Goal: Task Accomplishment & Management: Manage account settings

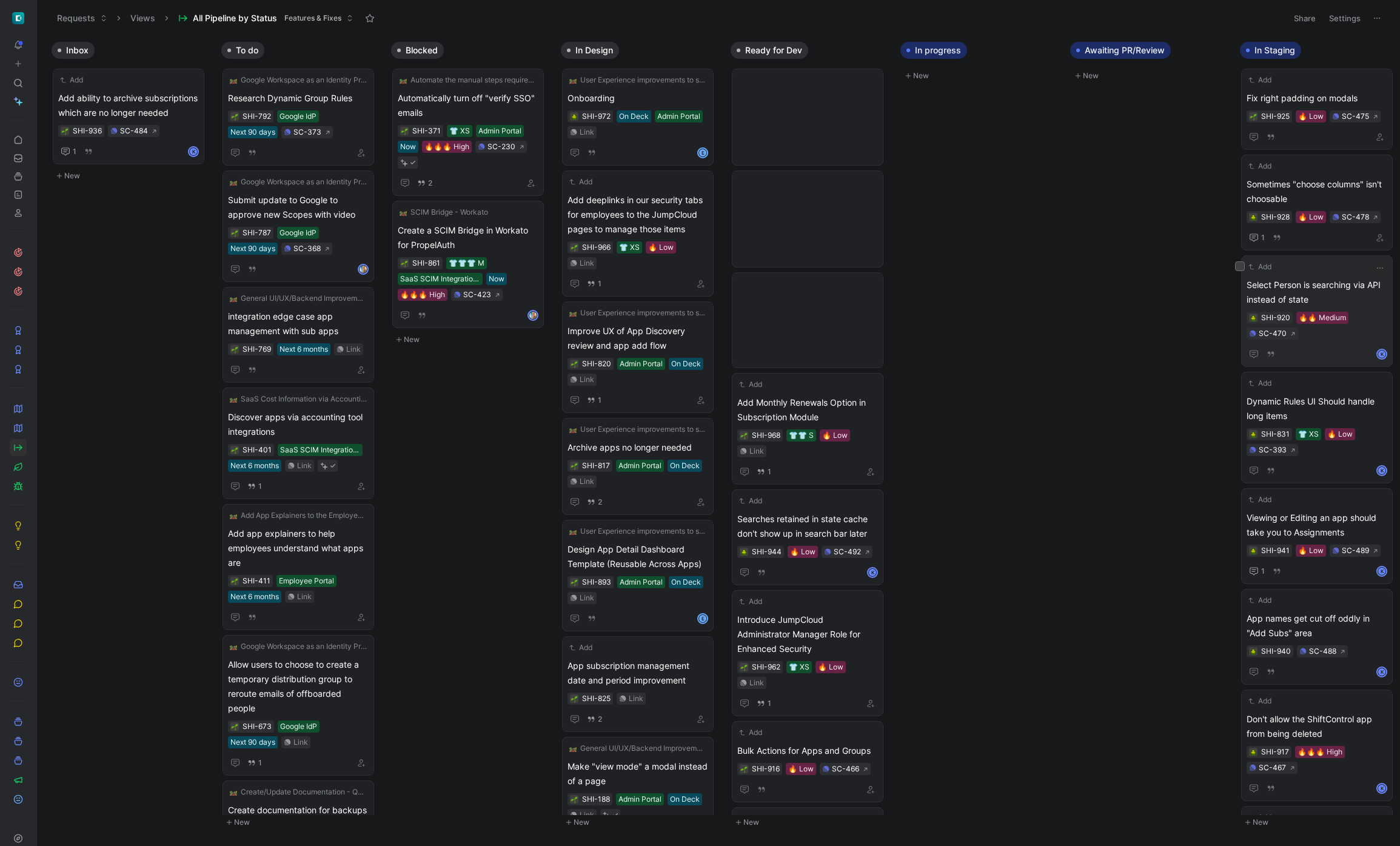
scroll to position [612, 0]
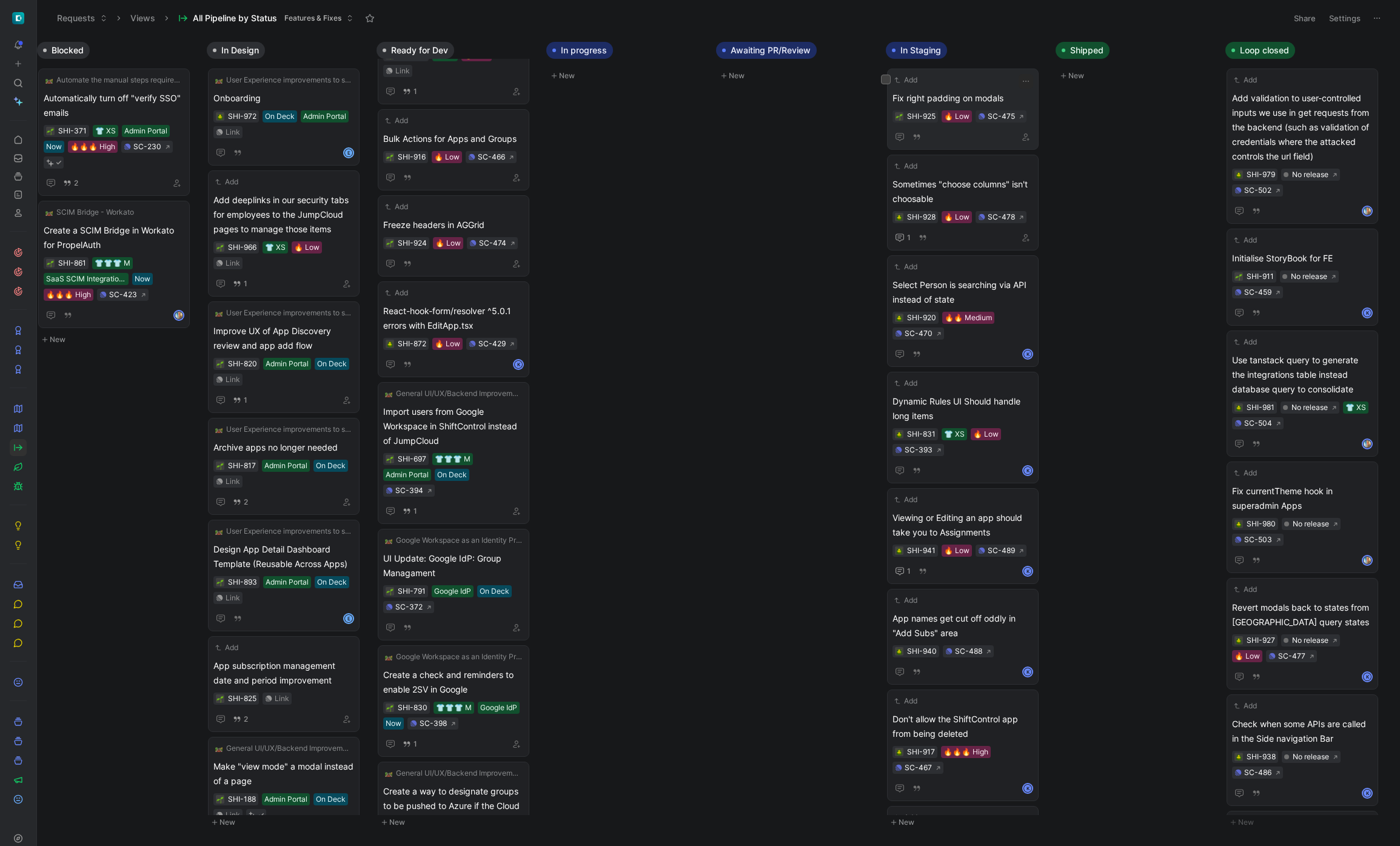
click at [988, 97] on span "Fix right padding on modals" at bounding box center [963, 98] width 141 height 14
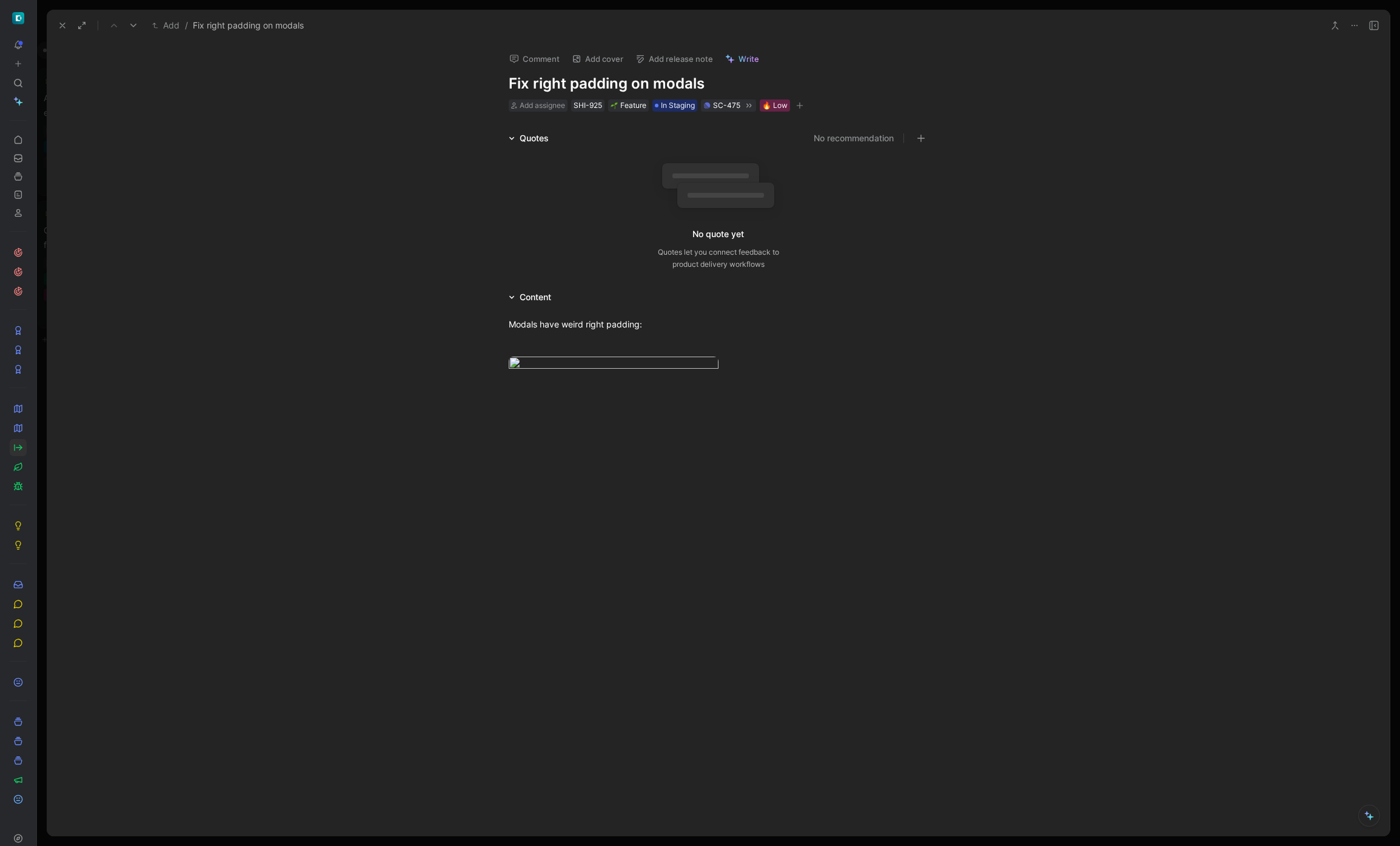
click at [690, 59] on button "Add release note" at bounding box center [674, 59] width 88 height 17
click at [704, 123] on div "New release" at bounding box center [707, 126] width 125 height 14
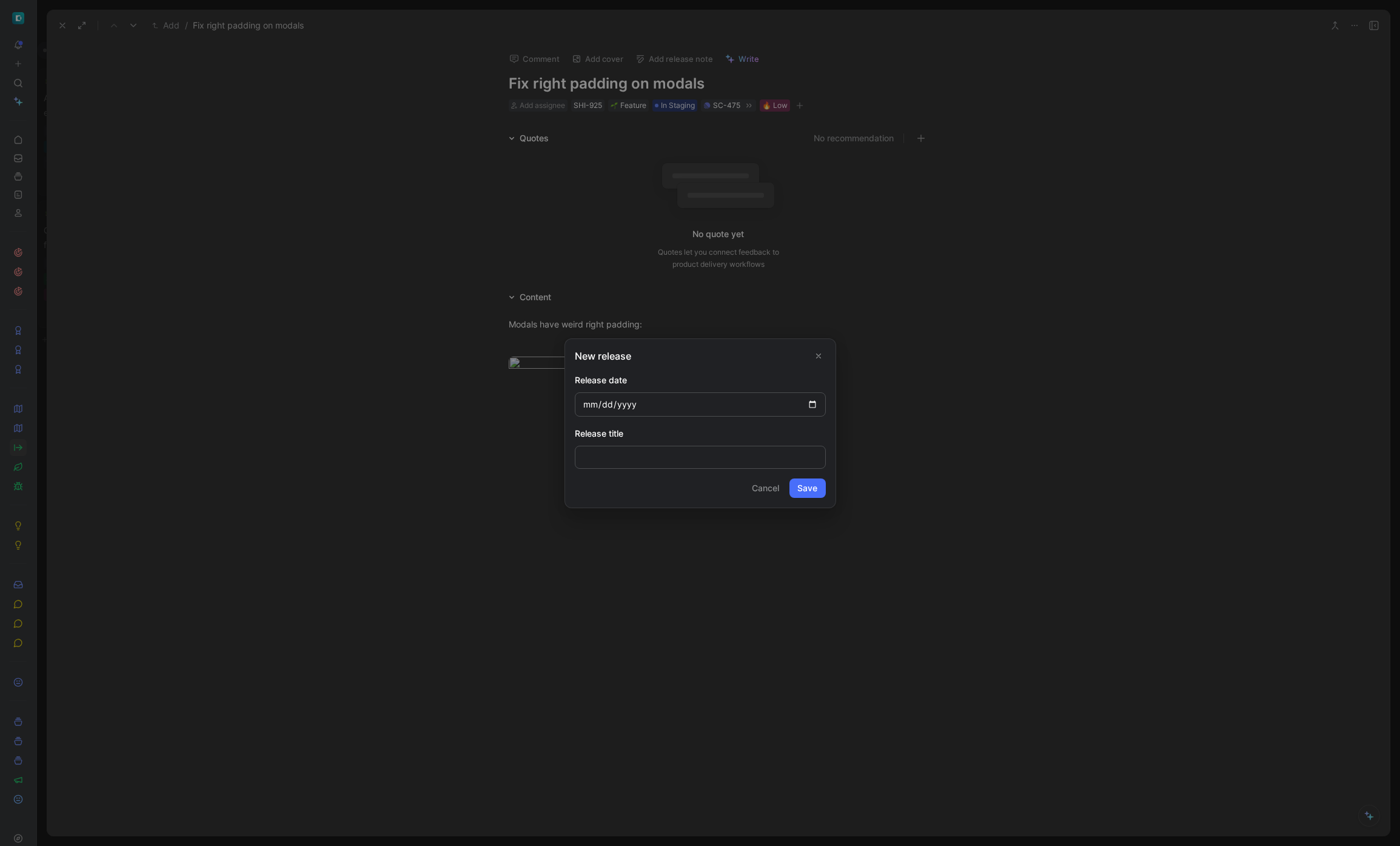
click at [812, 402] on input "date" at bounding box center [700, 405] width 251 height 24
type input "[DATE]"
click at [824, 487] on button "Save" at bounding box center [808, 488] width 37 height 19
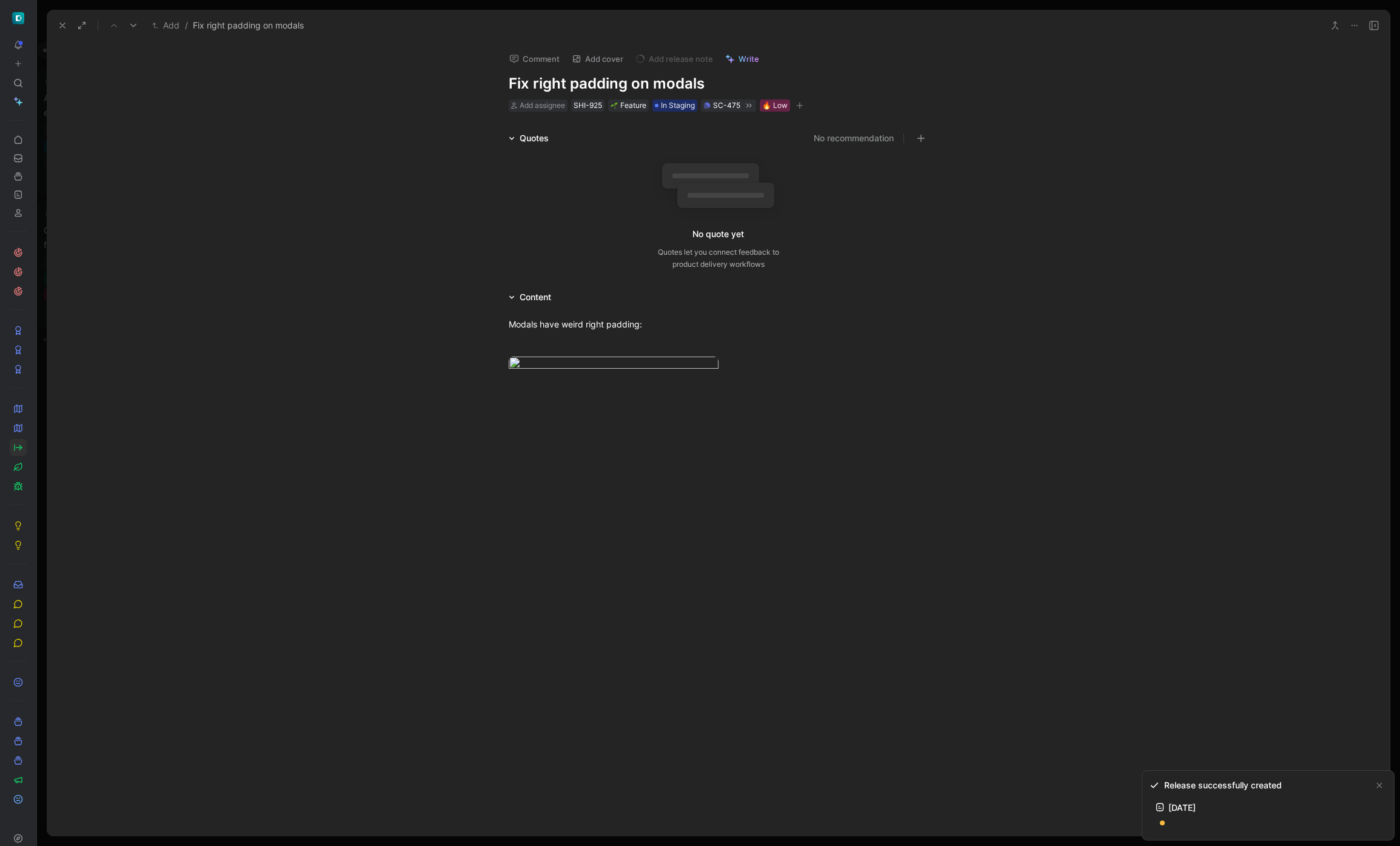
click at [66, 24] on icon at bounding box center [62, 25] width 10 height 10
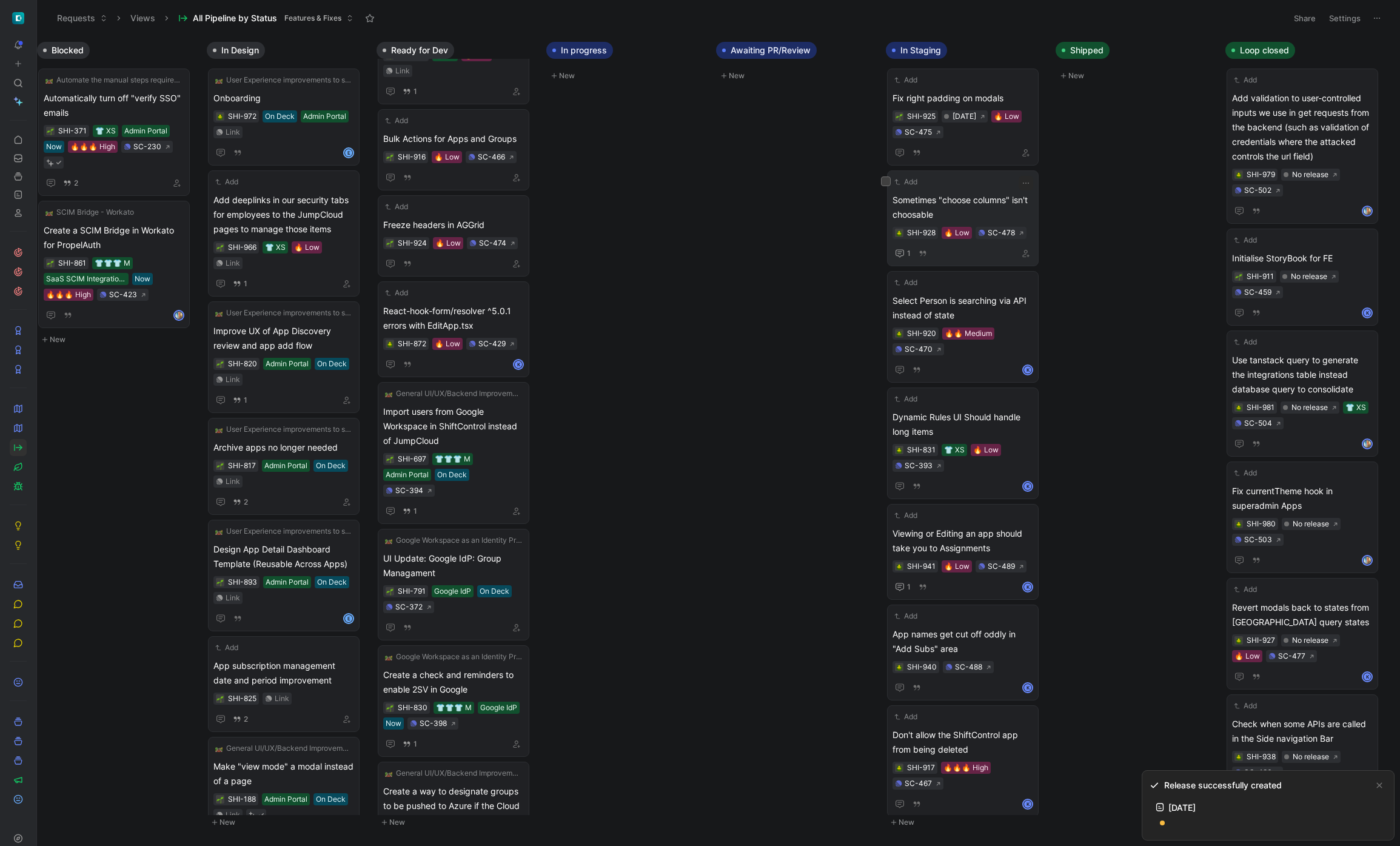
click at [985, 207] on span "Sometimes "choose columns" isn't choosable" at bounding box center [963, 207] width 141 height 29
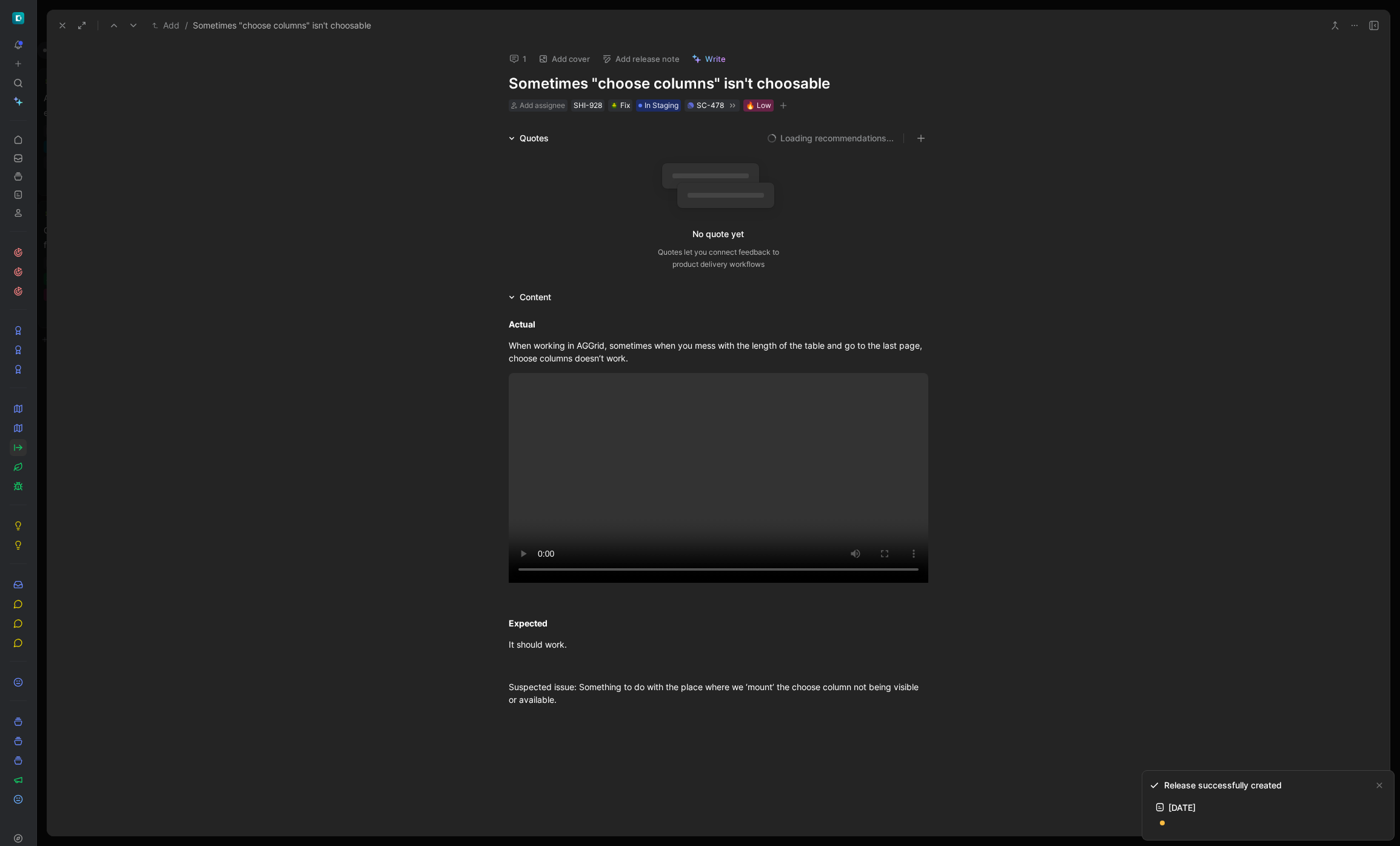
click at [663, 60] on button "Add release note" at bounding box center [641, 59] width 88 height 17
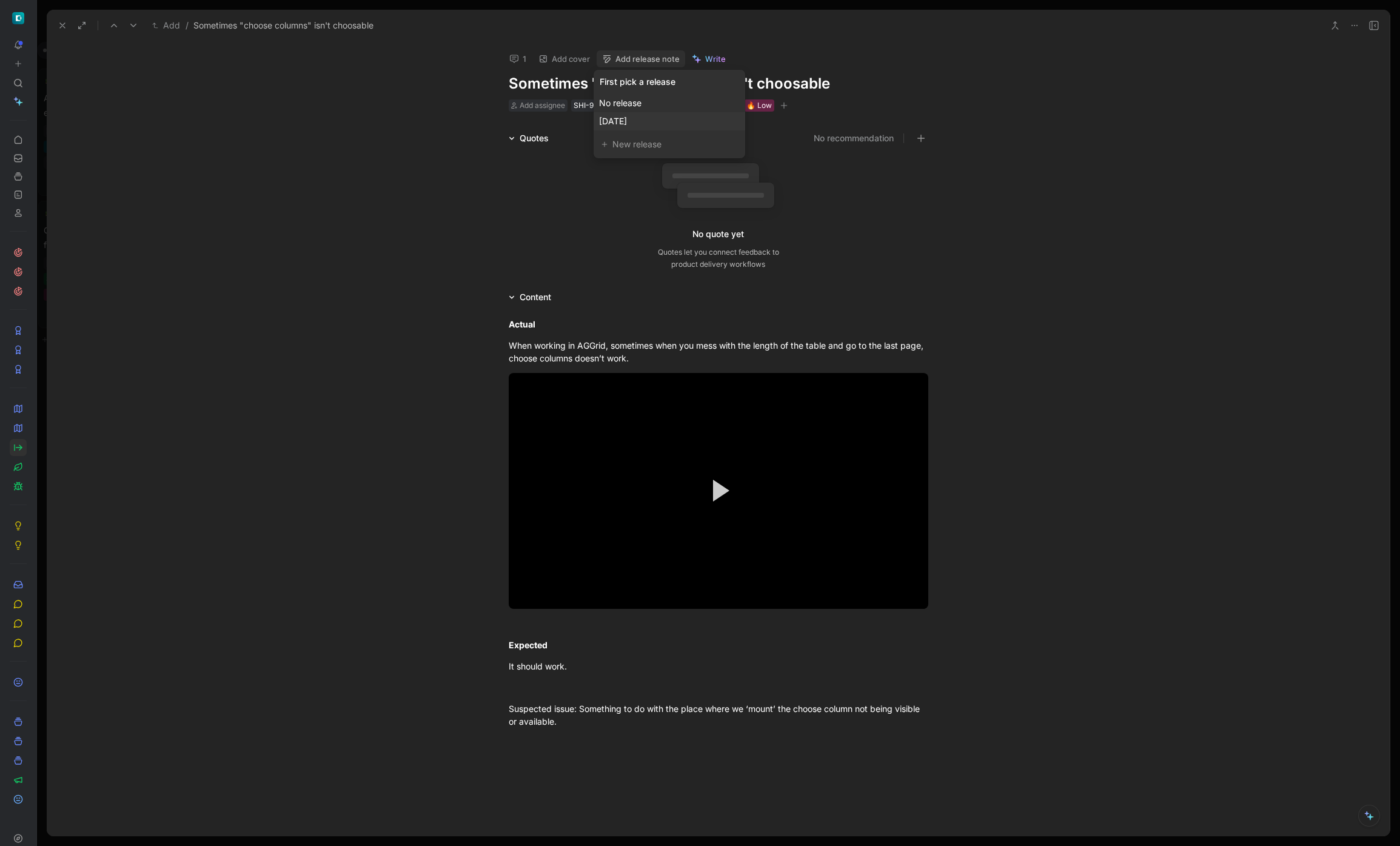
click at [626, 117] on span "[DATE]" at bounding box center [613, 121] width 28 height 11
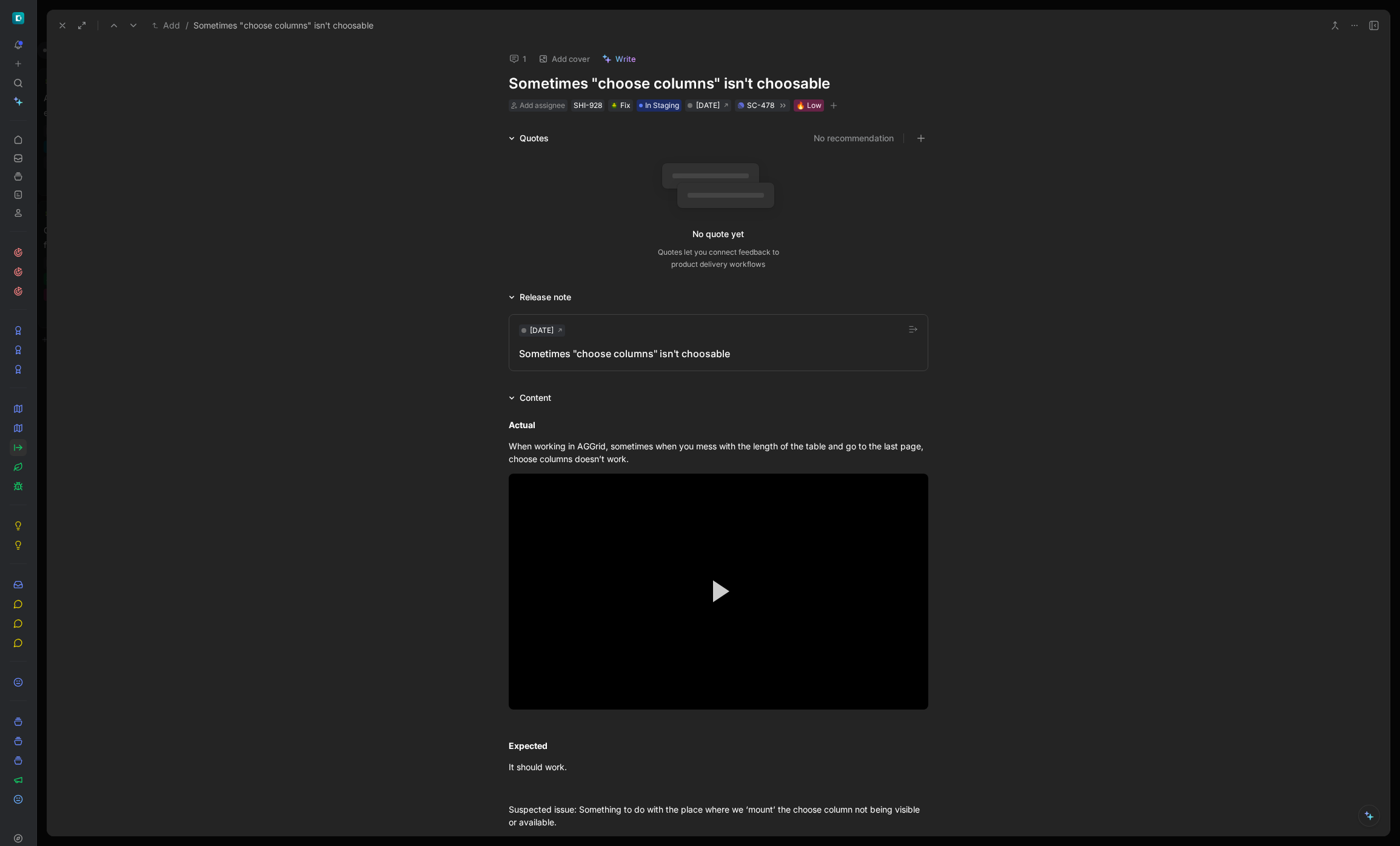
click at [66, 32] on button at bounding box center [62, 25] width 17 height 17
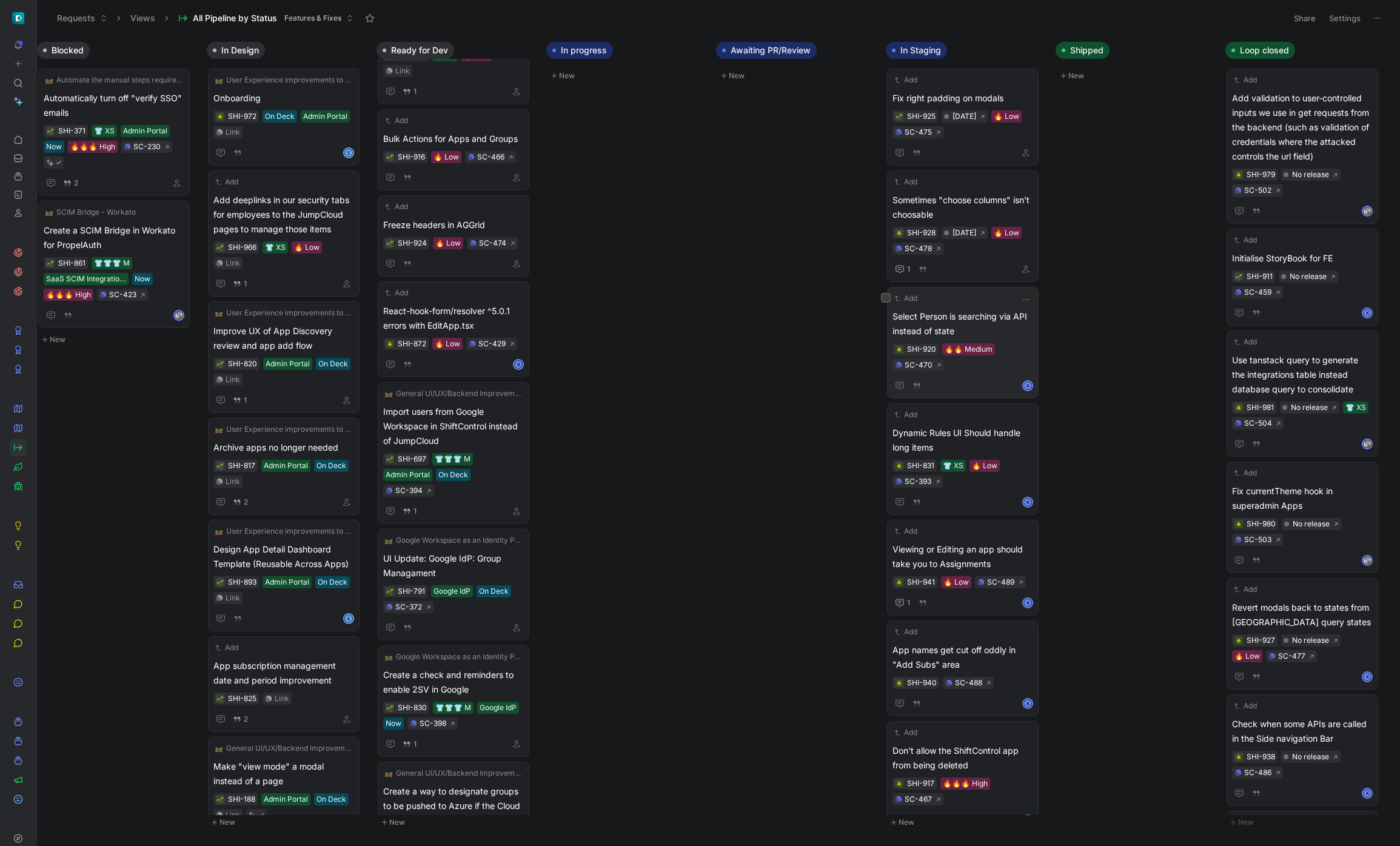
click at [957, 316] on span "Select Person is searching via API instead of state" at bounding box center [963, 324] width 141 height 29
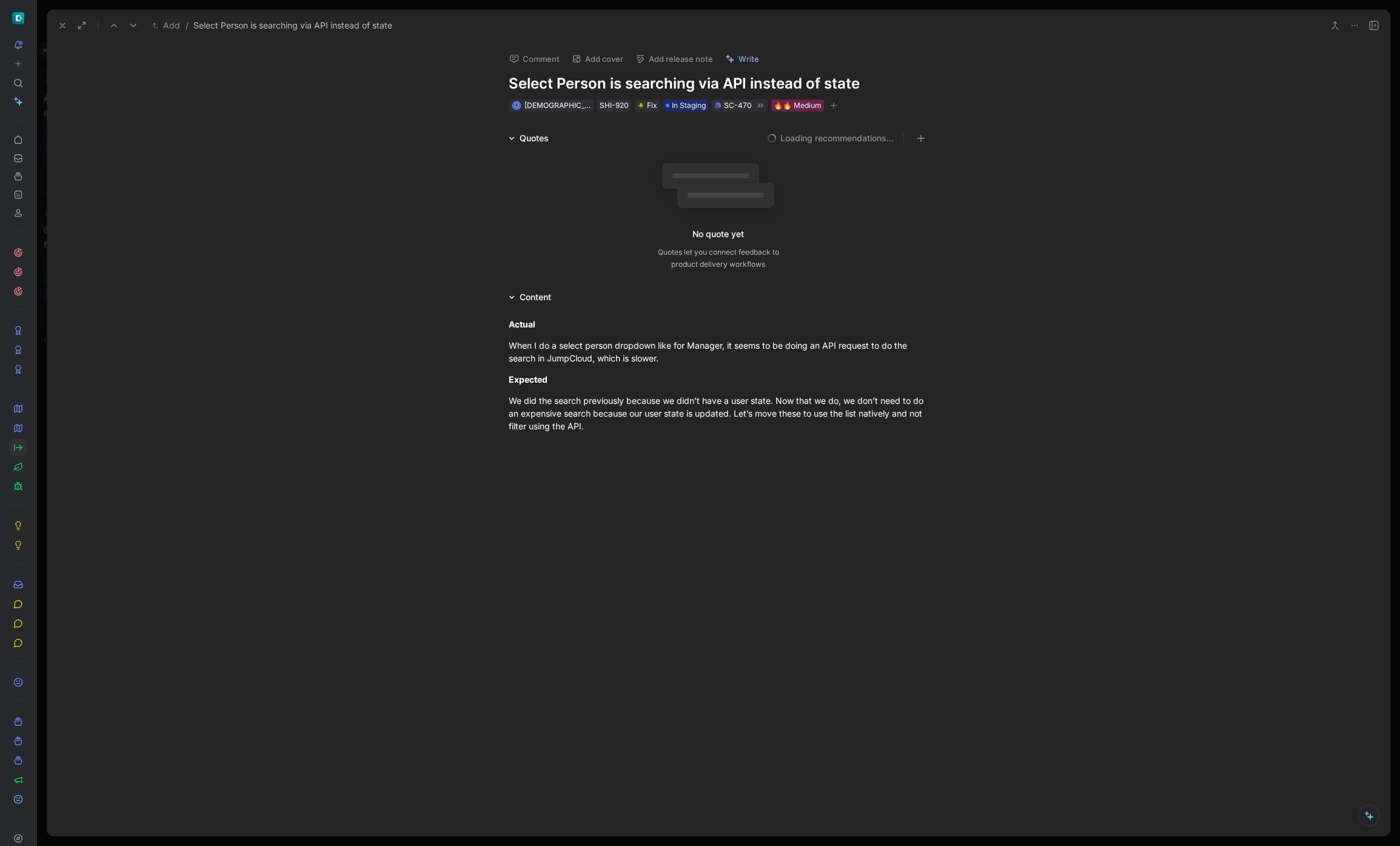
click at [687, 58] on button "Add release note" at bounding box center [674, 59] width 88 height 17
click at [663, 122] on span "[DATE]" at bounding box center [649, 121] width 28 height 11
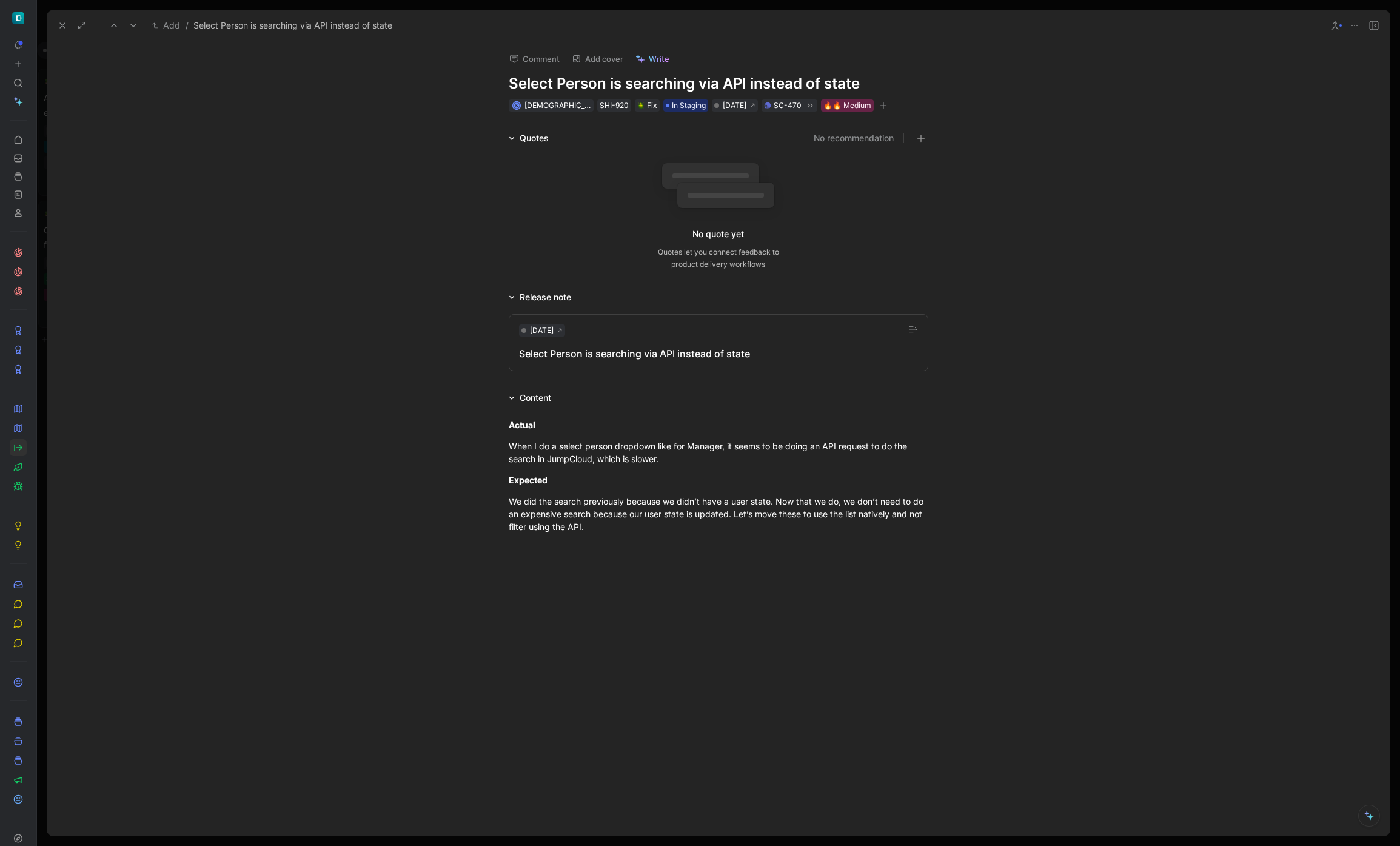
click at [63, 26] on use at bounding box center [62, 25] width 5 height 5
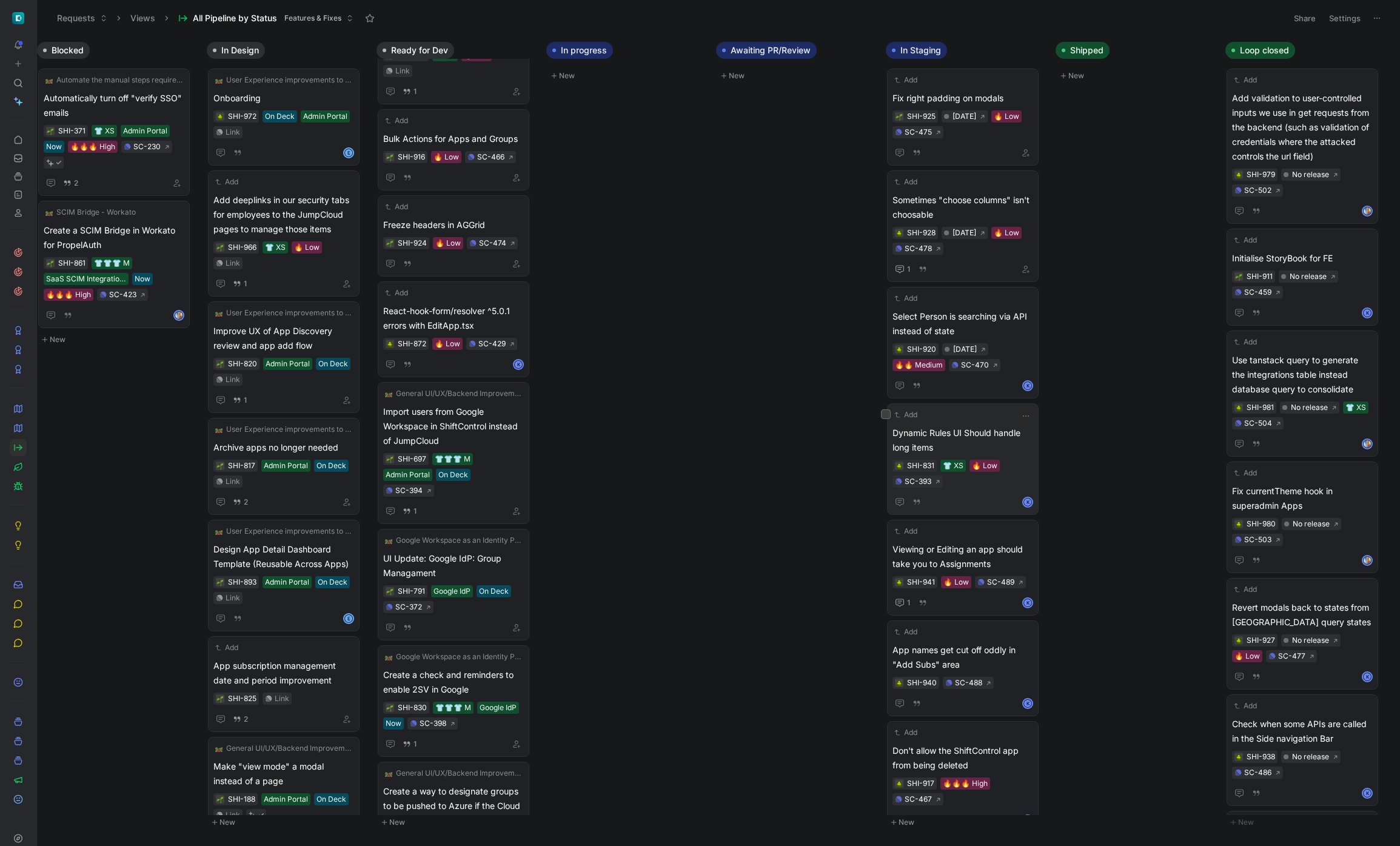
click at [963, 434] on span "Dynamic Rules UI Should handle long items" at bounding box center [963, 440] width 141 height 29
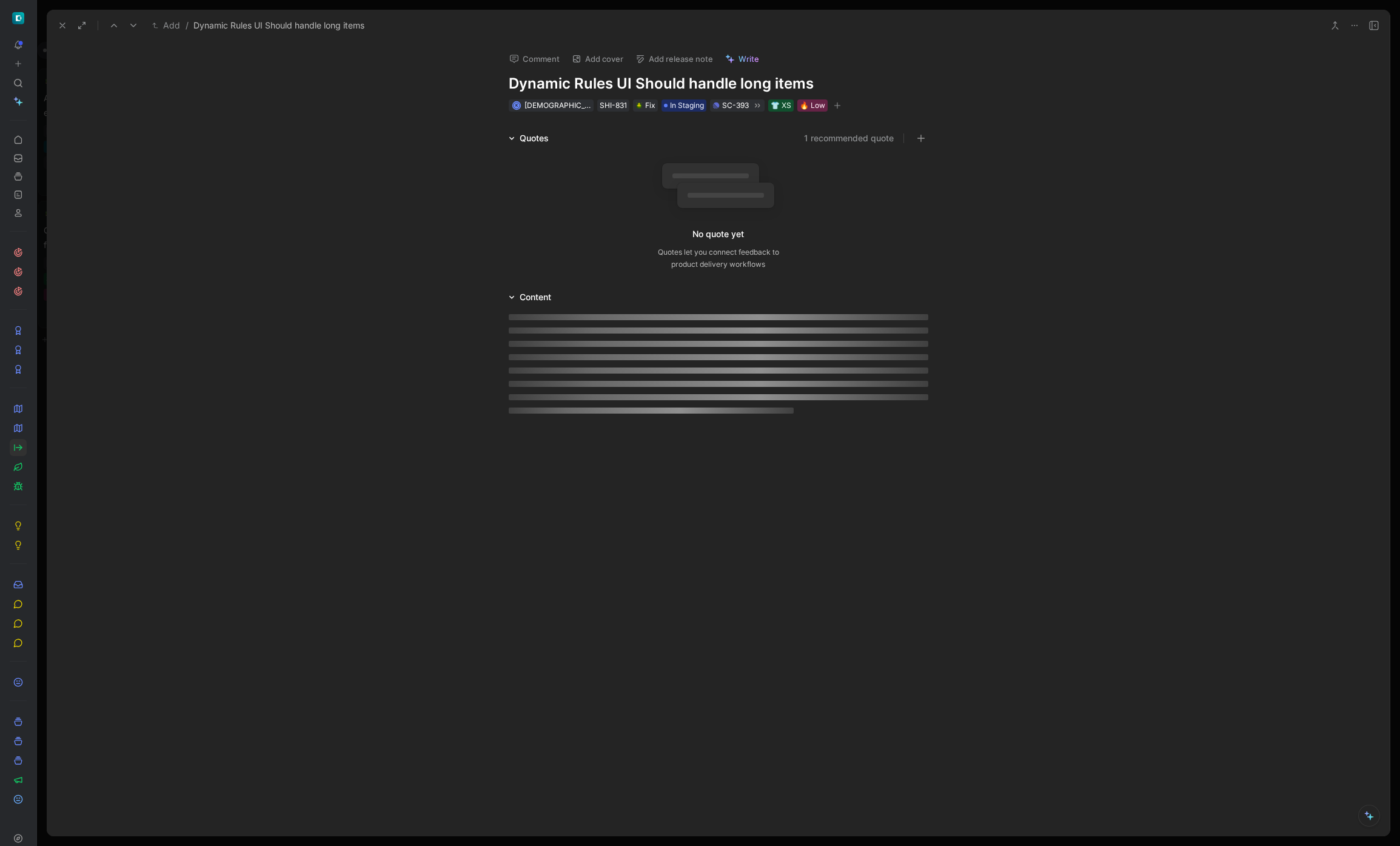
click at [693, 57] on button "Add release note" at bounding box center [674, 59] width 88 height 17
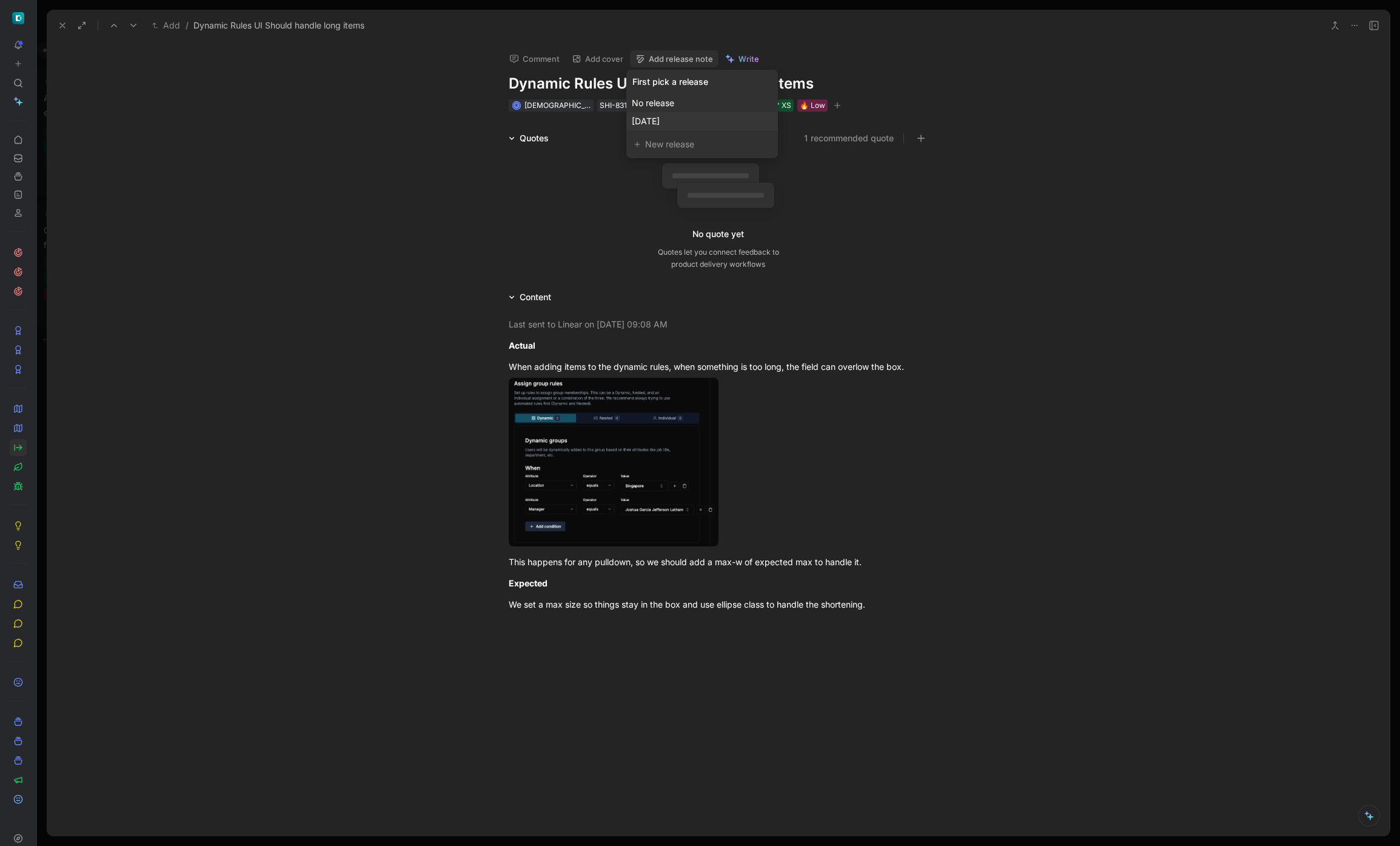
click at [688, 126] on div "[DATE]" at bounding box center [702, 121] width 141 height 14
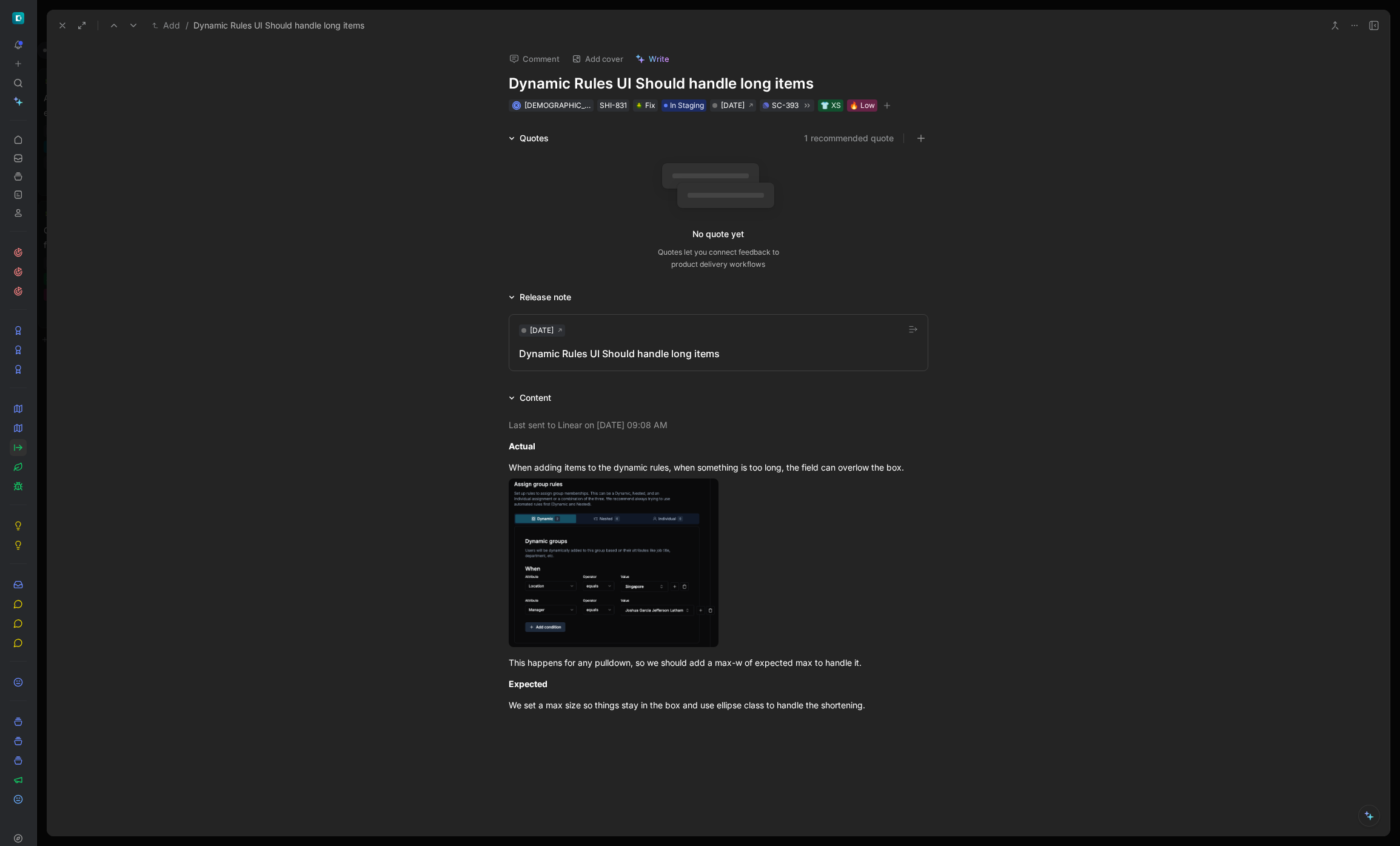
click at [61, 18] on button at bounding box center [62, 25] width 17 height 17
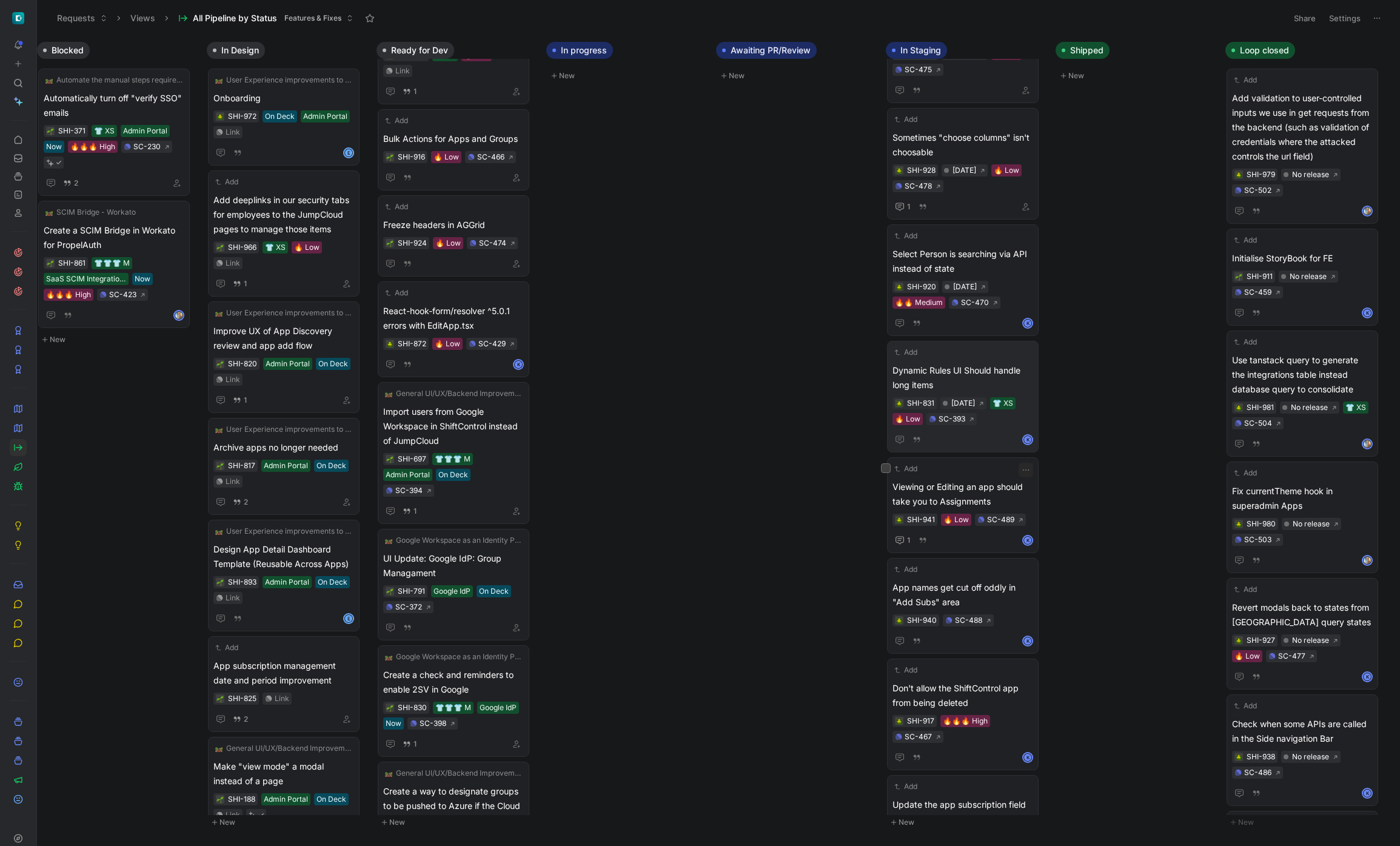
scroll to position [123, 0]
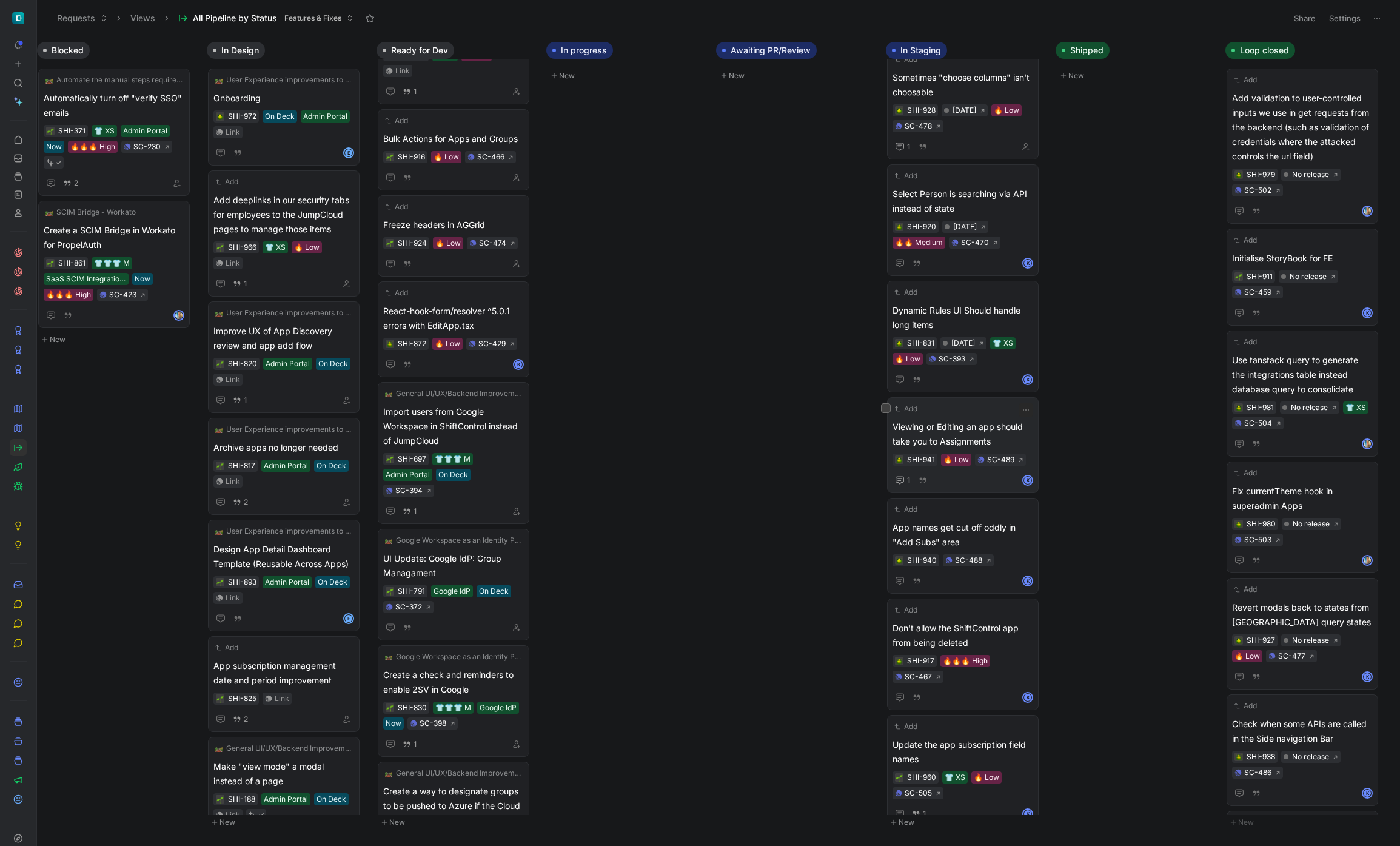
click at [994, 434] on span "Viewing or Editing an app should take you to Assignments" at bounding box center [963, 434] width 141 height 29
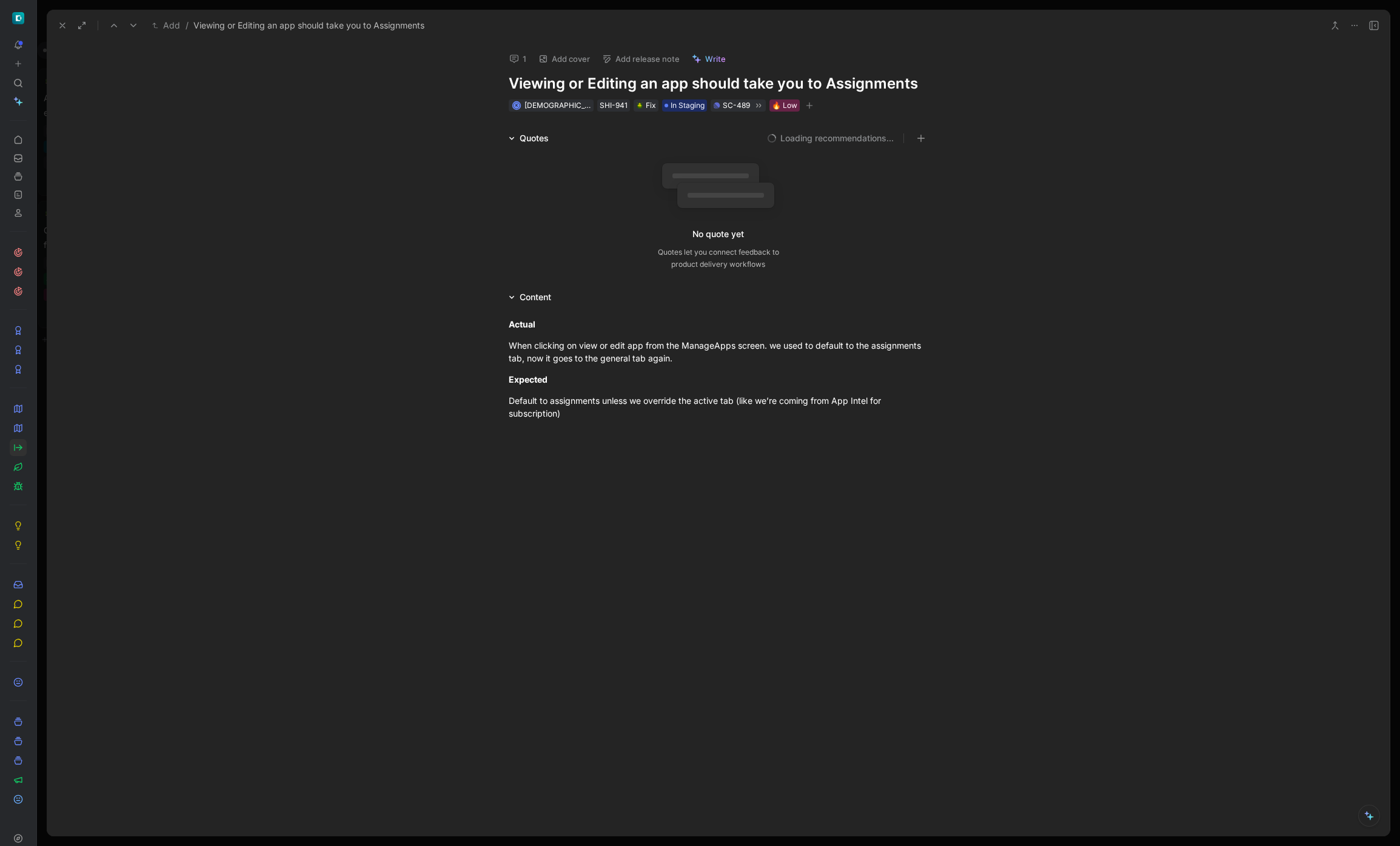
click at [662, 63] on button "Add release note" at bounding box center [641, 59] width 88 height 17
click at [630, 121] on span "[DATE]" at bounding box center [616, 121] width 28 height 11
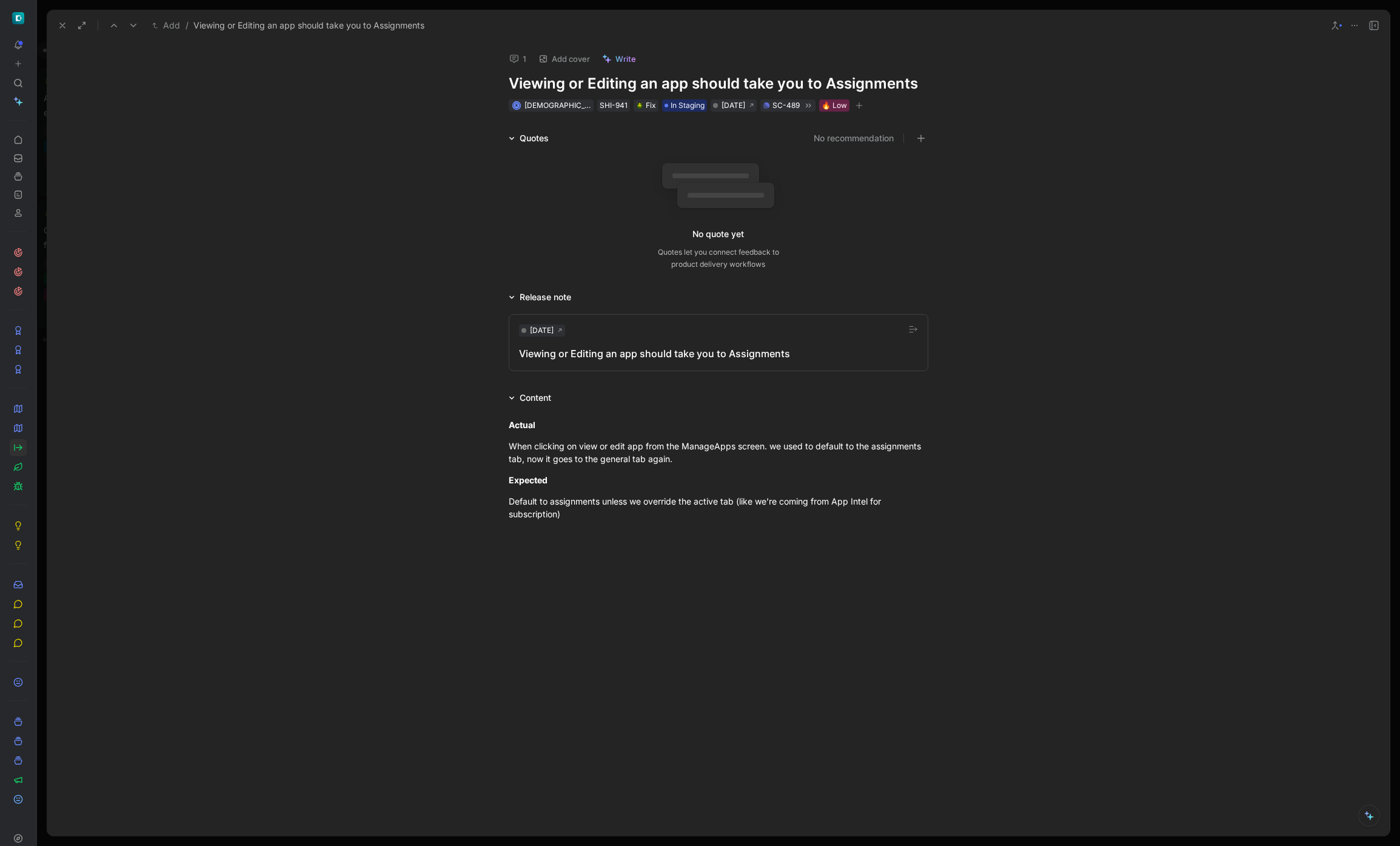
click at [65, 25] on icon at bounding box center [62, 25] width 10 height 10
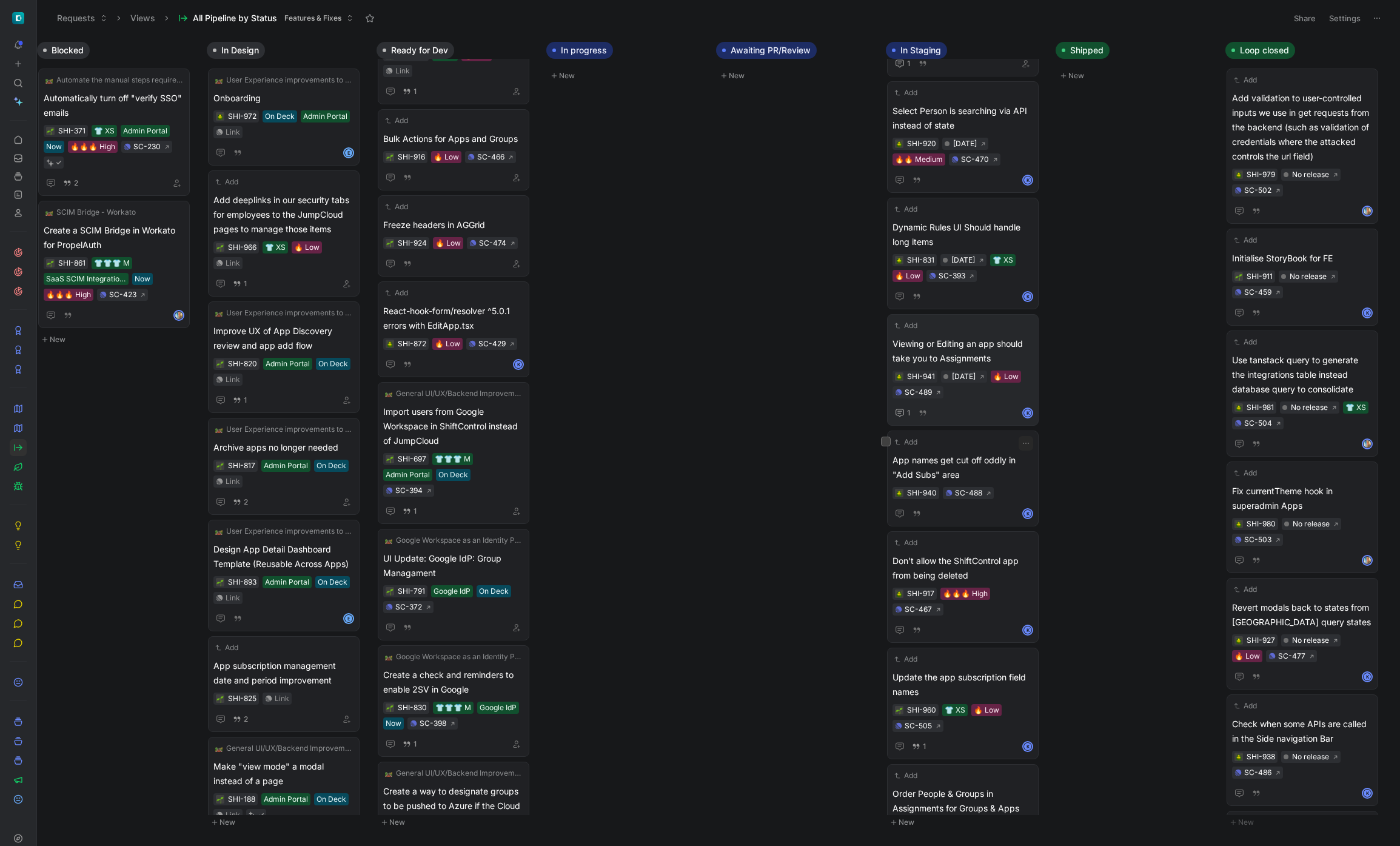
scroll to position [207, 0]
click at [998, 460] on span "App names get cut off oddly in "Add Subs" area" at bounding box center [963, 466] width 141 height 29
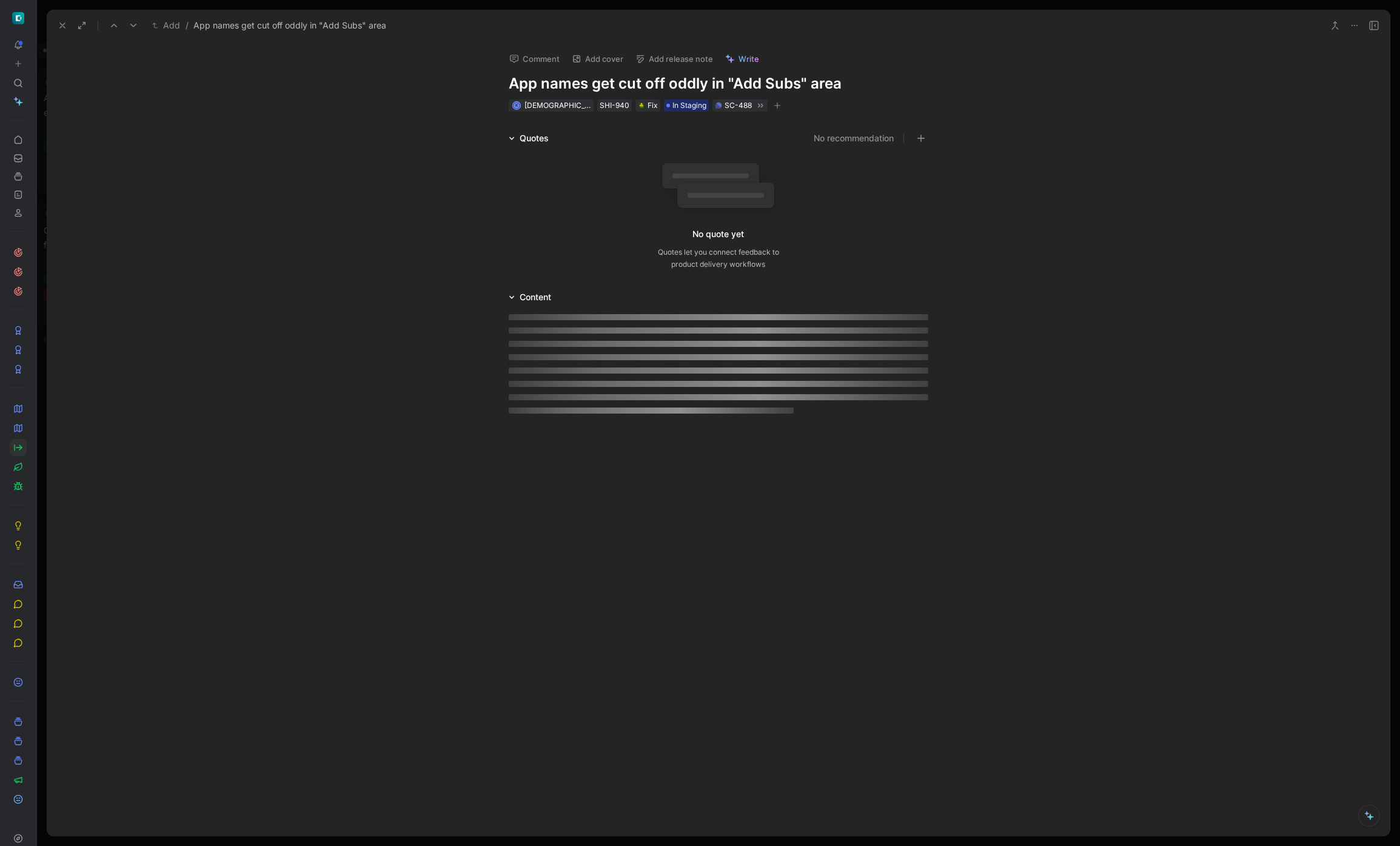
click at [696, 59] on button "Add release note" at bounding box center [674, 59] width 88 height 17
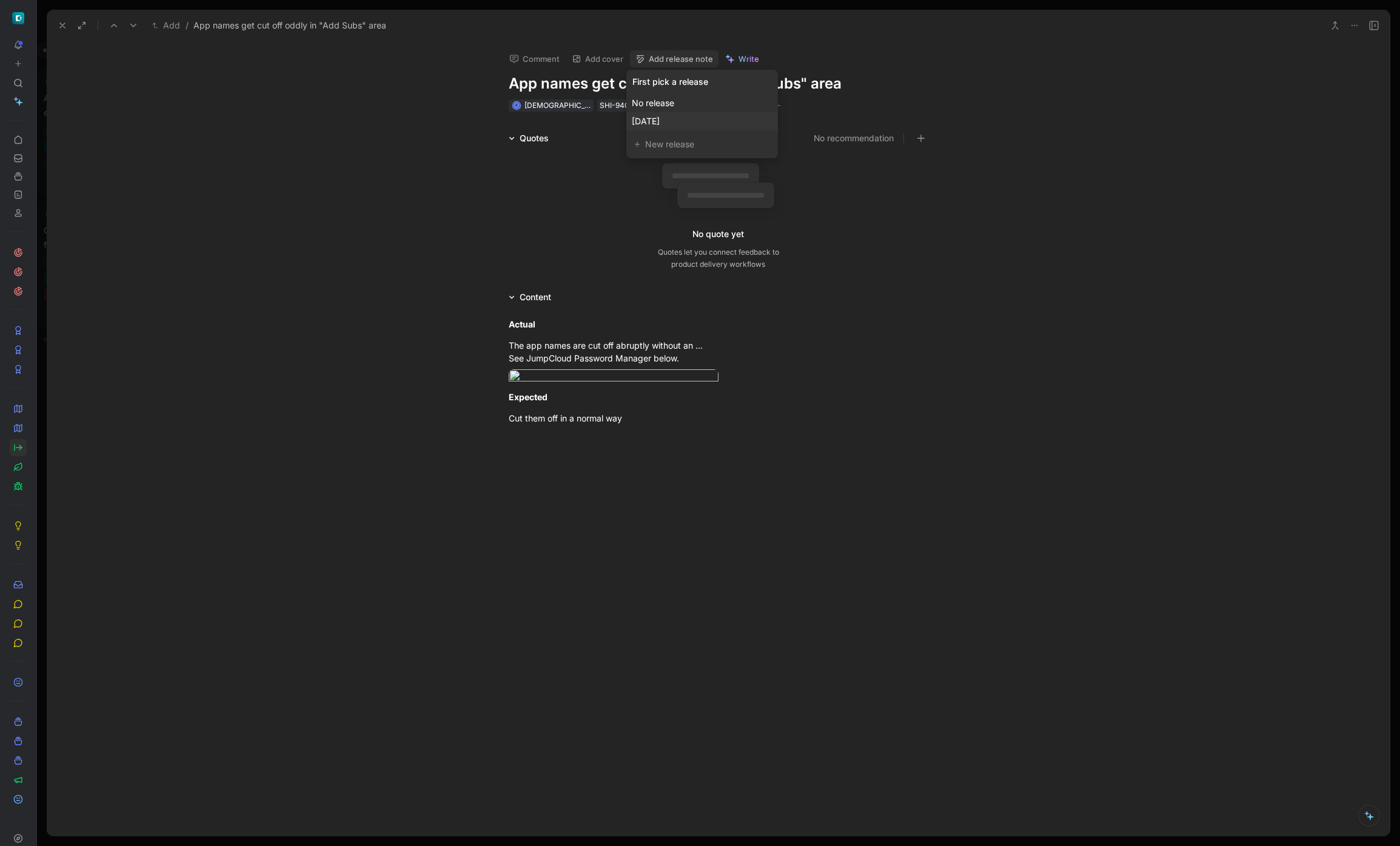
click at [689, 123] on div "[DATE]" at bounding box center [702, 121] width 141 height 14
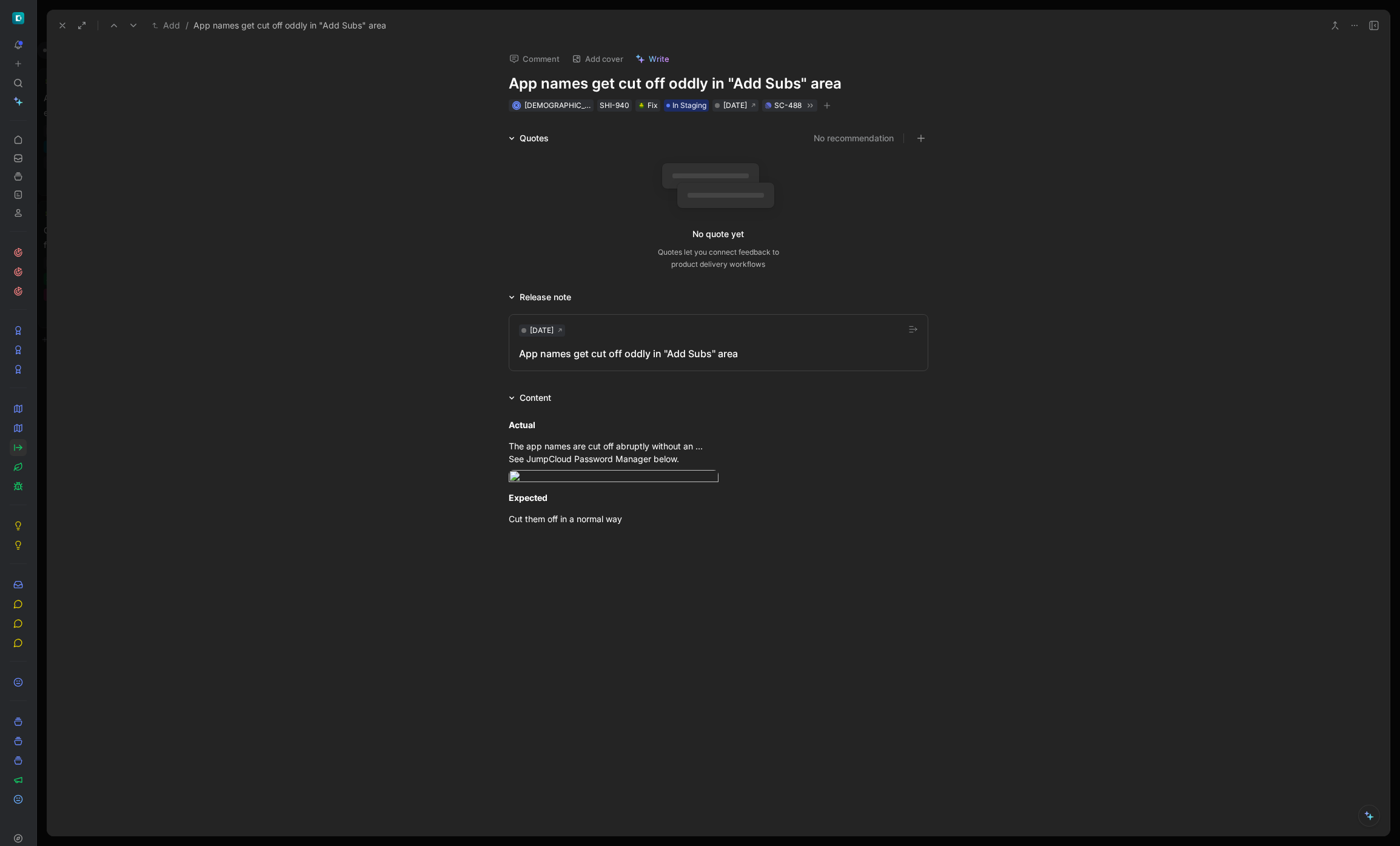
click at [66, 27] on icon at bounding box center [62, 25] width 10 height 10
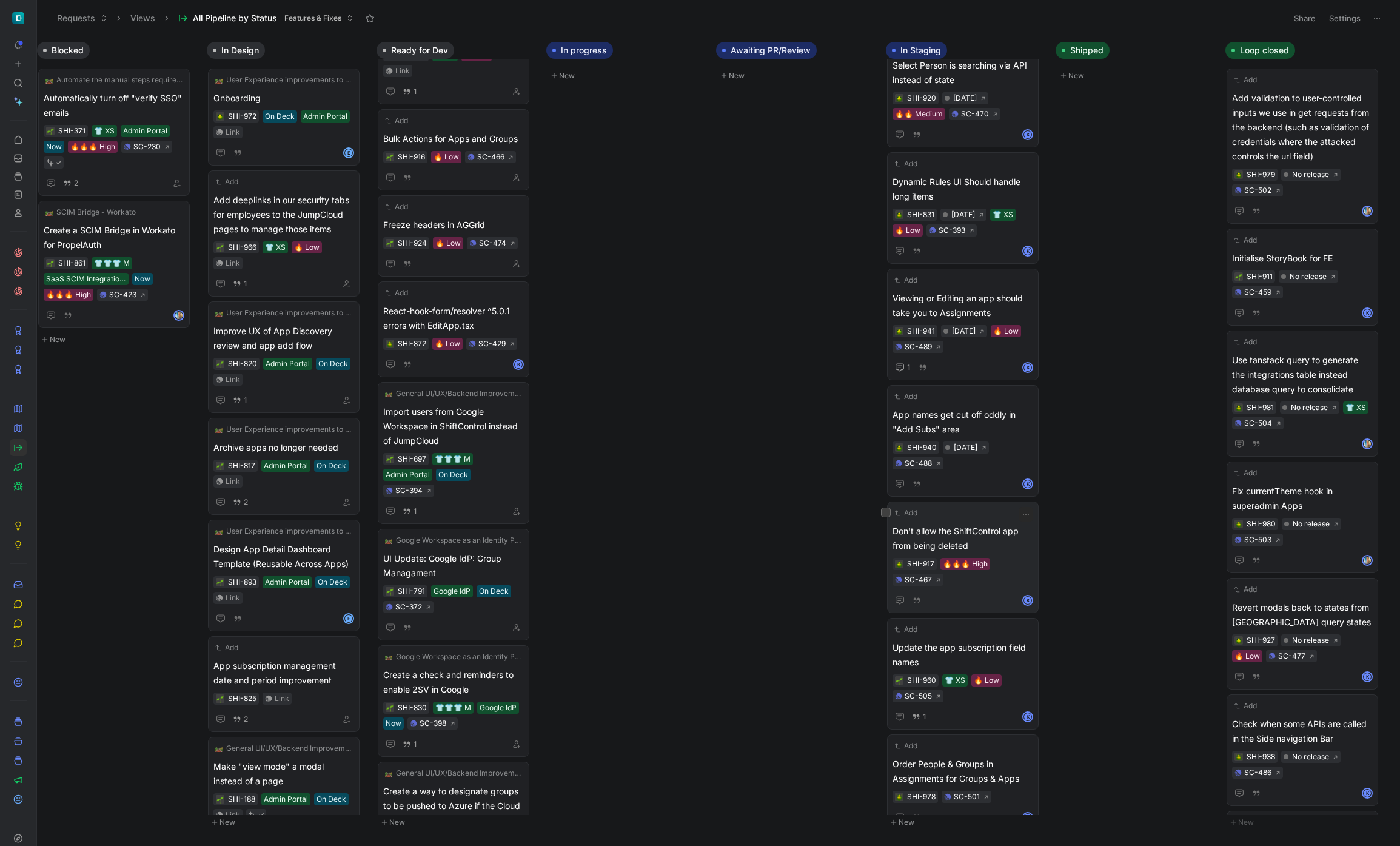
scroll to position [252, 0]
click at [979, 529] on span "Don't allow the ShiftControl app from being deleted" at bounding box center [963, 537] width 141 height 29
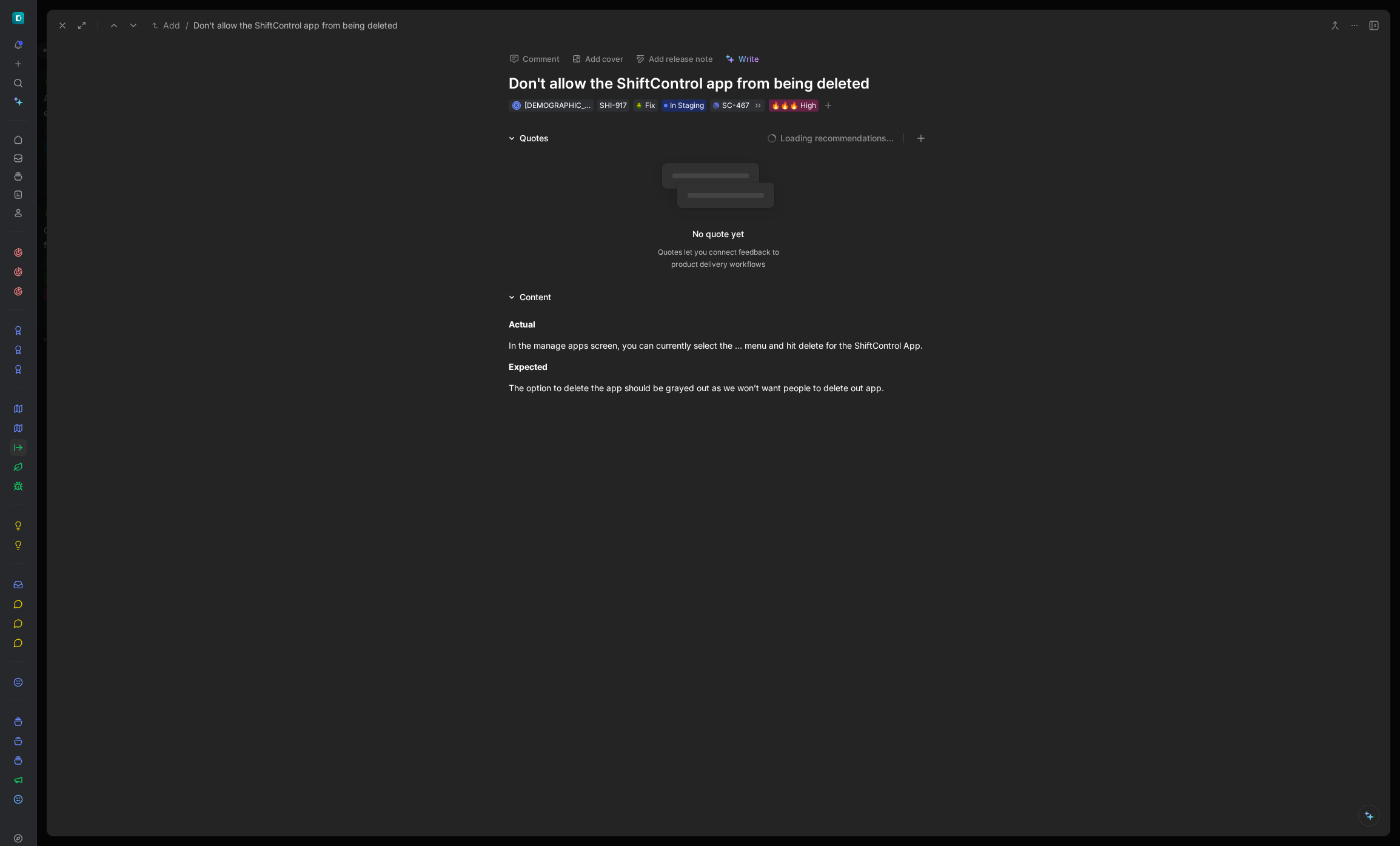
click at [686, 62] on button "Add release note" at bounding box center [674, 59] width 88 height 17
click at [663, 117] on span "[DATE]" at bounding box center [649, 121] width 28 height 11
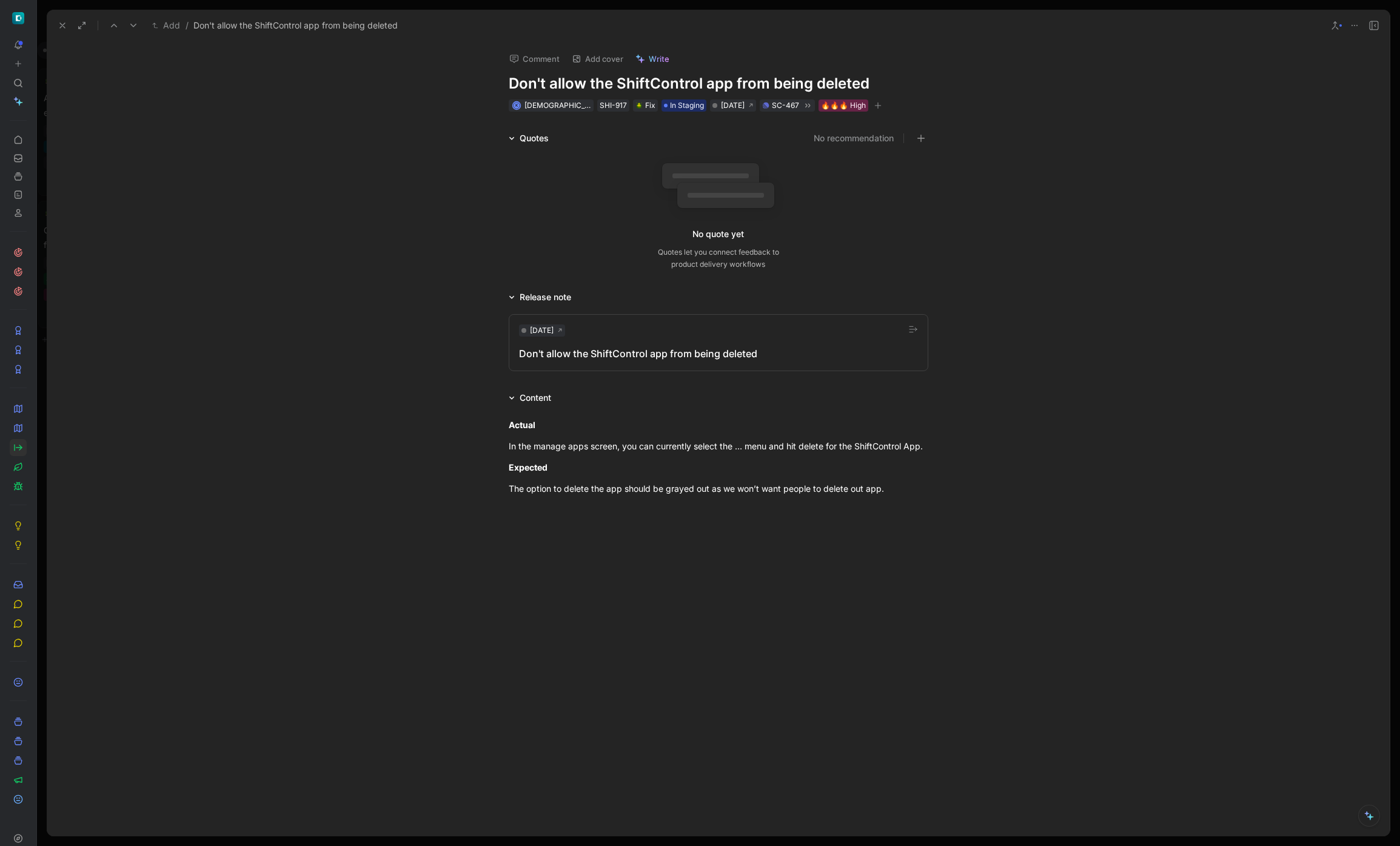
click at [62, 27] on icon at bounding box center [62, 25] width 10 height 10
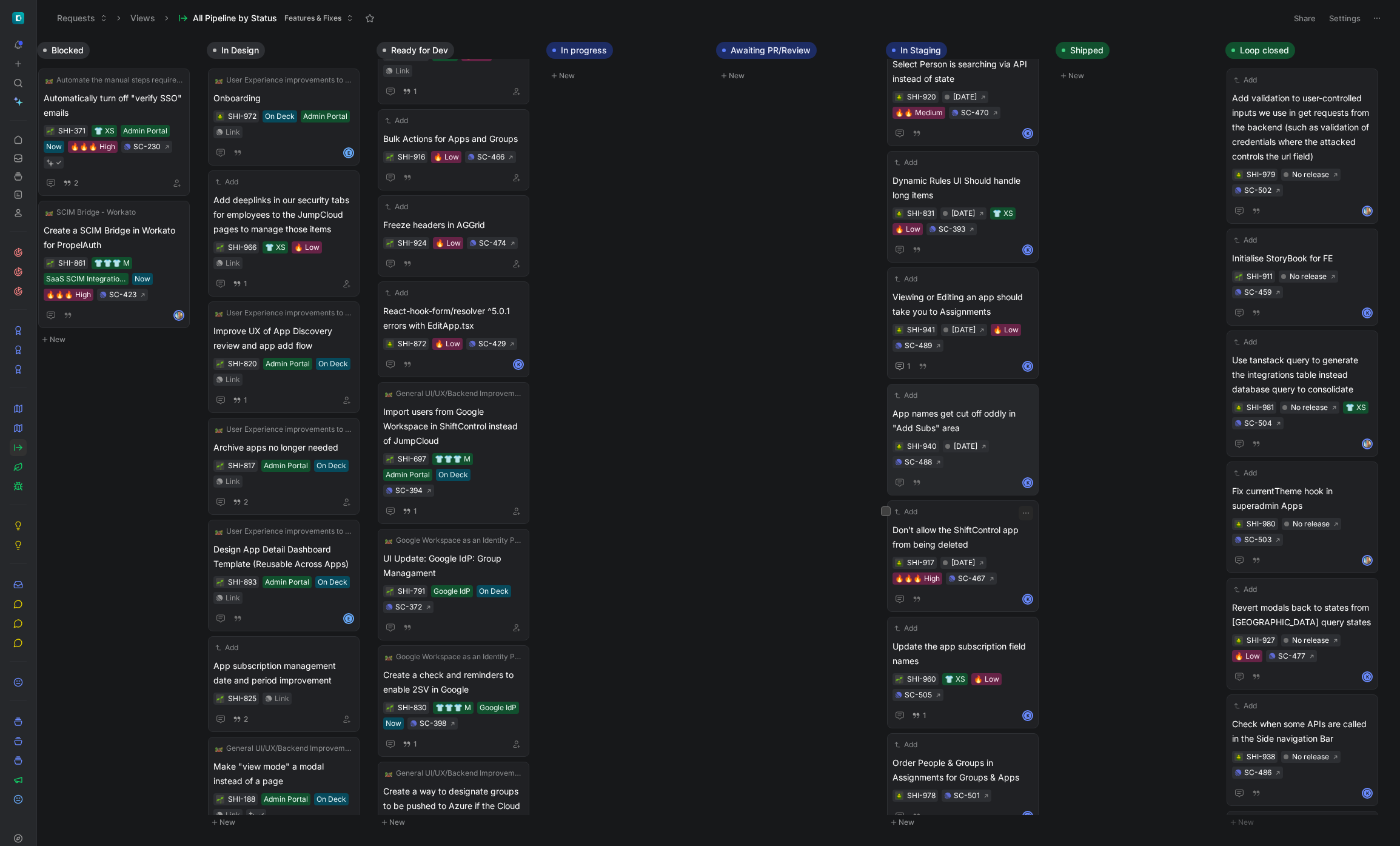
scroll to position [372, 0]
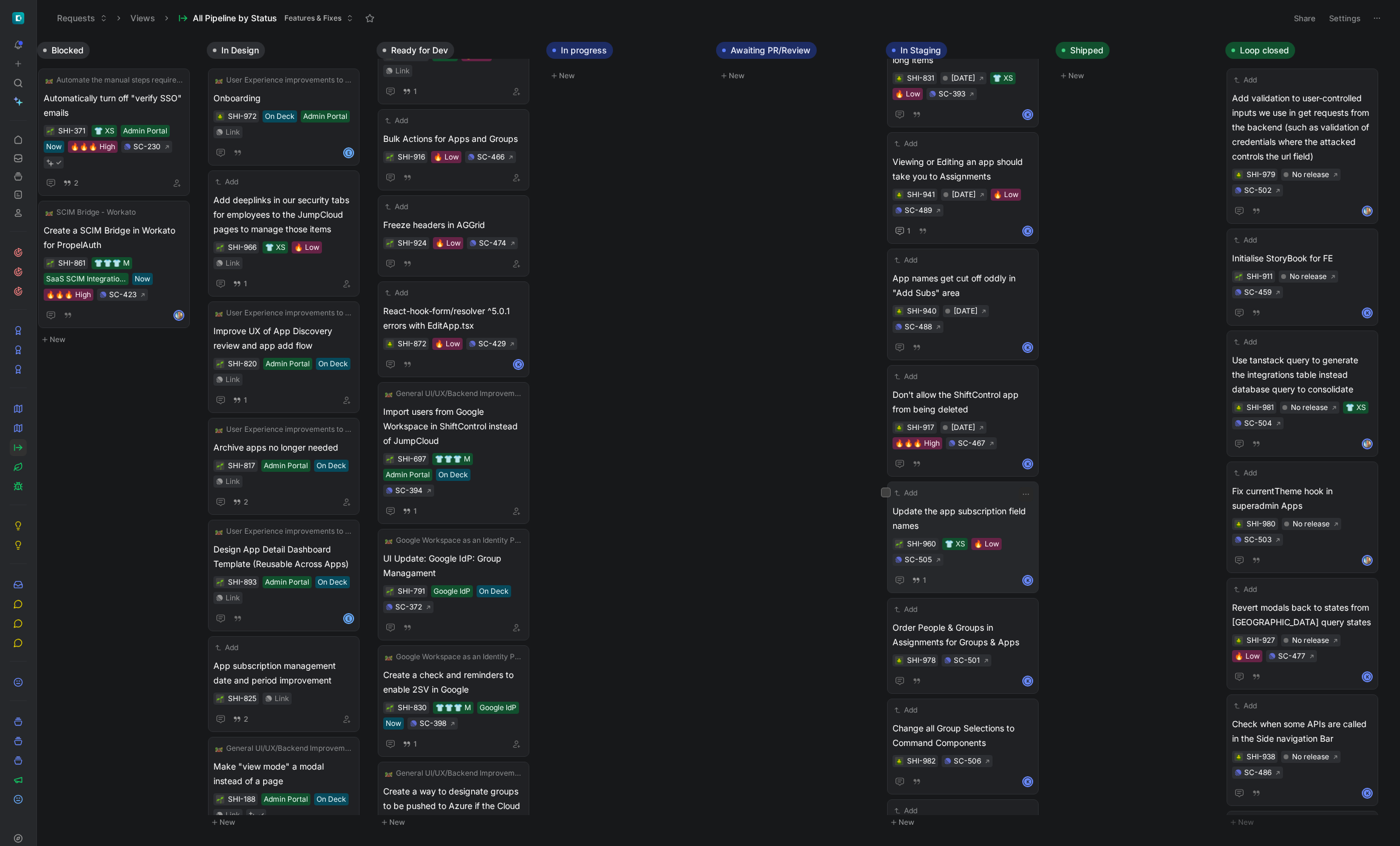
click at [992, 517] on span "Update the app subscription field names" at bounding box center [963, 518] width 141 height 29
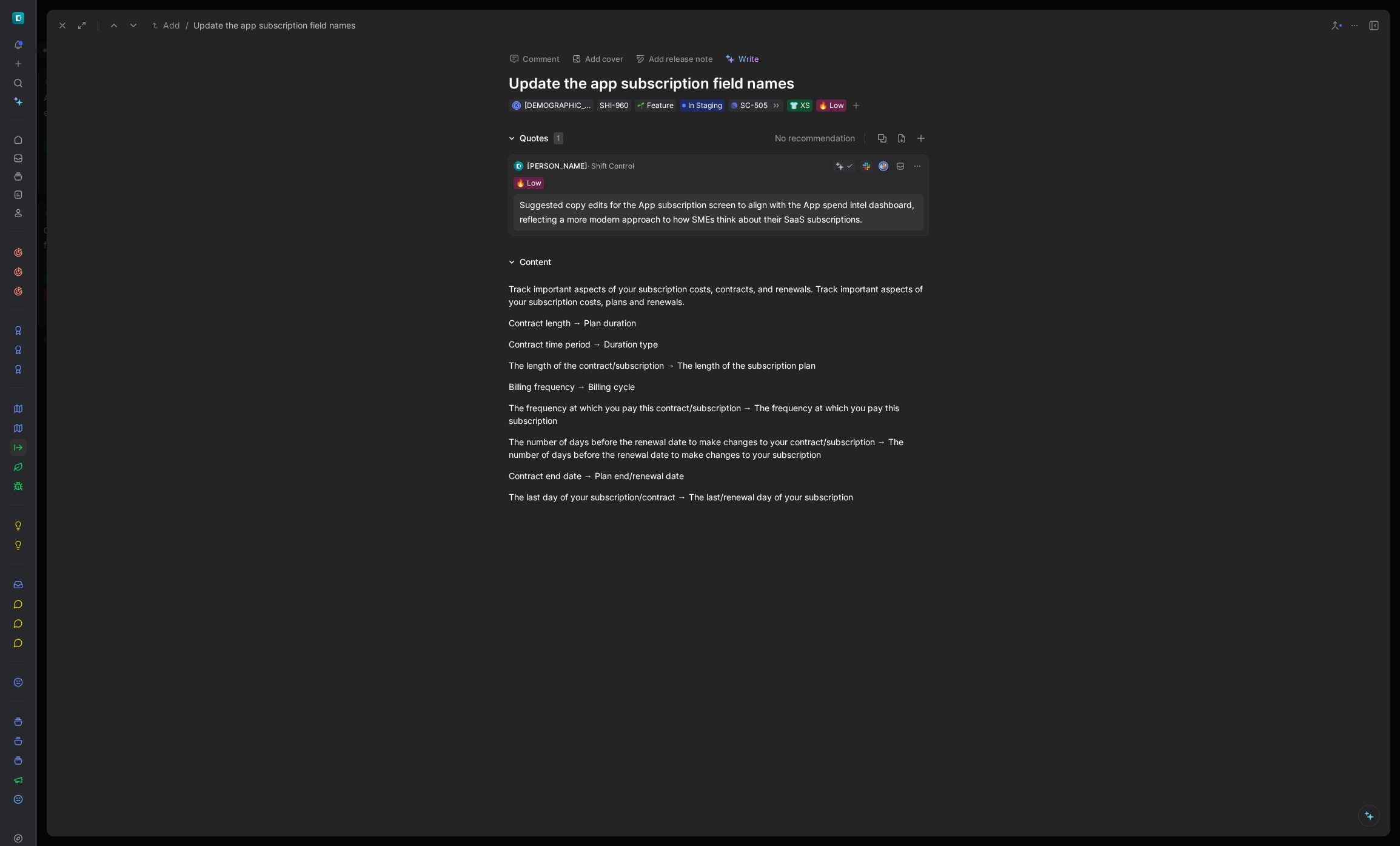
click at [701, 58] on button "Add release note" at bounding box center [674, 59] width 88 height 17
click at [720, 123] on div "[DATE]" at bounding box center [702, 121] width 141 height 14
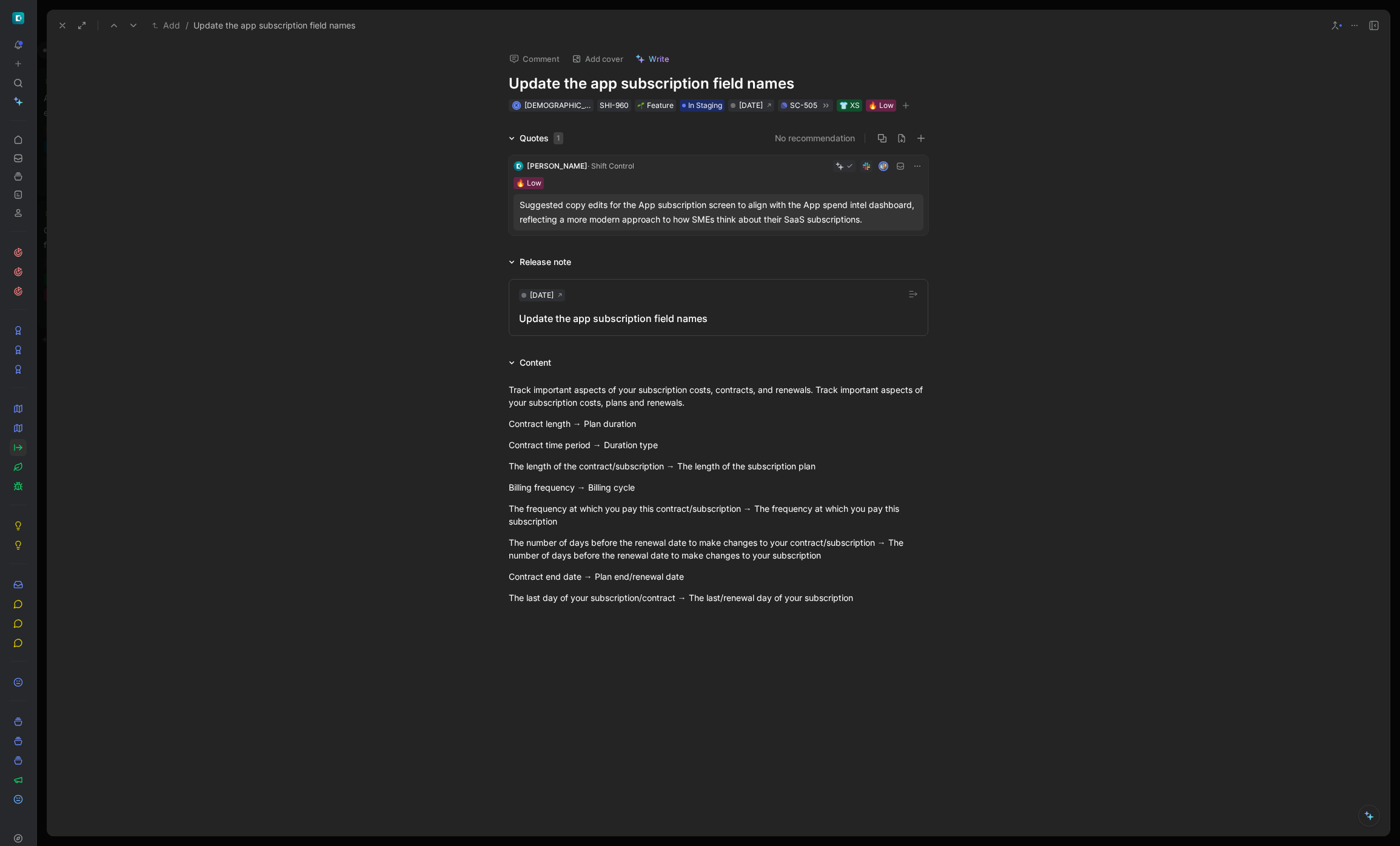
click at [60, 33] on button at bounding box center [62, 25] width 17 height 17
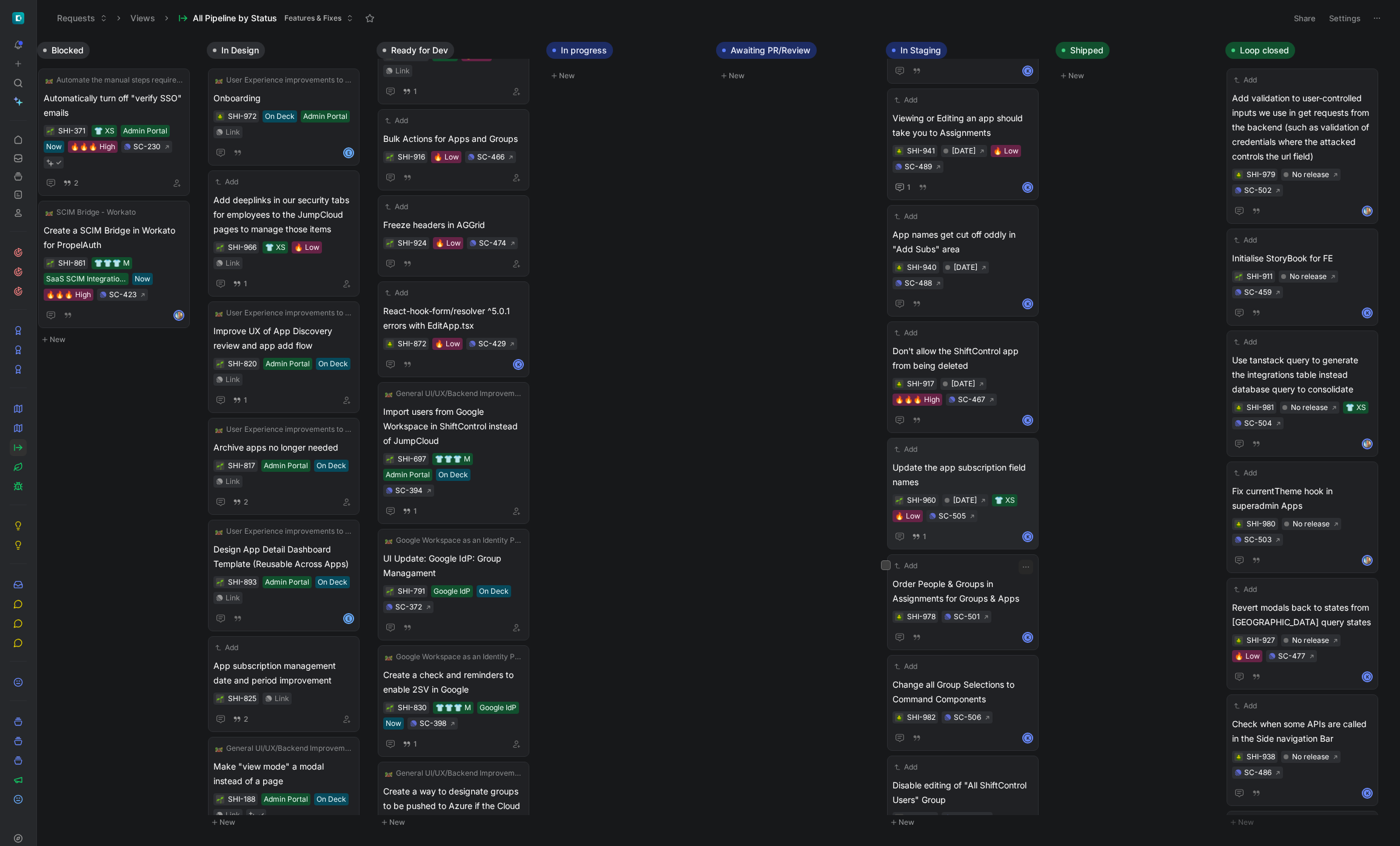
scroll to position [505, 0]
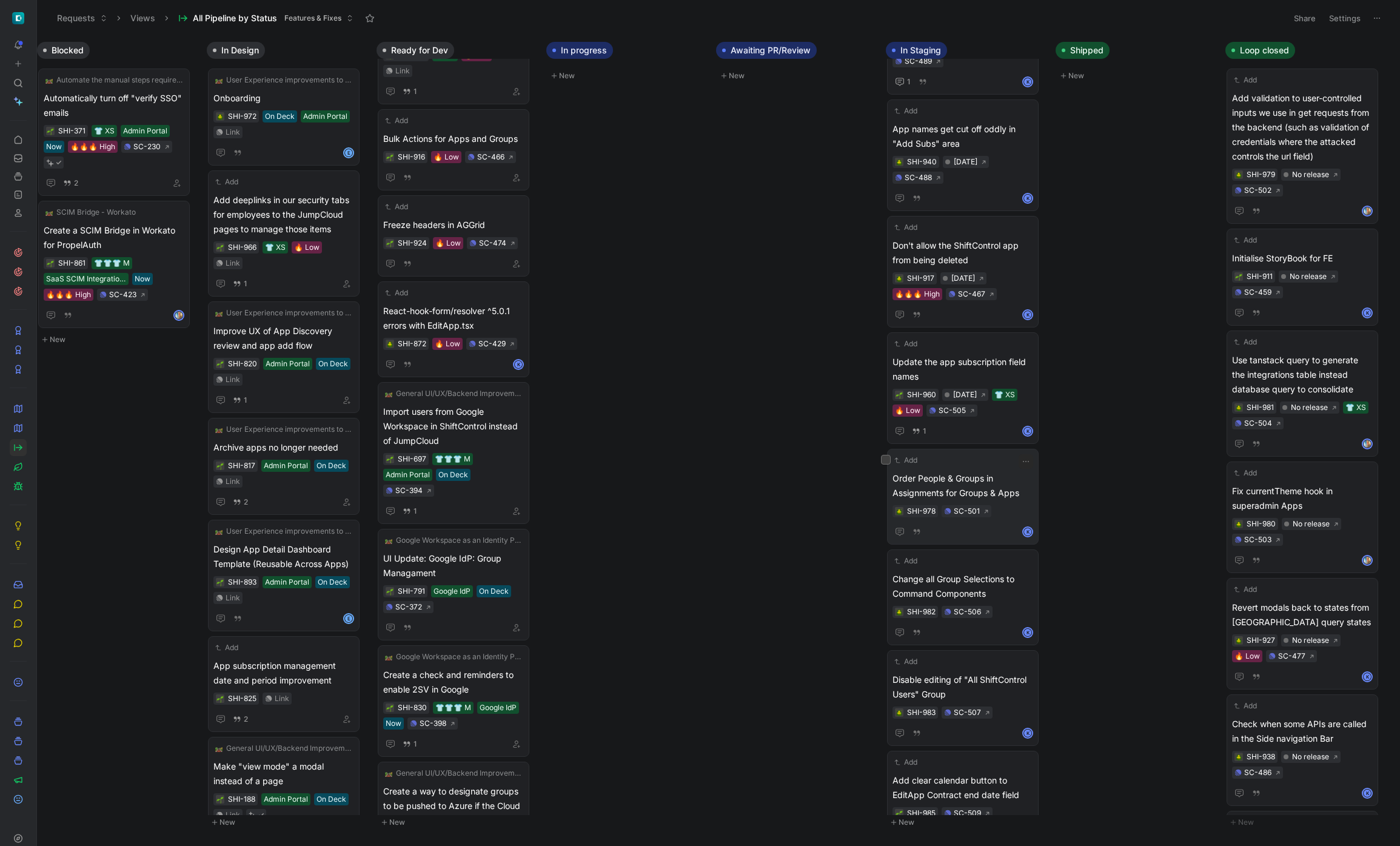
click at [973, 479] on span "Order People & Groups in Assignments for Groups & Apps" at bounding box center [963, 485] width 141 height 29
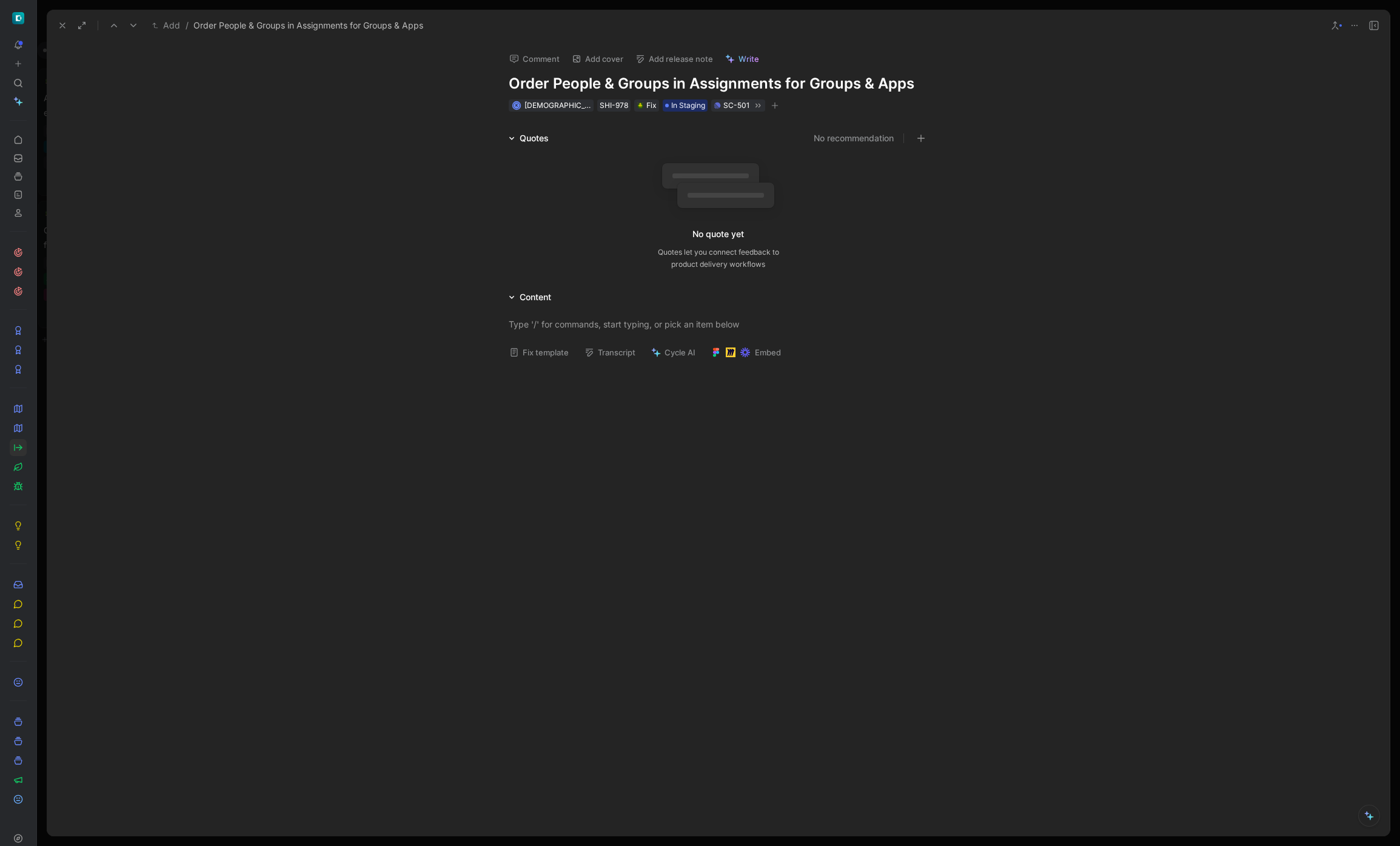
click at [681, 60] on button "Add release note" at bounding box center [674, 59] width 88 height 17
click at [693, 120] on div "[DATE]" at bounding box center [706, 121] width 141 height 14
click at [59, 30] on button at bounding box center [62, 25] width 17 height 17
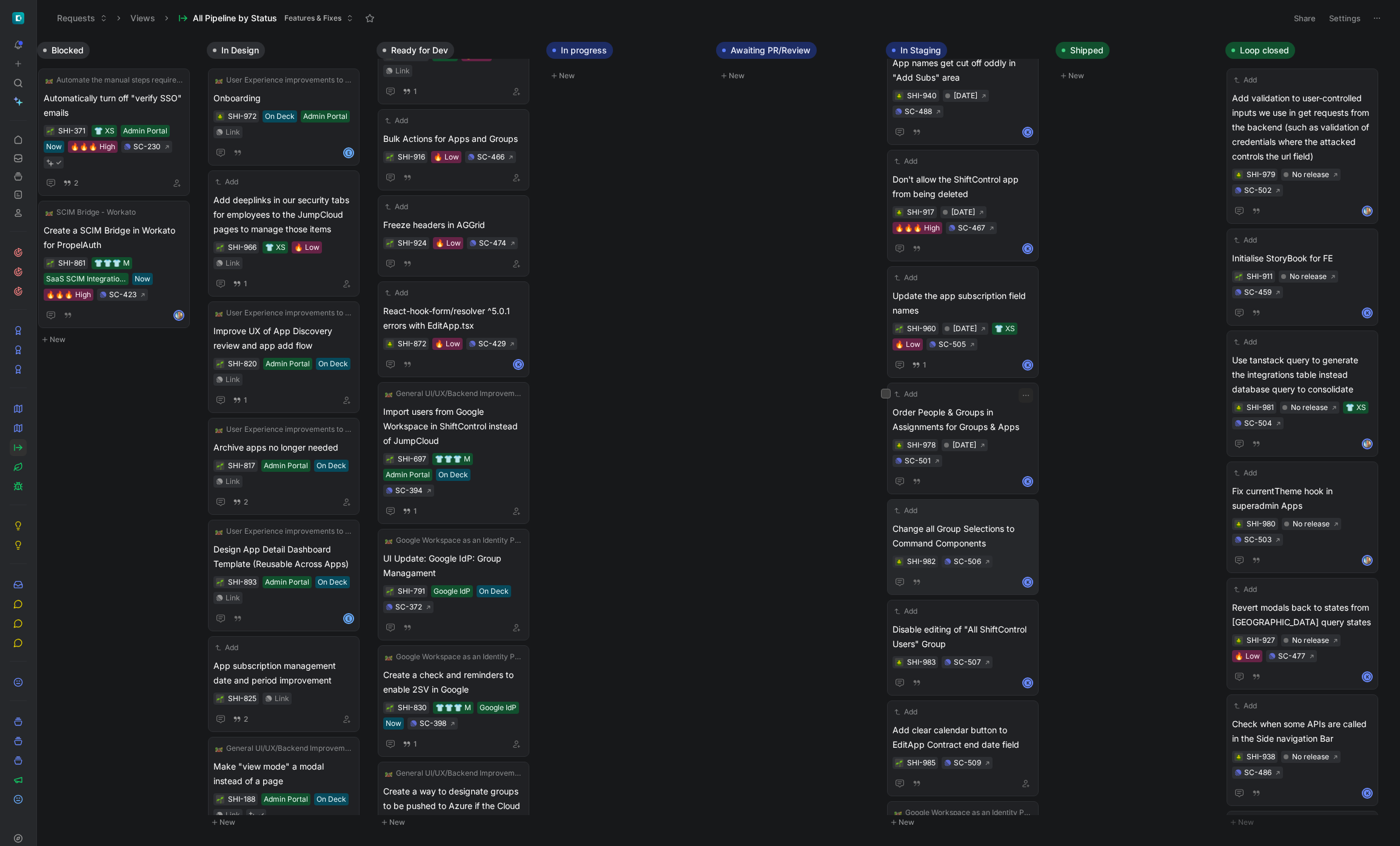
scroll to position [578, 0]
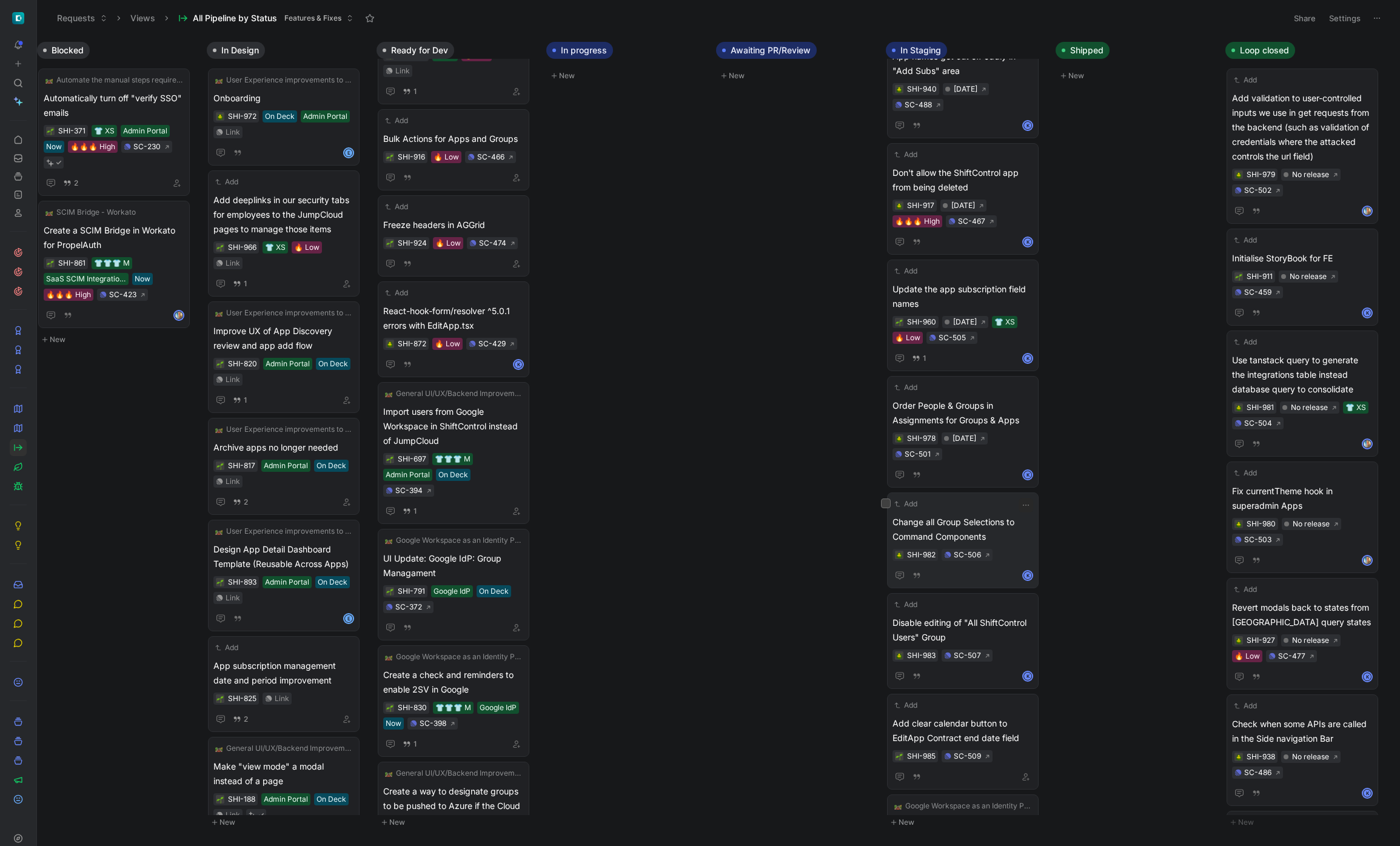
click at [1009, 530] on span "Change all Group Selections to Command Components" at bounding box center [963, 529] width 141 height 29
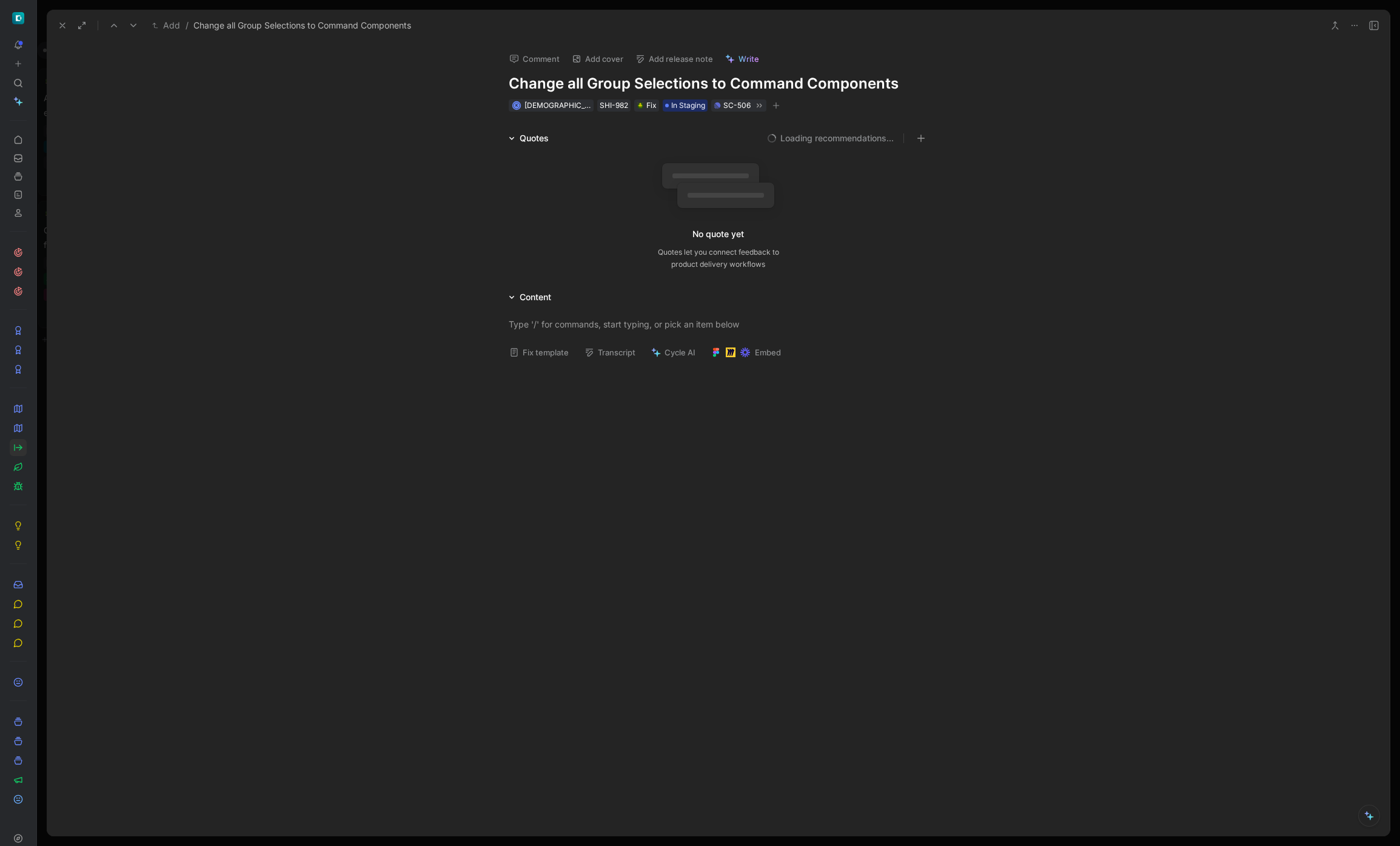
click at [684, 58] on button "Add release note" at bounding box center [674, 59] width 88 height 17
click at [695, 122] on div "[DATE]" at bounding box center [706, 121] width 141 height 14
click at [60, 33] on button at bounding box center [62, 25] width 17 height 17
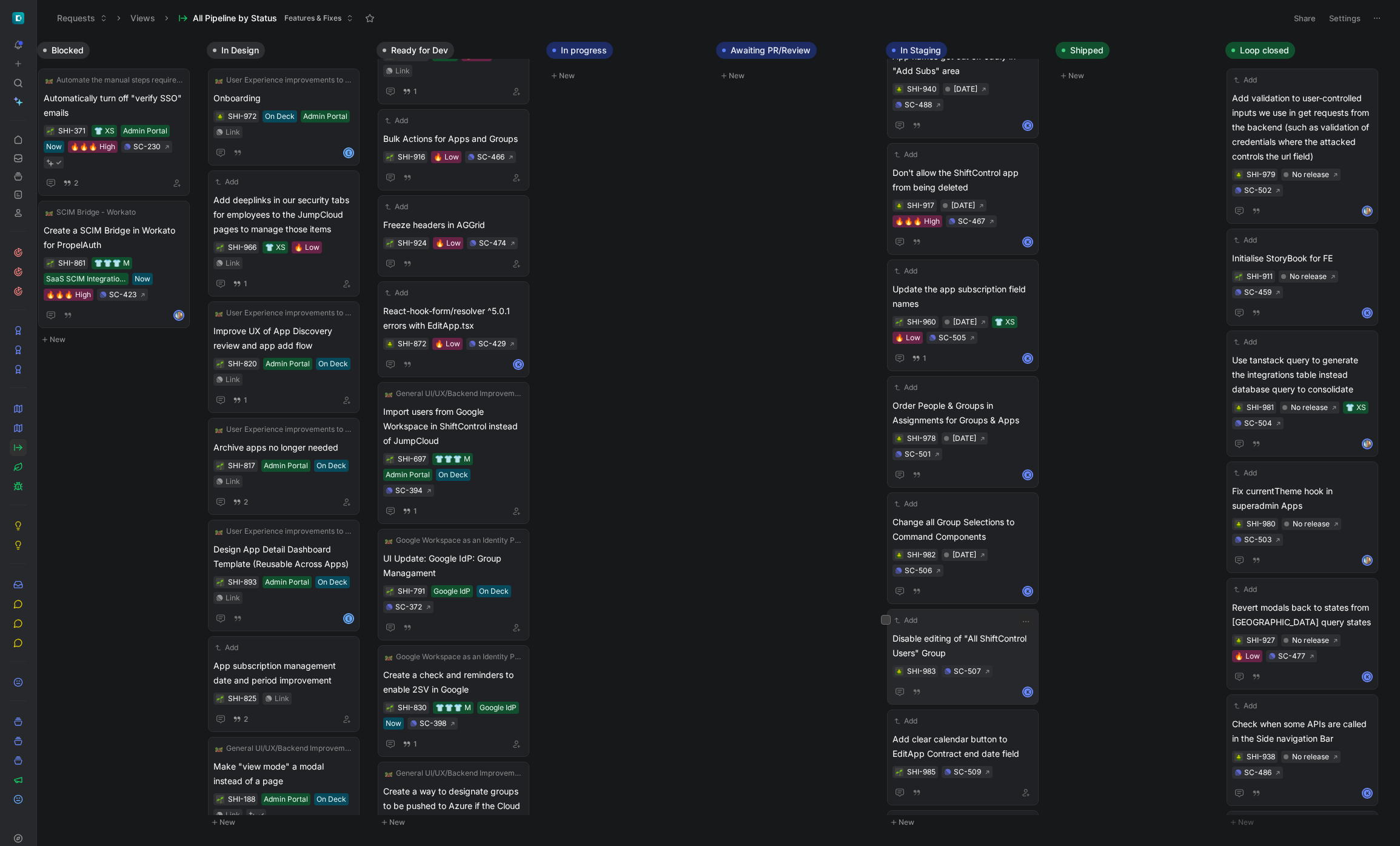
click at [1000, 640] on span "Disable editing of "All ShiftControl Users" Group" at bounding box center [963, 646] width 141 height 29
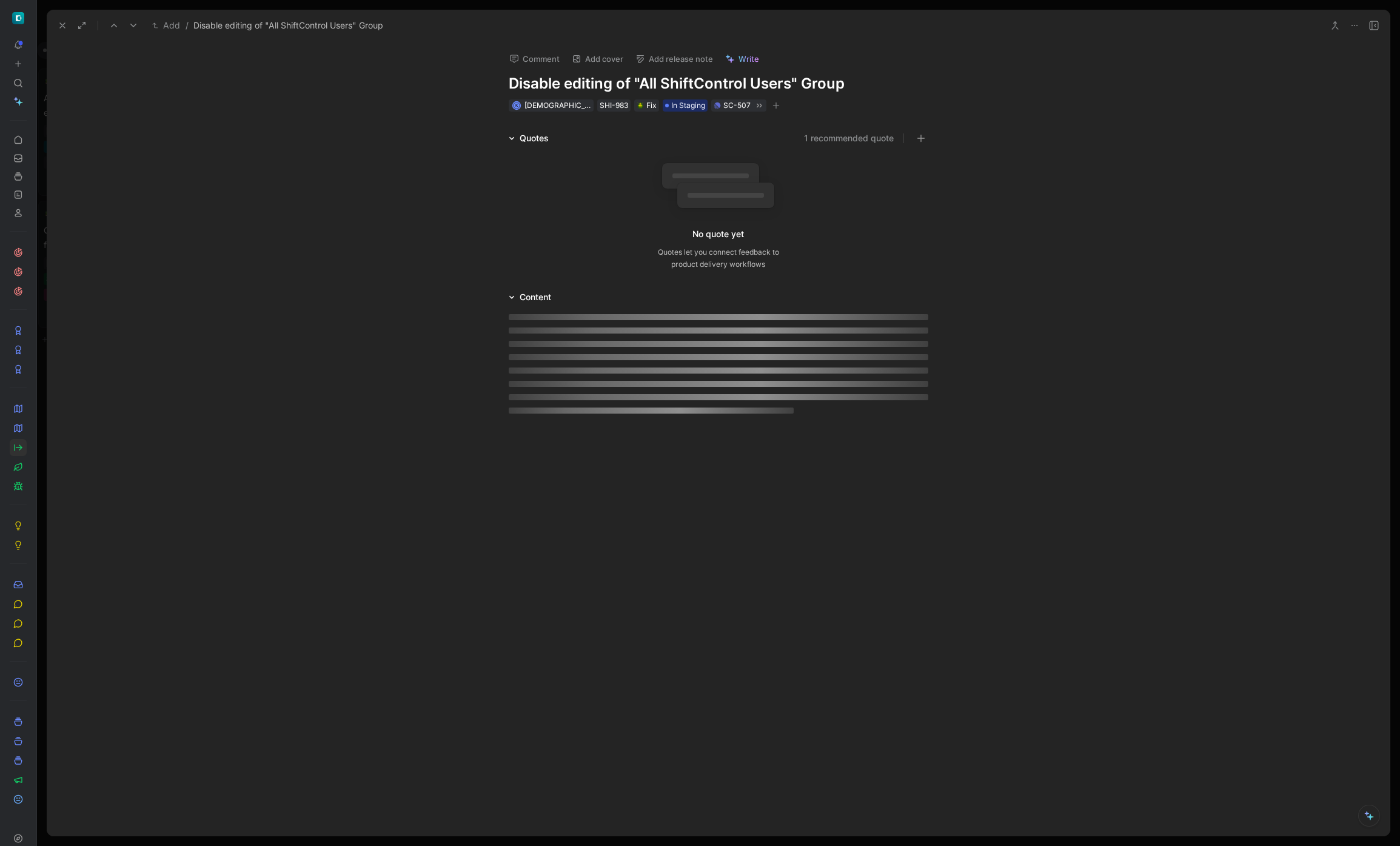
click at [689, 55] on button "Add release note" at bounding box center [674, 59] width 88 height 17
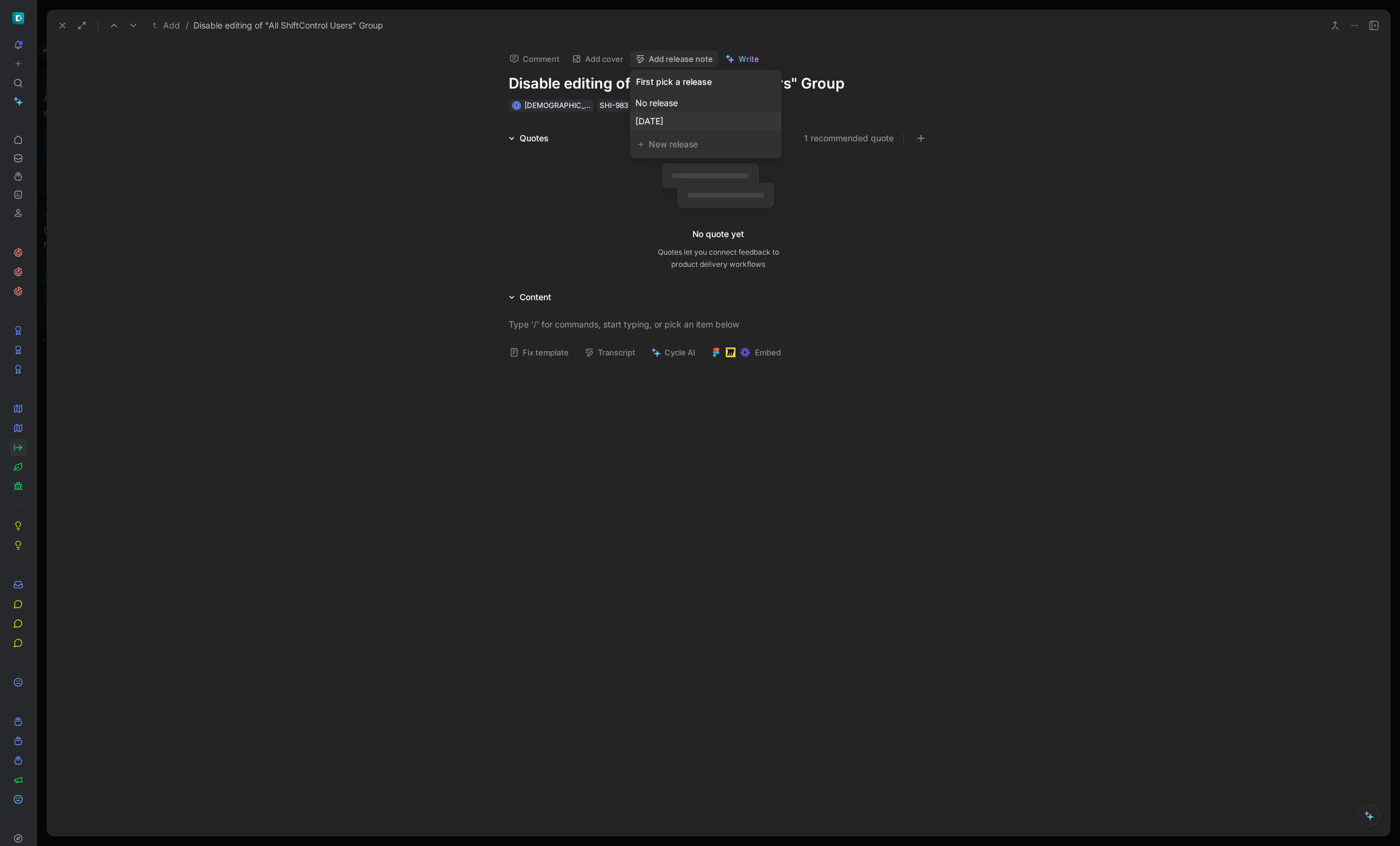
click at [663, 123] on span "[DATE]" at bounding box center [649, 121] width 28 height 11
click at [64, 22] on icon at bounding box center [62, 25] width 10 height 10
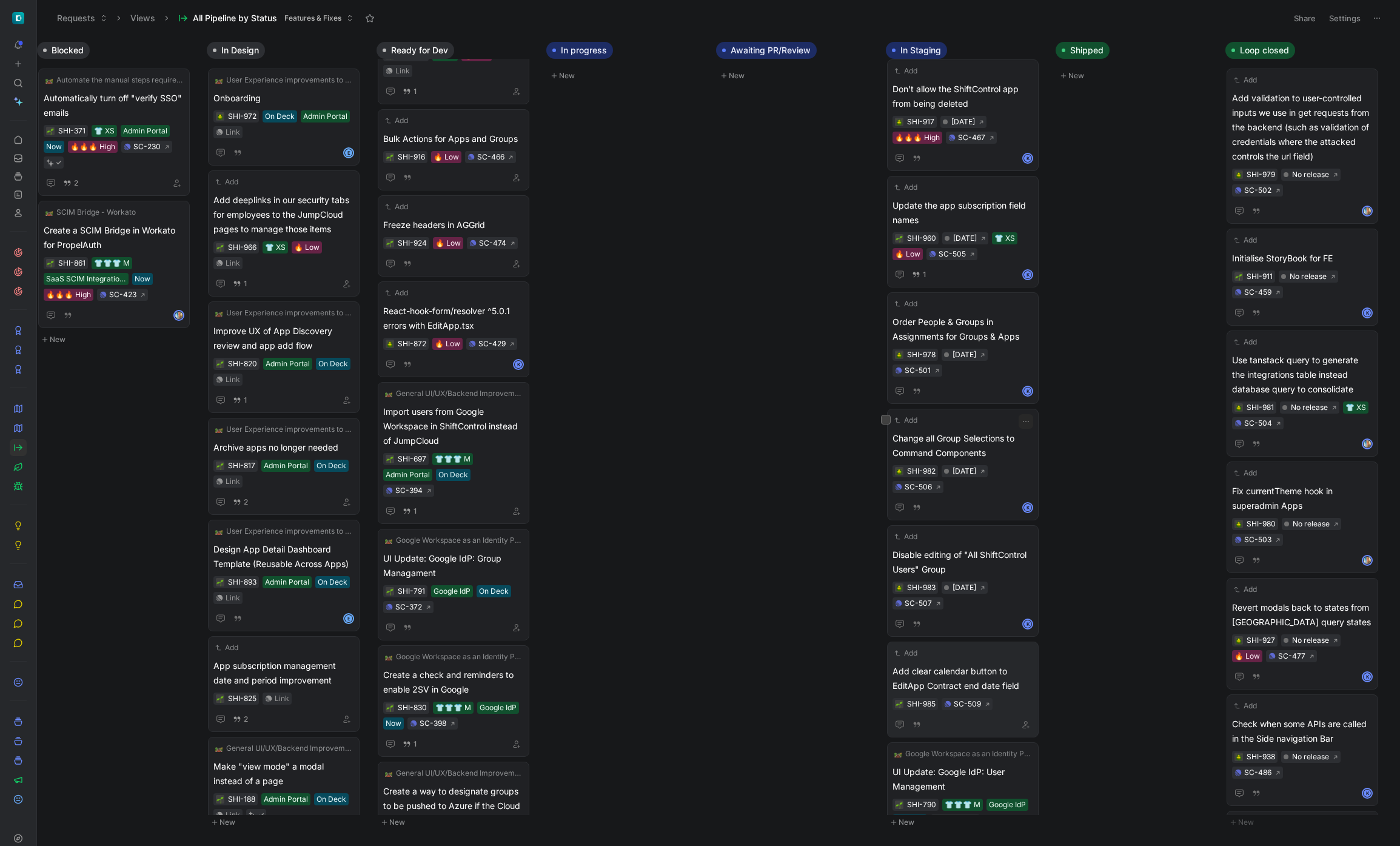
scroll to position [711, 0]
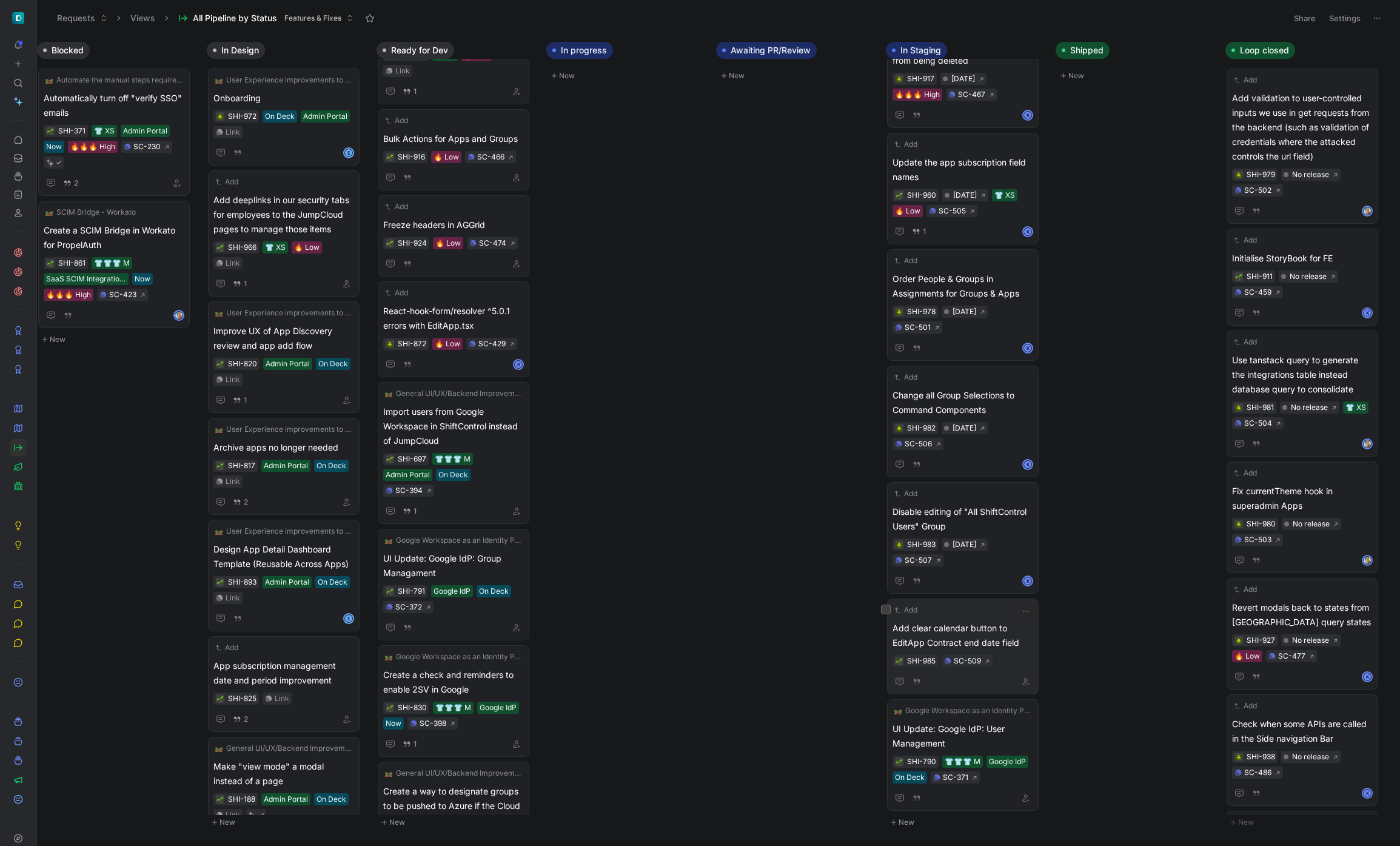
click at [980, 620] on span "Add clear calendar button to EditApp Contract end date field" at bounding box center [963, 635] width 141 height 29
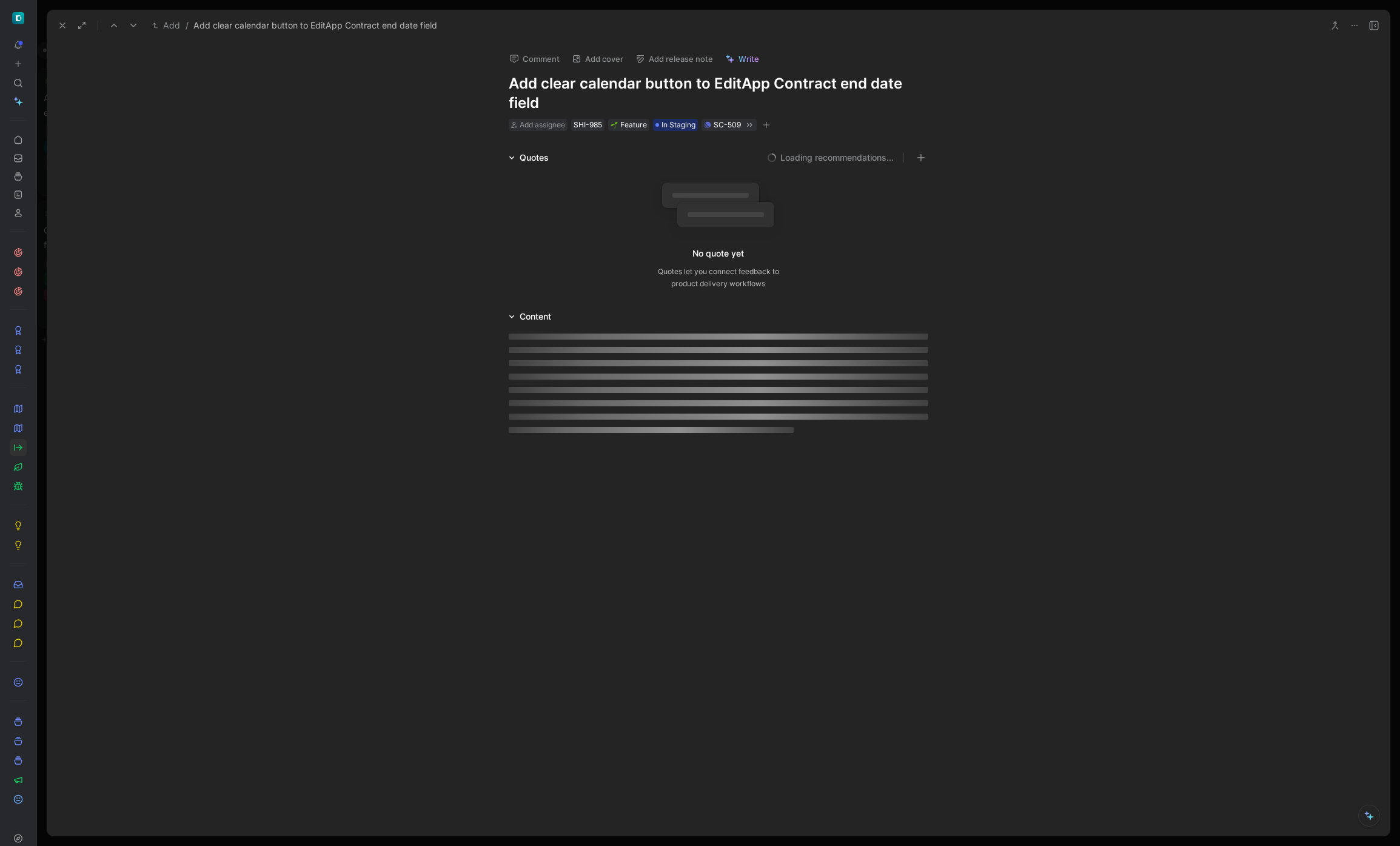
click at [694, 53] on button "Add release note" at bounding box center [674, 59] width 88 height 17
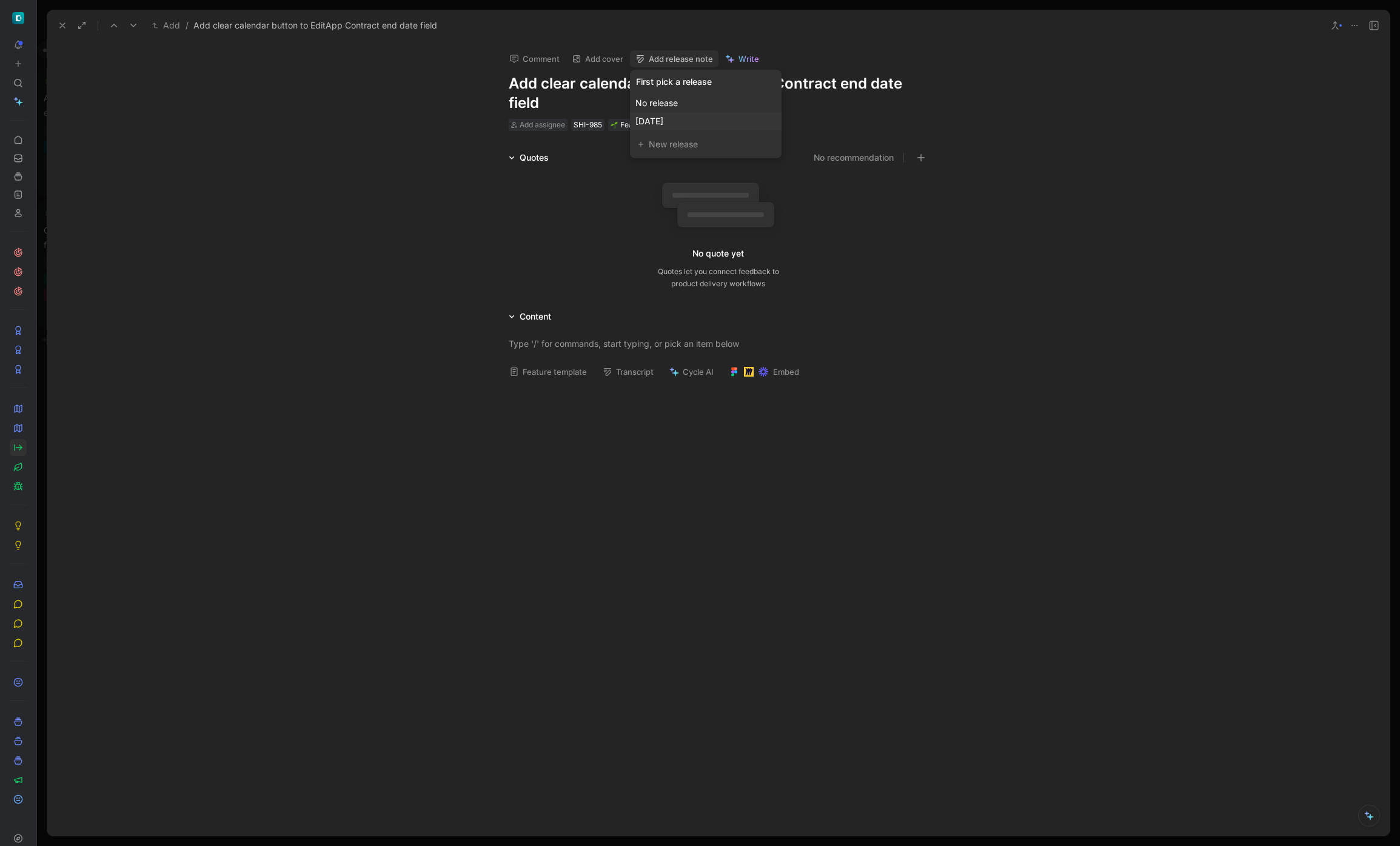
click at [720, 128] on div "[DATE]" at bounding box center [706, 121] width 141 height 14
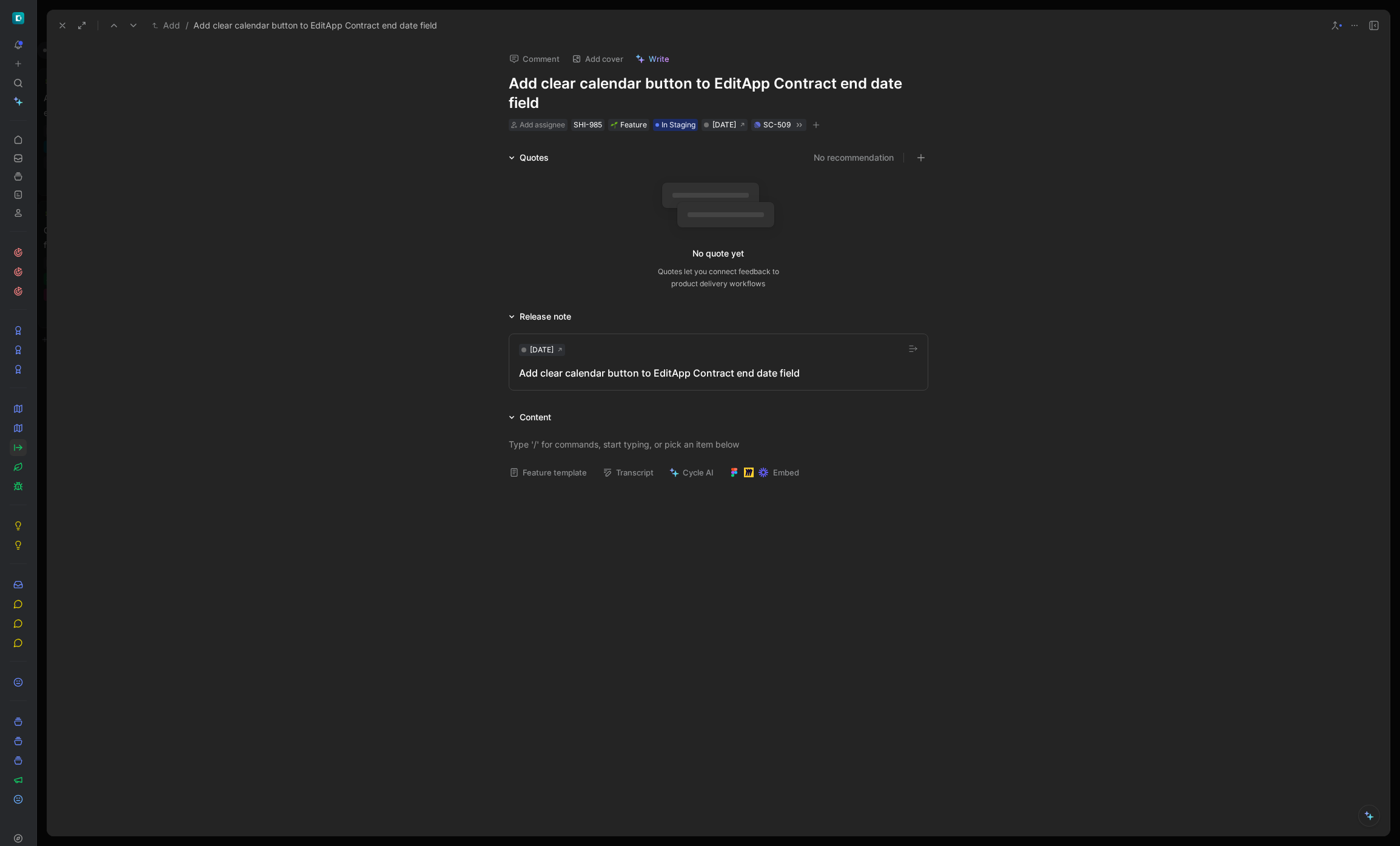
click at [65, 28] on icon at bounding box center [62, 25] width 10 height 10
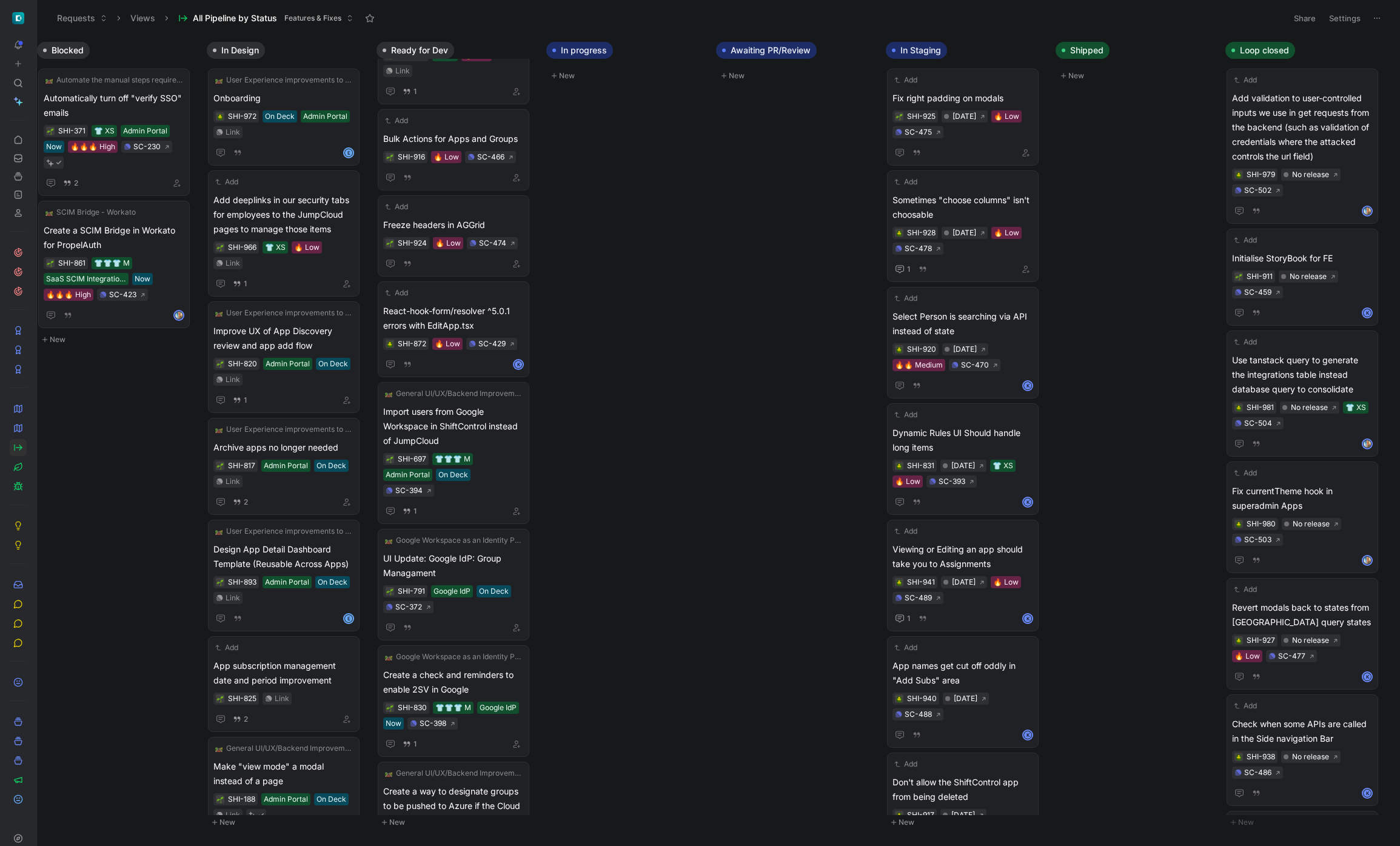
scroll to position [612, 0]
click at [19, 192] on icon at bounding box center [18, 194] width 10 height 10
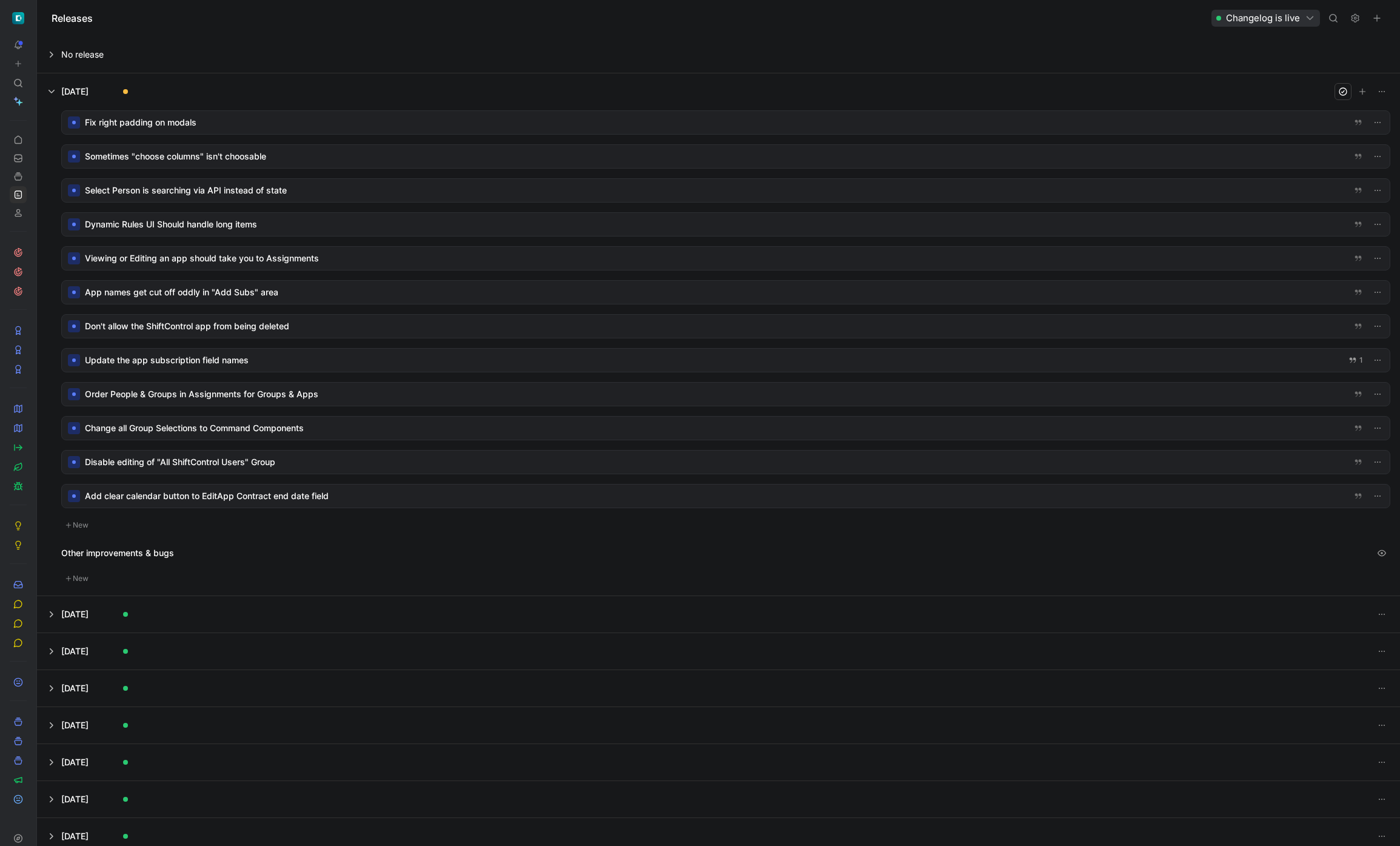
click at [210, 125] on div at bounding box center [726, 123] width 1328 height 23
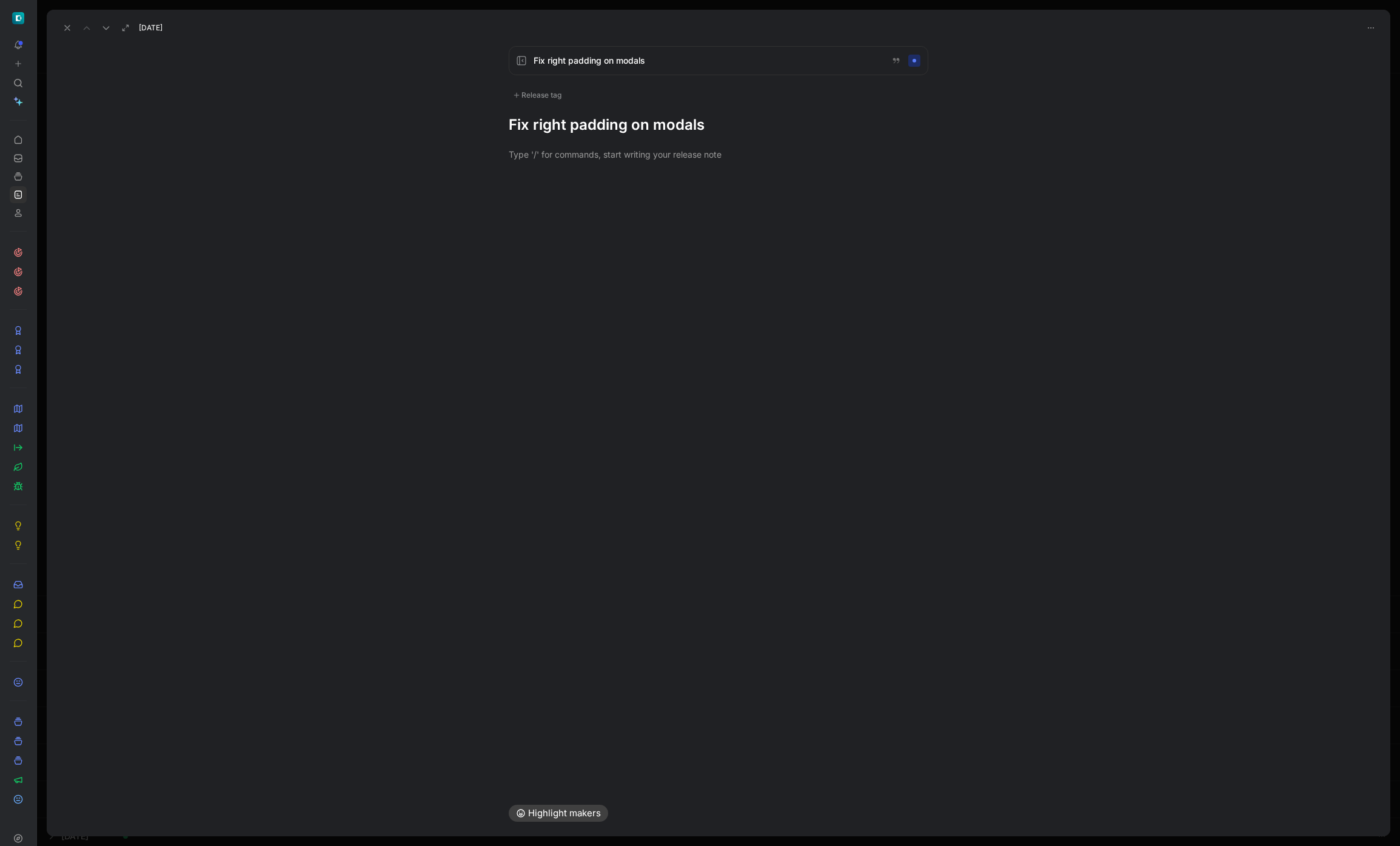
click at [540, 96] on div "Release tag" at bounding box center [537, 95] width 57 height 14
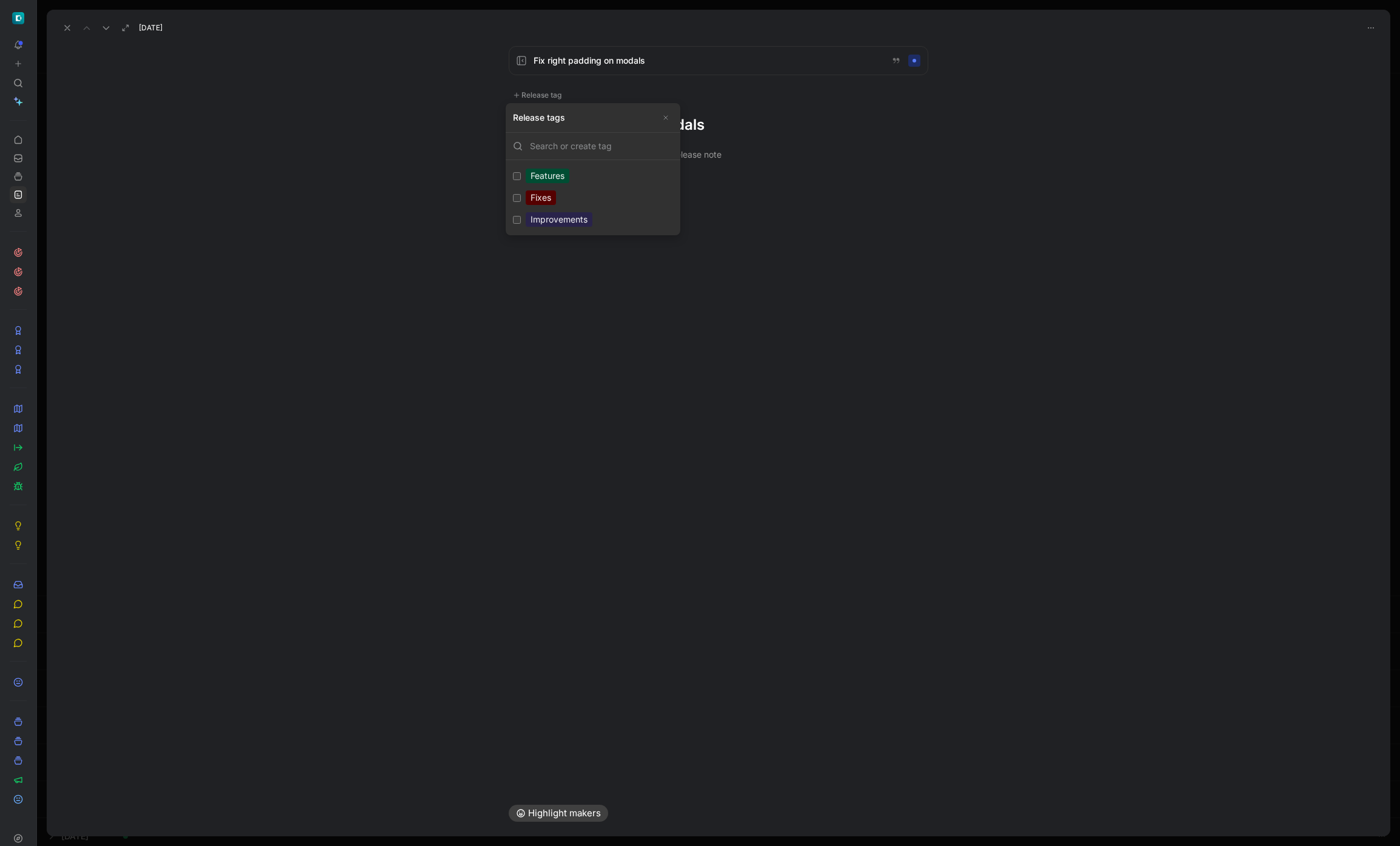
click at [549, 213] on div "Improvements" at bounding box center [559, 219] width 66 height 14
click at [521, 216] on input "Improvements Edit" at bounding box center [517, 220] width 8 height 8
checkbox input "true"
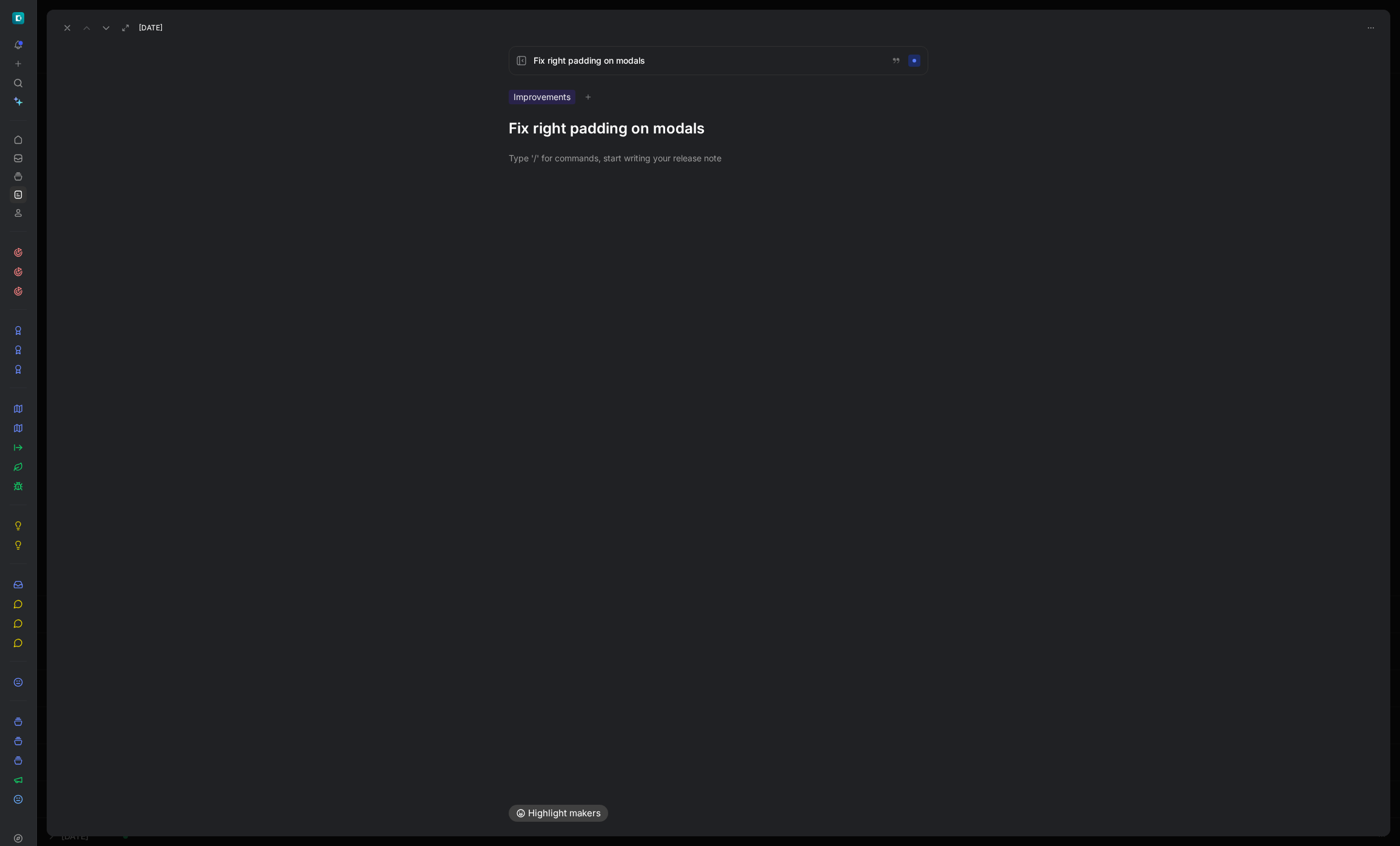
click at [630, 120] on h1 "Fix right padding on modals" at bounding box center [718, 128] width 419 height 19
click at [64, 26] on icon at bounding box center [67, 27] width 10 height 10
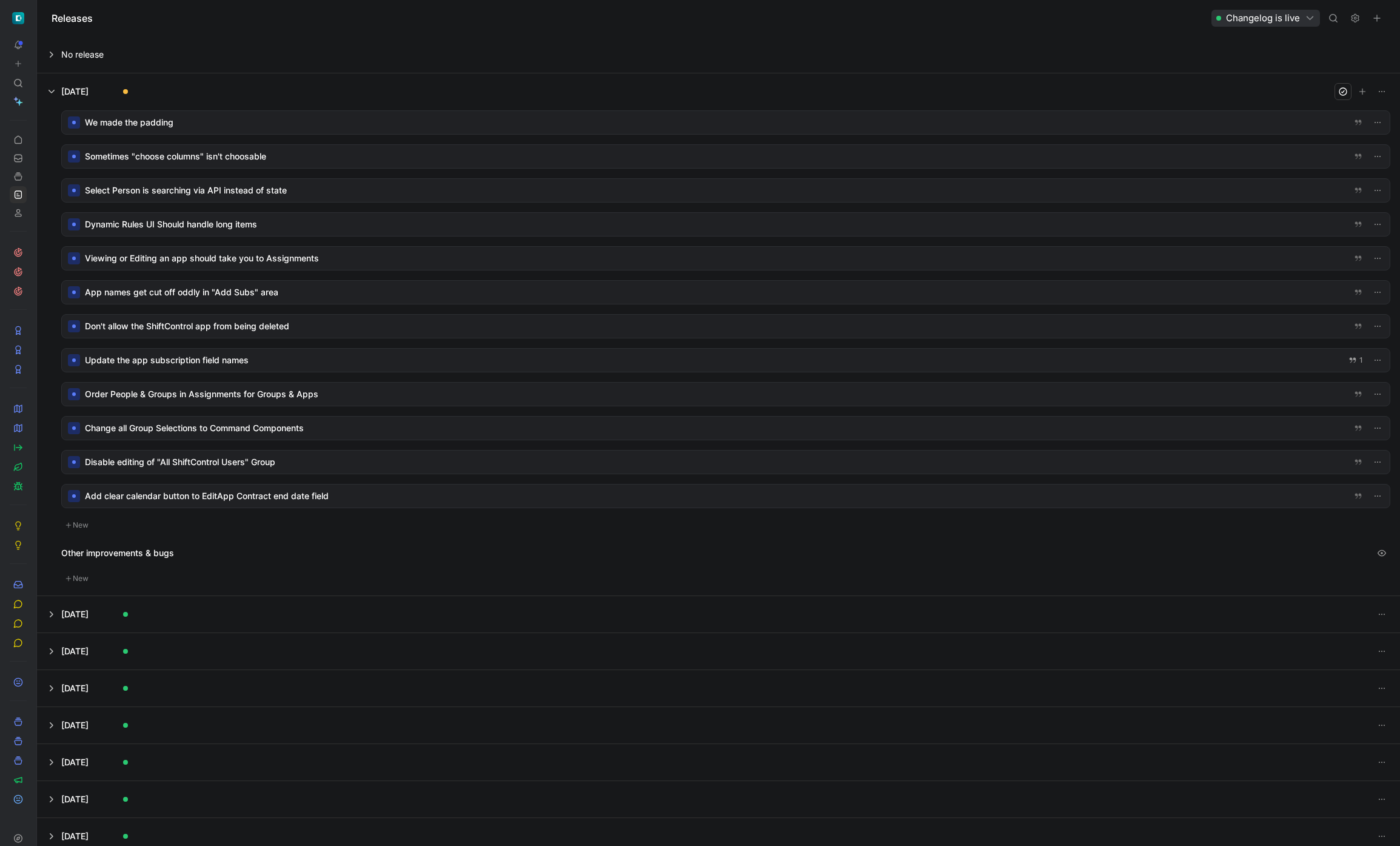
click at [1354, 23] on button at bounding box center [1355, 18] width 17 height 17
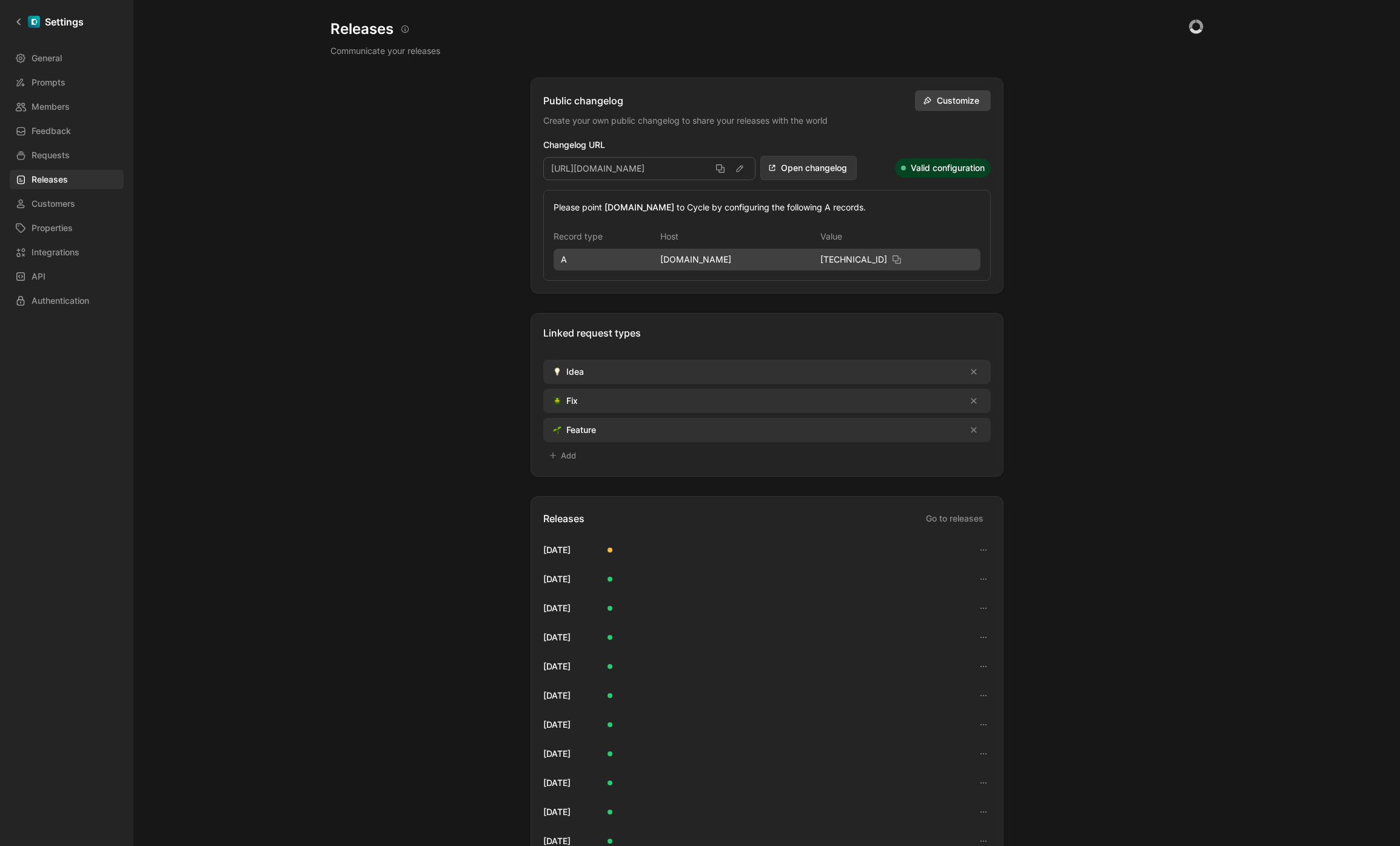
click at [947, 101] on span "Customize" at bounding box center [959, 100] width 46 height 14
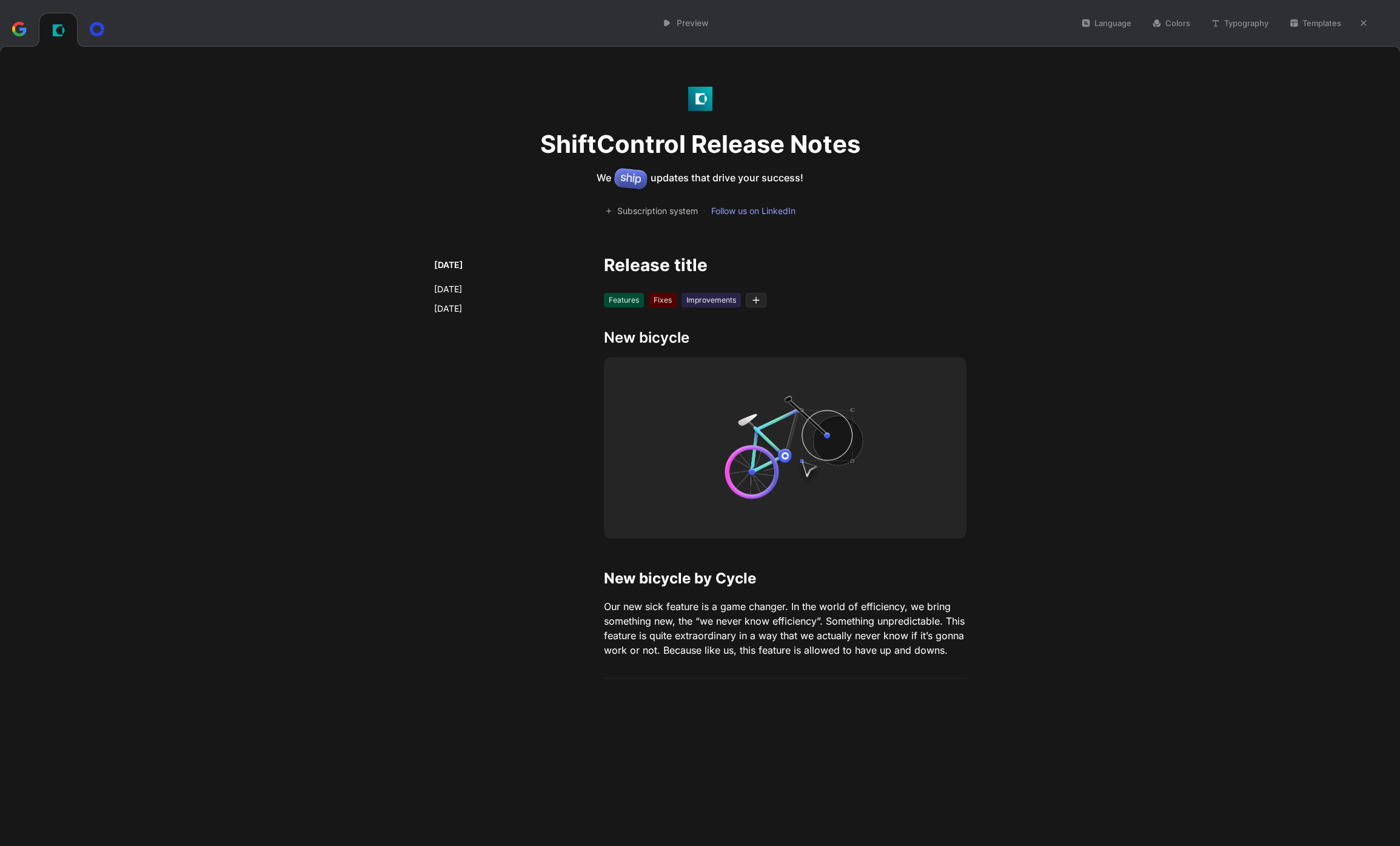
click at [753, 300] on use at bounding box center [756, 300] width 6 height 6
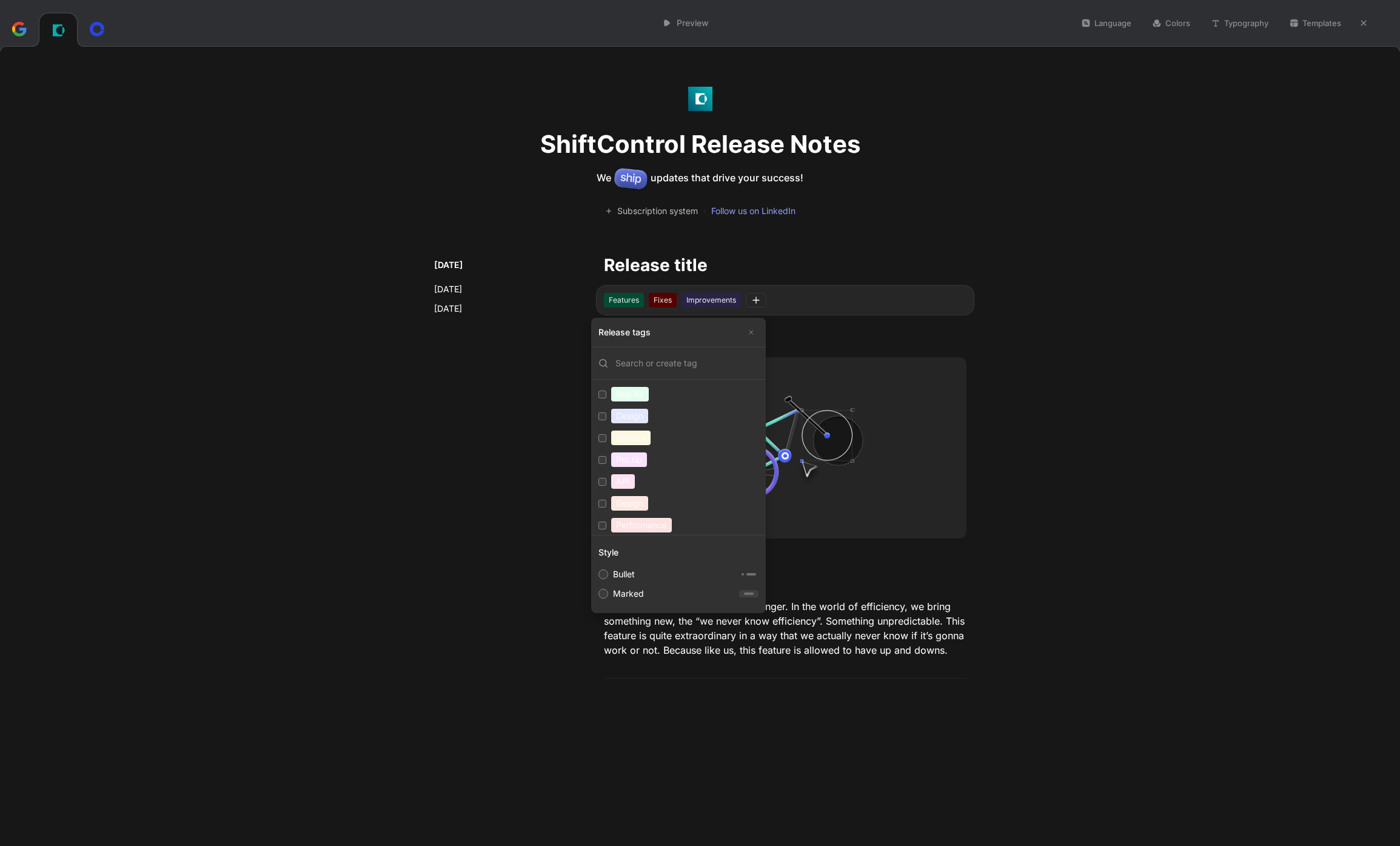
scroll to position [111, 0]
click at [713, 579] on label "Bullet" at bounding box center [678, 574] width 170 height 19
click at [608, 579] on input "Bullet" at bounding box center [603, 574] width 10 height 10
radio input "true"
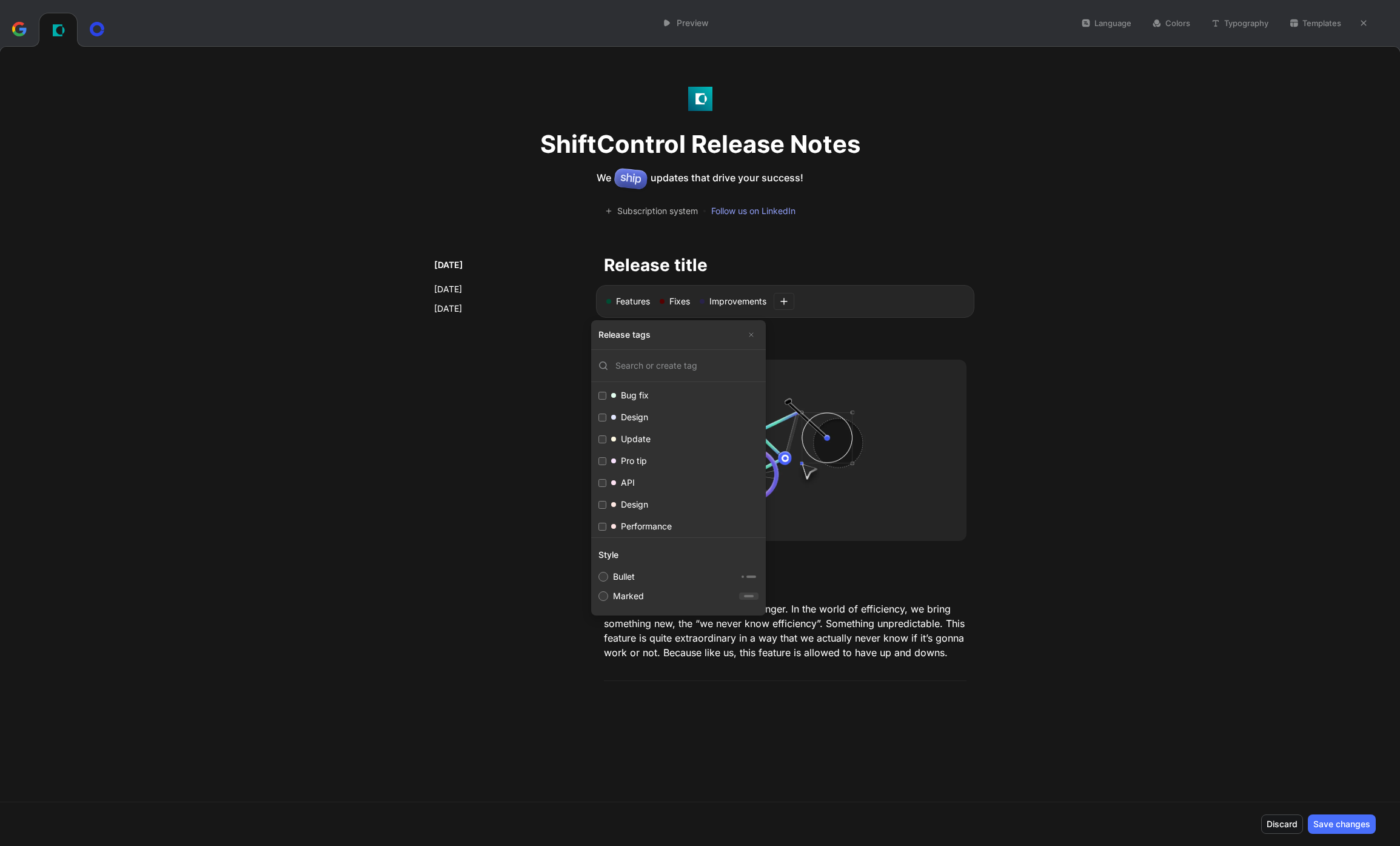
click at [715, 590] on label "Marked" at bounding box center [678, 595] width 170 height 19
click at [608, 591] on input "Marked" at bounding box center [603, 596] width 10 height 10
radio input "true"
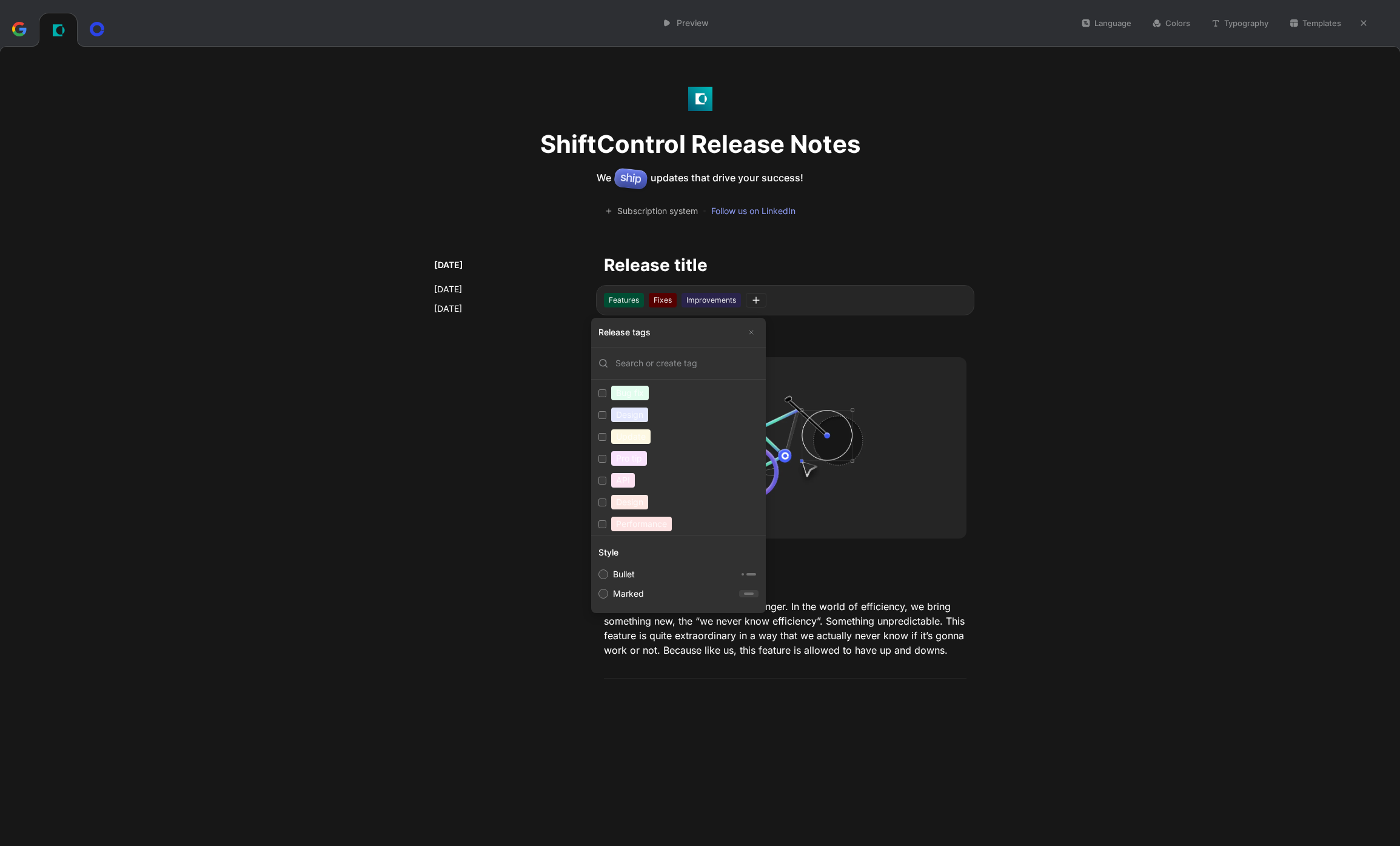
click at [694, 362] on input "search" at bounding box center [683, 363] width 150 height 12
click at [742, 389] on button "Edit" at bounding box center [745, 395] width 25 height 17
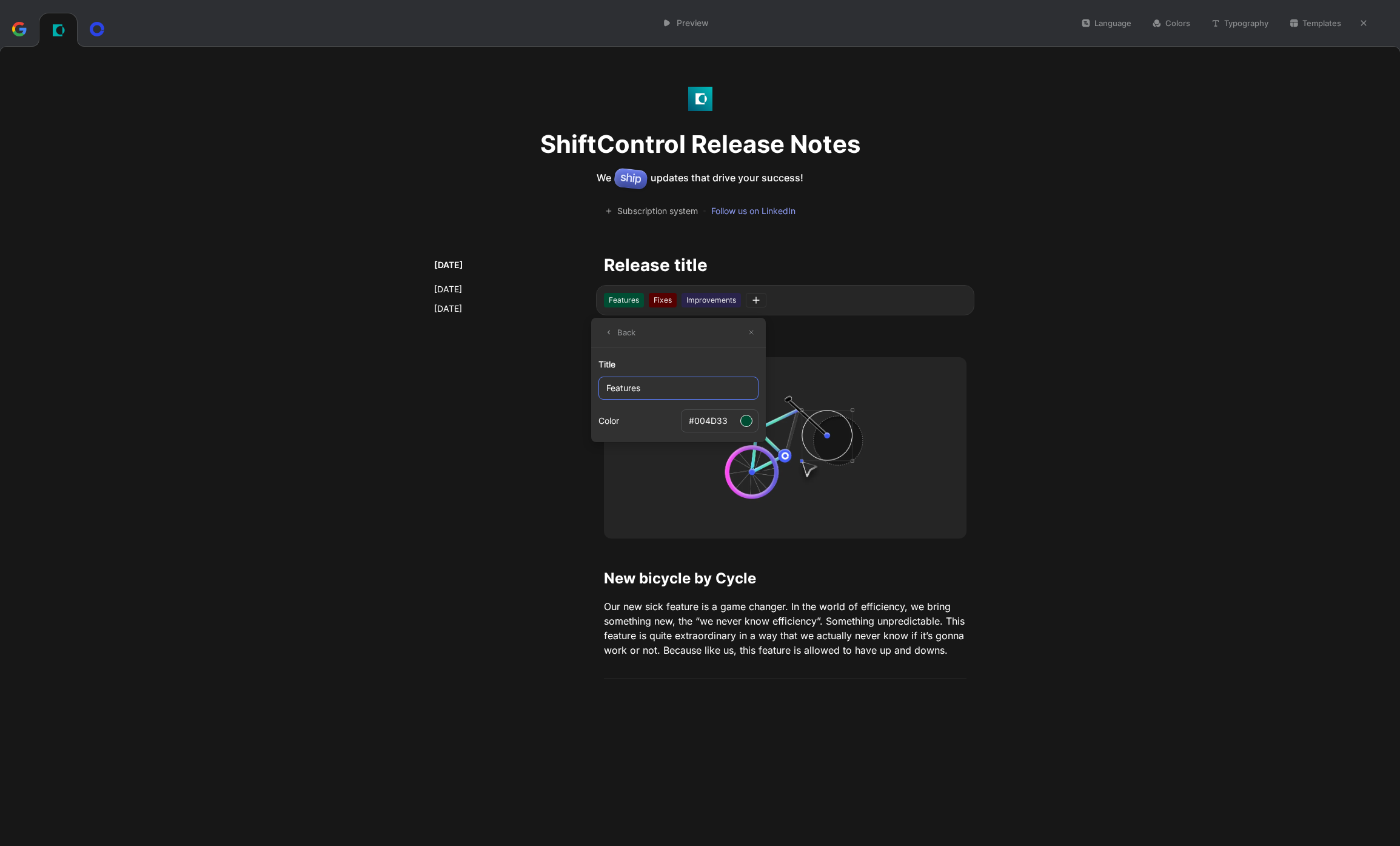
click at [678, 391] on input "Features" at bounding box center [678, 388] width 160 height 23
type input "Feature"
click at [620, 333] on button "Back" at bounding box center [620, 332] width 43 height 17
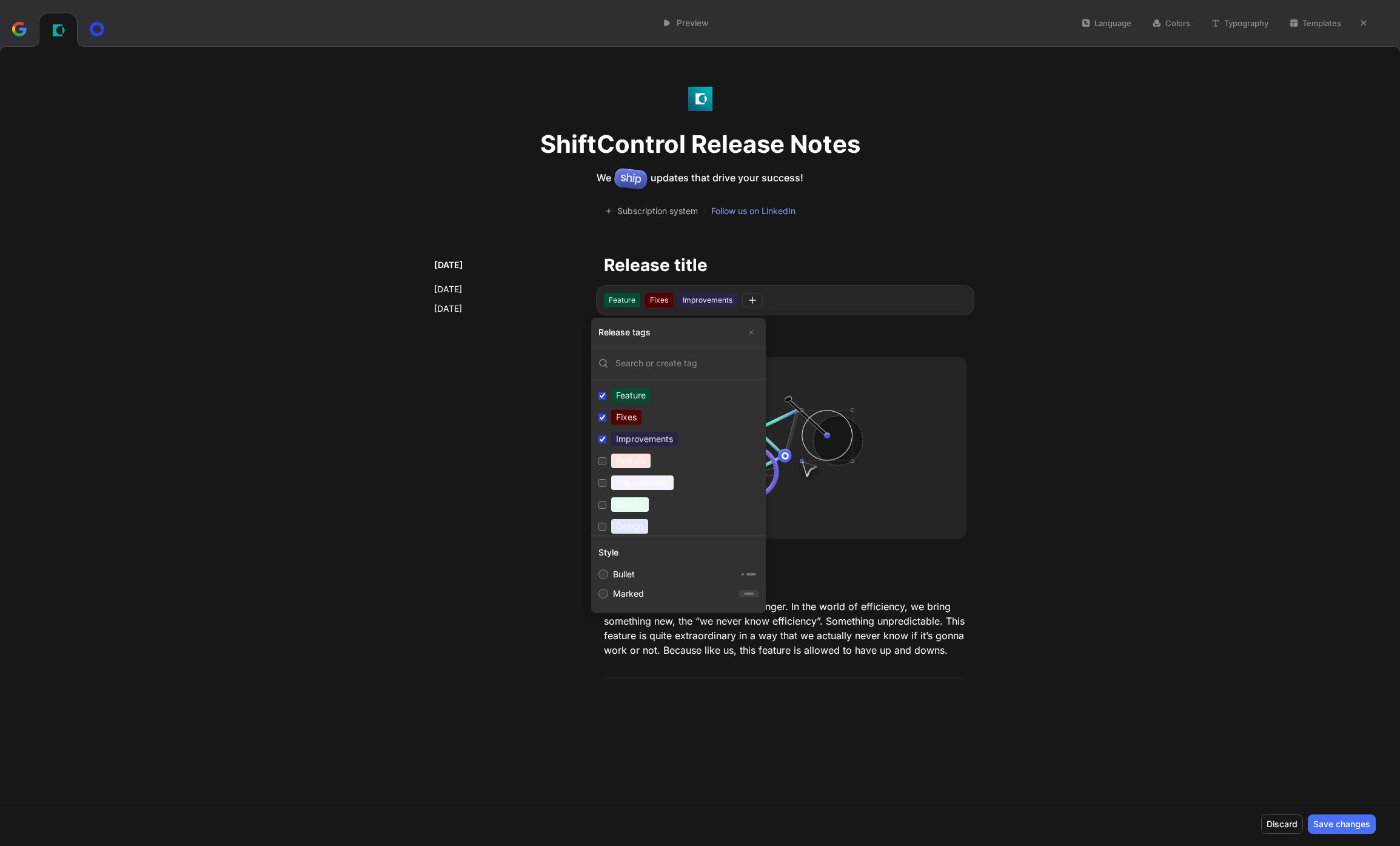
click at [748, 415] on button "Edit" at bounding box center [745, 417] width 25 height 17
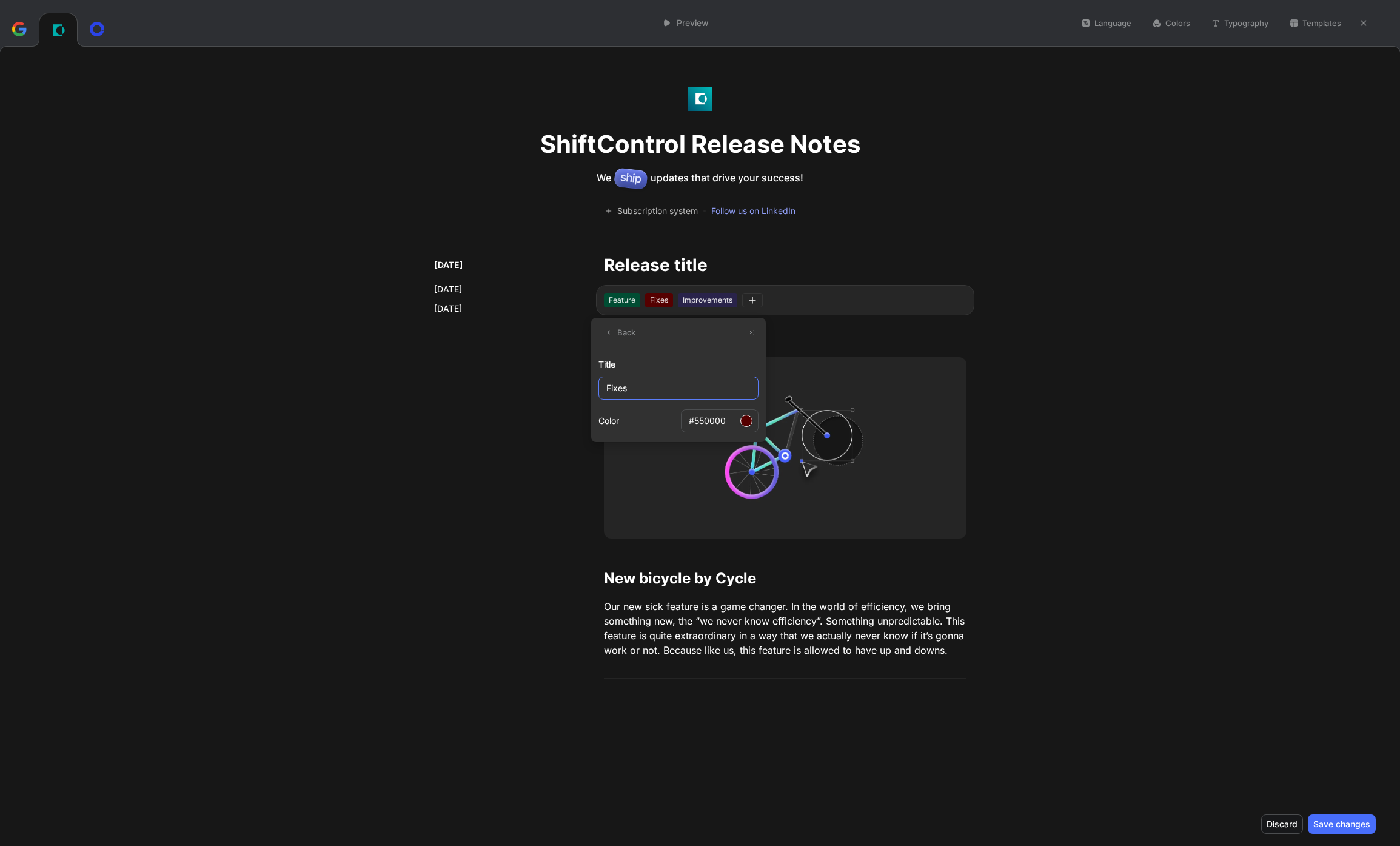
click at [707, 393] on input "Fixes" at bounding box center [678, 388] width 160 height 23
type input "Fix"
click at [623, 329] on button "Back" at bounding box center [620, 332] width 43 height 17
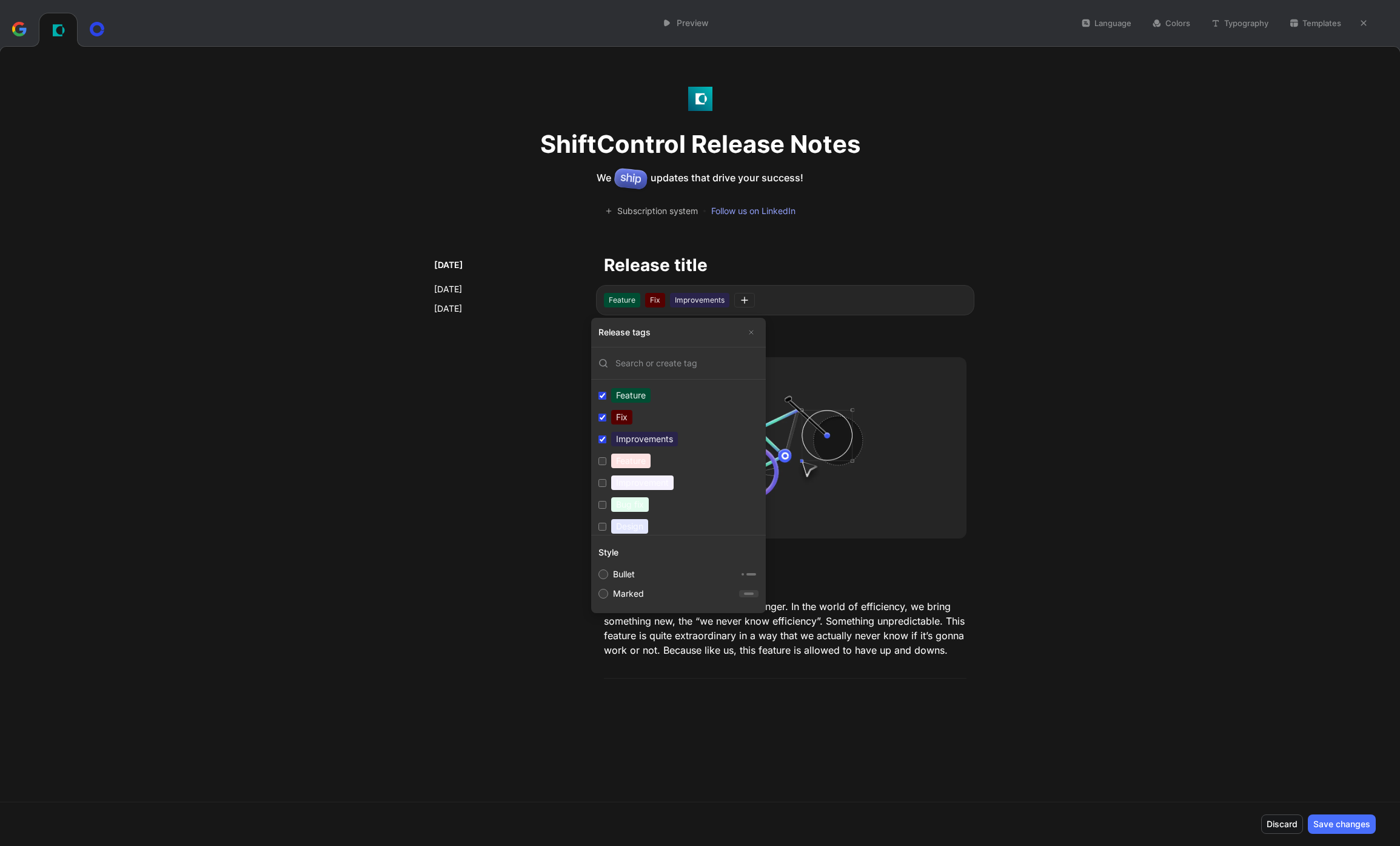
click at [744, 432] on button "Edit" at bounding box center [745, 439] width 25 height 17
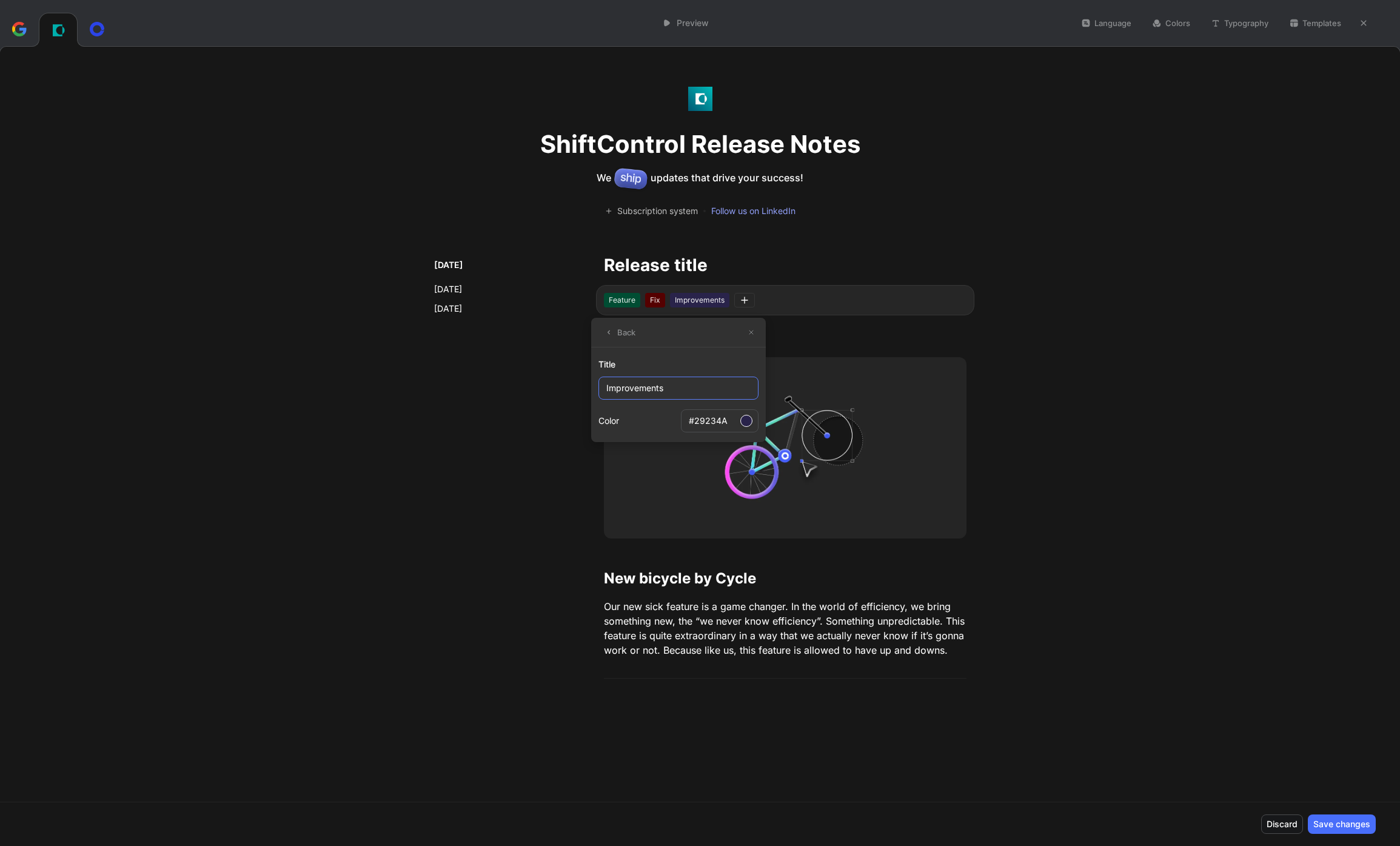
click at [670, 391] on input "Improvements" at bounding box center [678, 388] width 160 height 23
type input "Improvement"
click at [632, 333] on button "Back" at bounding box center [620, 332] width 43 height 17
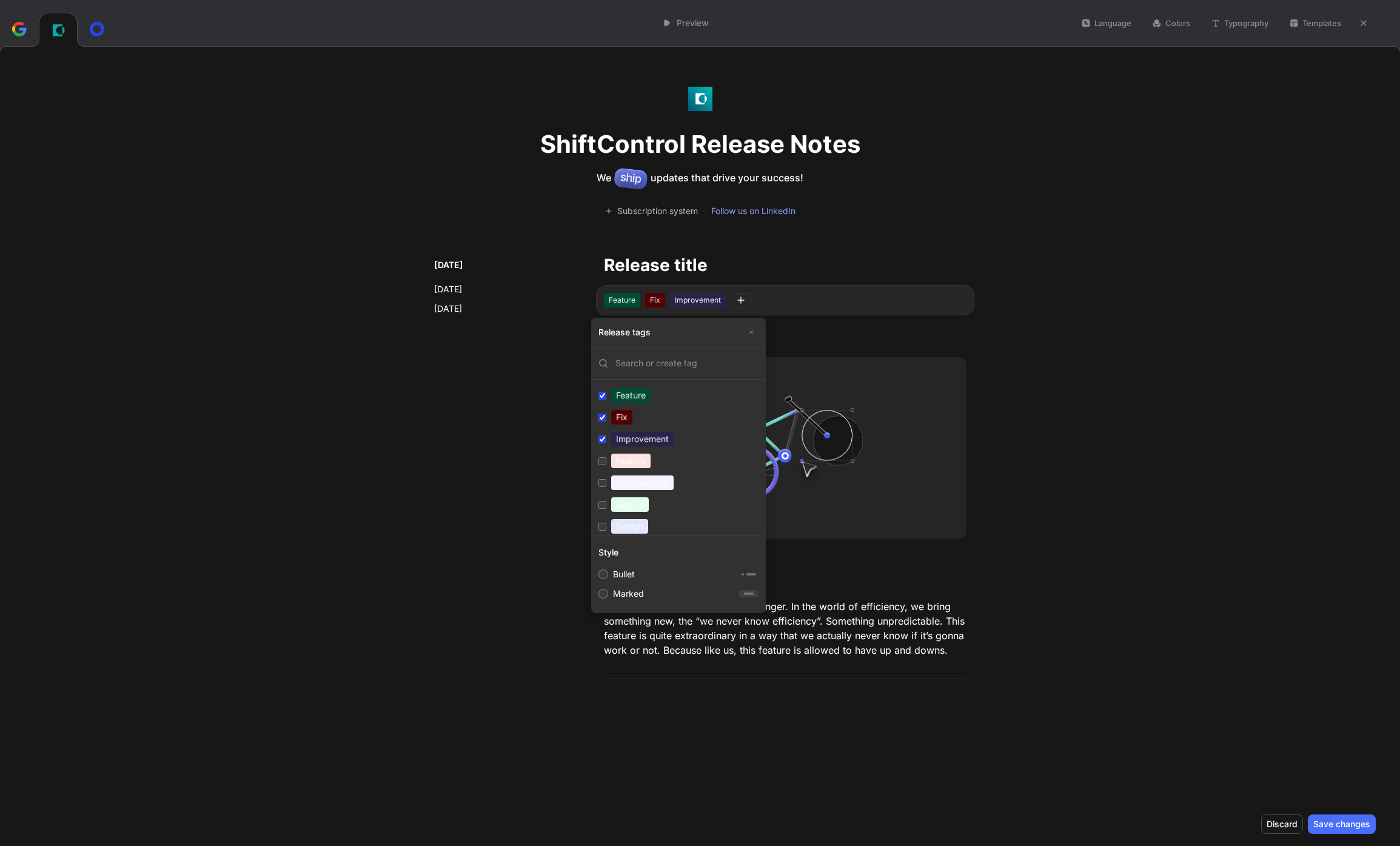
click at [665, 366] on input "search" at bounding box center [683, 363] width 150 height 12
click at [604, 502] on input "Design Edit" at bounding box center [602, 502] width 8 height 8
checkbox input "true"
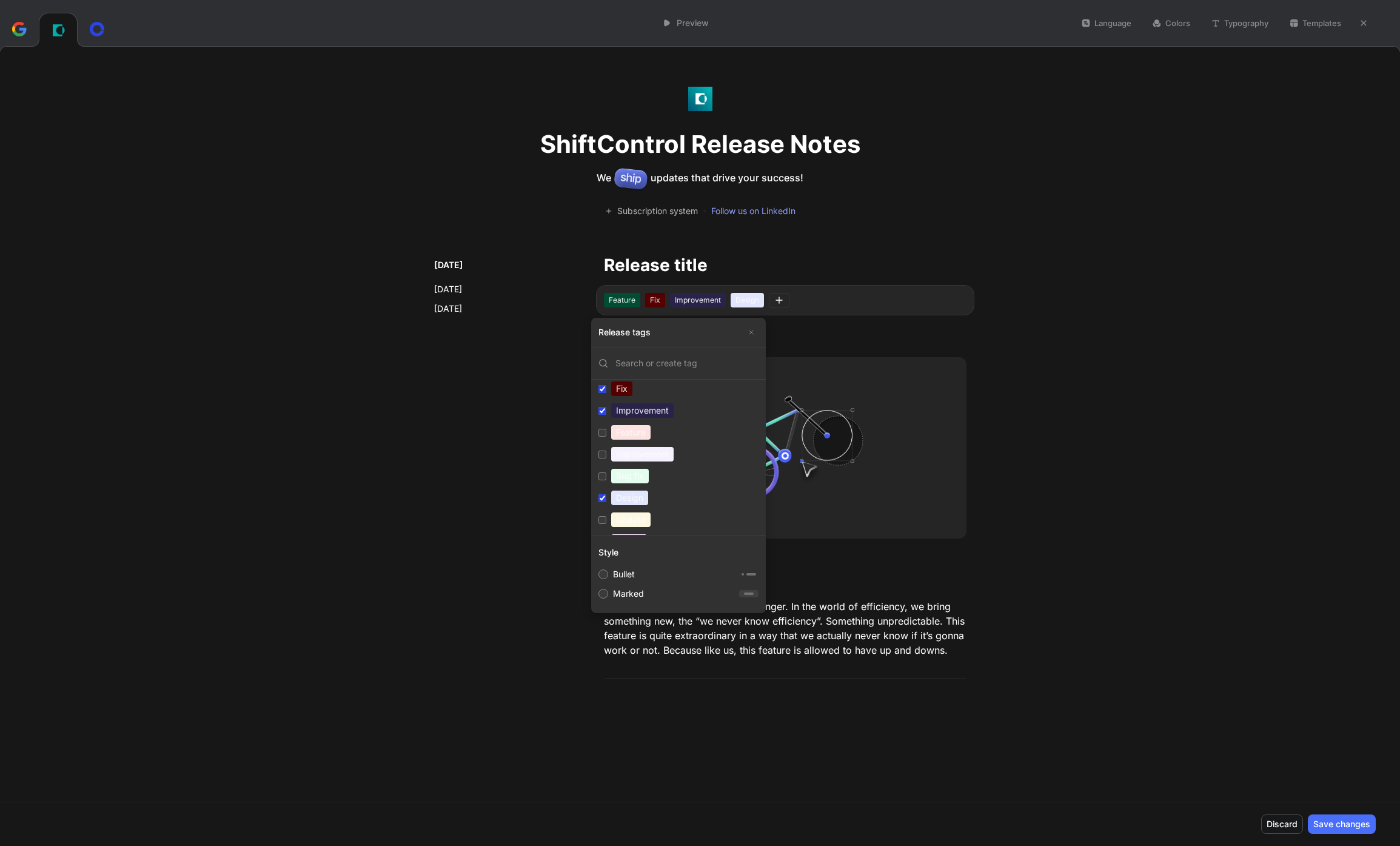
click at [745, 504] on button "Edit" at bounding box center [745, 498] width 25 height 17
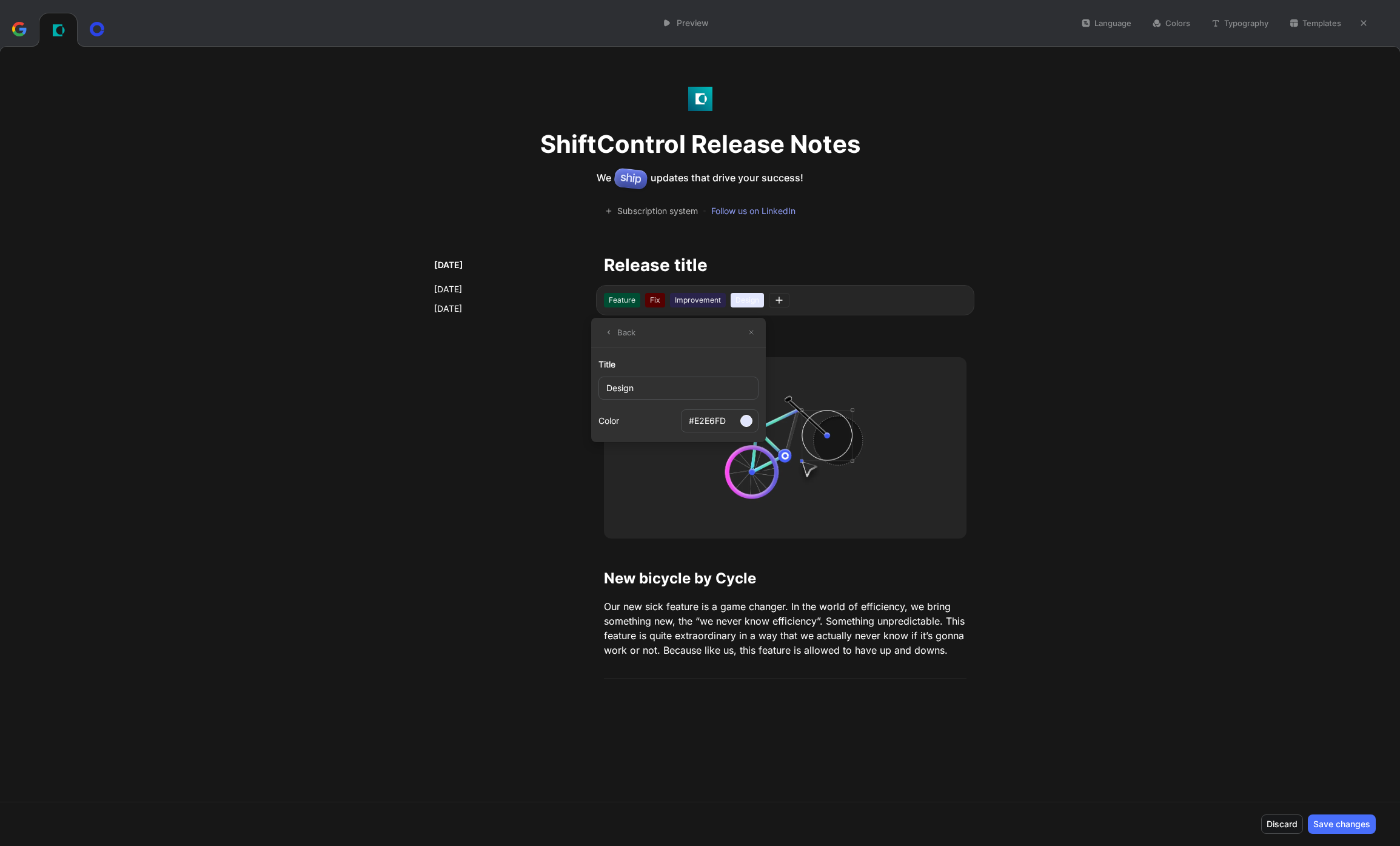
click at [743, 425] on div at bounding box center [746, 421] width 12 height 12
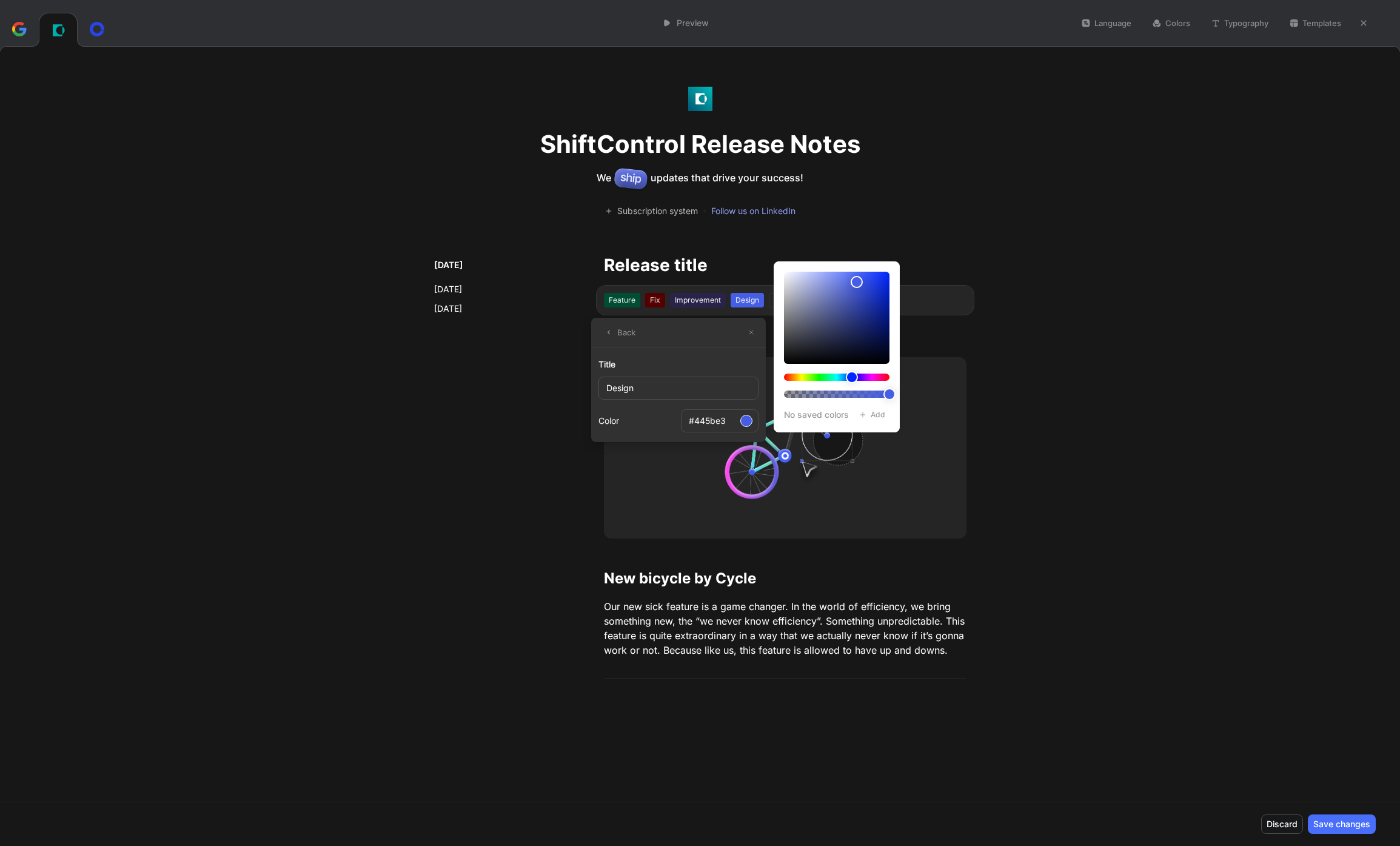
type input "#435be3"
drag, startPoint x: 870, startPoint y: 292, endPoint x: 857, endPoint y: 281, distance: 17.0
click at [857, 281] on div at bounding box center [836, 317] width 105 height 92
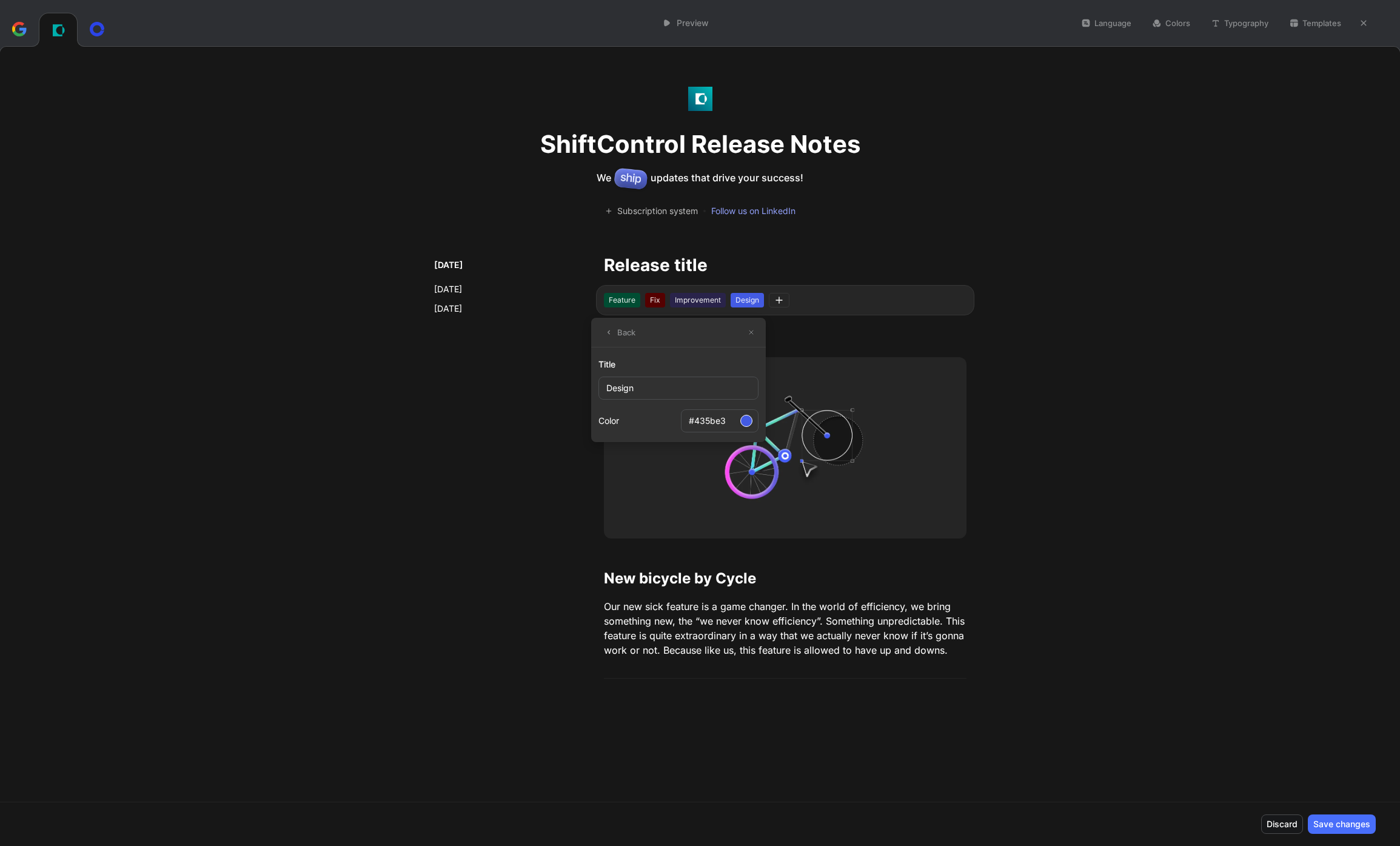
click at [704, 349] on div "Title Design Color #435be3" at bounding box center [678, 395] width 160 height 95
click at [621, 332] on button "Back" at bounding box center [620, 332] width 43 height 17
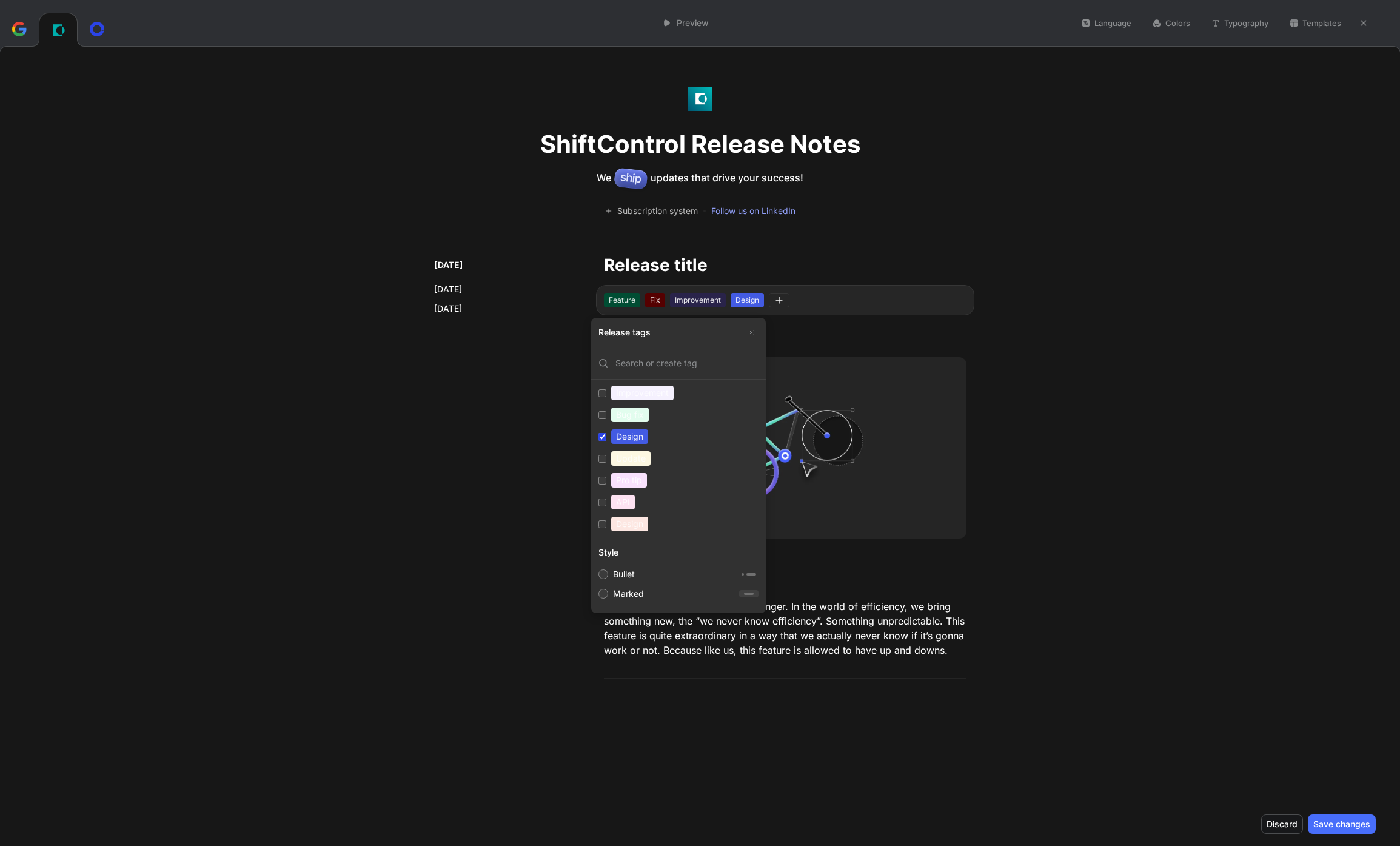
scroll to position [111, 0]
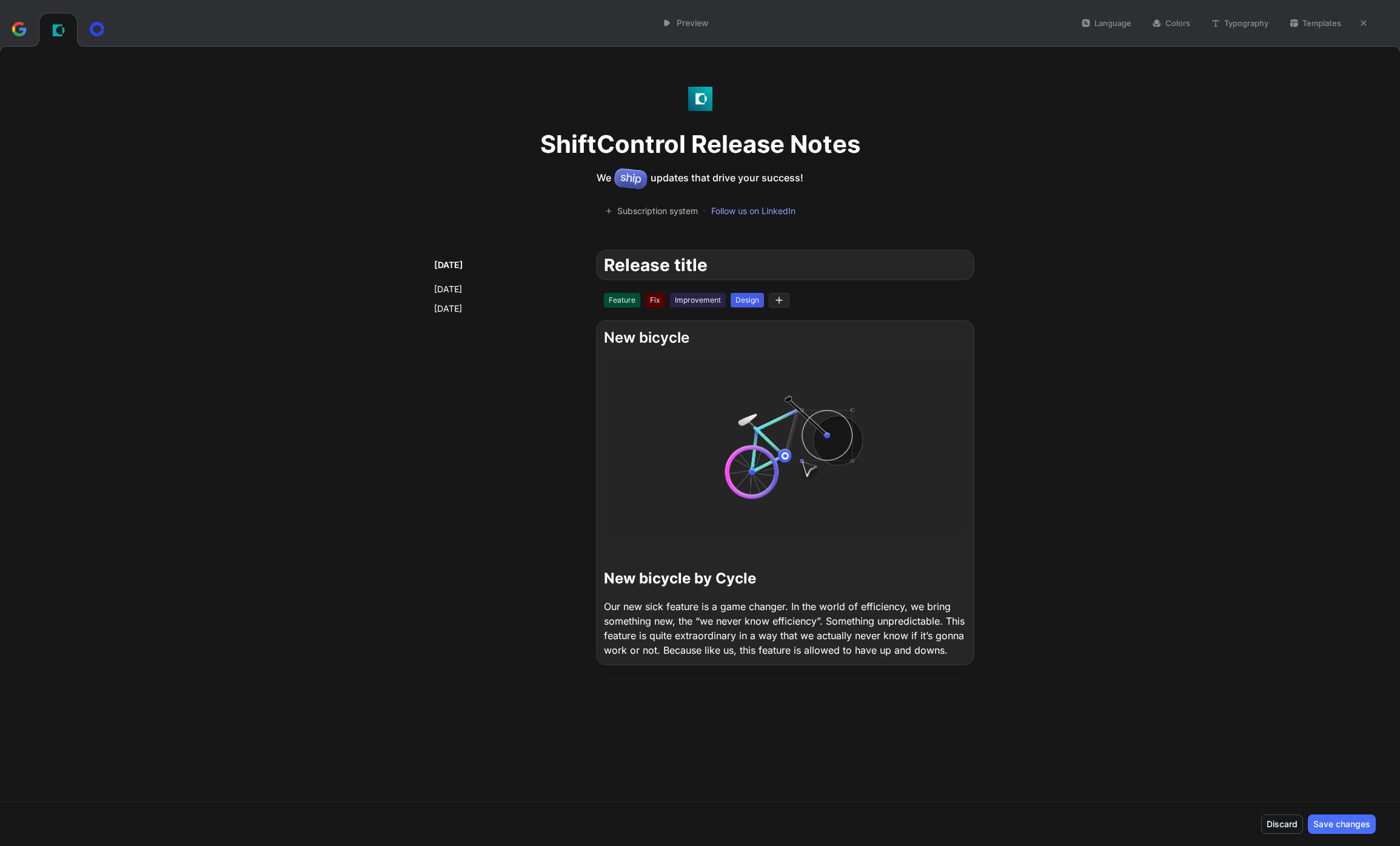
click at [731, 370] on img at bounding box center [785, 447] width 363 height 181
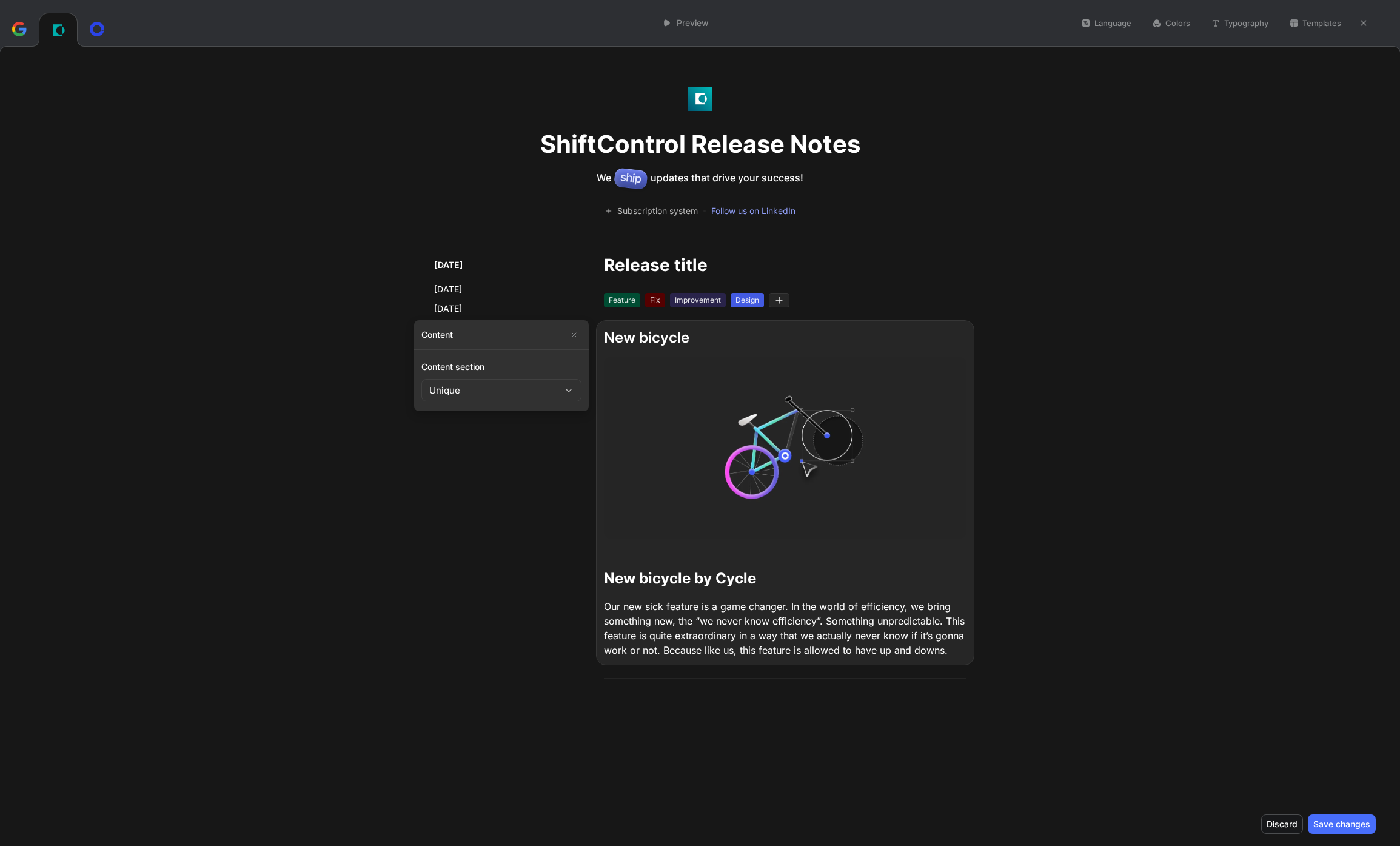
click at [549, 396] on button "Unique" at bounding box center [501, 389] width 160 height 22
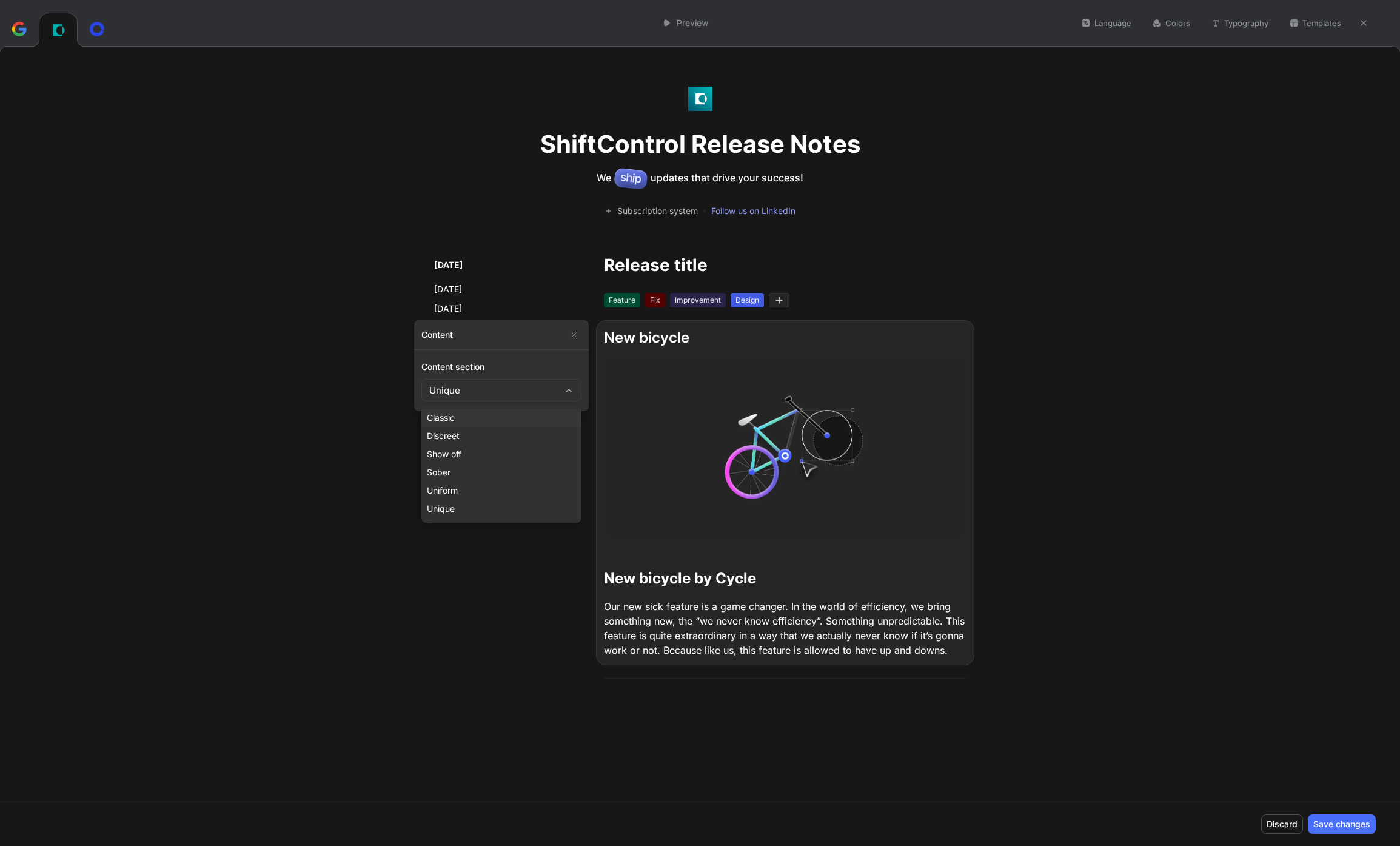
click at [547, 413] on div "Classic" at bounding box center [501, 417] width 149 height 14
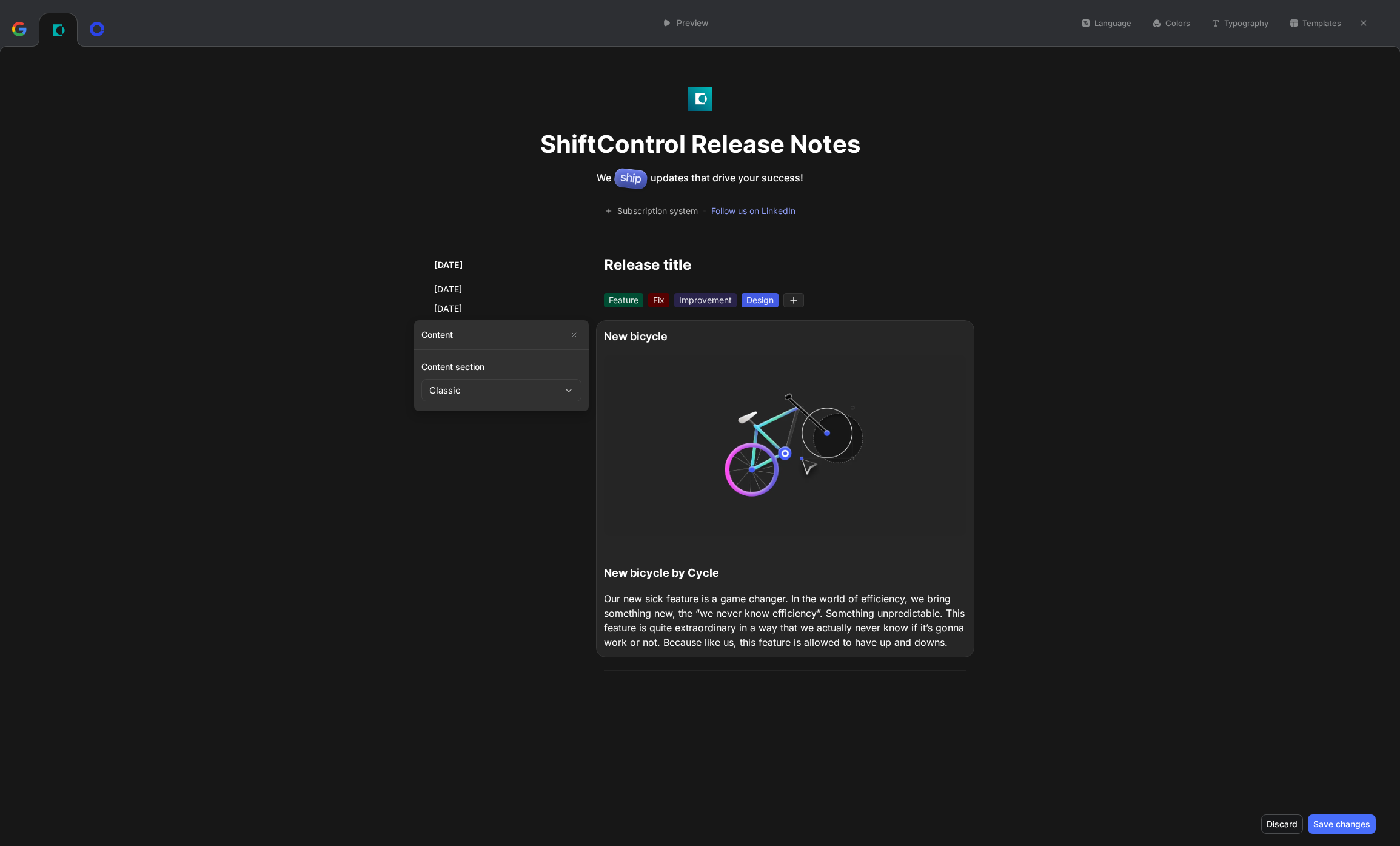
click at [549, 381] on button "Classic" at bounding box center [501, 389] width 160 height 22
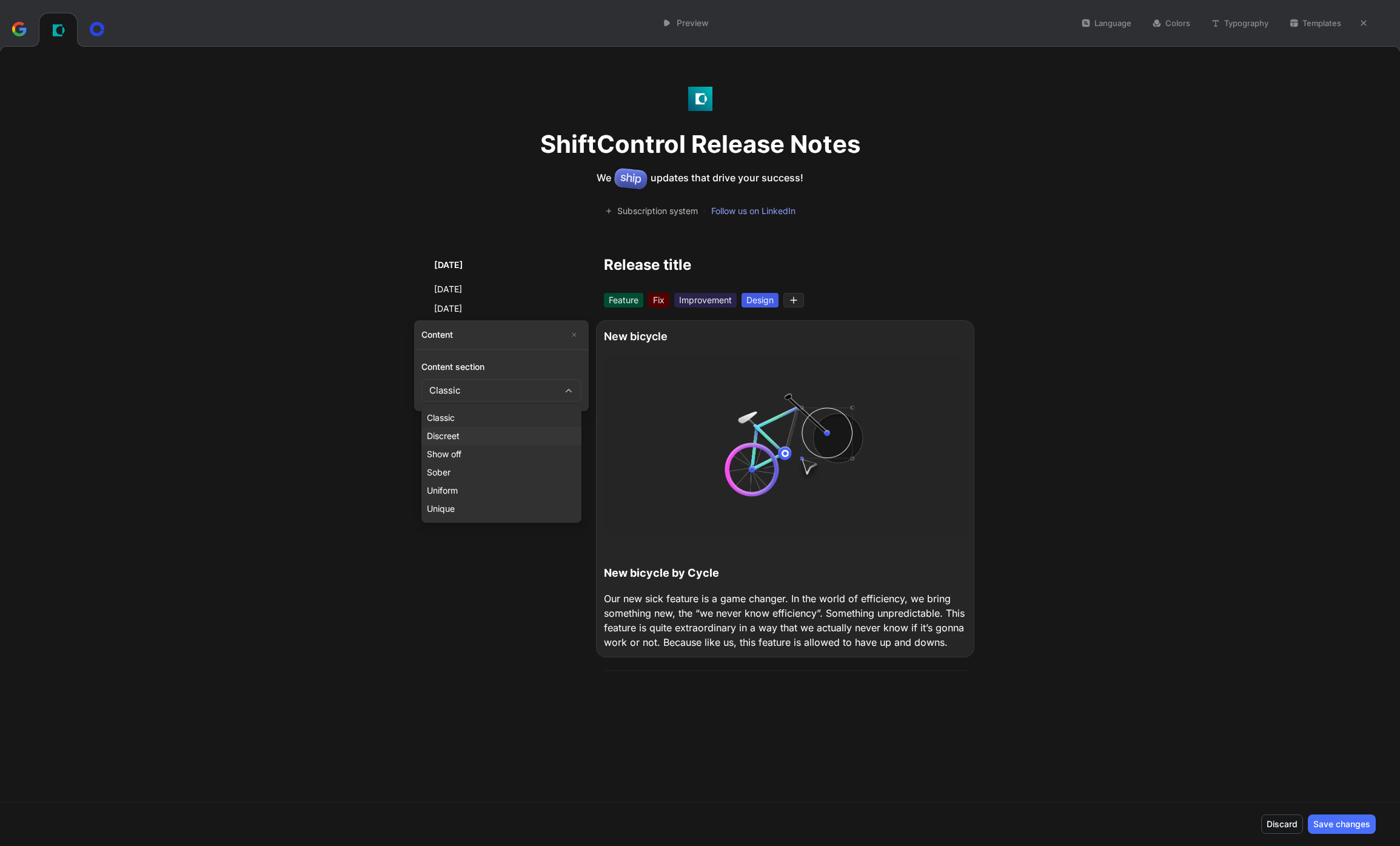
click at [539, 438] on div "Discreet" at bounding box center [501, 435] width 149 height 14
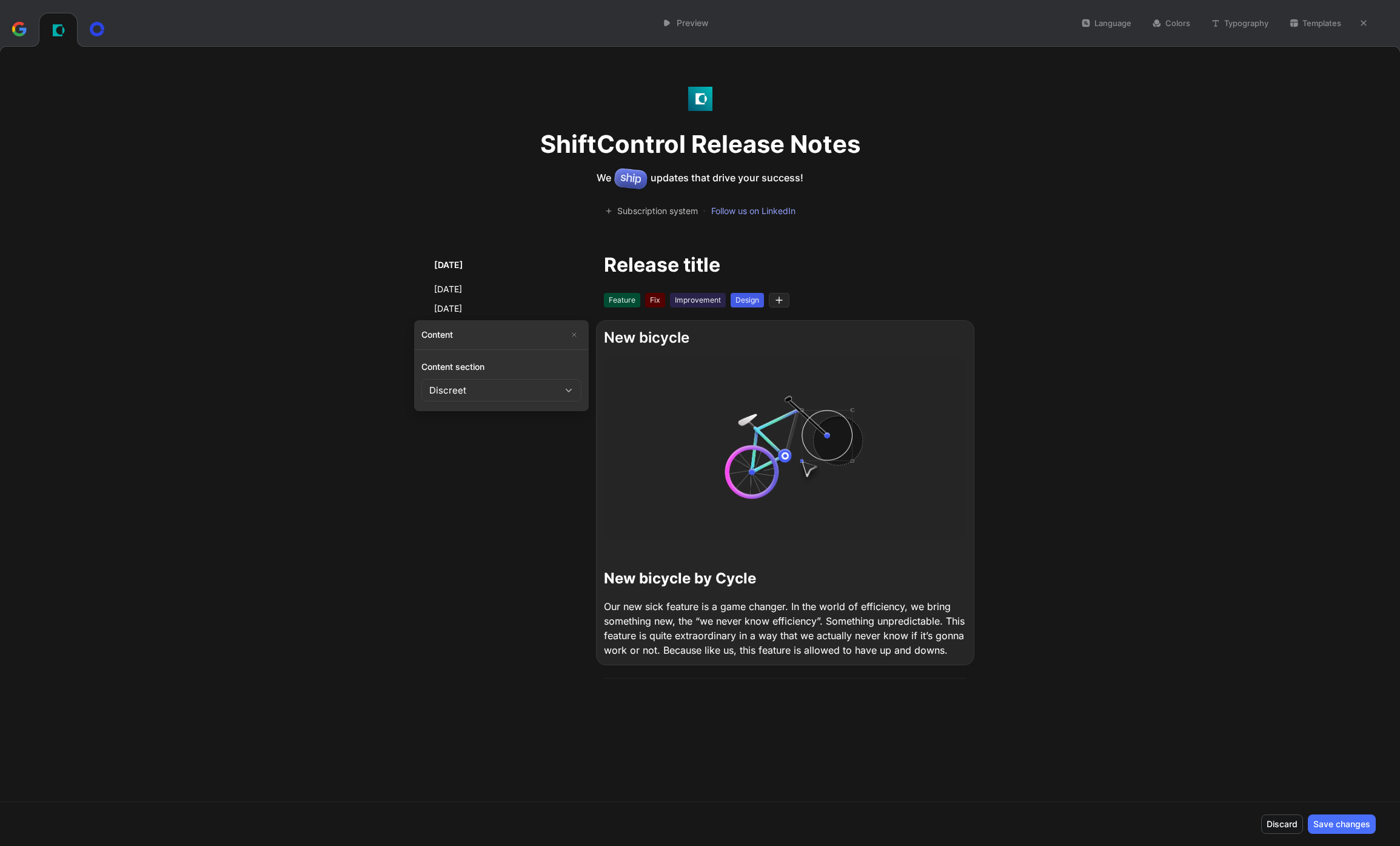
click at [543, 389] on button "Discreet" at bounding box center [501, 389] width 160 height 22
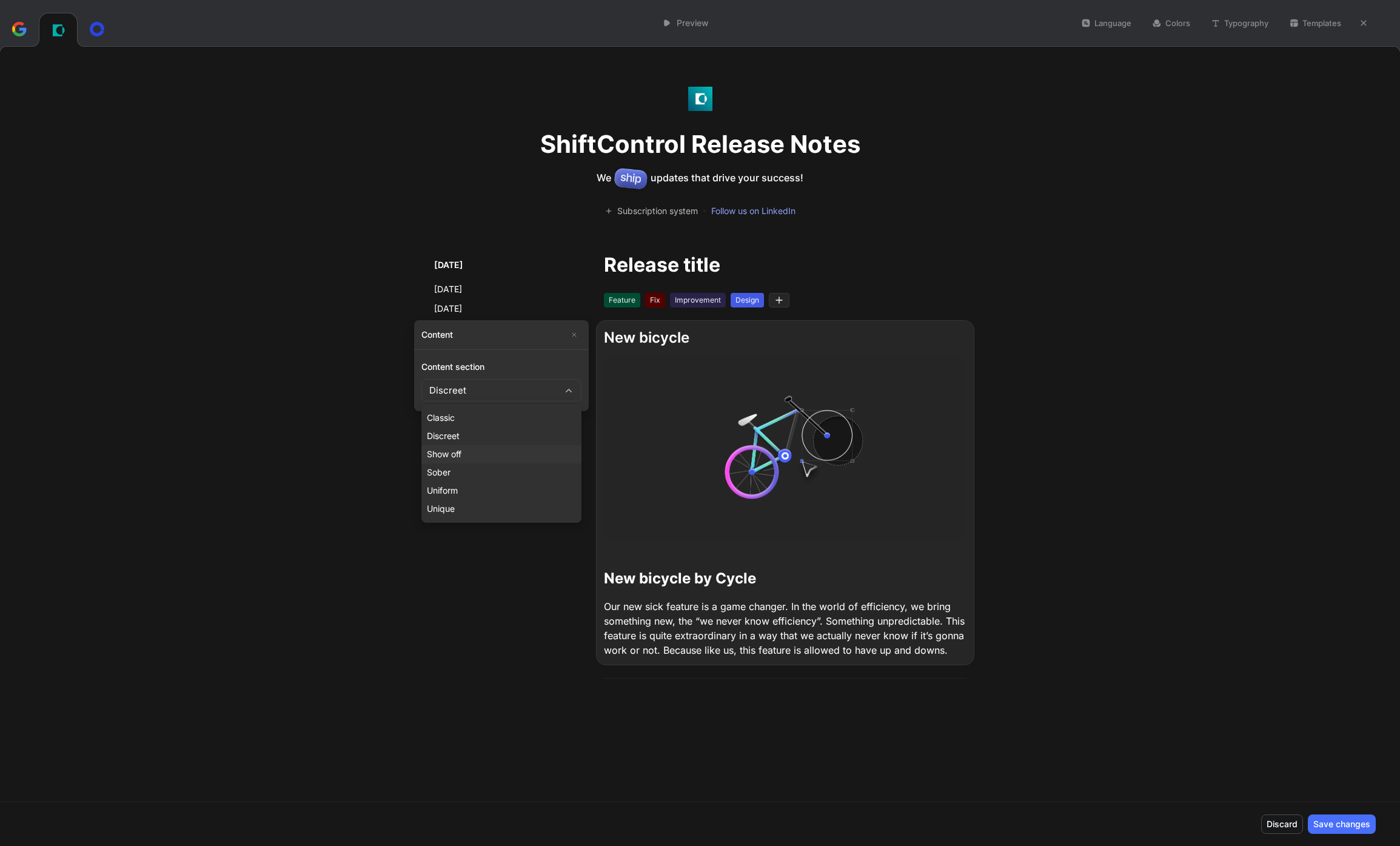
click at [537, 450] on div "Show off" at bounding box center [501, 453] width 149 height 14
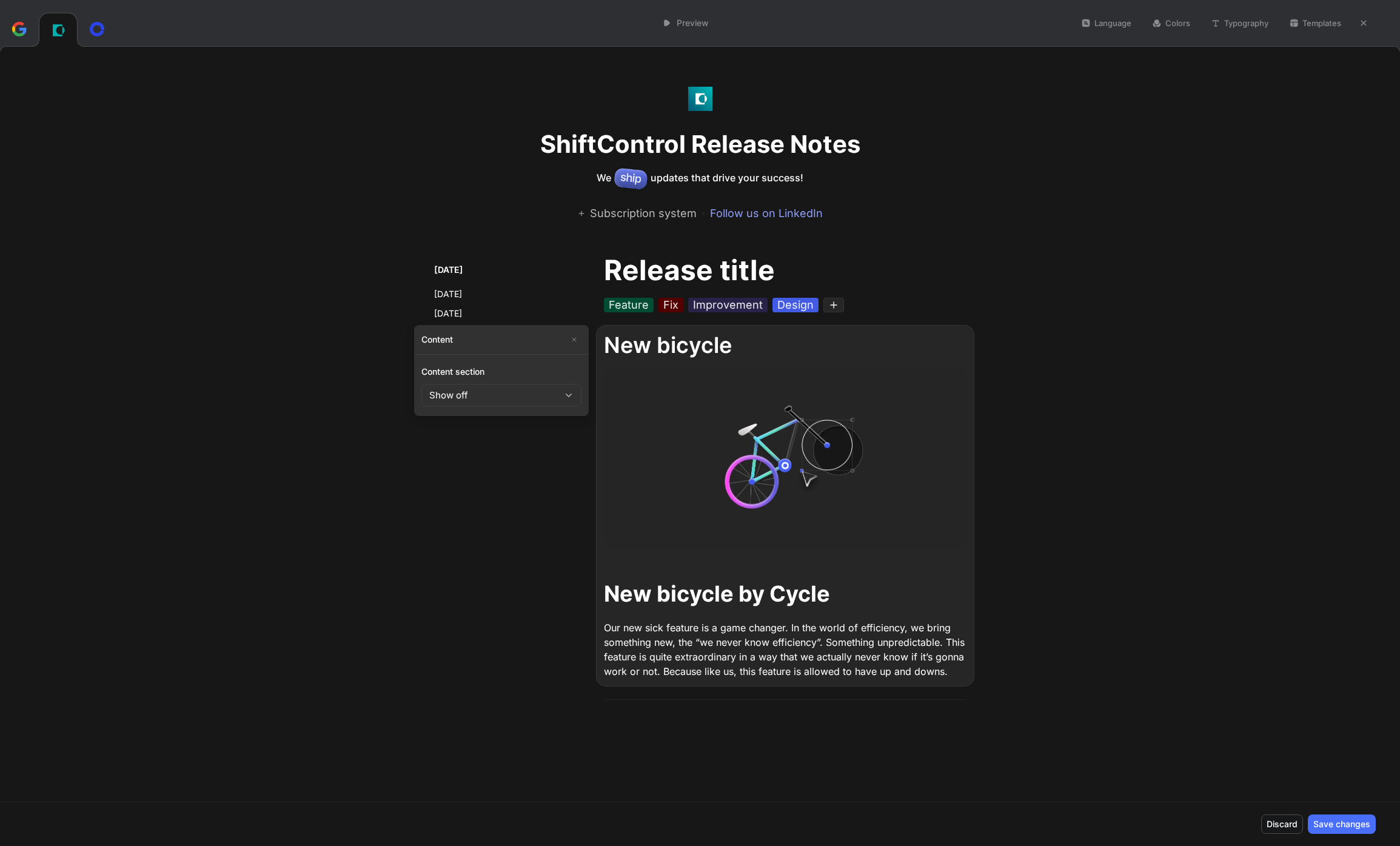
click at [547, 401] on button "Show off" at bounding box center [501, 394] width 160 height 22
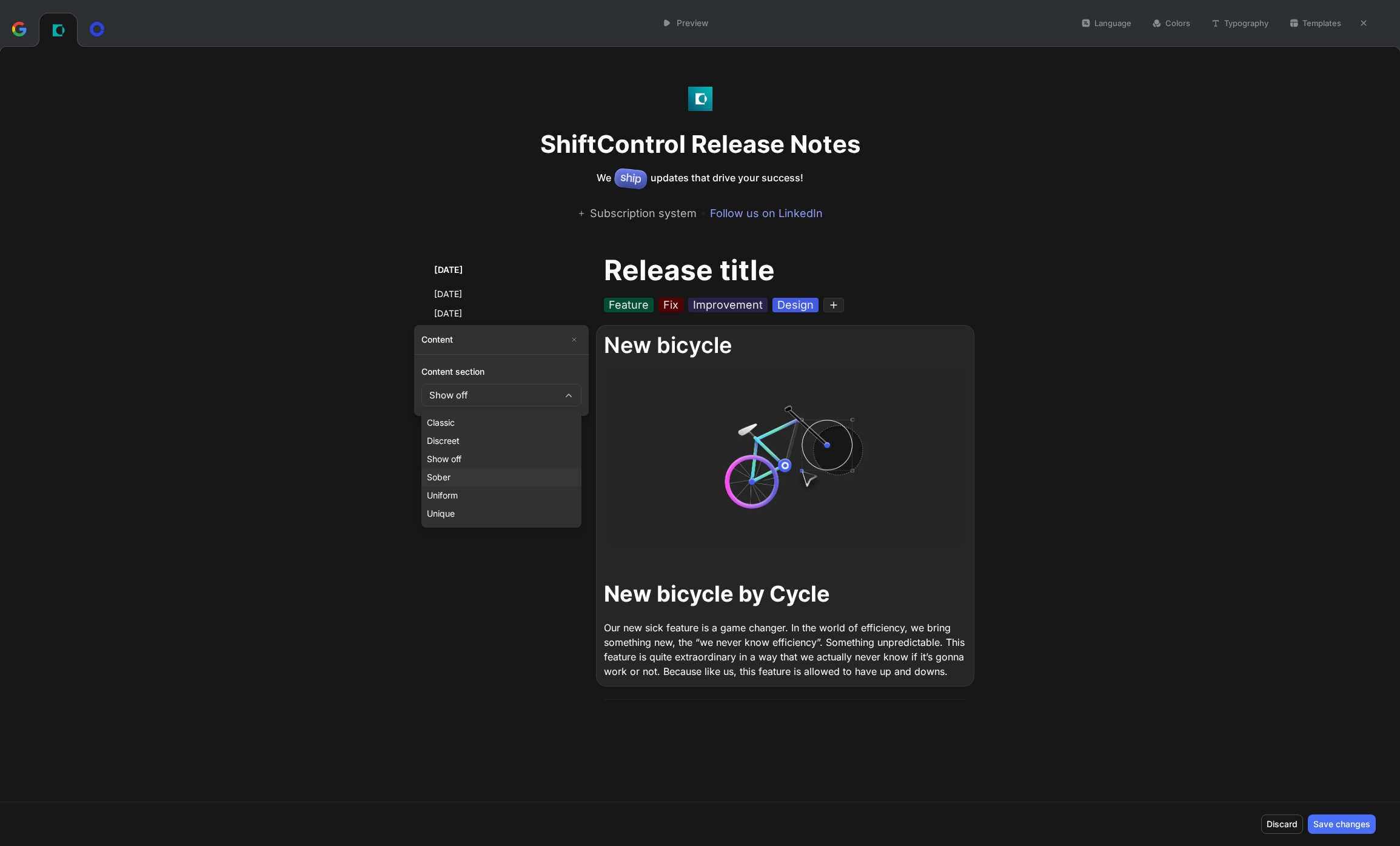
click at [537, 479] on div "Sober" at bounding box center [501, 476] width 149 height 14
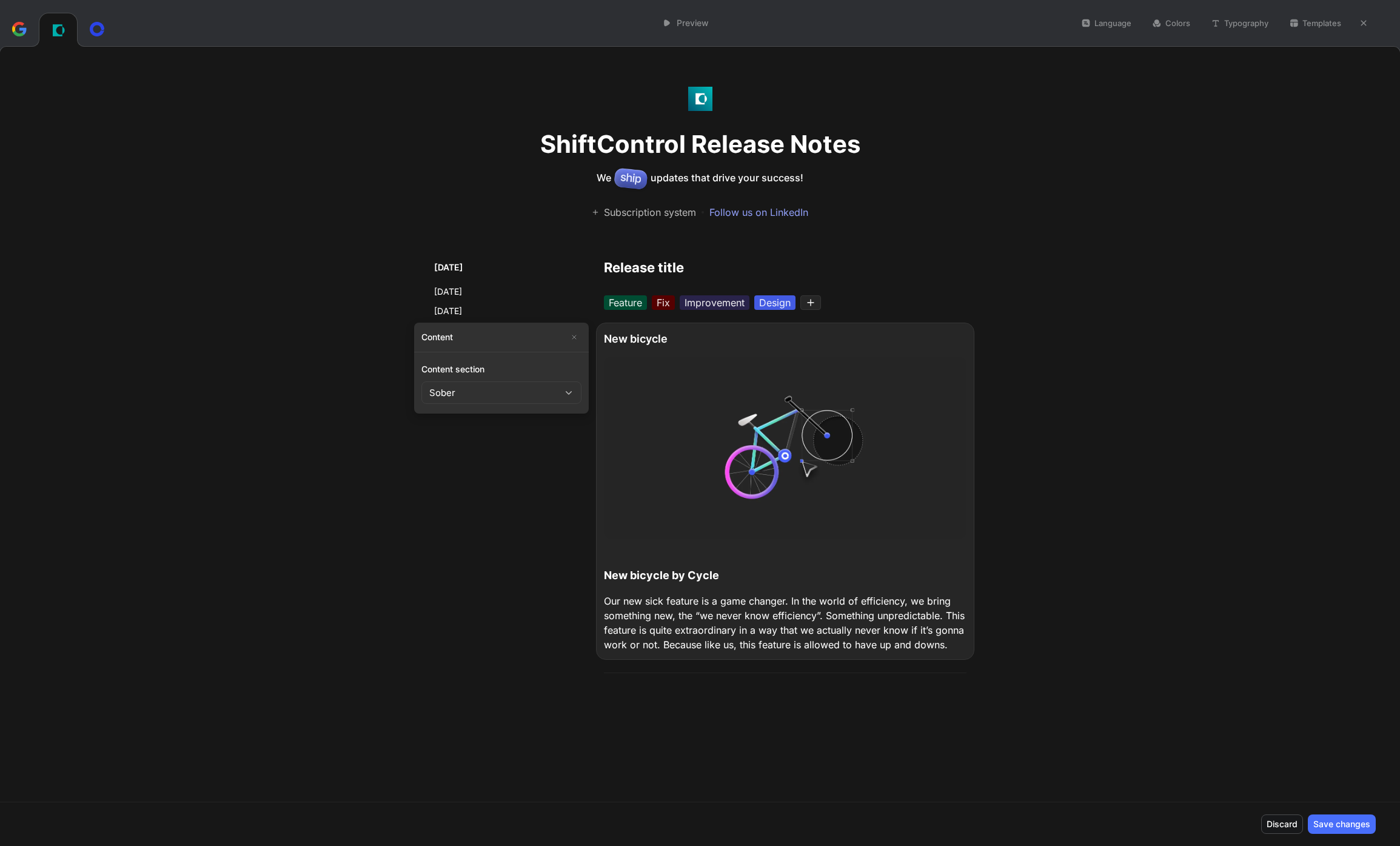
click at [547, 404] on div "Content section Sober" at bounding box center [501, 383] width 160 height 61
click at [547, 391] on button "Sober" at bounding box center [501, 392] width 160 height 22
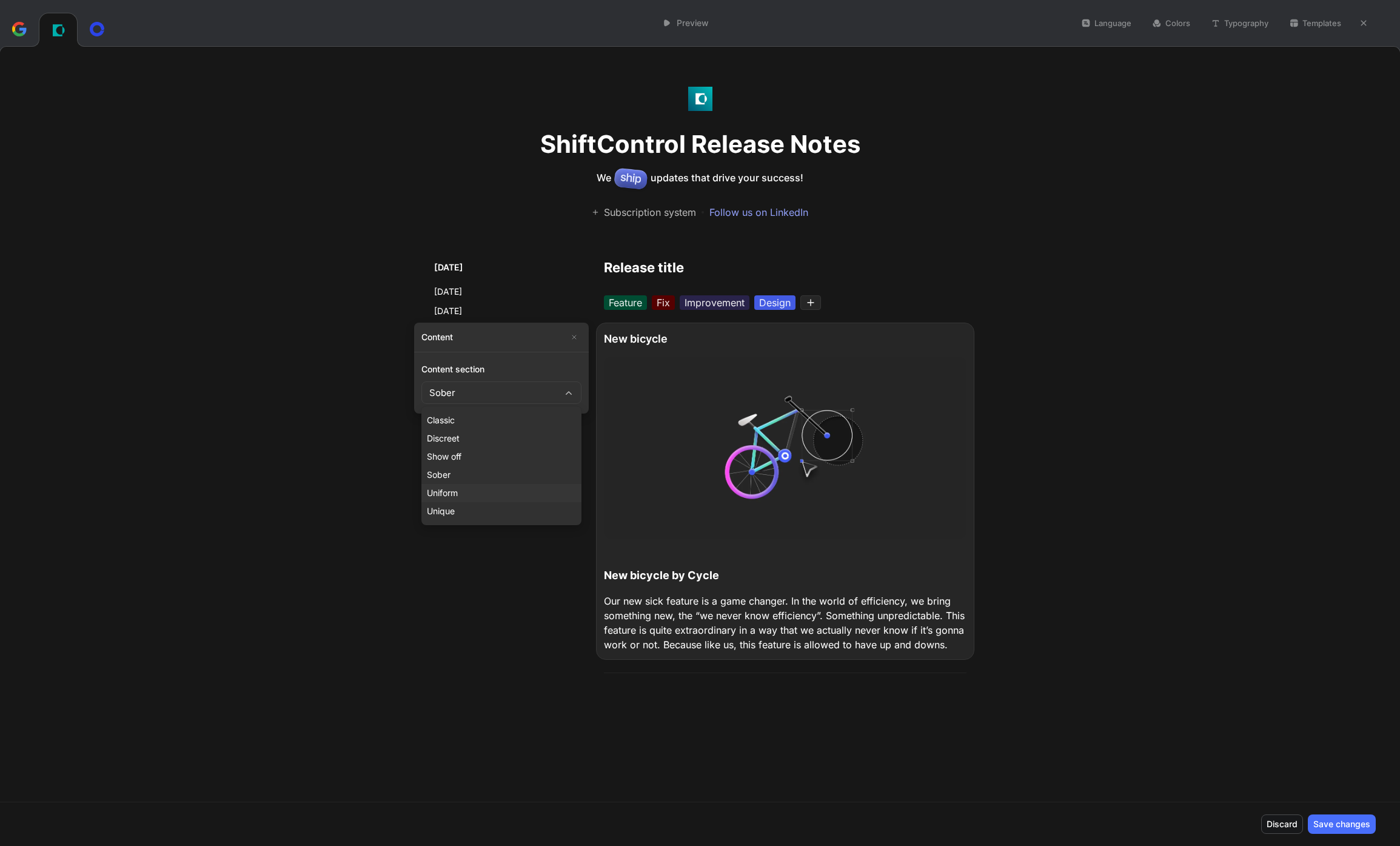
click at [505, 487] on div "Uniform" at bounding box center [501, 492] width 149 height 14
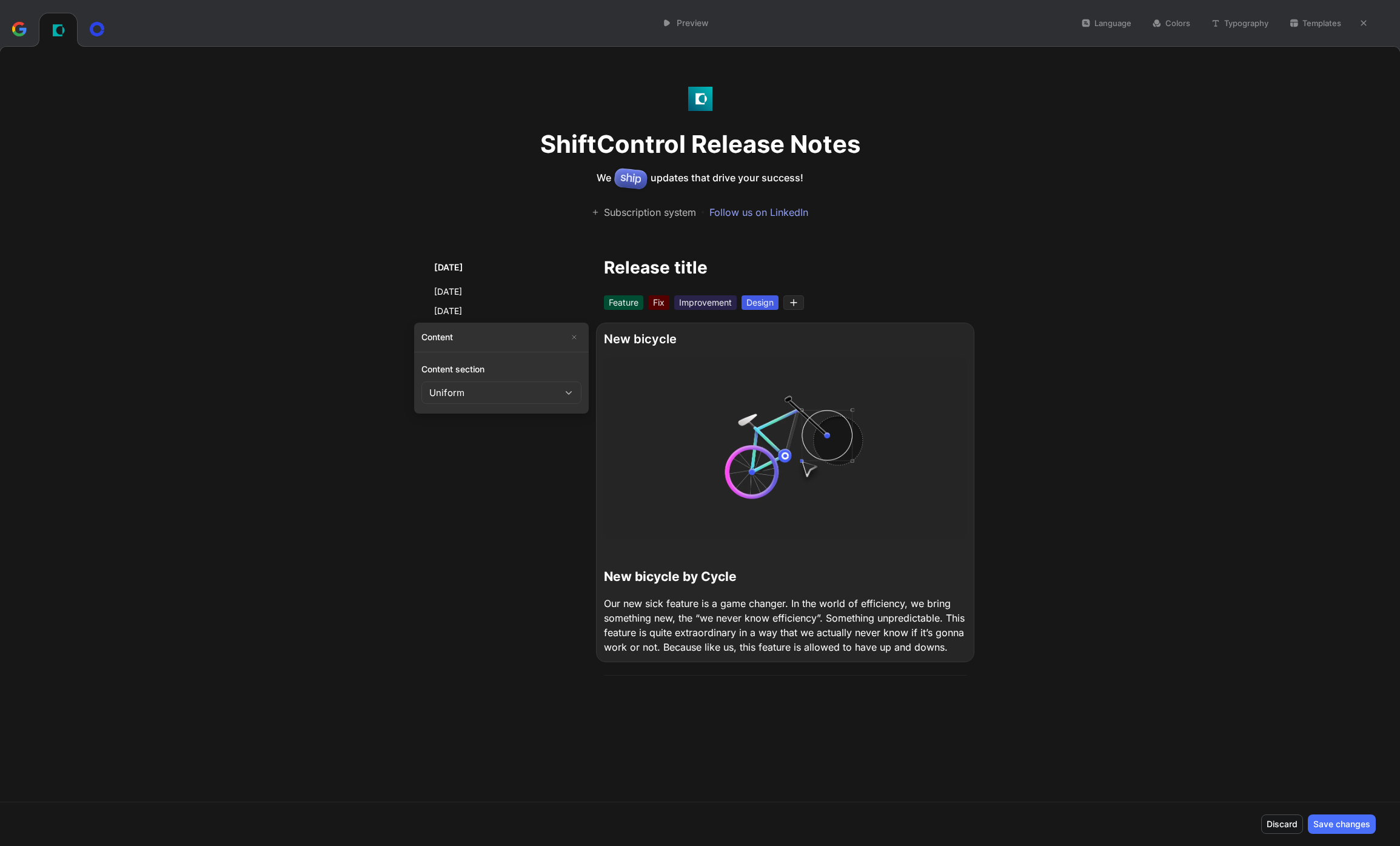
click at [540, 400] on button "Uniform" at bounding box center [501, 392] width 160 height 22
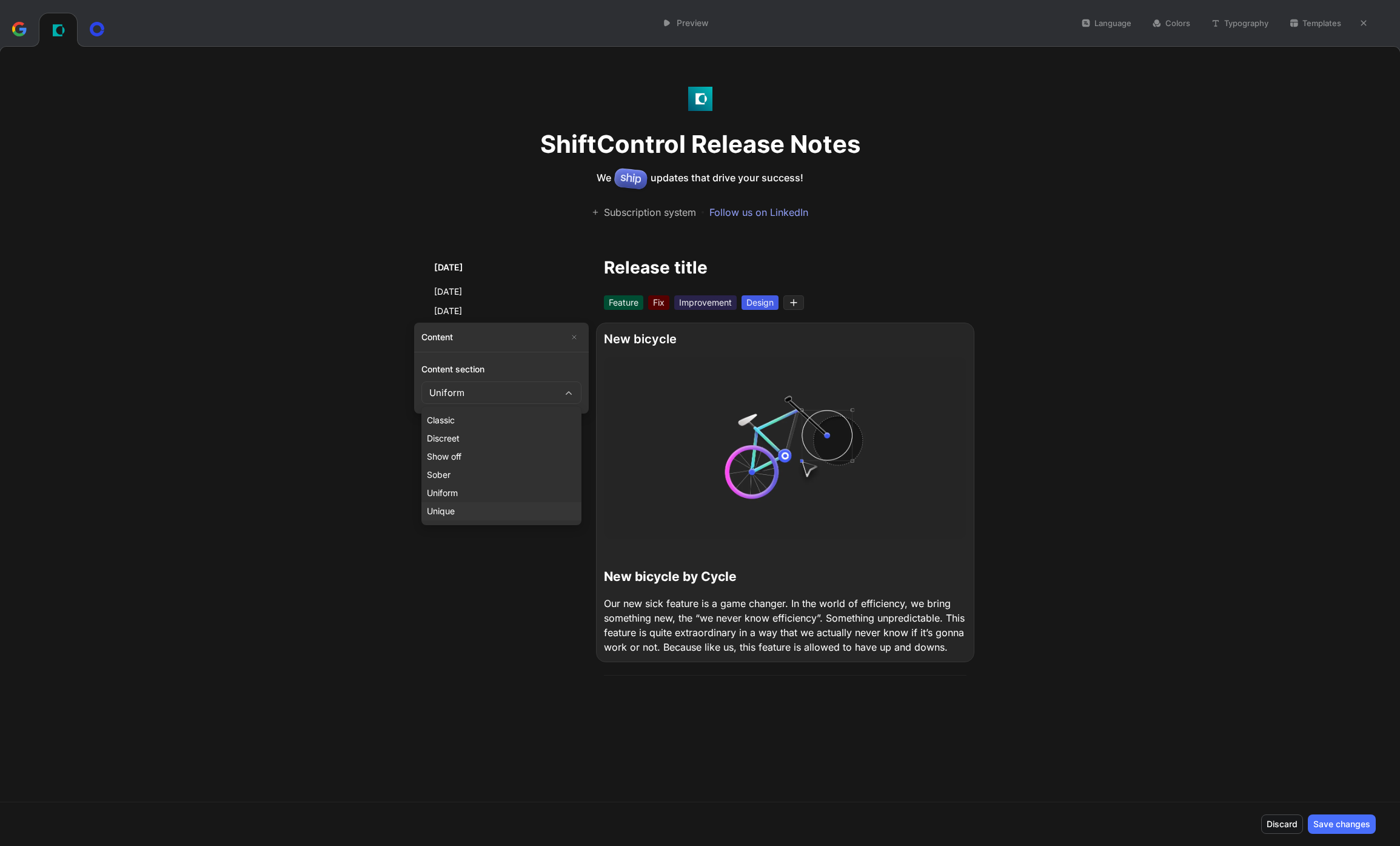
click at [515, 508] on div "Unique" at bounding box center [501, 511] width 149 height 14
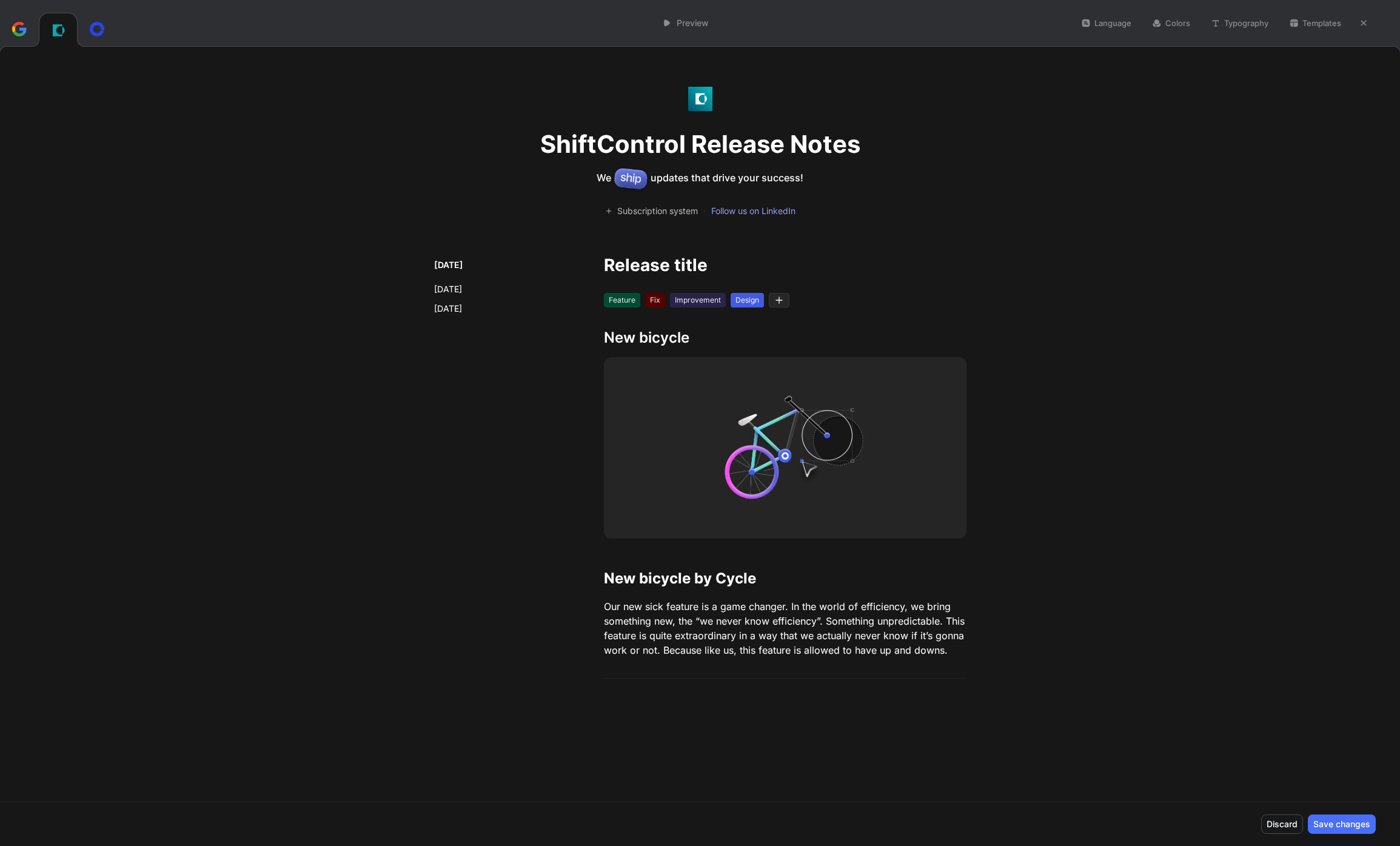
click at [466, 280] on ul "[DATE] [DATE] [DATE]" at bounding box center [467, 287] width 68 height 58
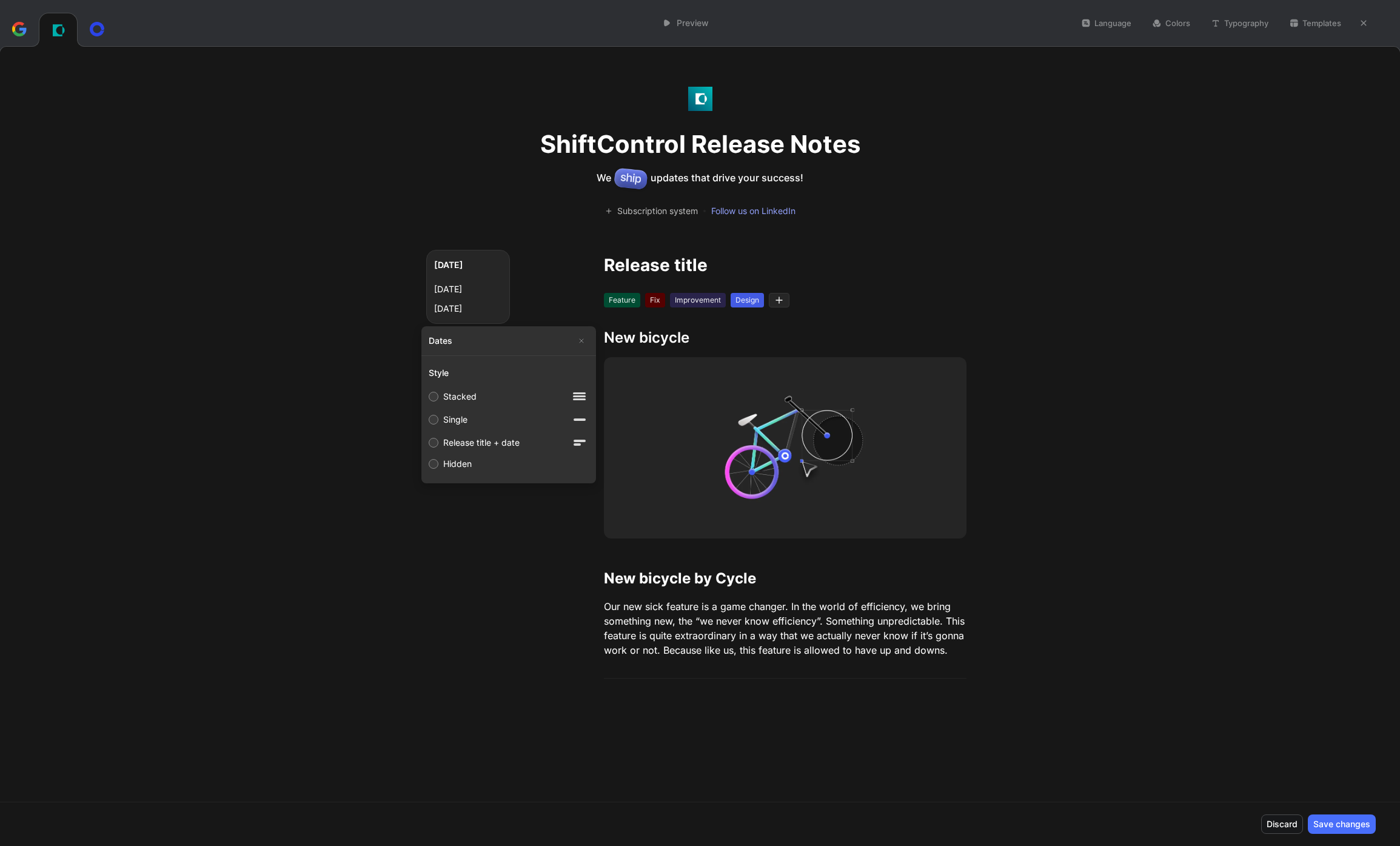
click at [488, 420] on label "Single" at bounding box center [508, 419] width 170 height 23
click at [438, 420] on input "Single" at bounding box center [433, 419] width 10 height 10
radio input "true"
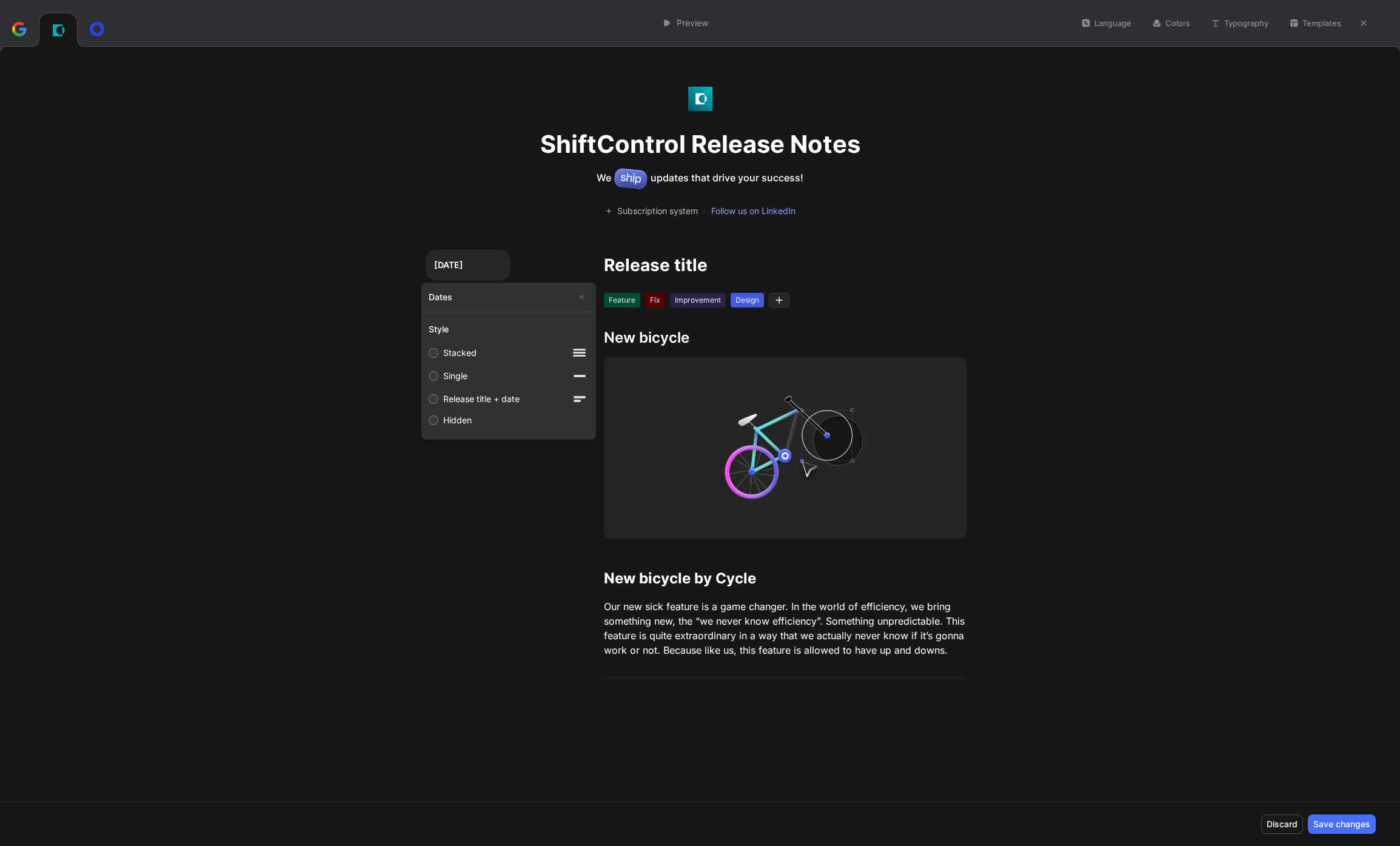
click at [501, 396] on div "Release title + date" at bounding box center [481, 399] width 76 height 14
click at [438, 396] on input "Release title + date" at bounding box center [433, 399] width 10 height 10
radio input "true"
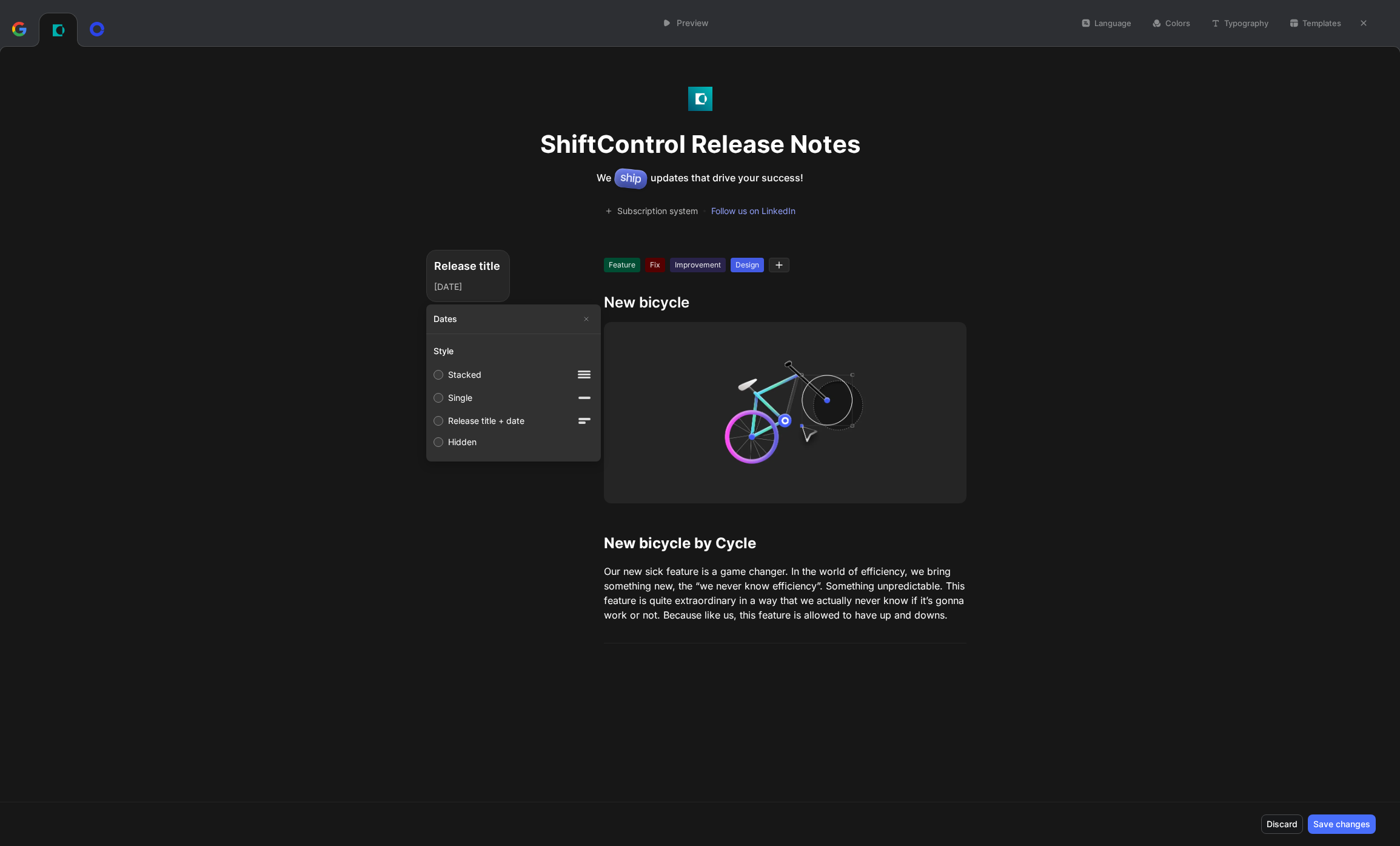
click at [498, 379] on label "Stacked" at bounding box center [513, 374] width 170 height 23
click at [443, 379] on input "Stacked" at bounding box center [438, 374] width 10 height 10
radio input "true"
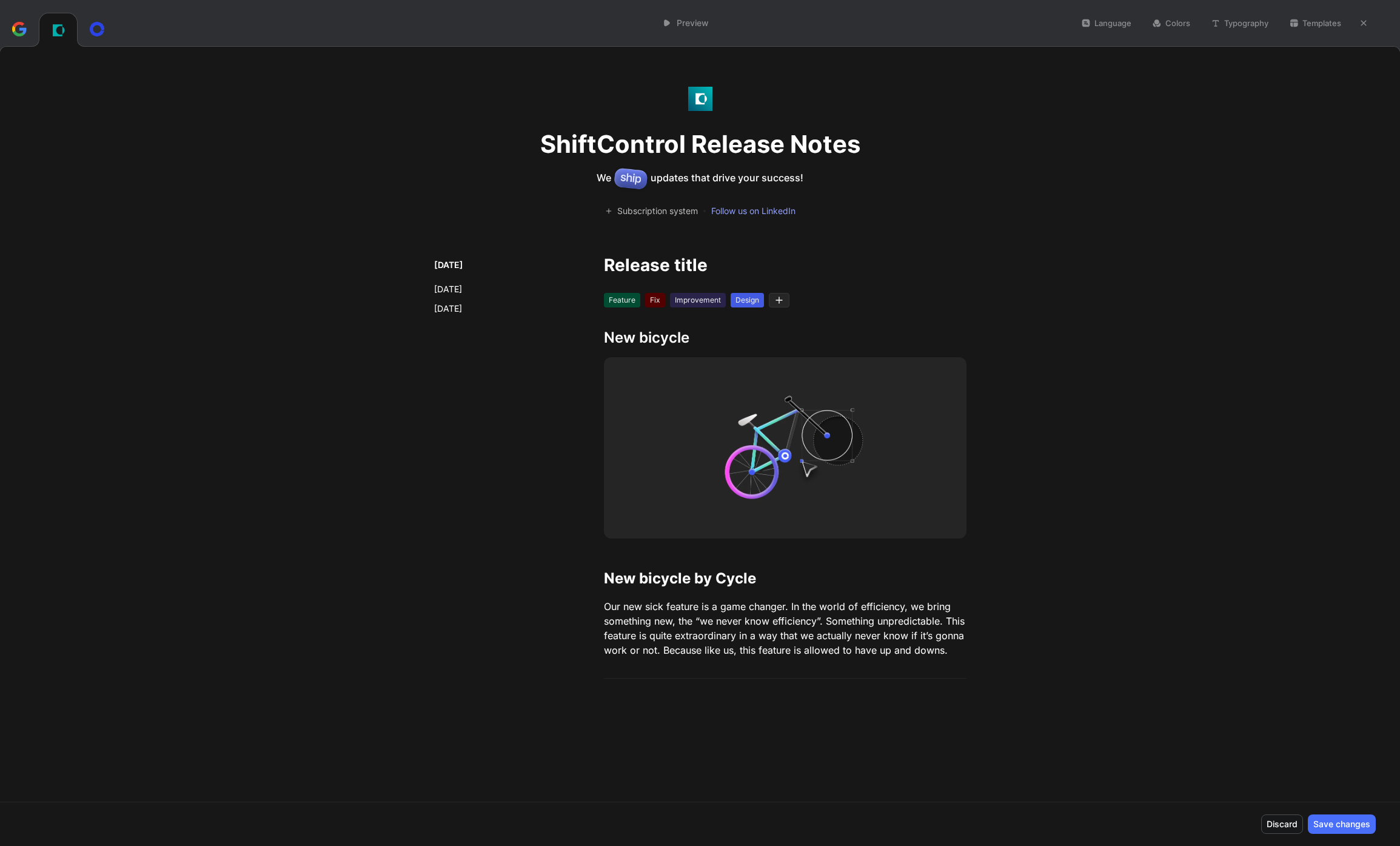
click at [678, 215] on div "Subscription system" at bounding box center [652, 211] width 93 height 12
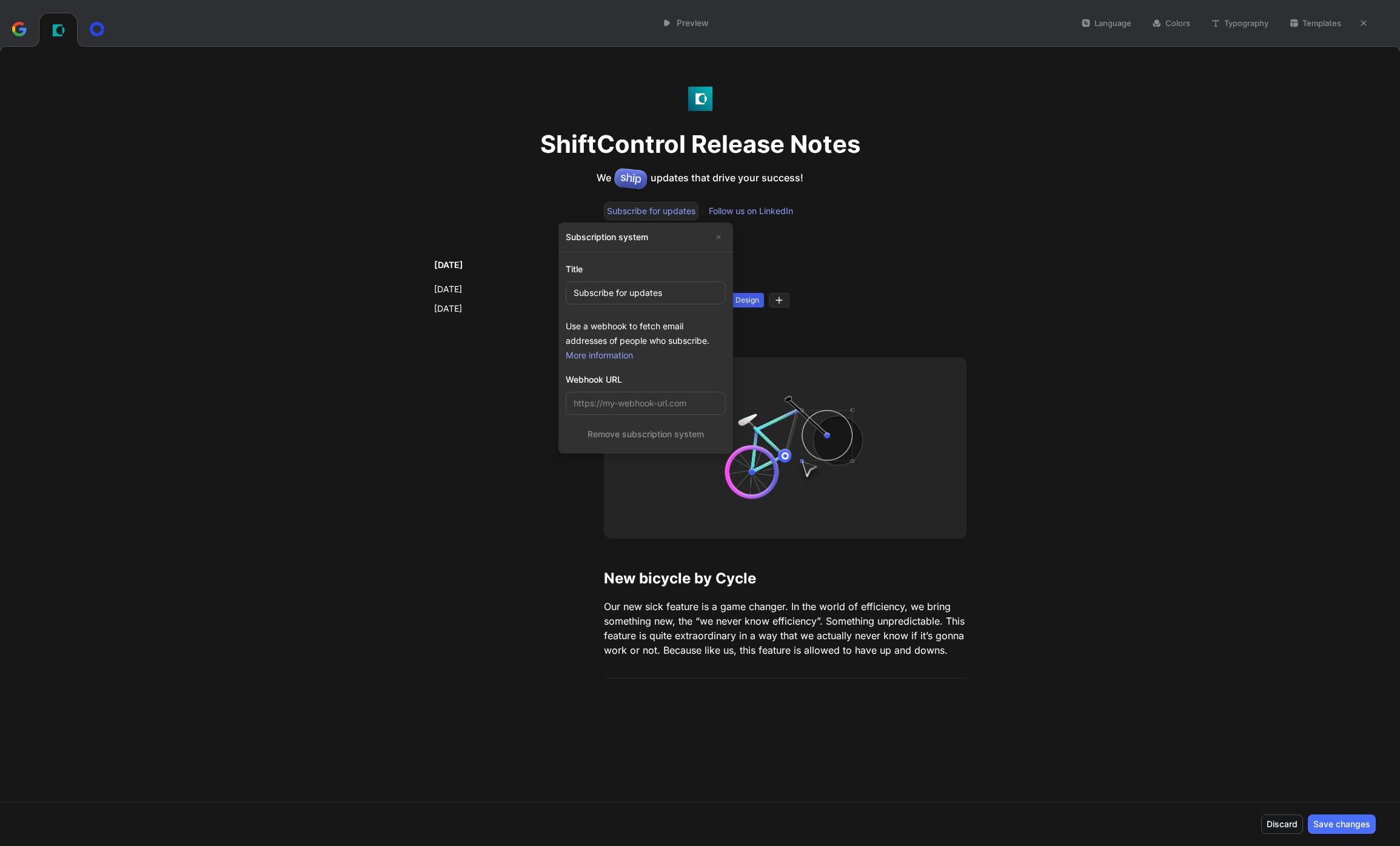
click at [591, 381] on div "Webhook URL" at bounding box center [646, 379] width 160 height 14
click at [607, 358] on link "More information" at bounding box center [599, 355] width 67 height 11
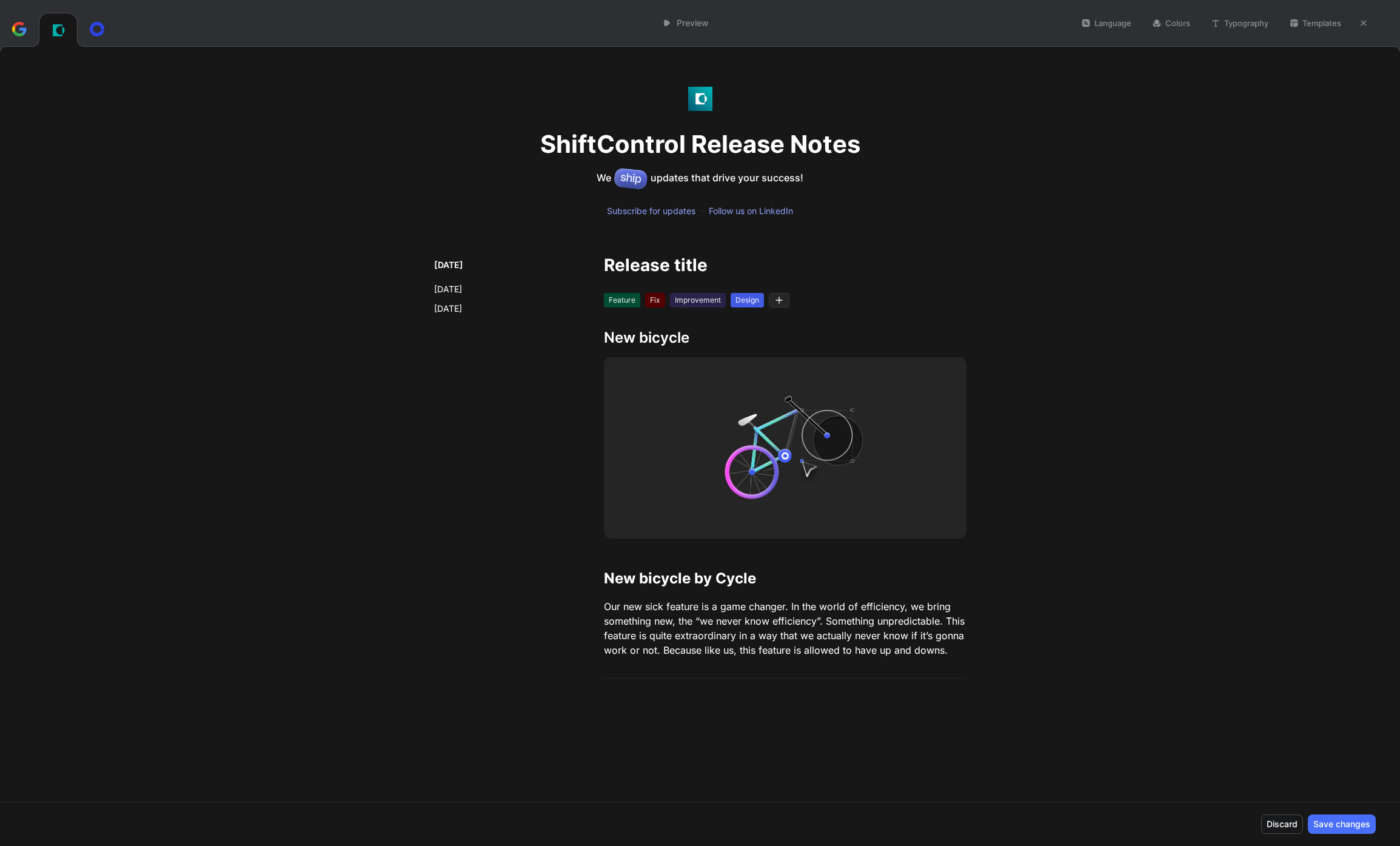
click at [641, 212] on div "Subscribe for updates" at bounding box center [651, 211] width 88 height 12
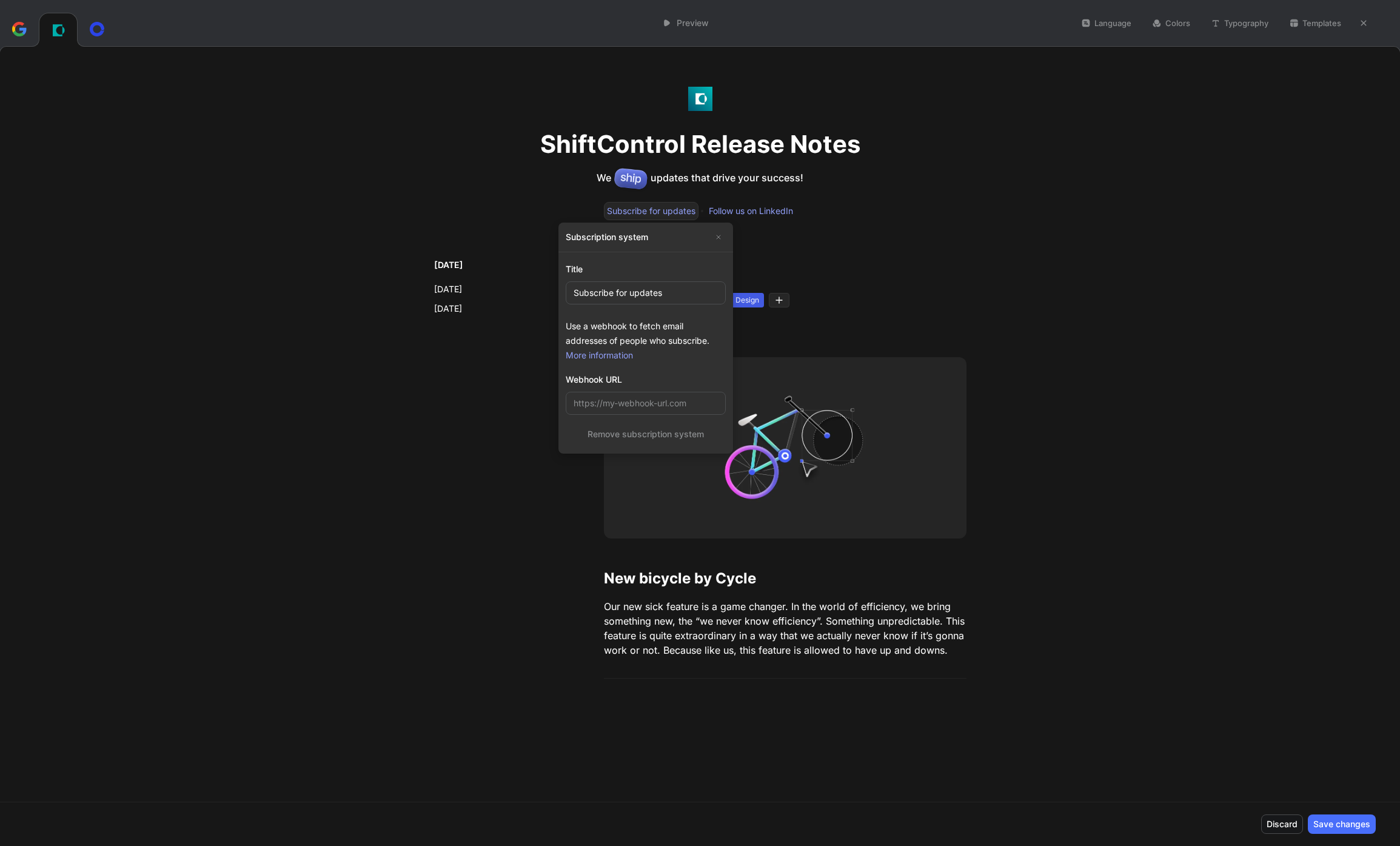
click at [655, 436] on button "Remove subscription system" at bounding box center [646, 434] width 160 height 19
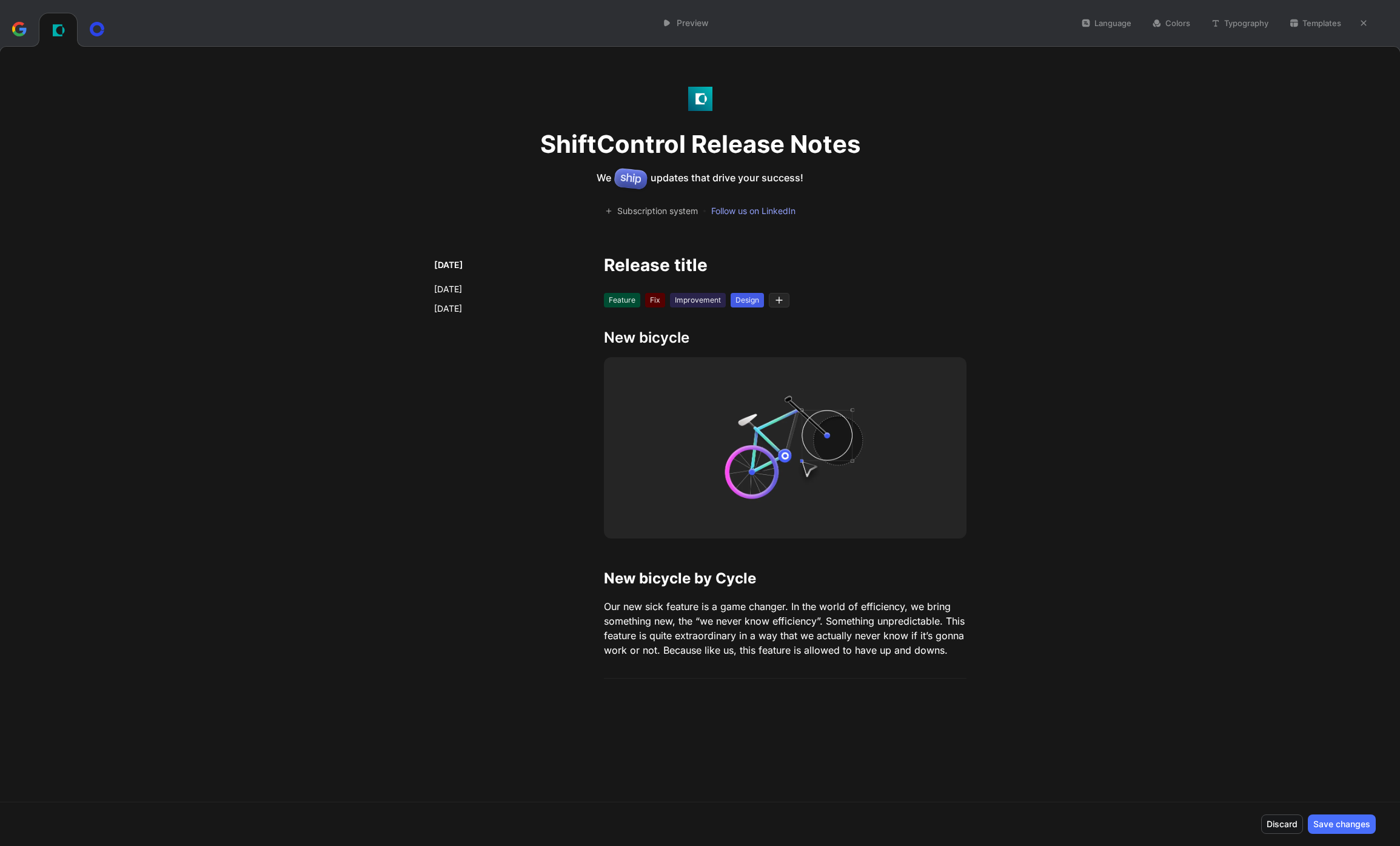
click at [766, 212] on div "Follow us on LinkedIn" at bounding box center [753, 211] width 85 height 12
click at [697, 176] on span "updates that drive your success!" at bounding box center [726, 178] width 152 height 12
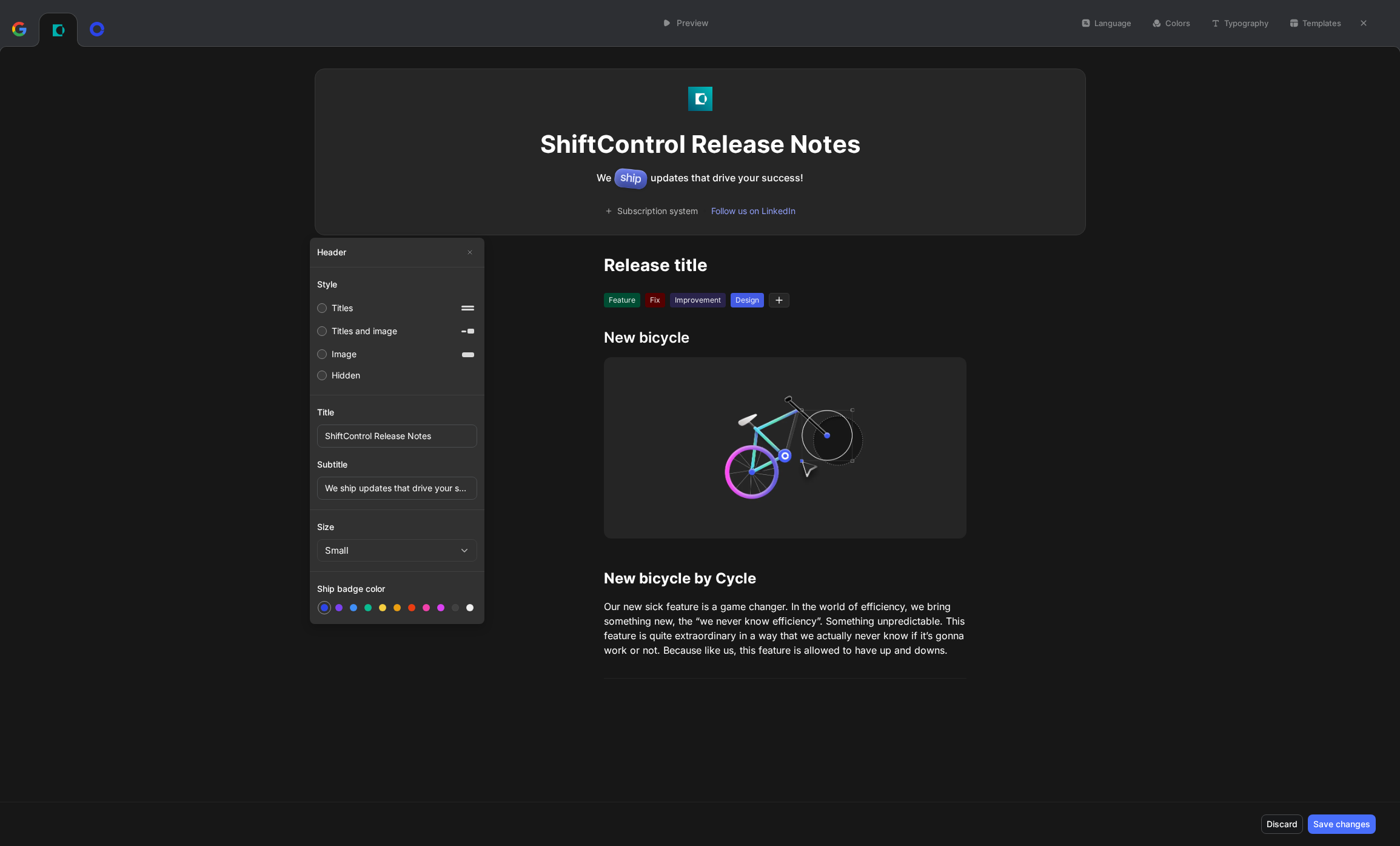
click at [371, 332] on div "Titles and image" at bounding box center [364, 331] width 66 height 14
click at [327, 332] on input "Titles and image" at bounding box center [322, 331] width 10 height 10
radio input "true"
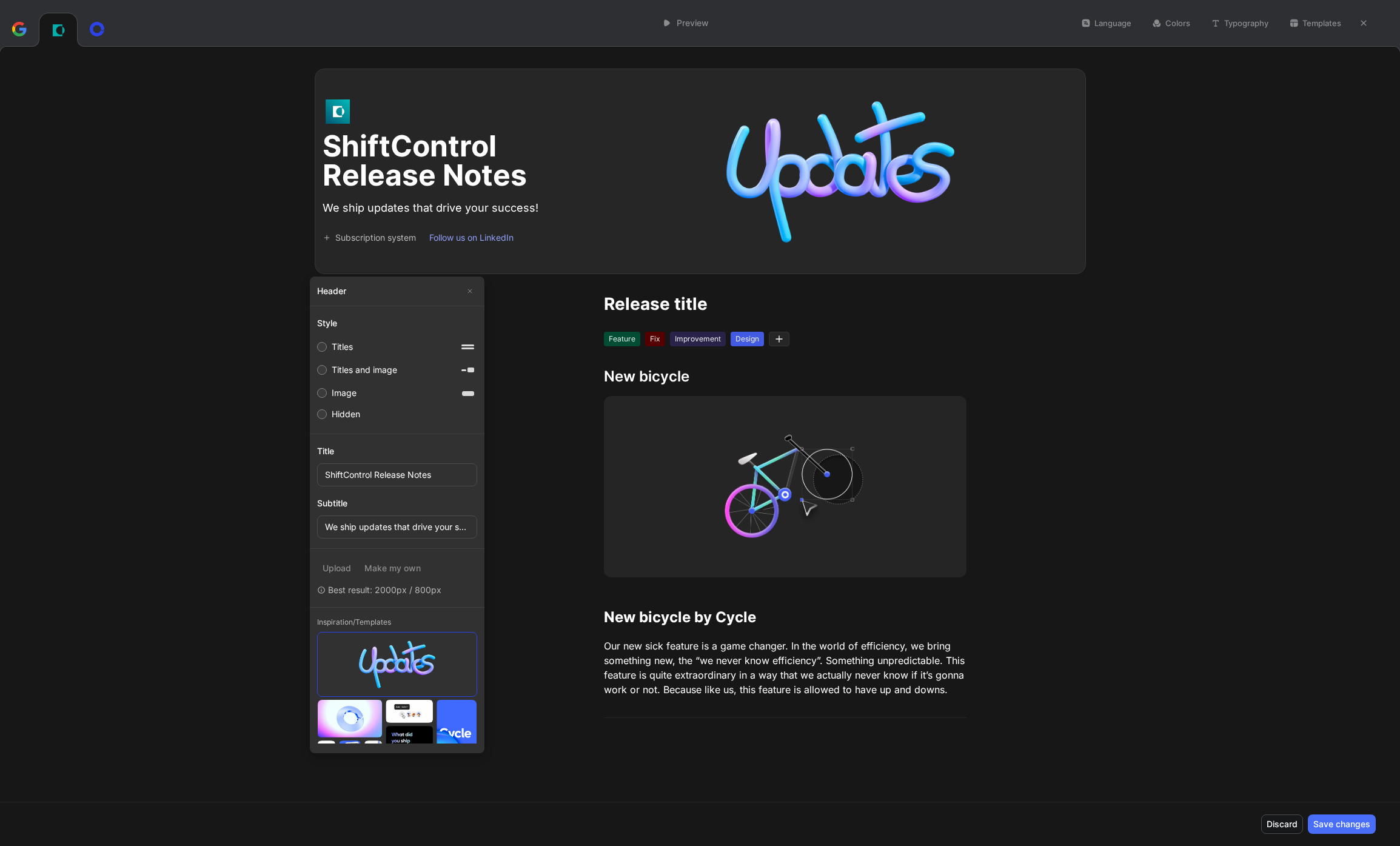
click at [345, 396] on div "Image" at bounding box center [344, 393] width 25 height 14
click at [327, 396] on input "Image" at bounding box center [322, 393] width 10 height 10
radio input "true"
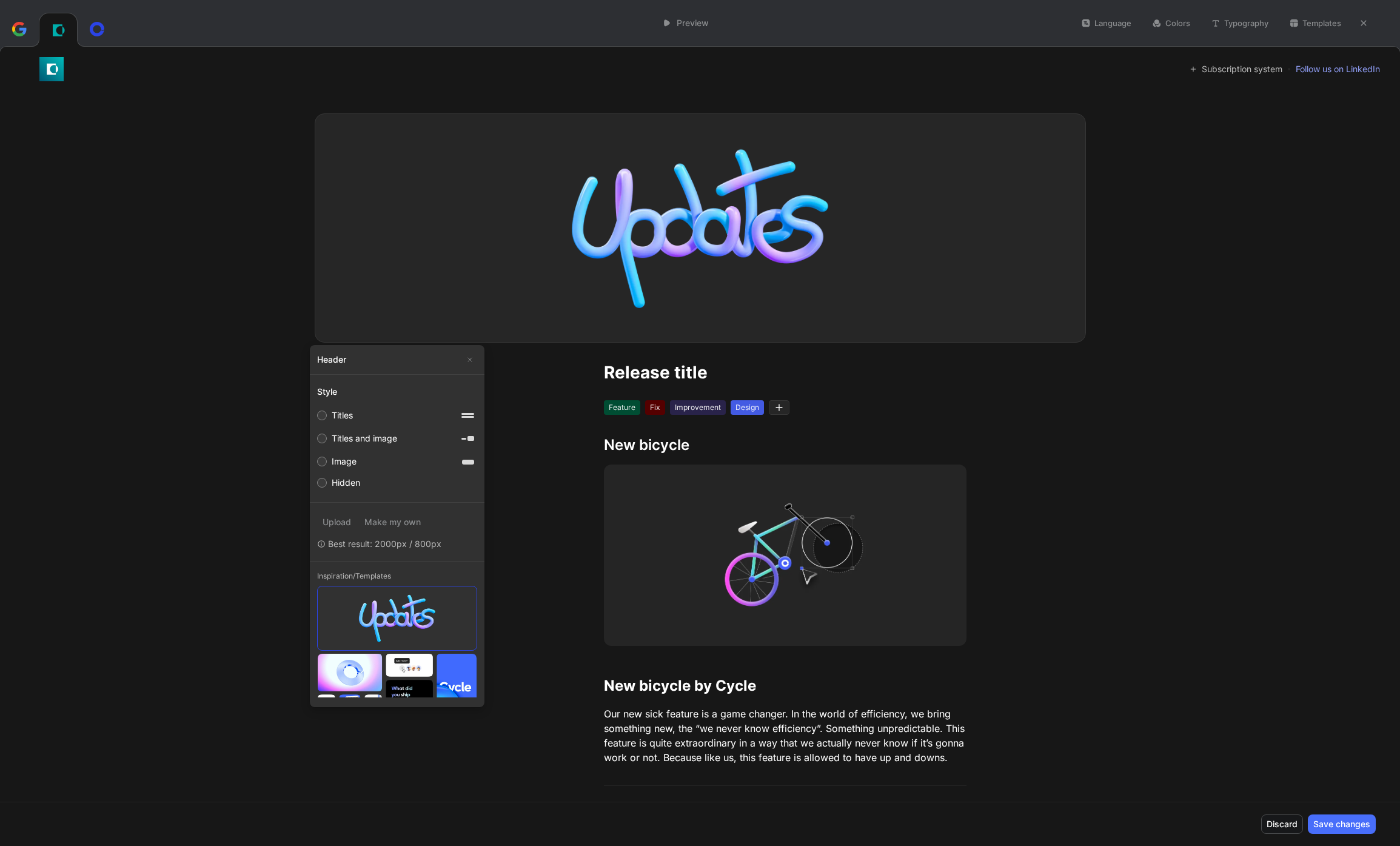
click at [339, 415] on div "Titles" at bounding box center [342, 415] width 21 height 14
click at [327, 415] on input "Titles" at bounding box center [322, 415] width 10 height 10
radio input "true"
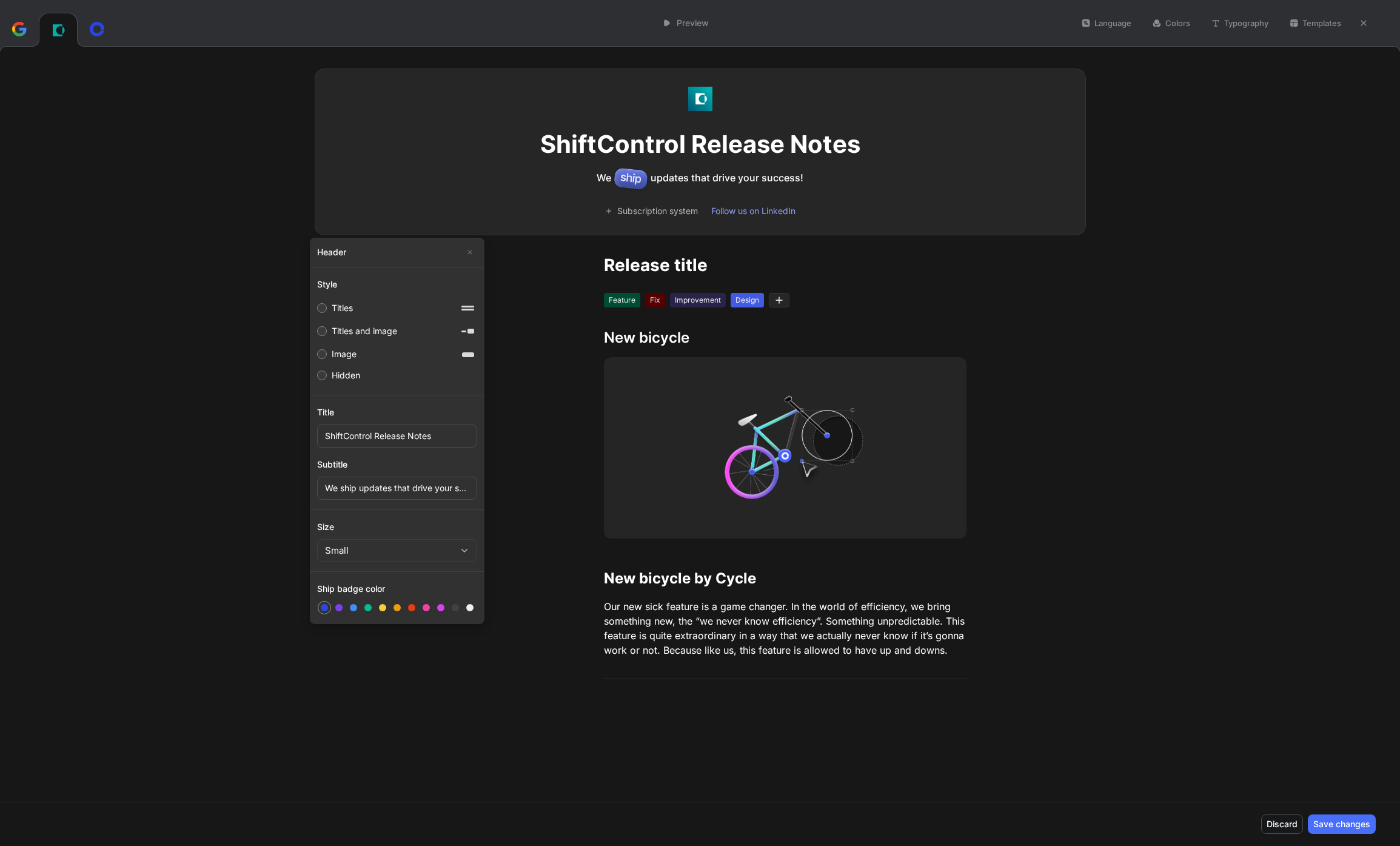
click at [396, 551] on button "Small" at bounding box center [397, 550] width 160 height 22
click at [377, 608] on div "Large" at bounding box center [397, 614] width 149 height 14
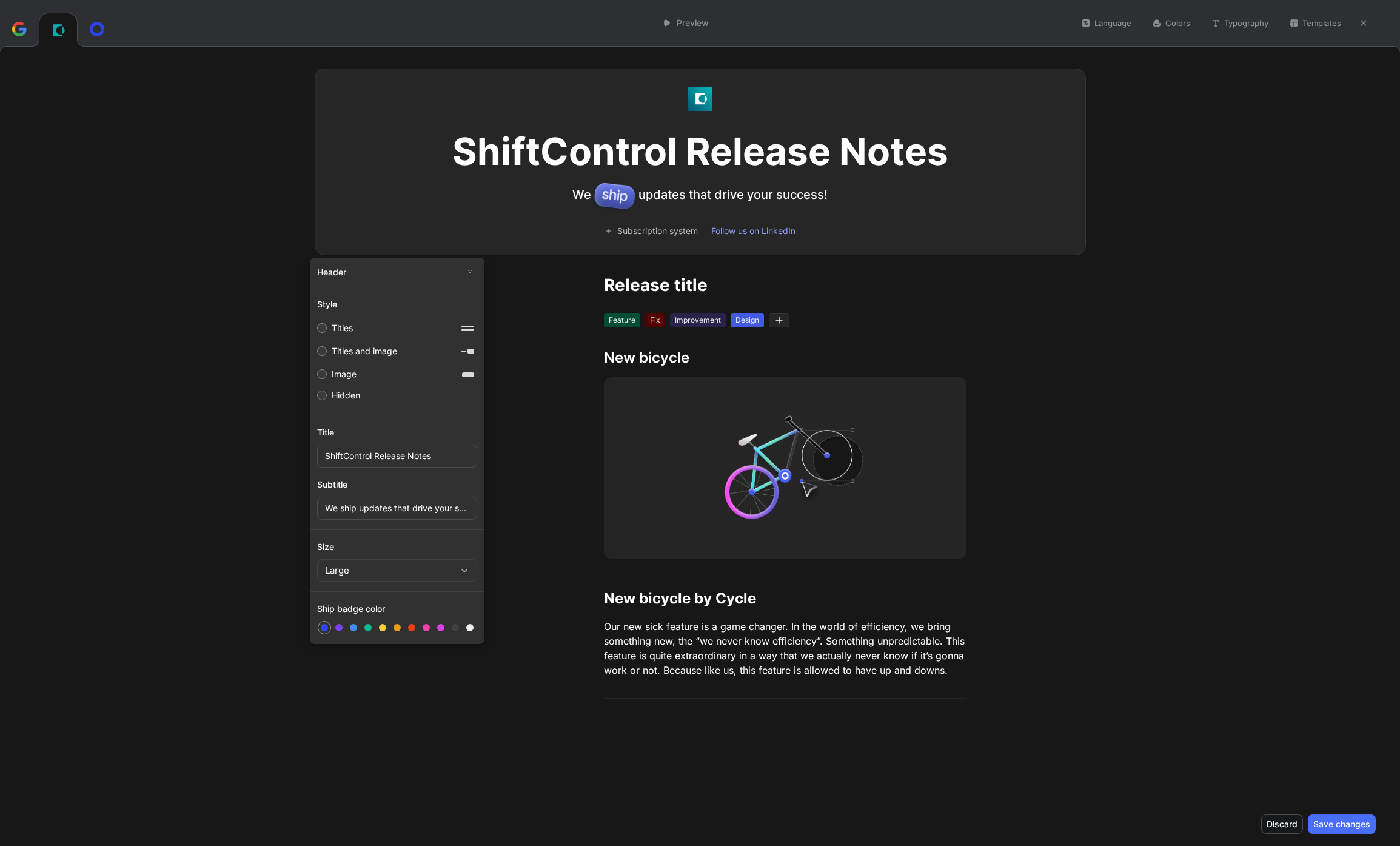
click at [383, 567] on button "Large" at bounding box center [397, 569] width 160 height 22
click at [376, 591] on div "Small" at bounding box center [397, 598] width 149 height 14
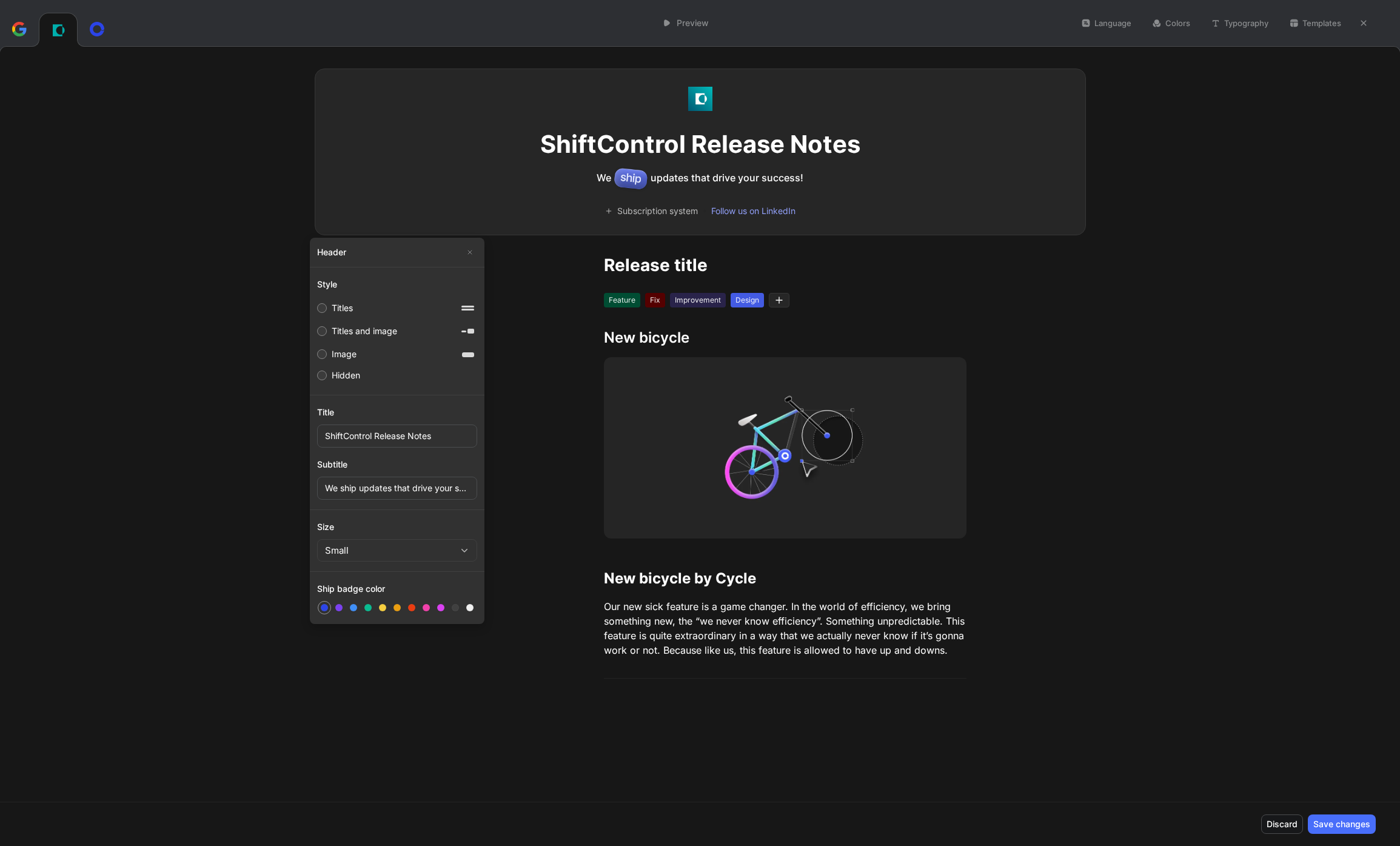
click at [470, 308] on icon at bounding box center [468, 308] width 18 height 18
click at [327, 308] on input "Titles" at bounding box center [322, 308] width 10 height 10
click at [463, 328] on icon at bounding box center [468, 331] width 18 height 18
click at [327, 328] on input "Titles and image" at bounding box center [322, 331] width 10 height 10
radio input "true"
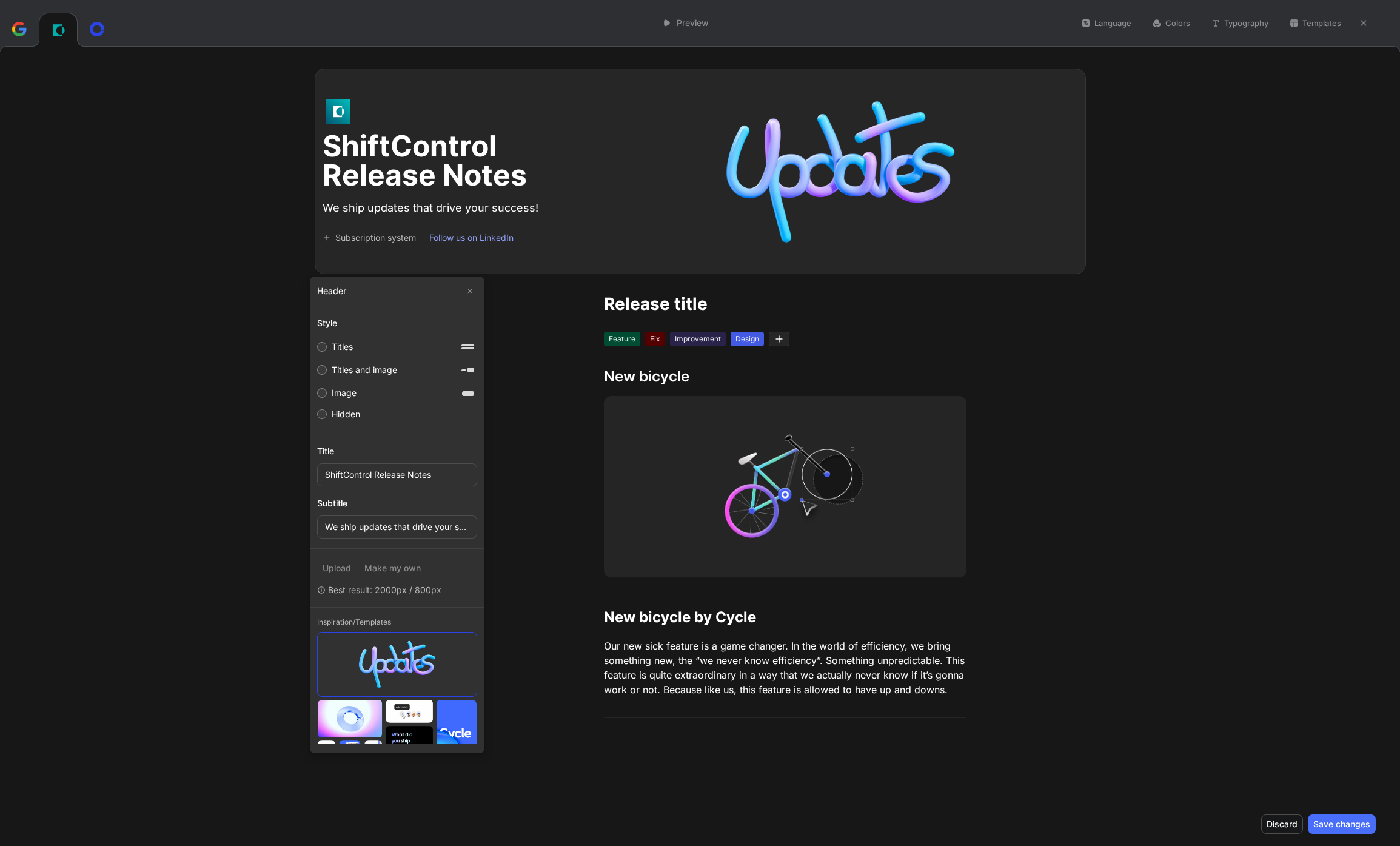
click at [466, 347] on icon at bounding box center [468, 347] width 18 height 18
click at [327, 347] on input "Titles" at bounding box center [322, 347] width 10 height 10
radio input "true"
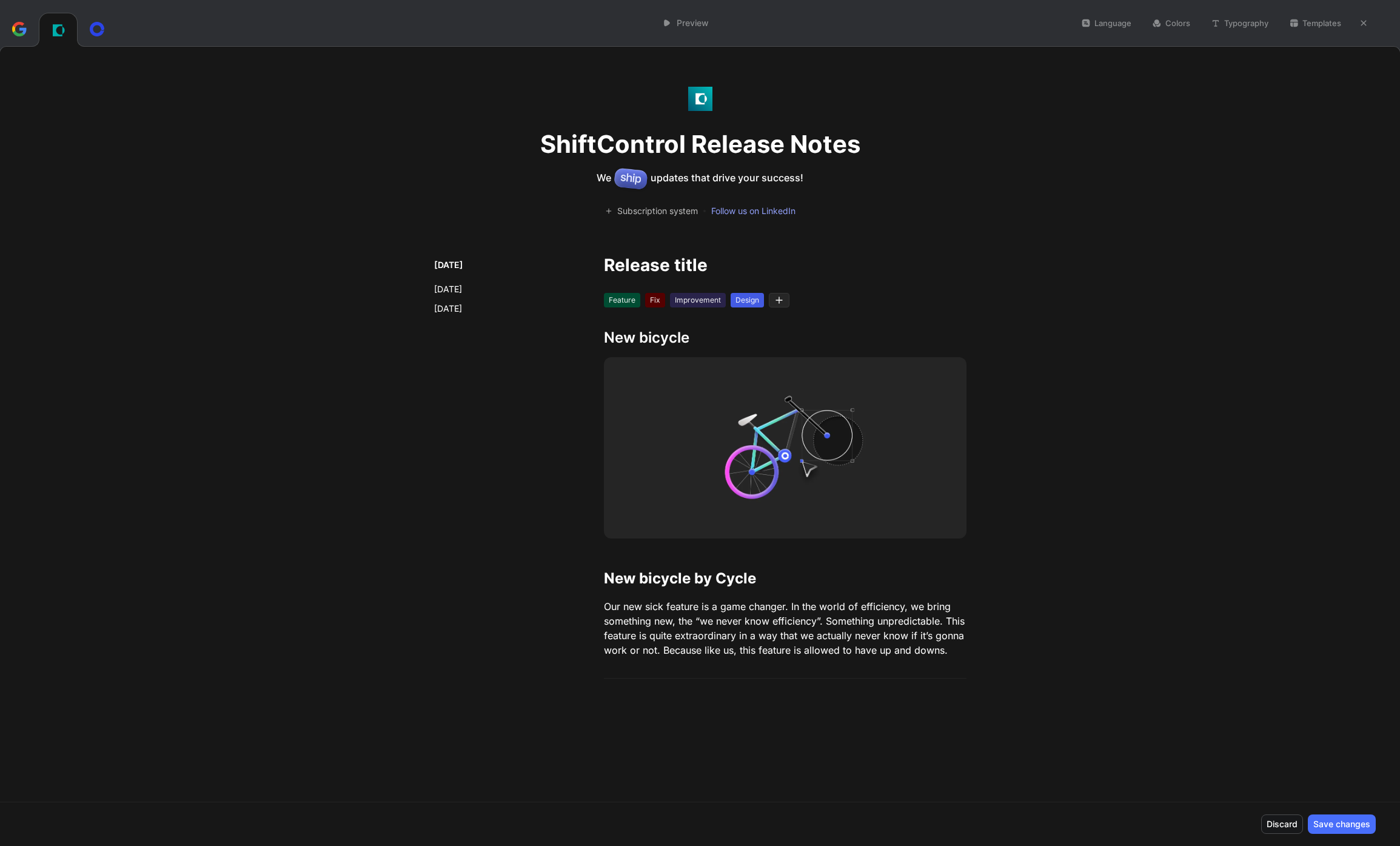
click at [1122, 23] on button "Language" at bounding box center [1106, 23] width 61 height 17
click at [1238, 16] on button "Typography" at bounding box center [1239, 23] width 69 height 17
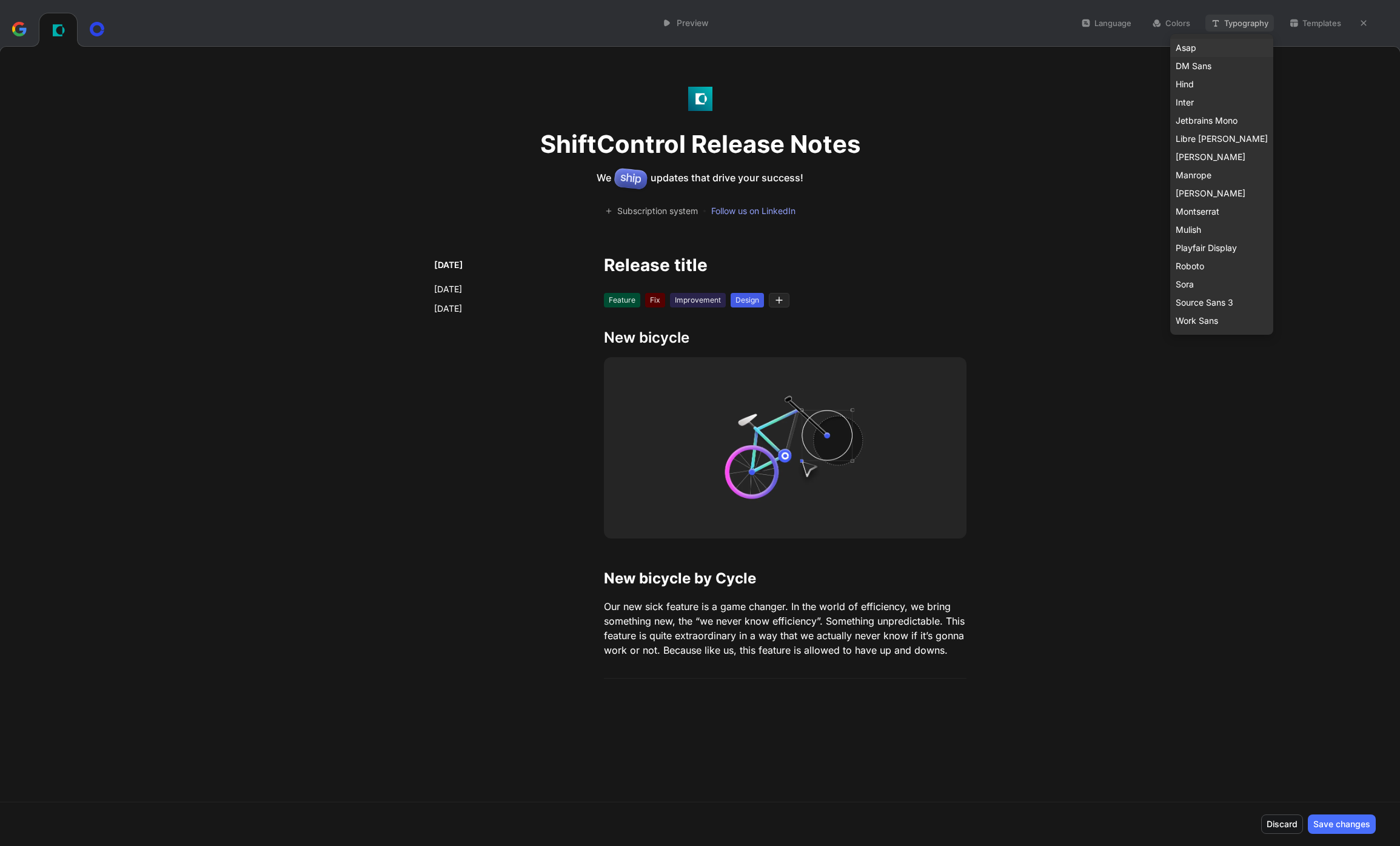
click at [1196, 46] on span "Asap" at bounding box center [1185, 48] width 21 height 11
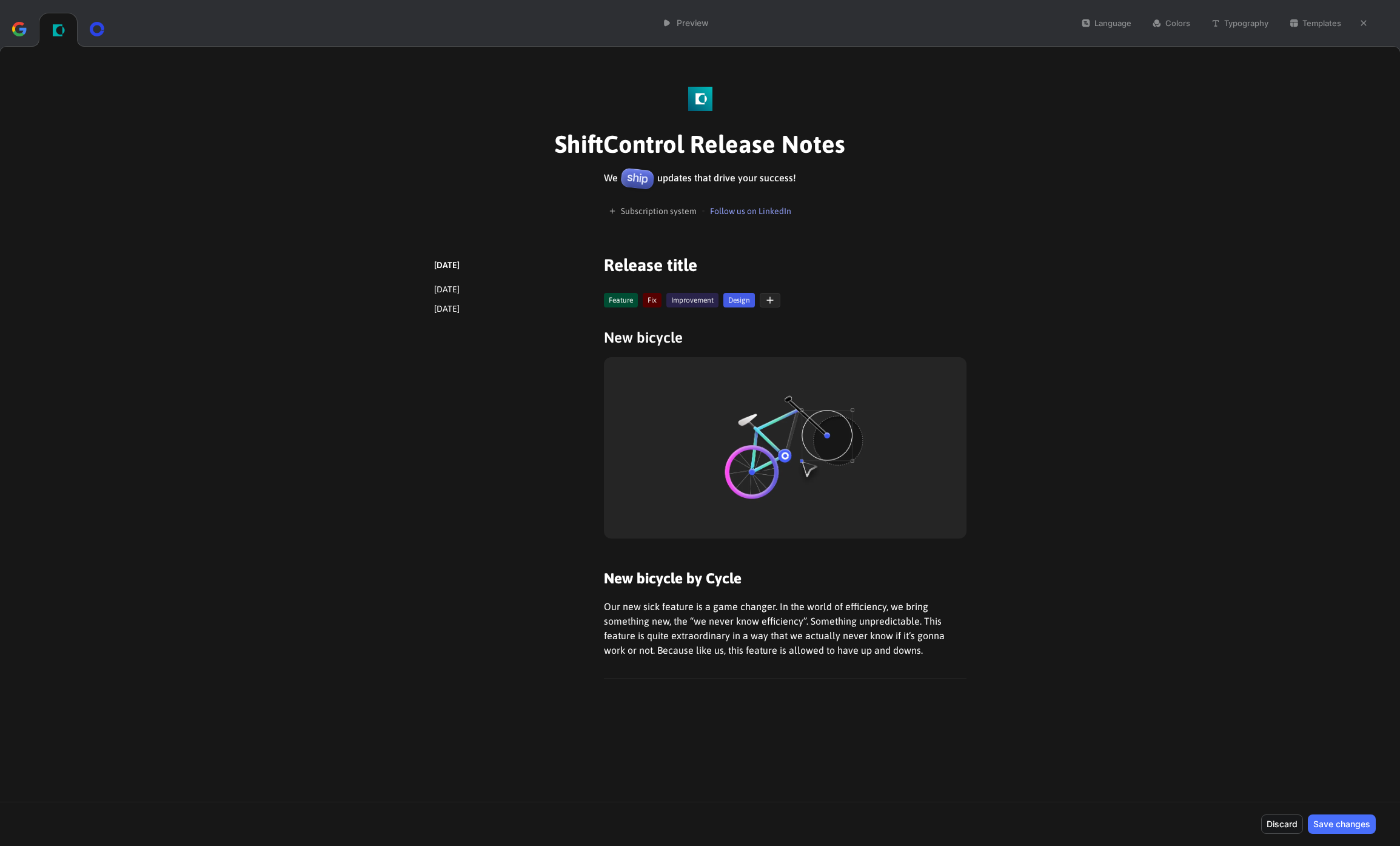
click at [1225, 25] on button "Typography" at bounding box center [1239, 23] width 69 height 17
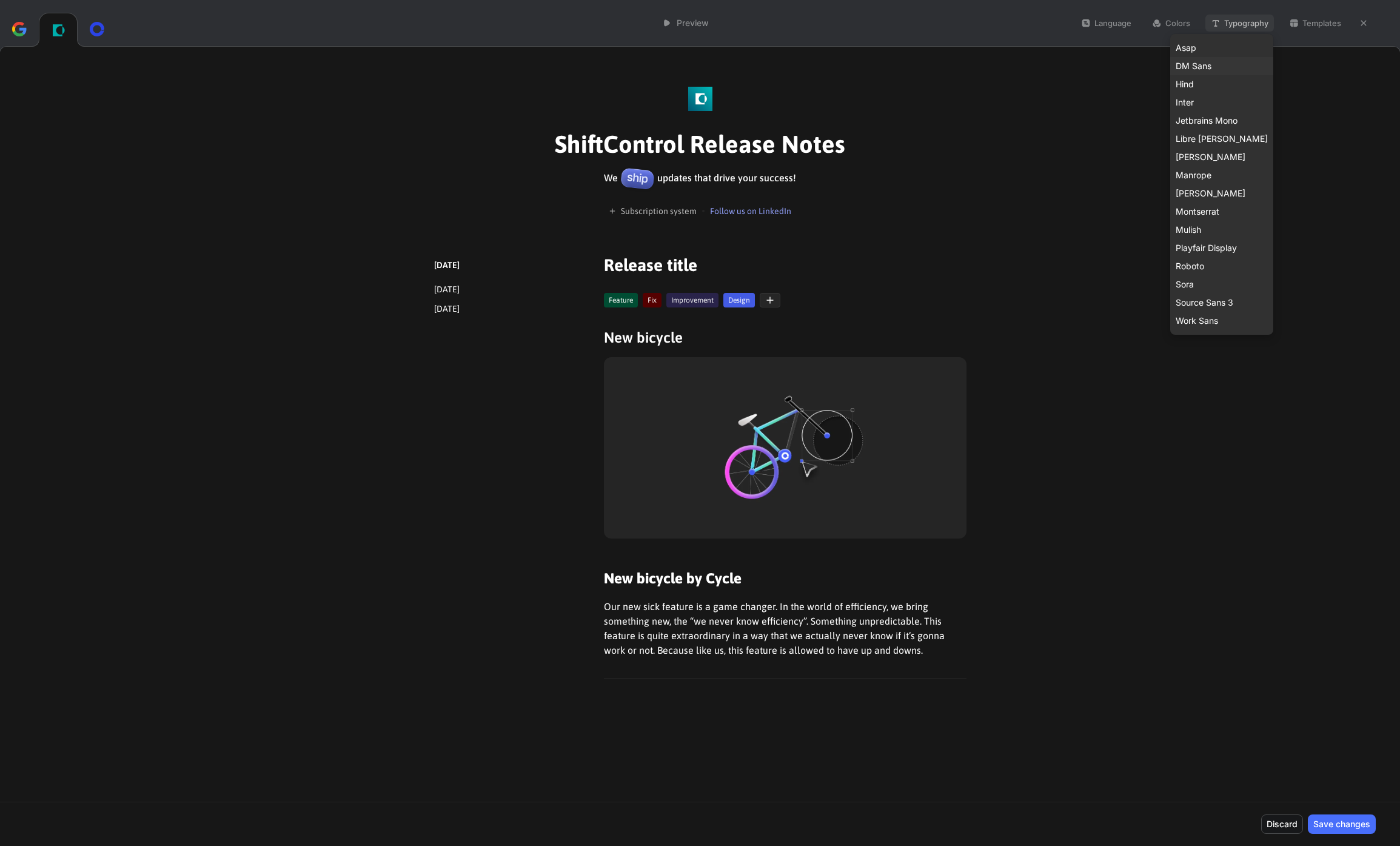
click at [1211, 68] on span "DM Sans" at bounding box center [1193, 66] width 36 height 11
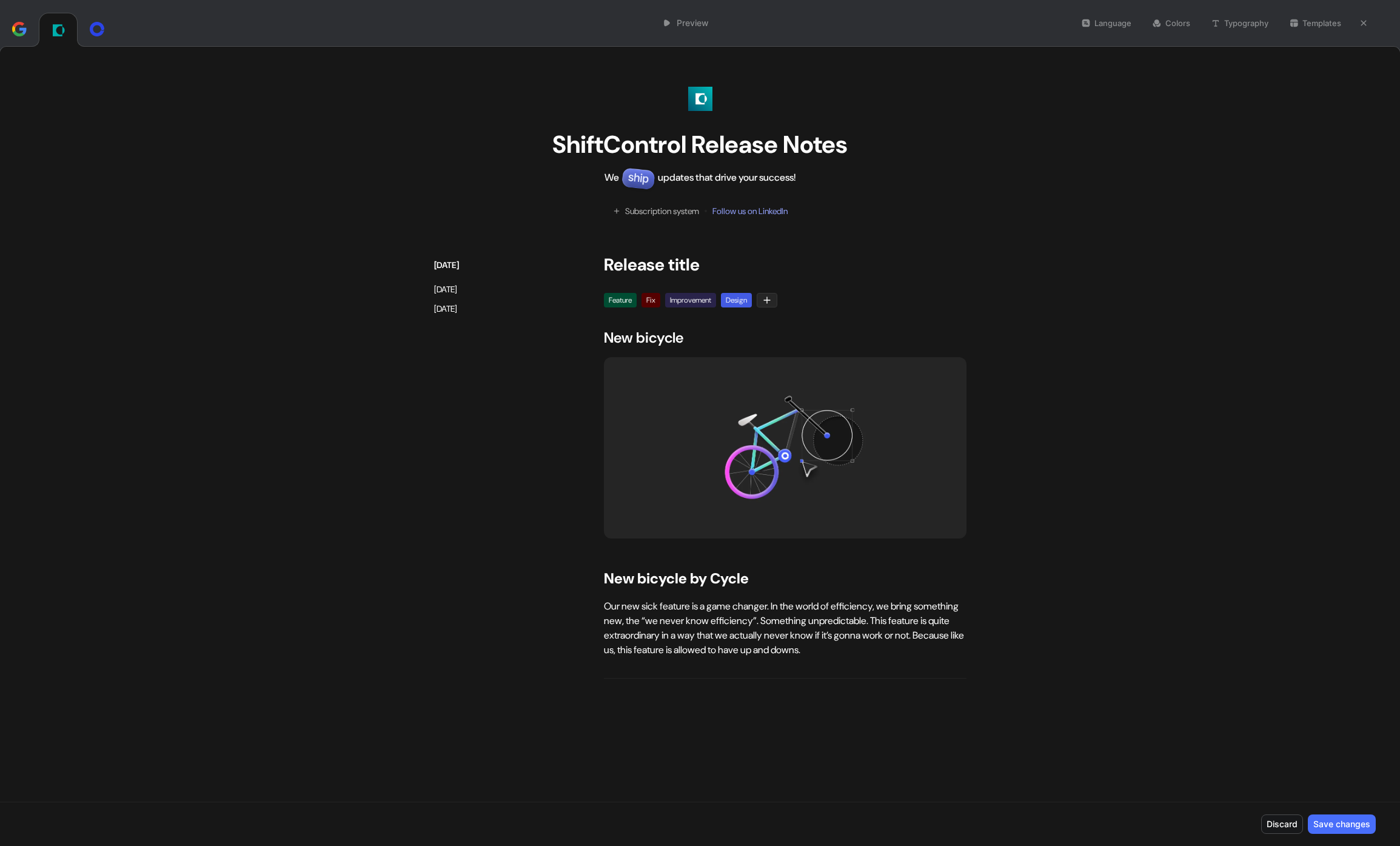
click at [1245, 27] on button "Typography" at bounding box center [1239, 23] width 69 height 17
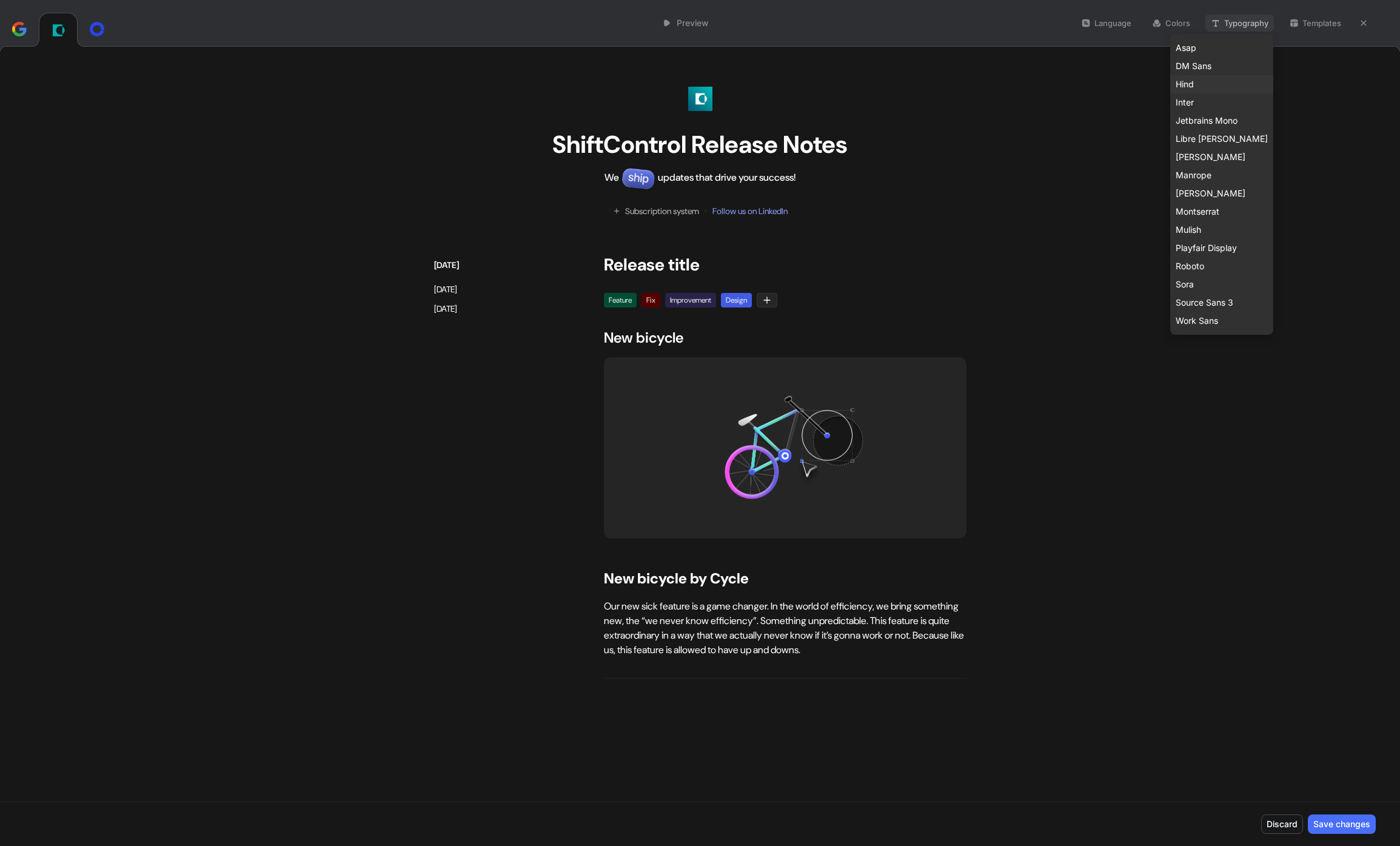
click at [1230, 85] on div "Hind" at bounding box center [1221, 84] width 92 height 14
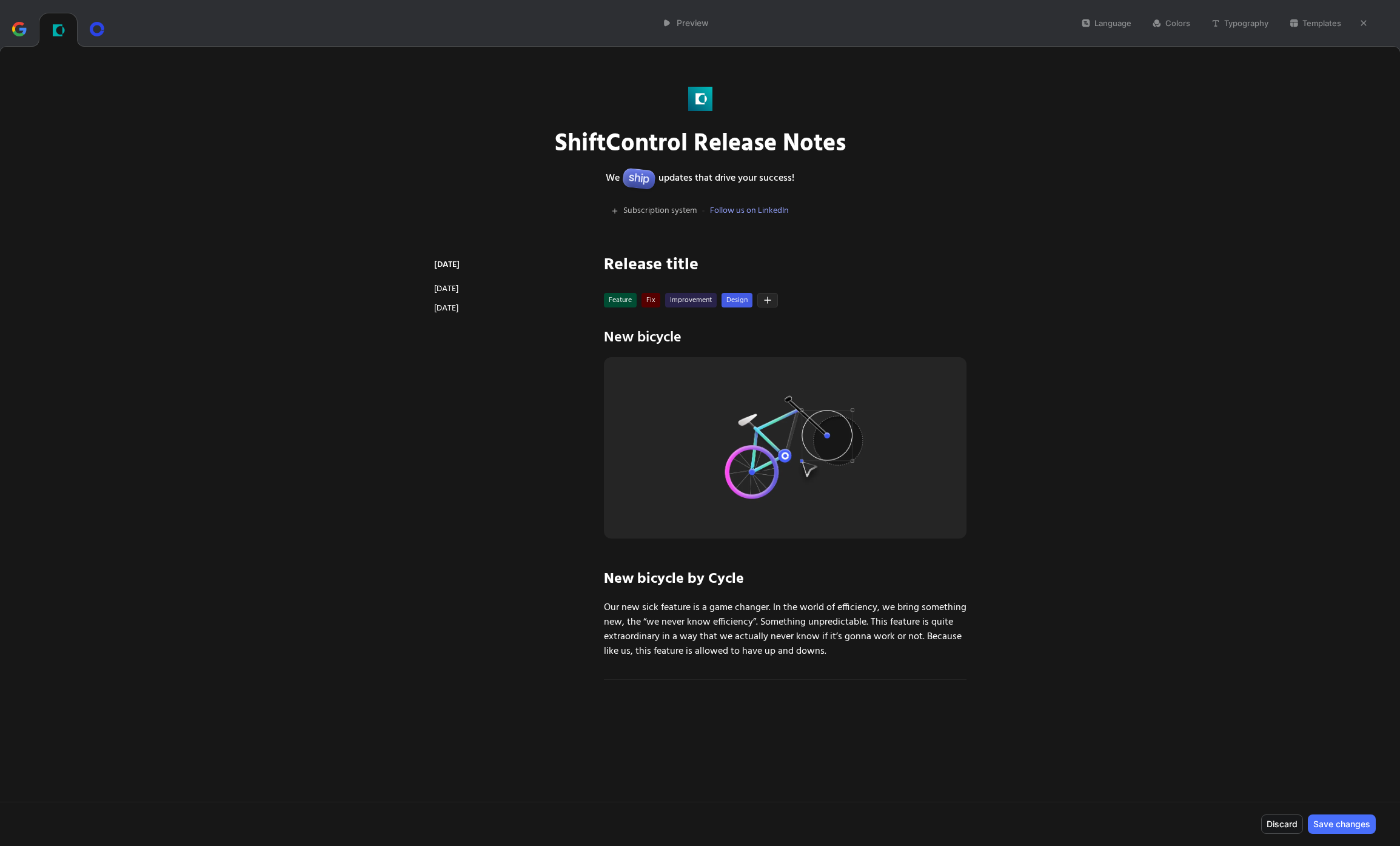
click at [1249, 21] on button "Typography" at bounding box center [1239, 23] width 69 height 17
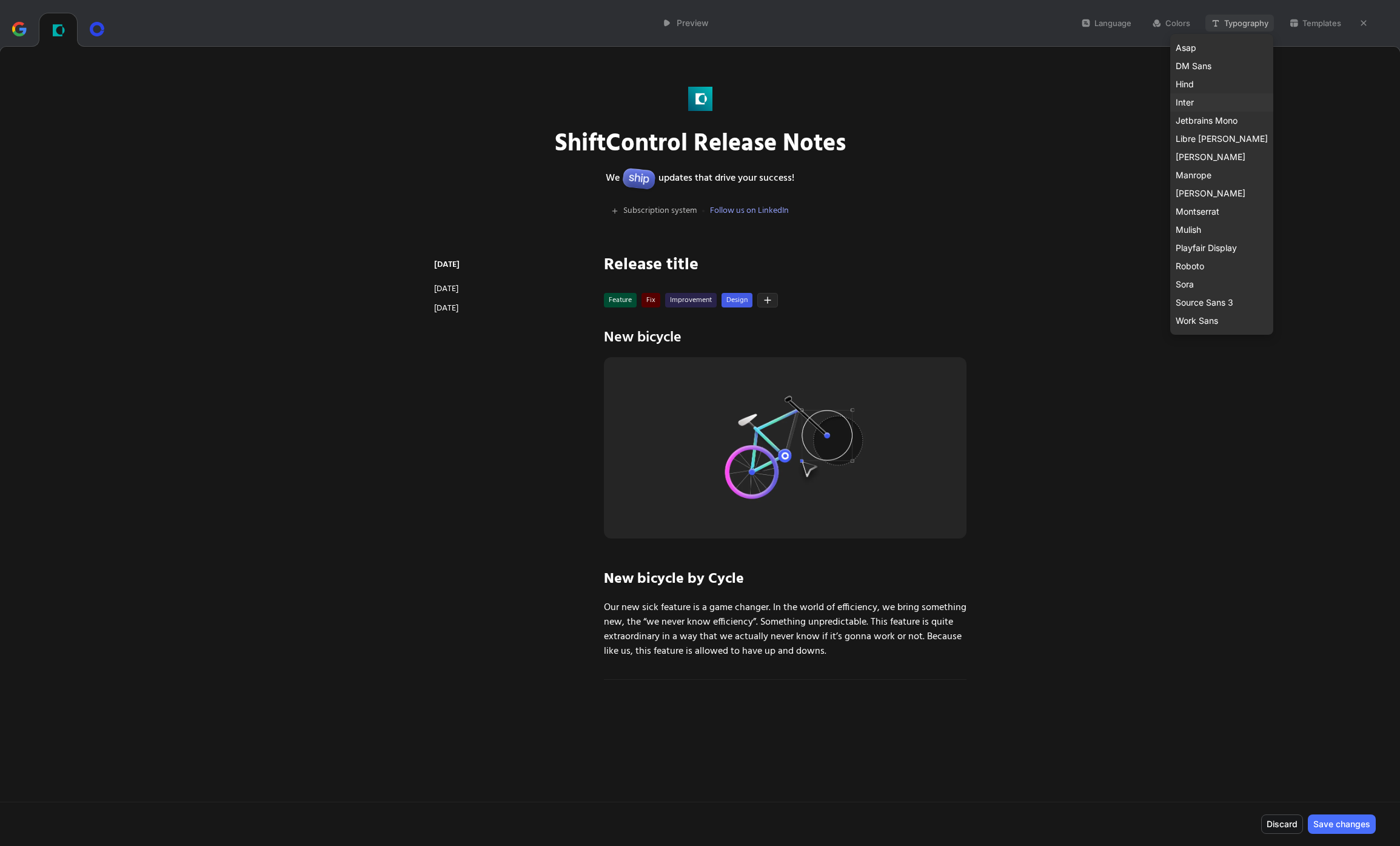
click at [1244, 97] on div "Inter" at bounding box center [1221, 102] width 92 height 14
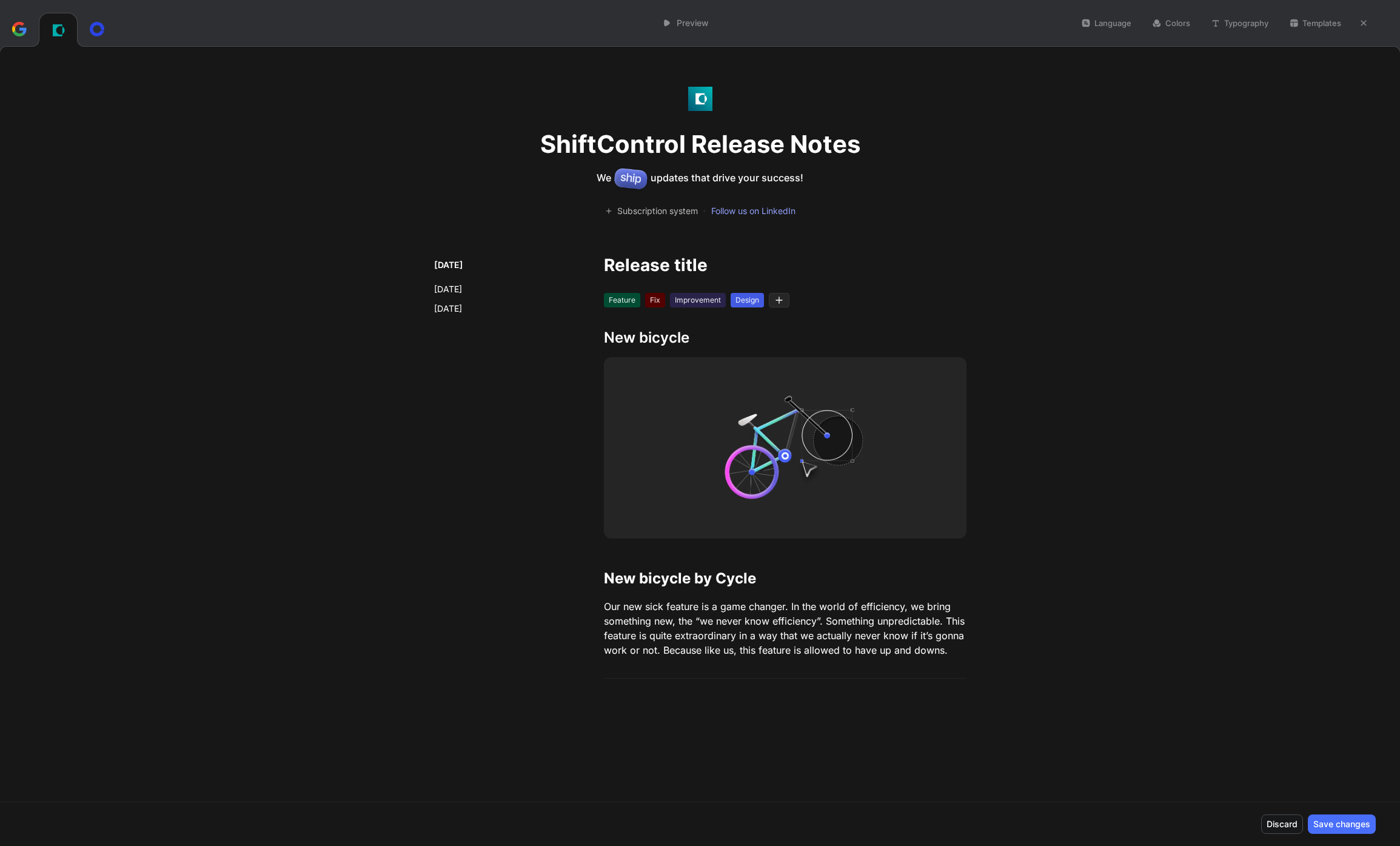
click at [1295, 27] on icon "button" at bounding box center [1293, 23] width 10 height 10
click at [1174, 23] on button "Colors" at bounding box center [1171, 23] width 49 height 17
click at [682, 21] on link "Preview" at bounding box center [685, 22] width 58 height 19
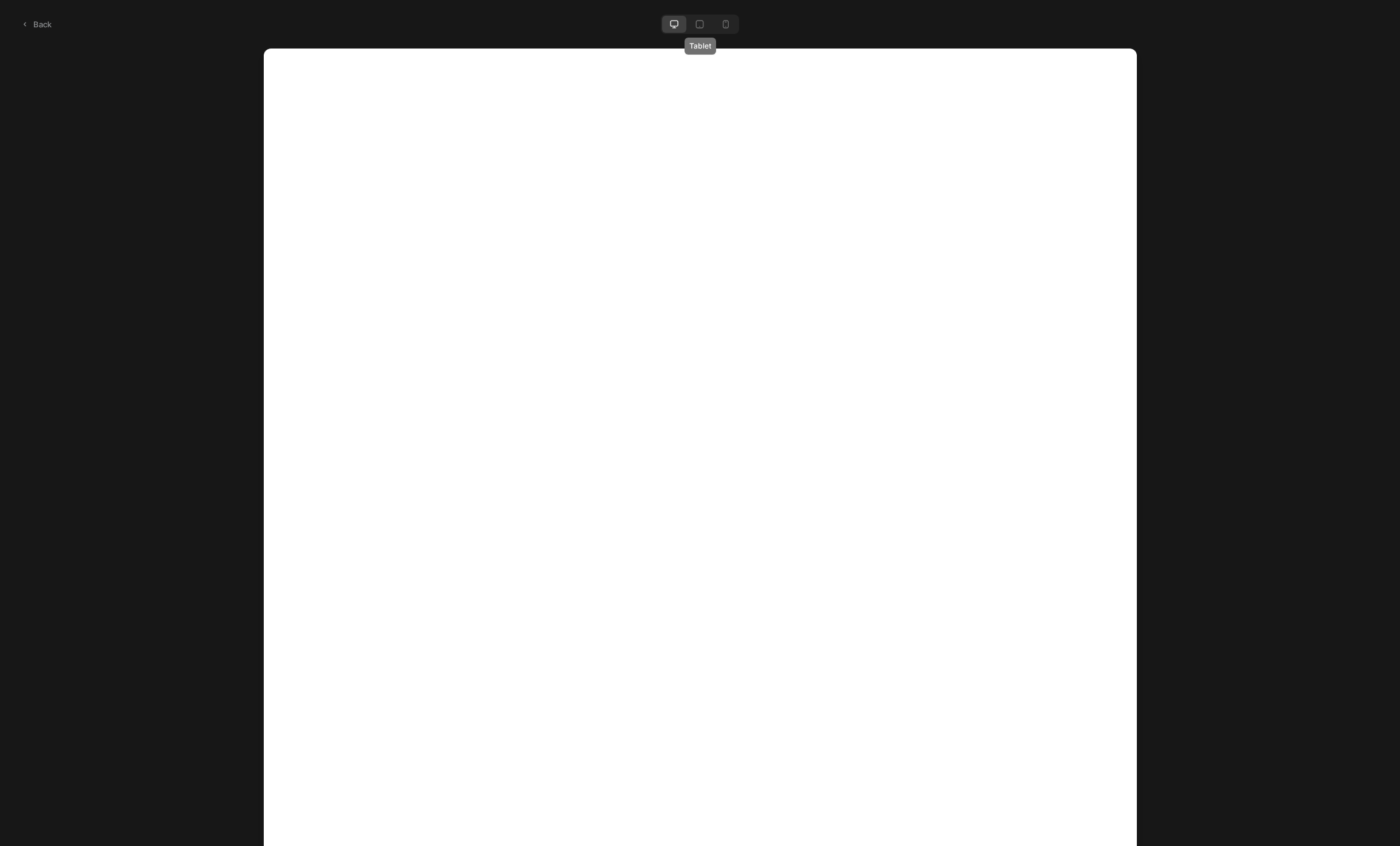
click at [704, 24] on label at bounding box center [700, 24] width 24 height 17
click at [695, 19] on input "radio" at bounding box center [694, 19] width 1 height 1
radio input "true"
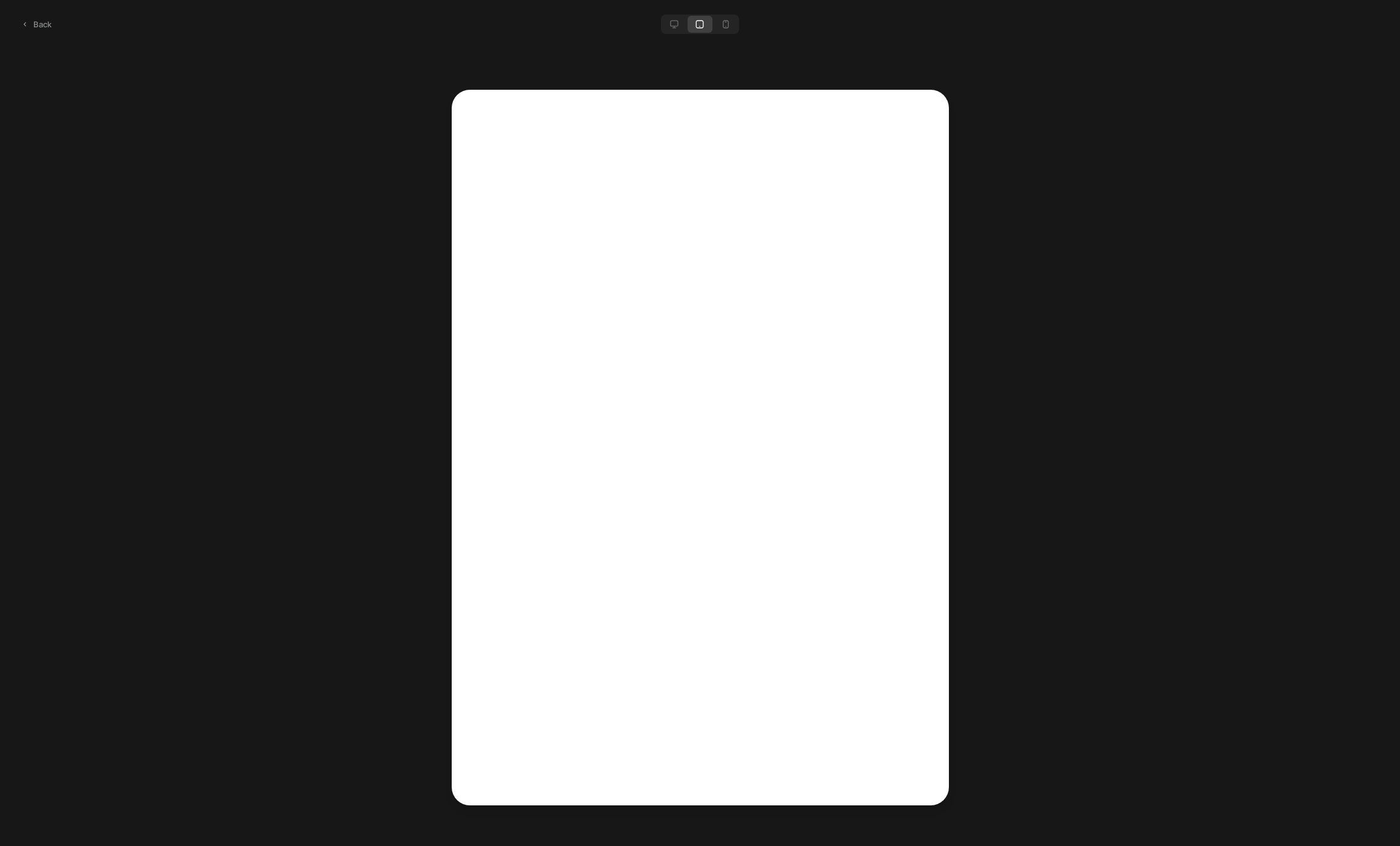
click at [724, 24] on icon at bounding box center [726, 24] width 10 height 10
click at [721, 19] on input "radio" at bounding box center [720, 19] width 1 height 1
radio input "true"
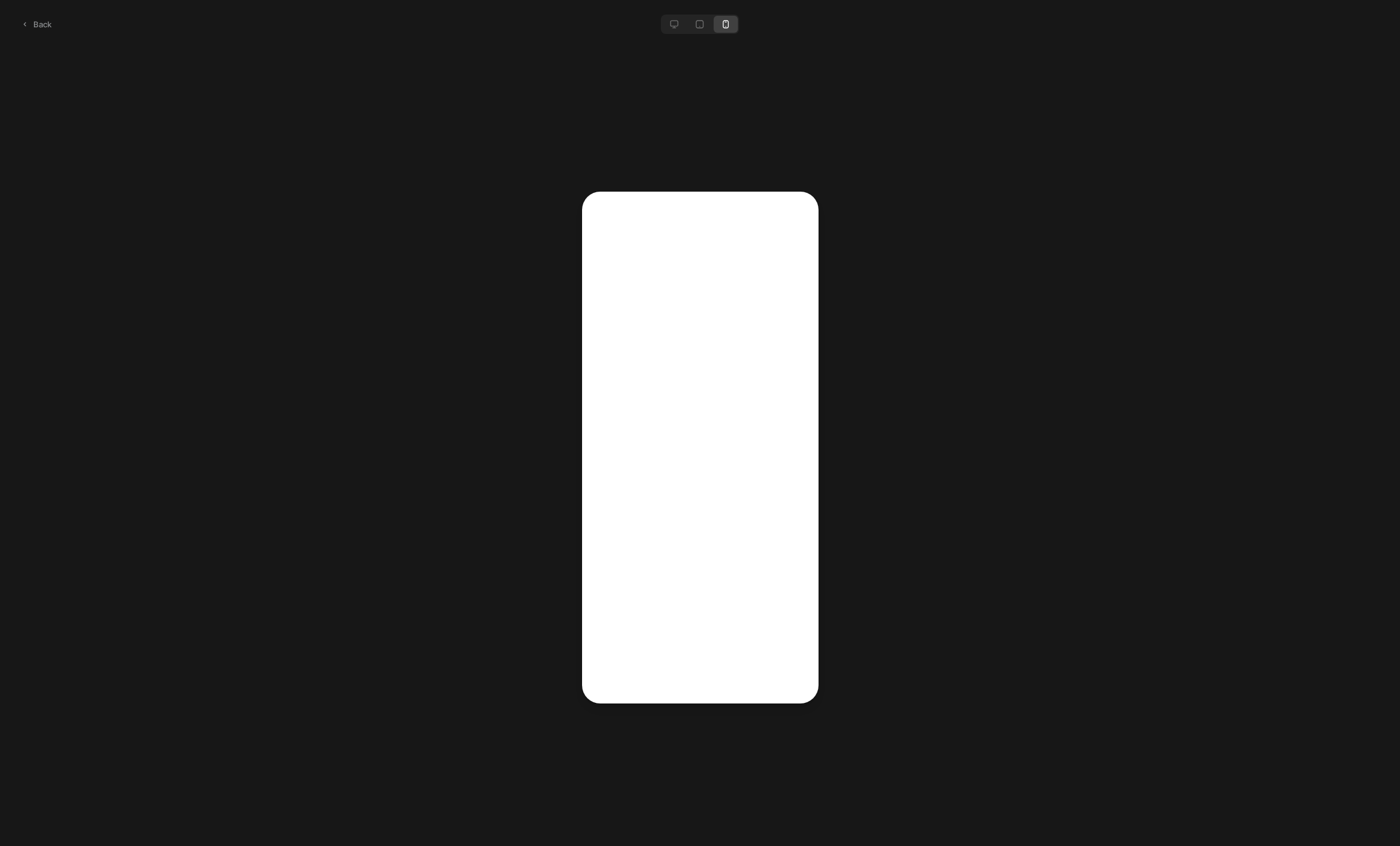
click at [671, 24] on icon at bounding box center [674, 24] width 10 height 10
click at [669, 19] on input "radio" at bounding box center [668, 19] width 1 height 1
radio input "true"
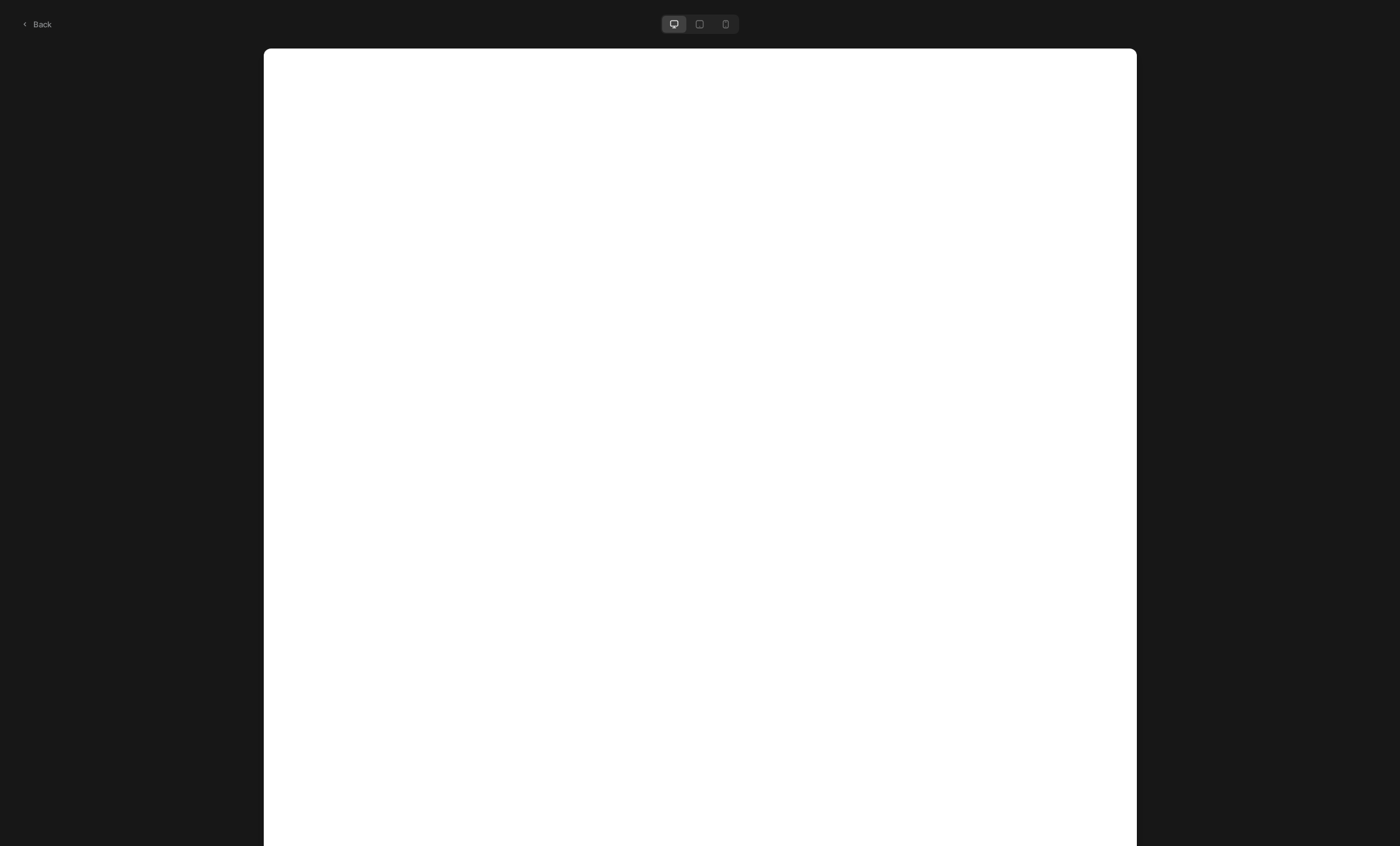
click at [43, 27] on link "Back" at bounding box center [36, 24] width 43 height 17
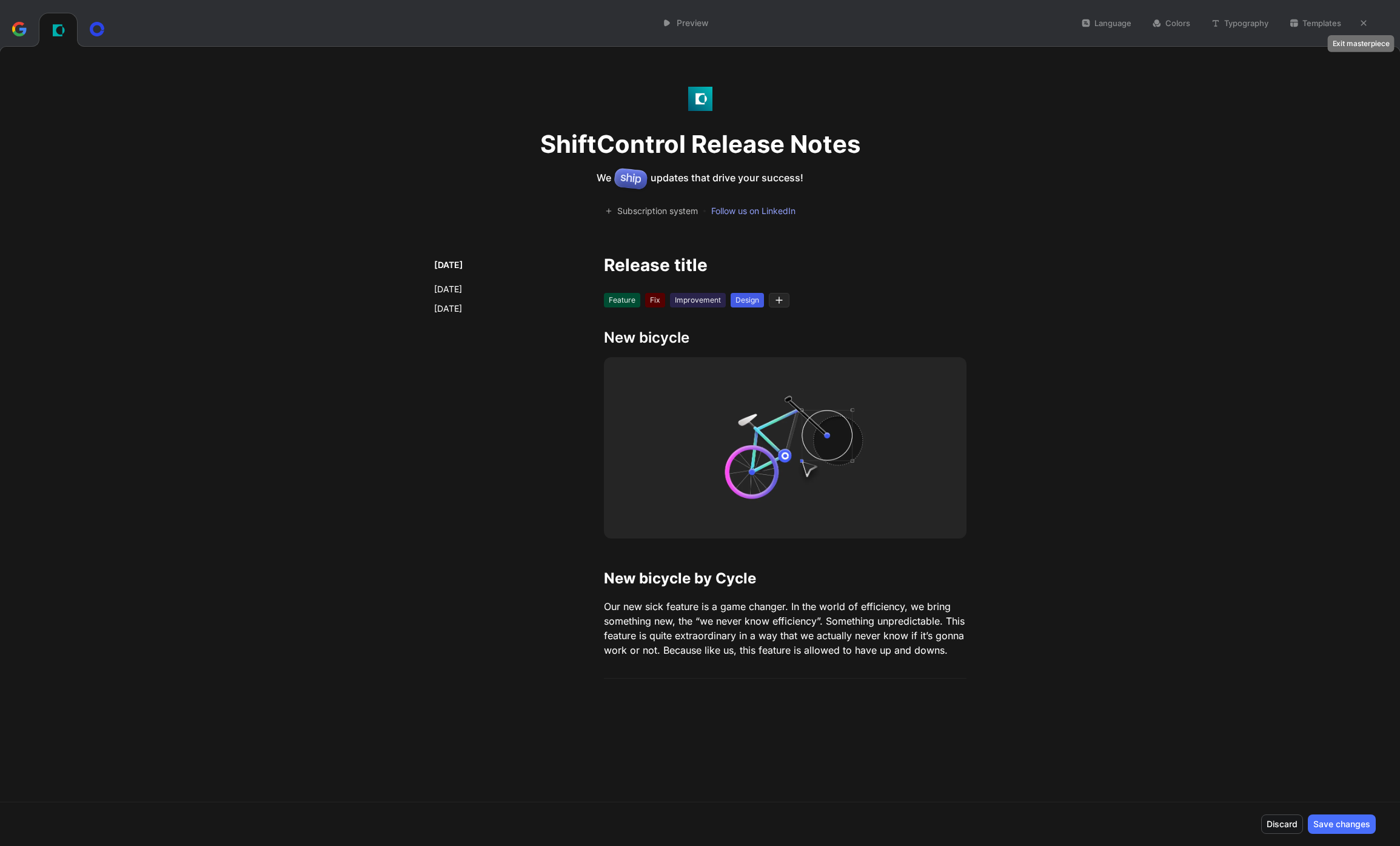
click at [1362, 22] on icon "button" at bounding box center [1363, 23] width 5 height 5
click at [1338, 816] on button "Save changes" at bounding box center [1341, 823] width 68 height 19
click at [1370, 24] on button "button" at bounding box center [1363, 23] width 14 height 14
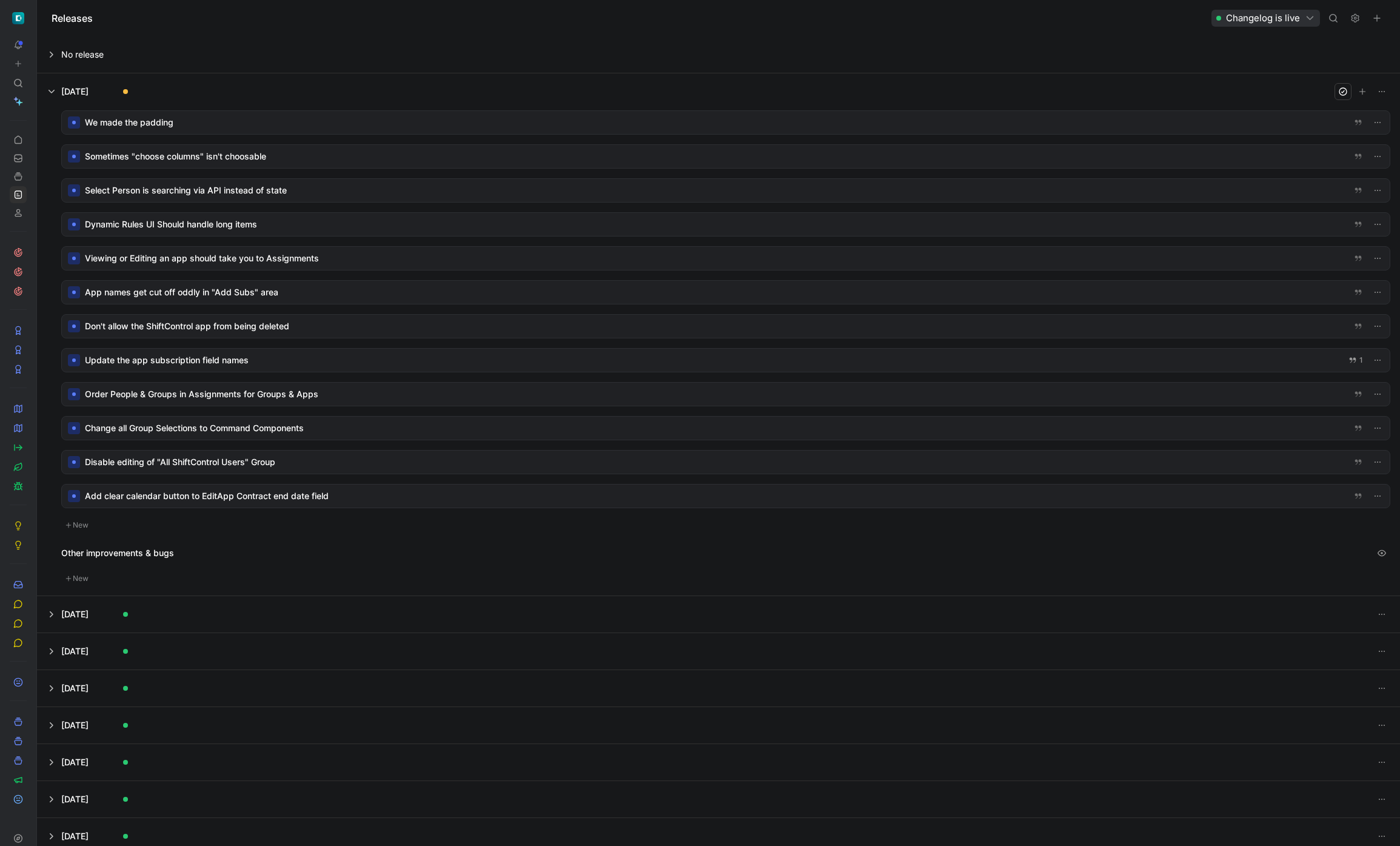
scroll to position [8, 0]
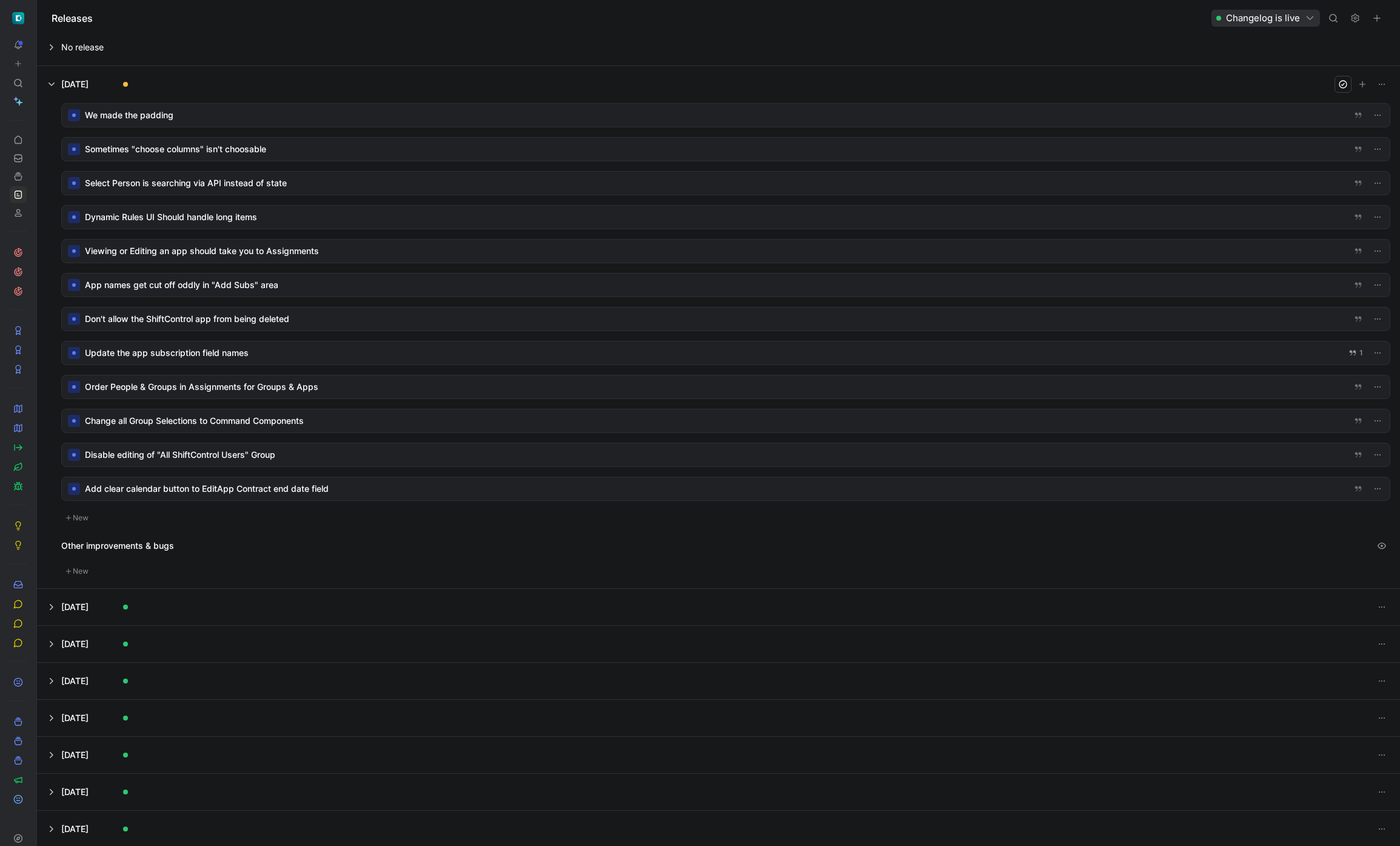
click at [169, 114] on div at bounding box center [726, 115] width 1328 height 23
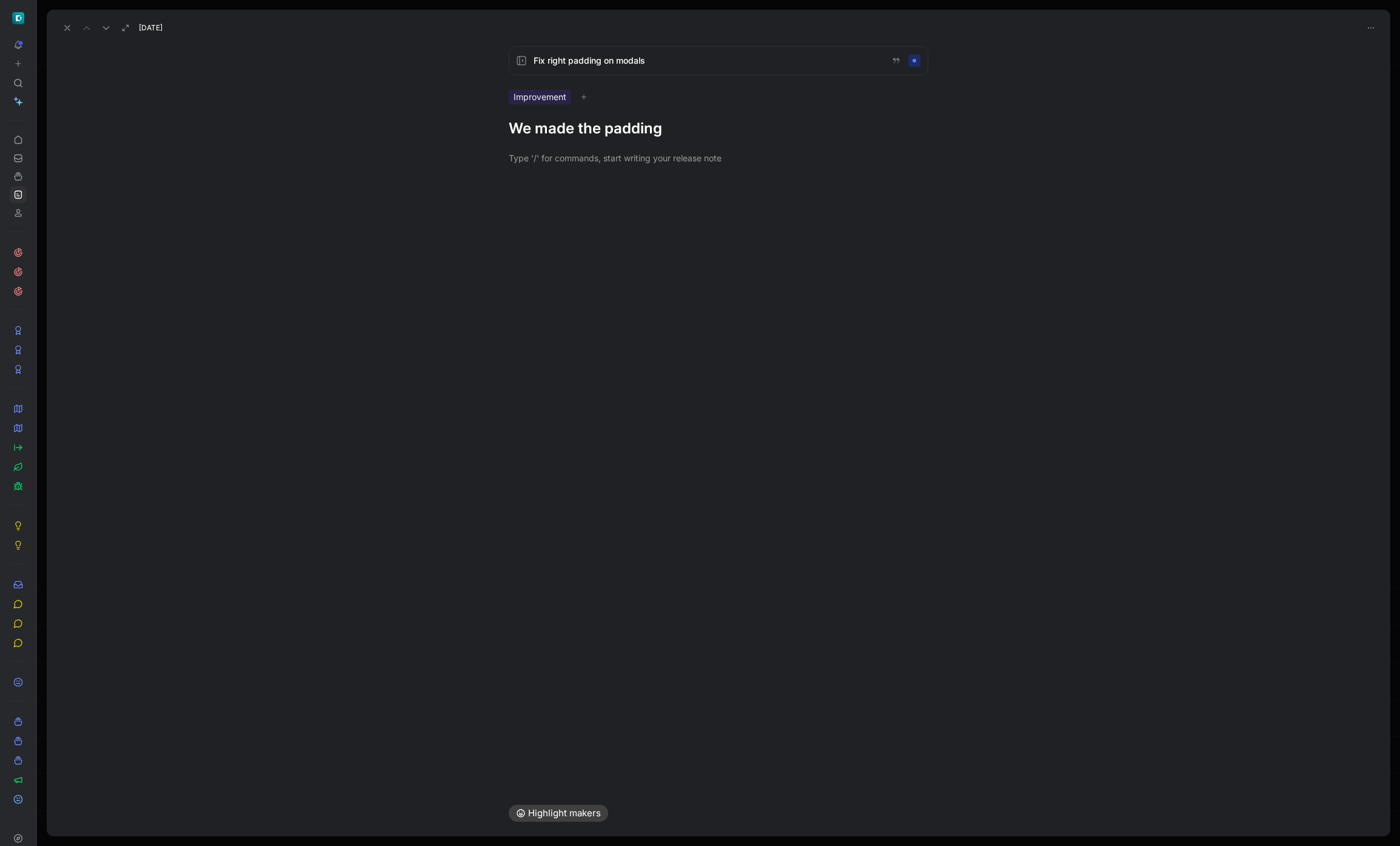
click at [581, 93] on div at bounding box center [584, 97] width 16 height 12
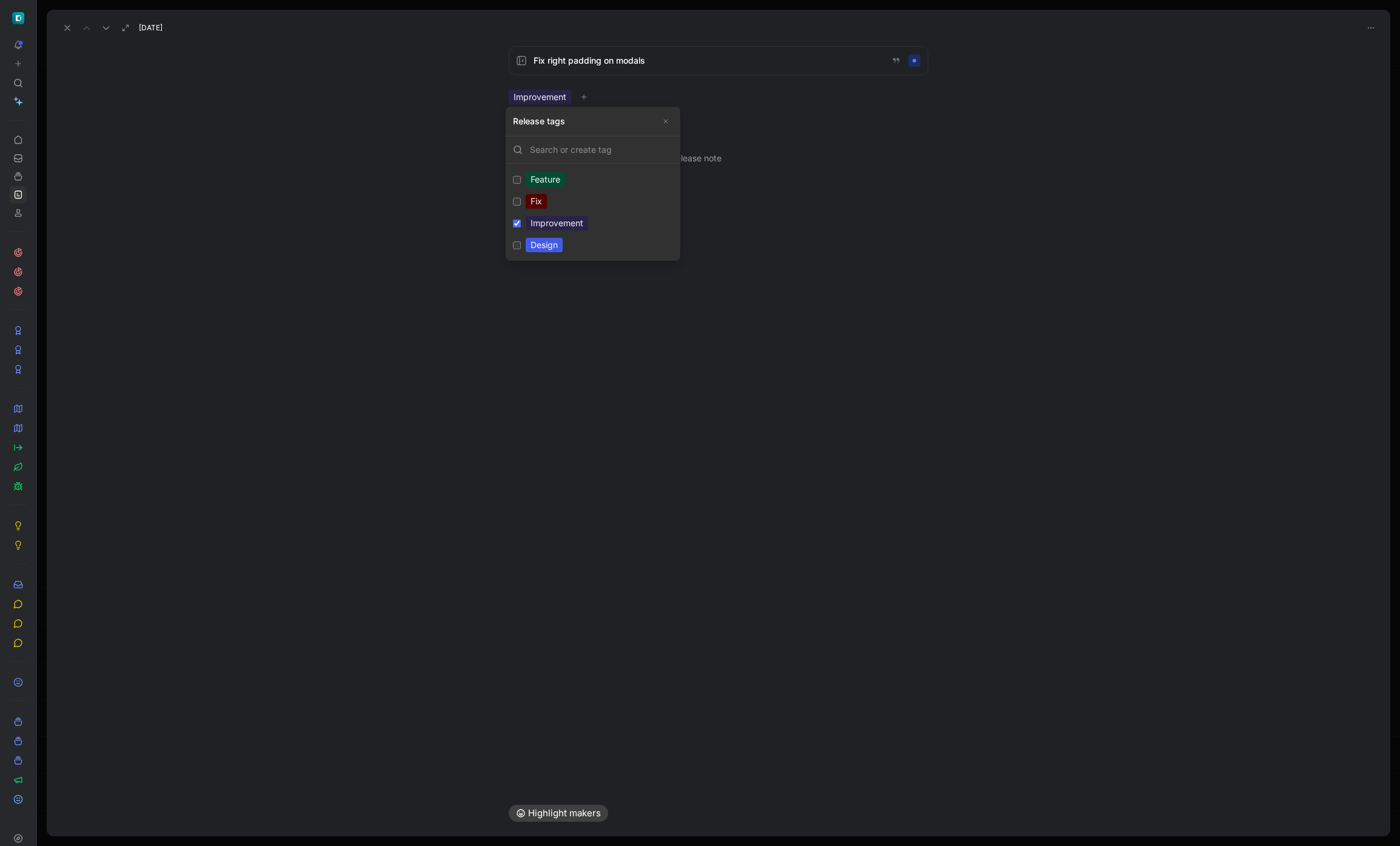
click at [520, 242] on input "Design Edit" at bounding box center [517, 245] width 8 height 8
checkbox input "true"
click at [520, 223] on input "Improvement Edit" at bounding box center [517, 223] width 8 height 8
checkbox input "false"
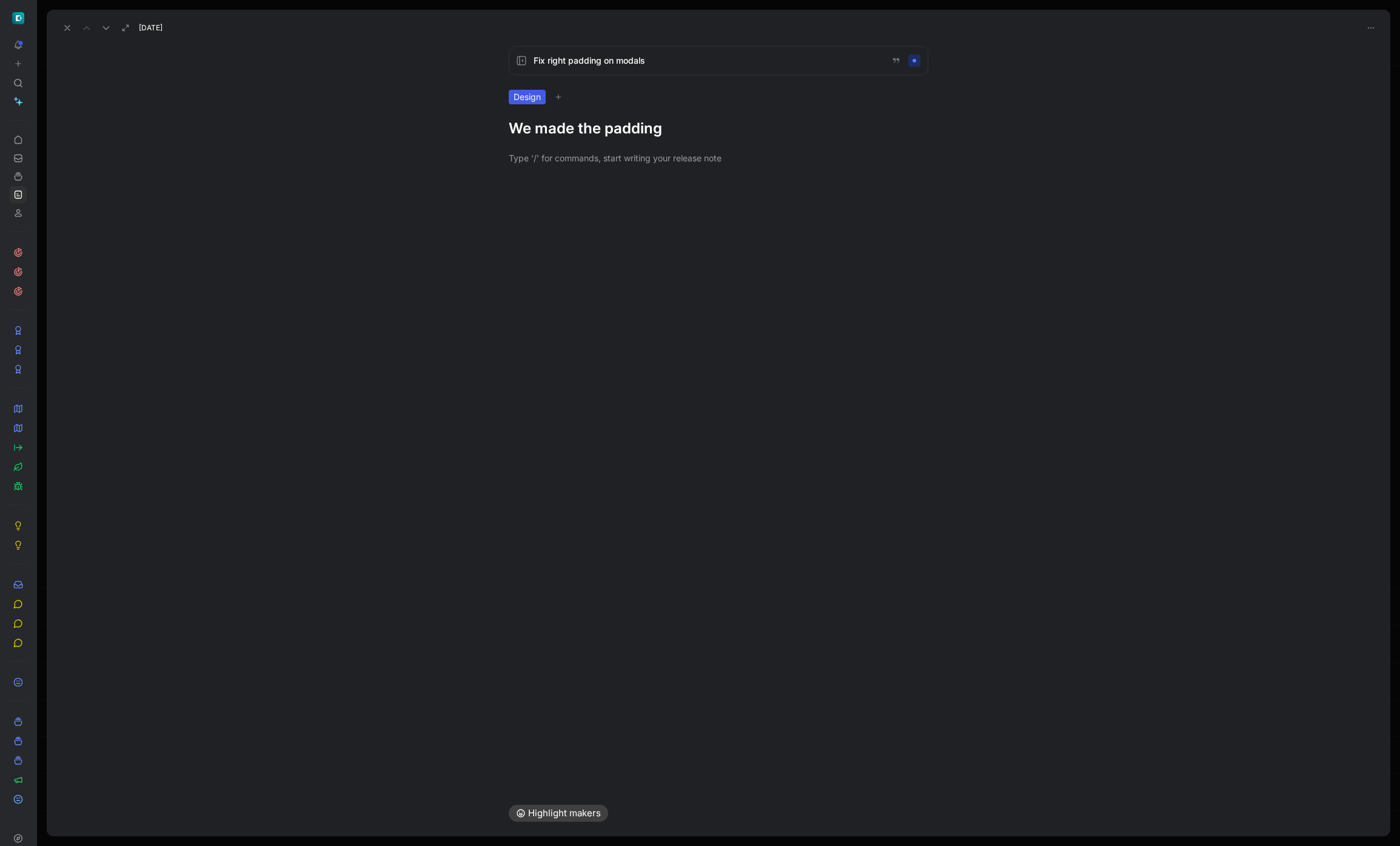
click at [591, 140] on div at bounding box center [718, 158] width 1344 height 40
click at [639, 130] on h1 "We made the padding" at bounding box center [718, 128] width 419 height 19
drag, startPoint x: 667, startPoint y: 130, endPoint x: 492, endPoint y: 104, distance: 176.9
click at [492, 104] on div "Fix right padding on modals Design We made the padding" at bounding box center [718, 91] width 466 height 92
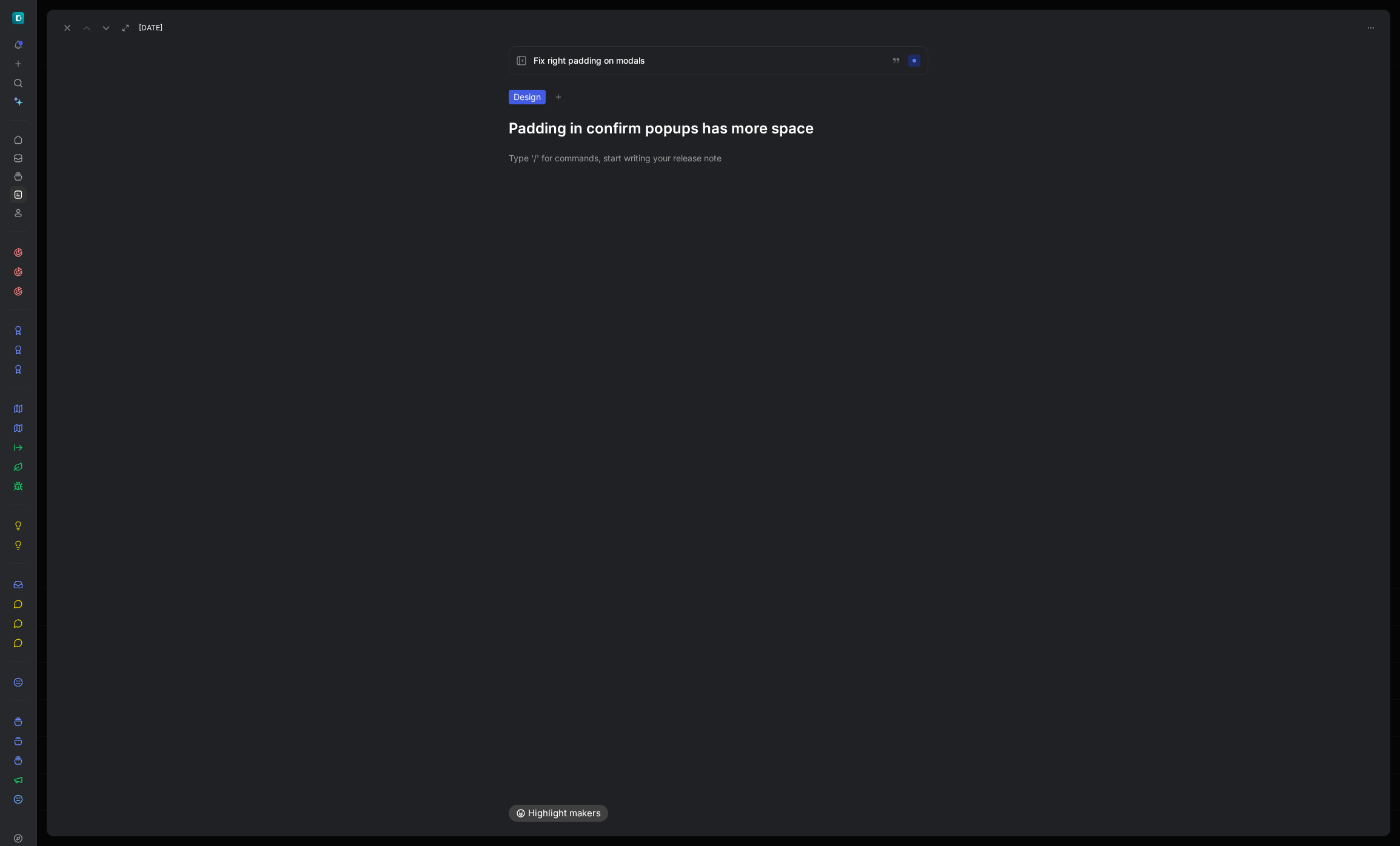
click at [565, 126] on h1 "Padding in confirm popups has more space" at bounding box center [718, 128] width 419 height 19
click at [66, 30] on icon at bounding box center [67, 27] width 10 height 10
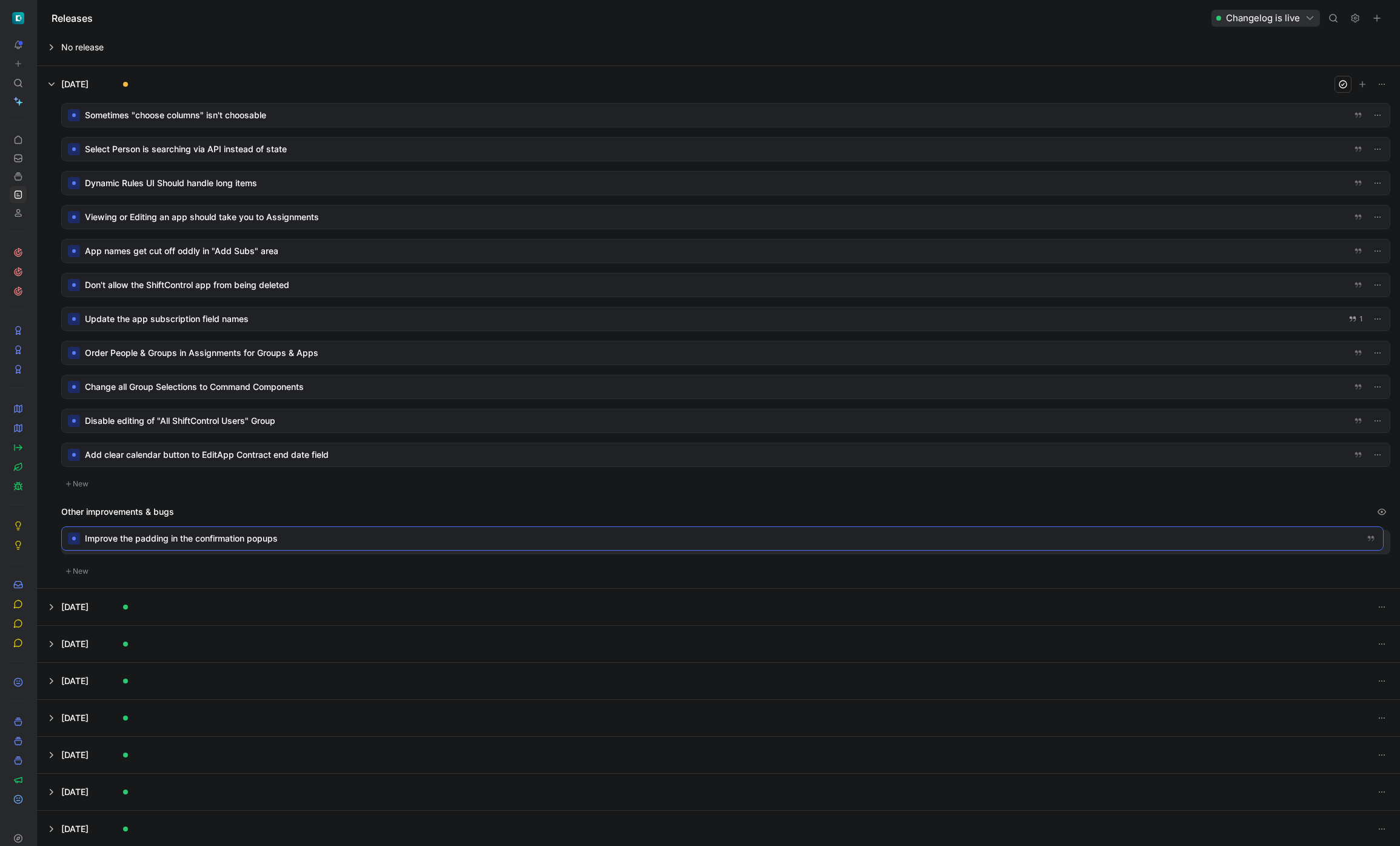
drag, startPoint x: 309, startPoint y: 117, endPoint x: 309, endPoint y: 540, distance: 423.0
click at [305, 114] on div at bounding box center [726, 115] width 1328 height 23
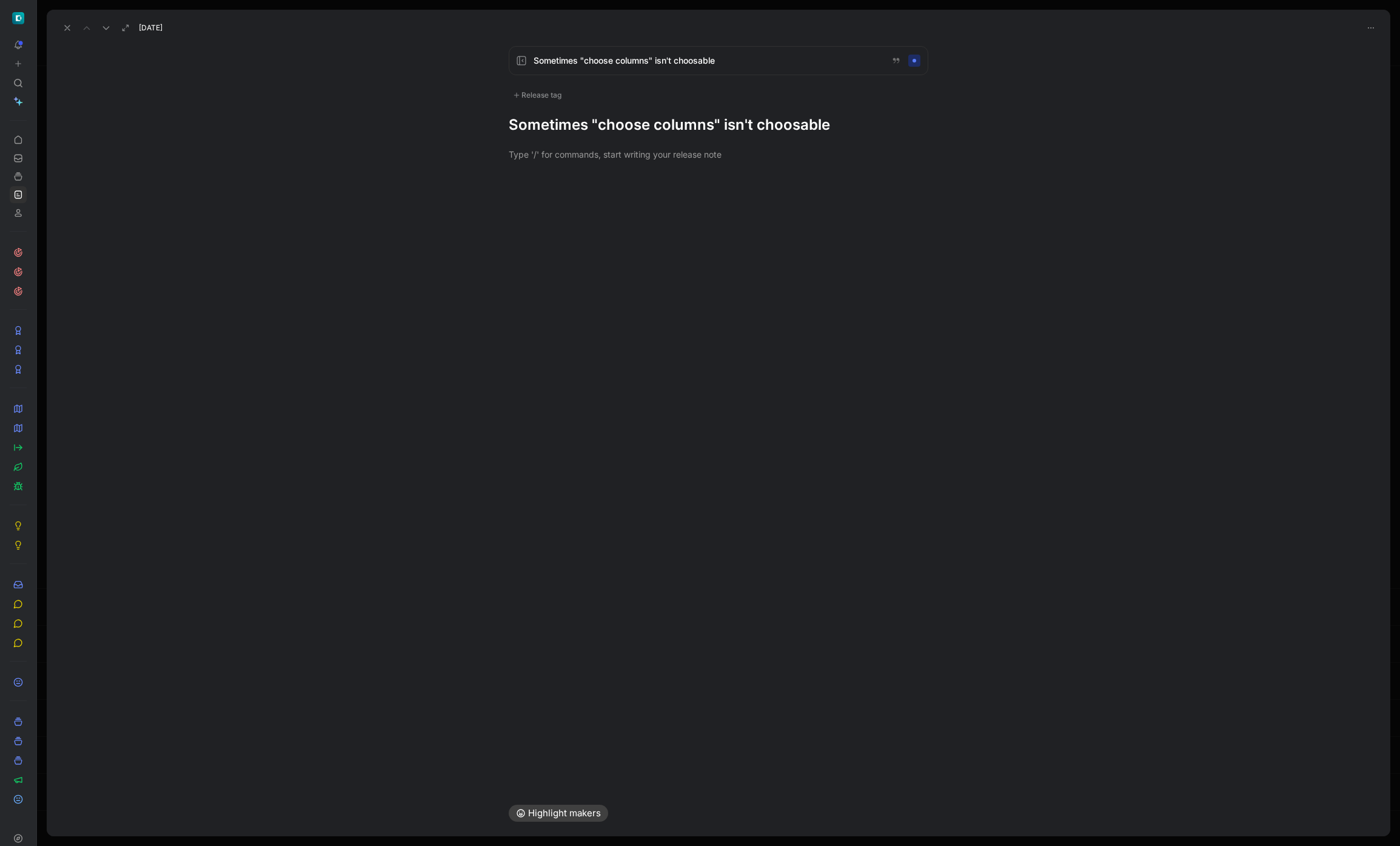
click at [549, 101] on div "Release tag" at bounding box center [537, 95] width 57 height 14
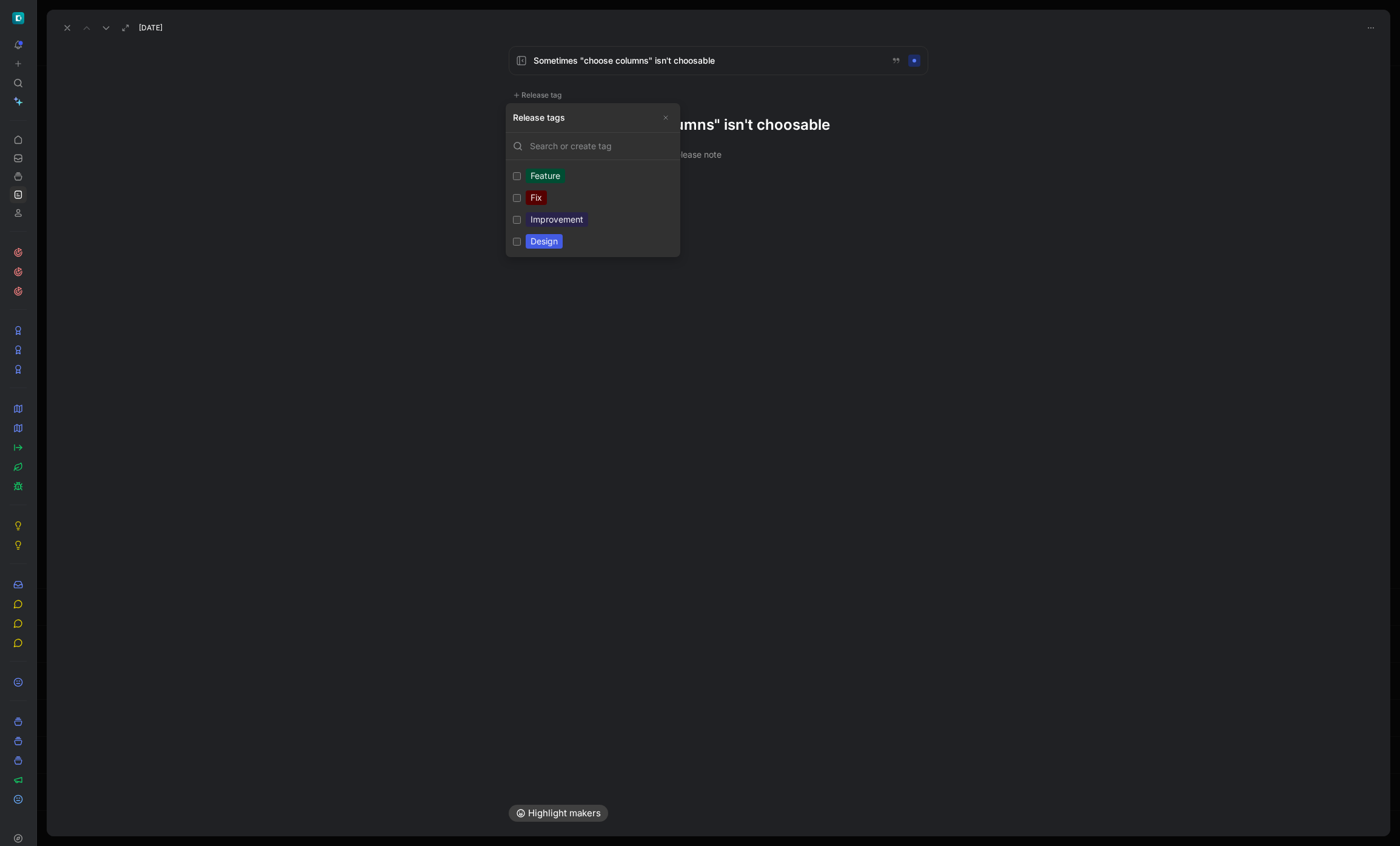
click at [532, 203] on div "Fix" at bounding box center [537, 197] width 21 height 14
click at [521, 202] on input "Fix Edit" at bounding box center [517, 198] width 8 height 8
checkbox input "true"
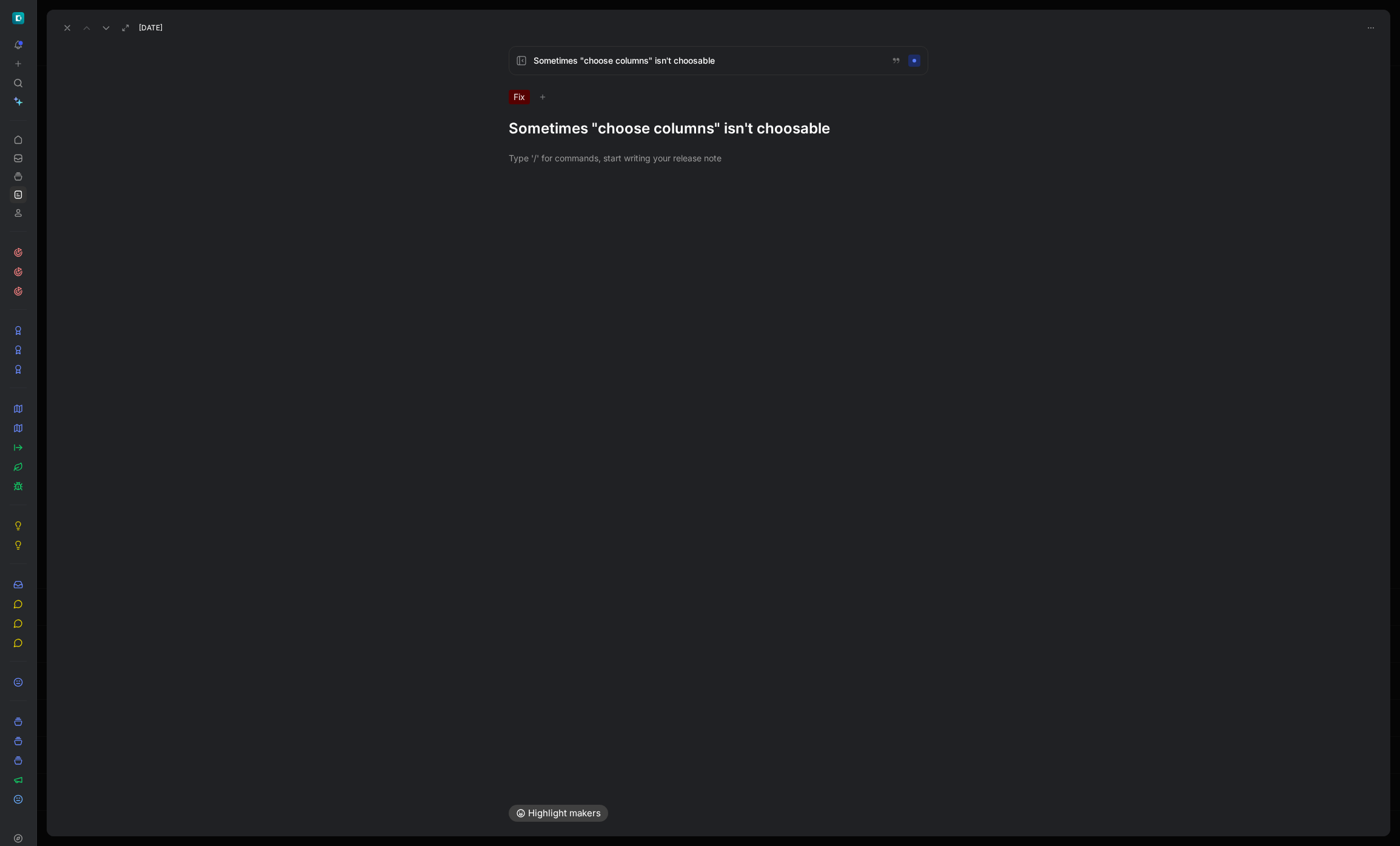
click at [605, 135] on h1 "Sometimes "choose columns" isn't choosable" at bounding box center [718, 128] width 419 height 19
click at [610, 129] on h1 "Sometimes "choose columns" isn't choosable" at bounding box center [718, 128] width 419 height 19
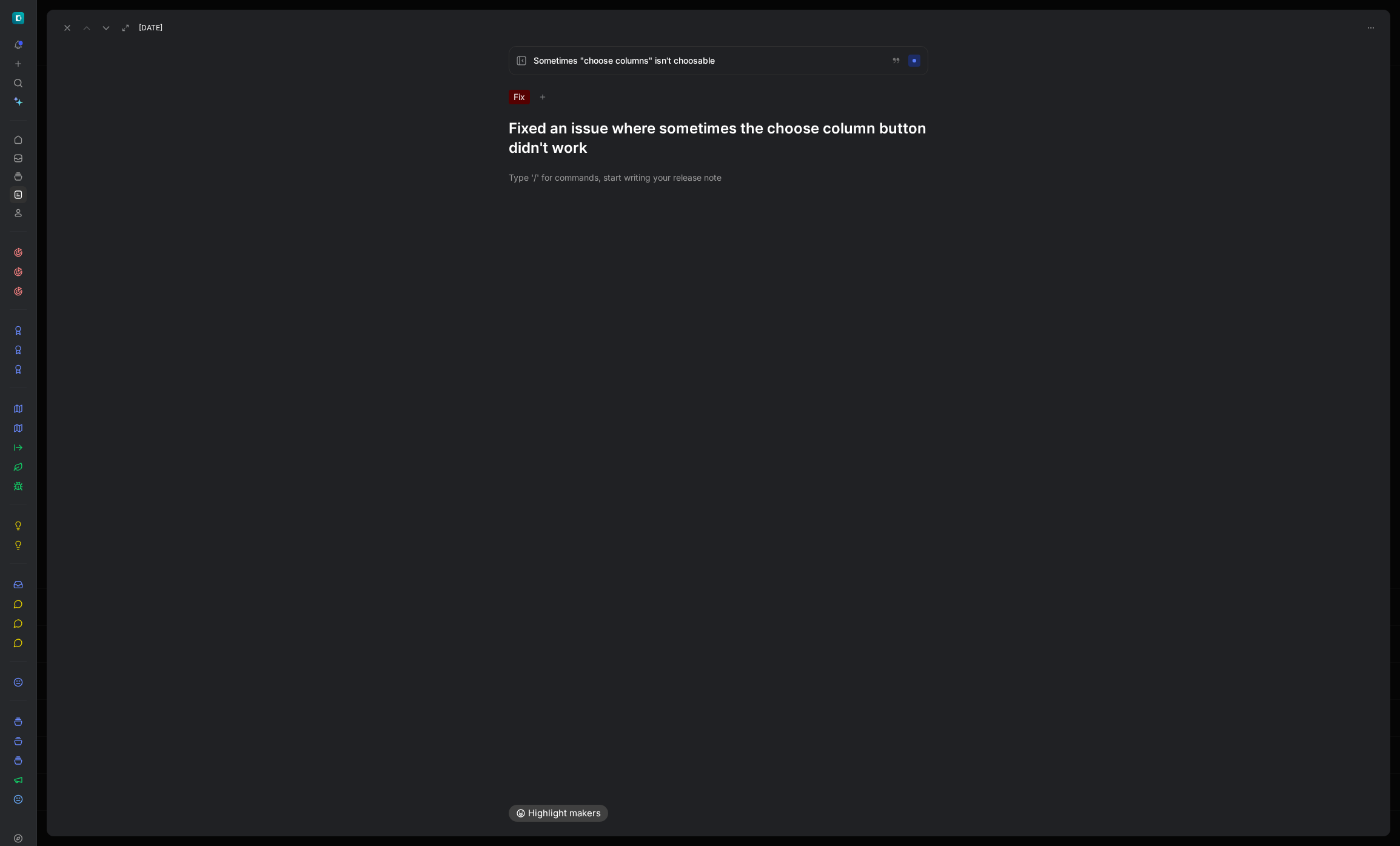
click at [683, 138] on h1 "Fixed an issue where sometimes the choose column button didn't work" at bounding box center [718, 138] width 419 height 39
click at [72, 28] on icon at bounding box center [67, 27] width 10 height 10
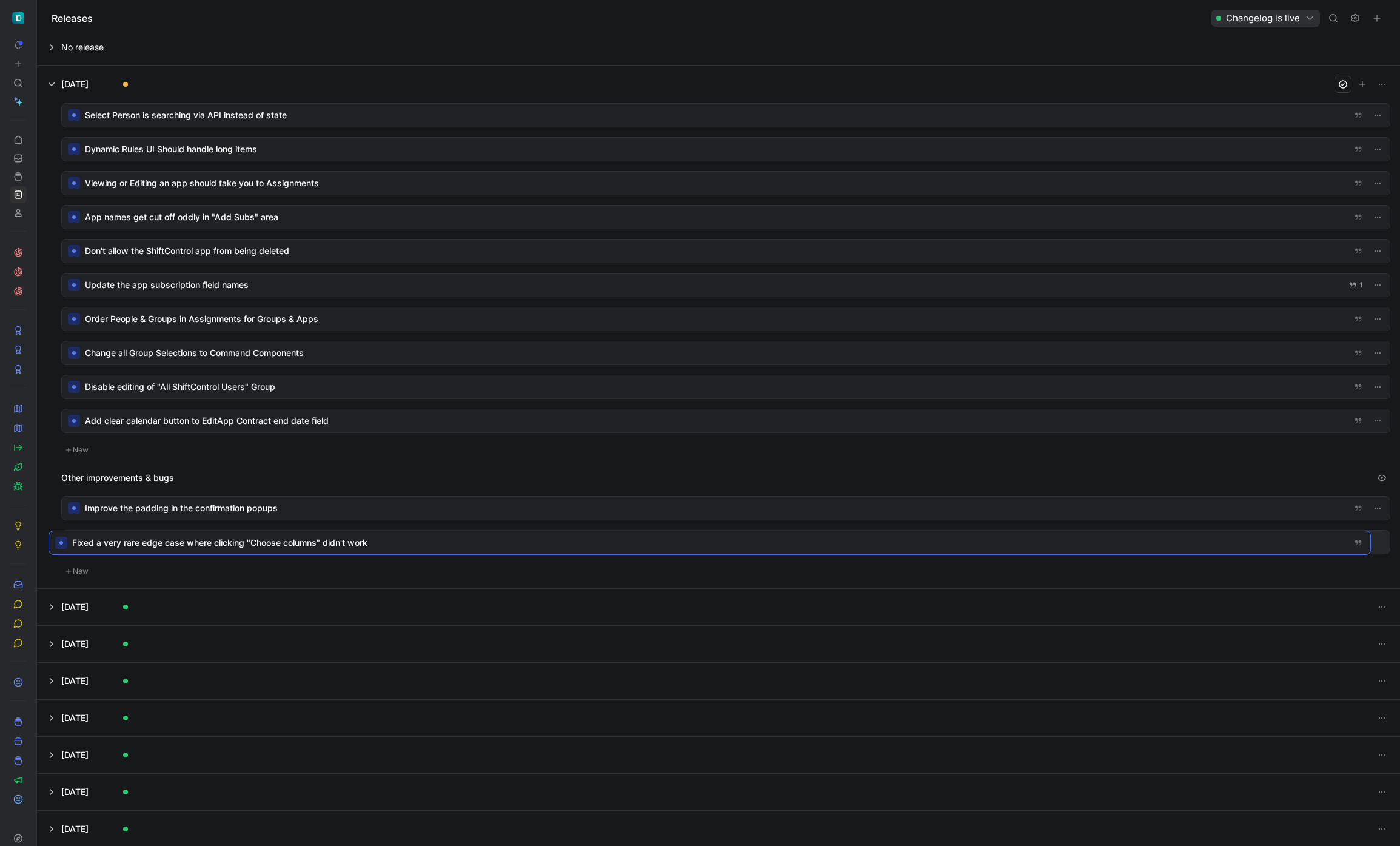
drag, startPoint x: 223, startPoint y: 117, endPoint x: 211, endPoint y: 532, distance: 415.2
click at [303, 114] on div at bounding box center [726, 115] width 1328 height 23
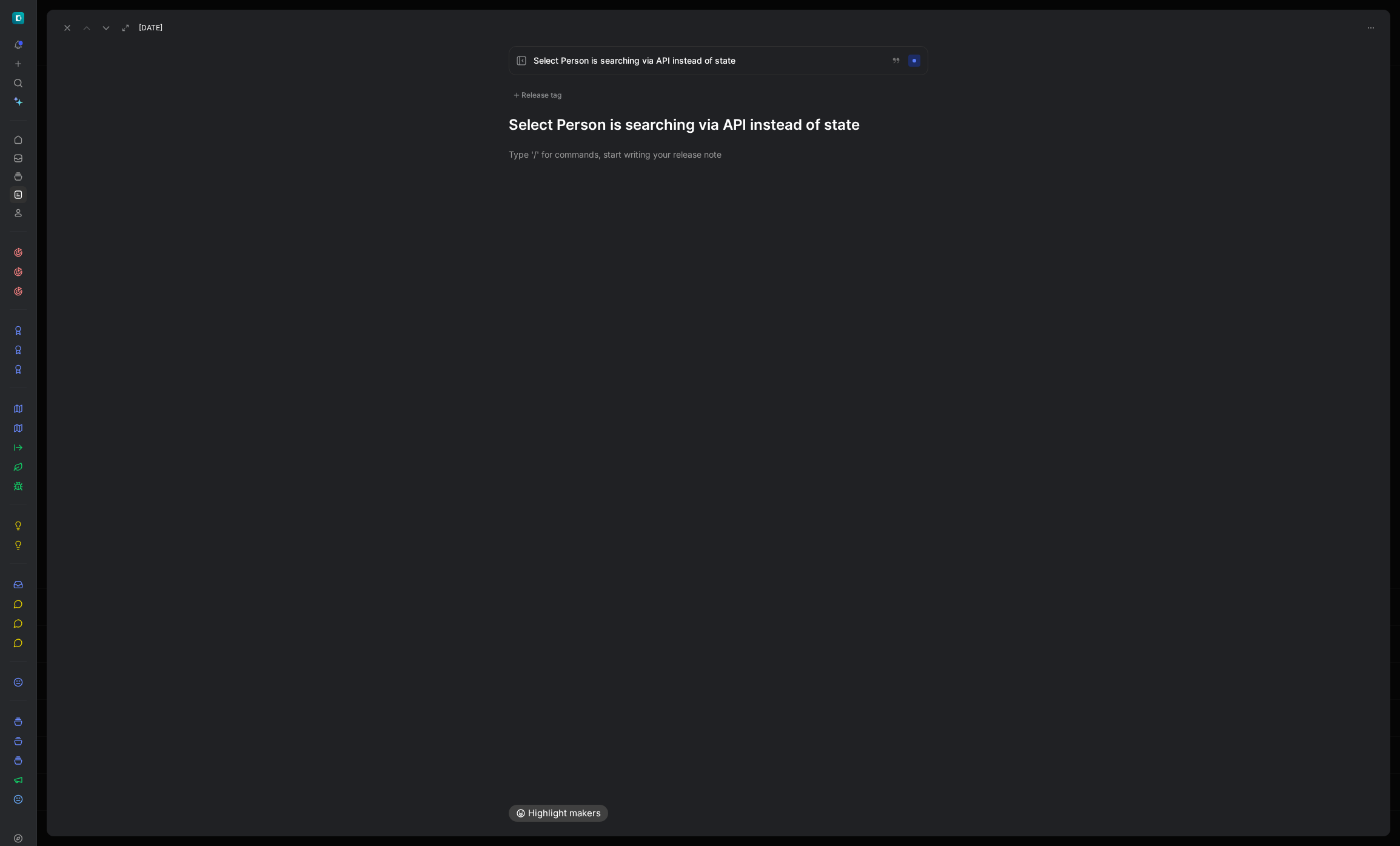
click at [754, 129] on h1 "Select Person is searching via API instead of state" at bounding box center [718, 124] width 419 height 19
click at [559, 102] on div "Select Person is searching via API instead of state Release tag Select Person i…" at bounding box center [718, 90] width 466 height 88
click at [552, 91] on div "Release tag" at bounding box center [537, 95] width 57 height 14
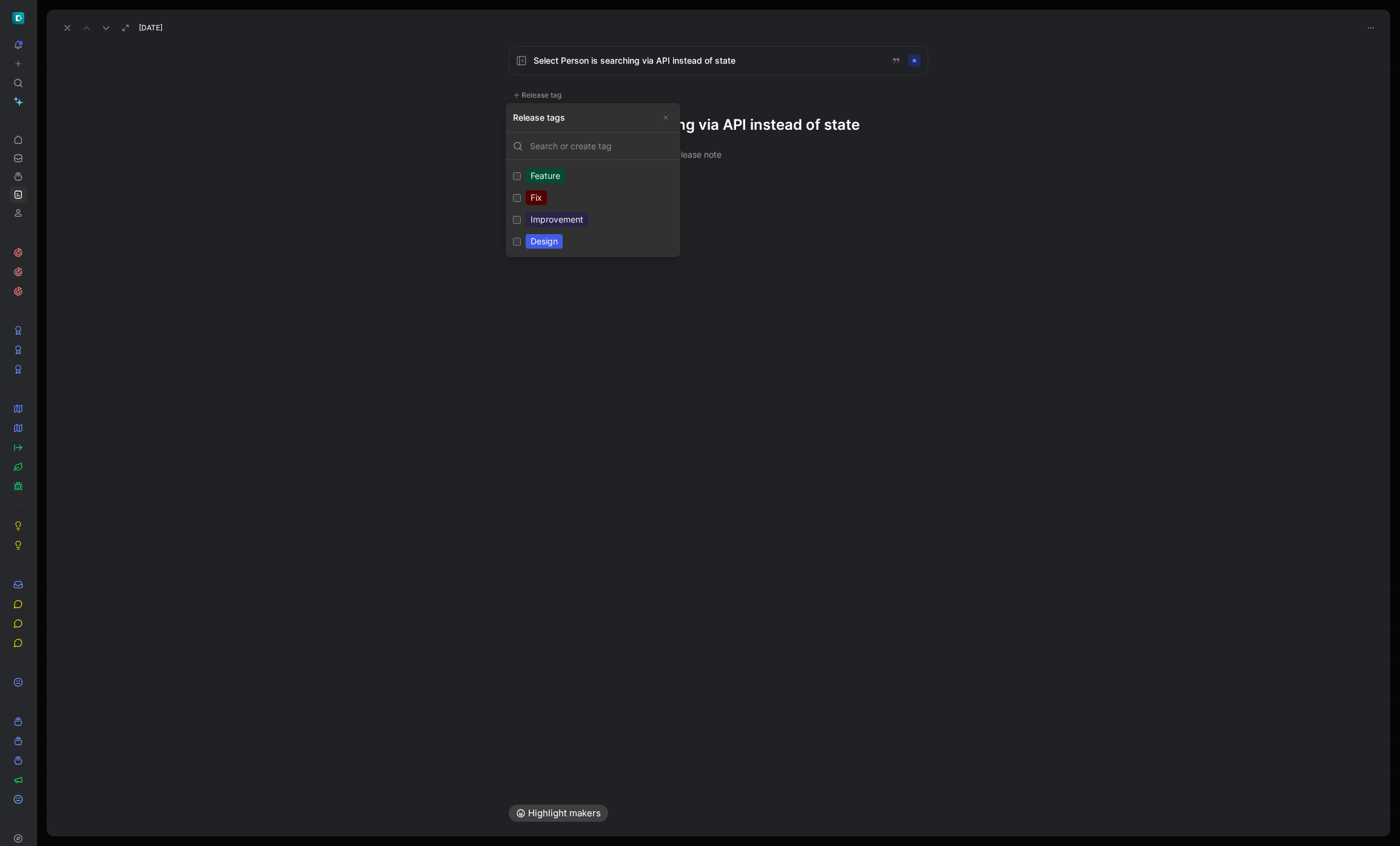
click at [550, 218] on div "Improvement" at bounding box center [557, 219] width 62 height 14
click at [521, 218] on input "Improvement Edit" at bounding box center [517, 220] width 8 height 8
checkbox input "true"
drag, startPoint x: 841, startPoint y: 239, endPoint x: 837, endPoint y: 229, distance: 10.8
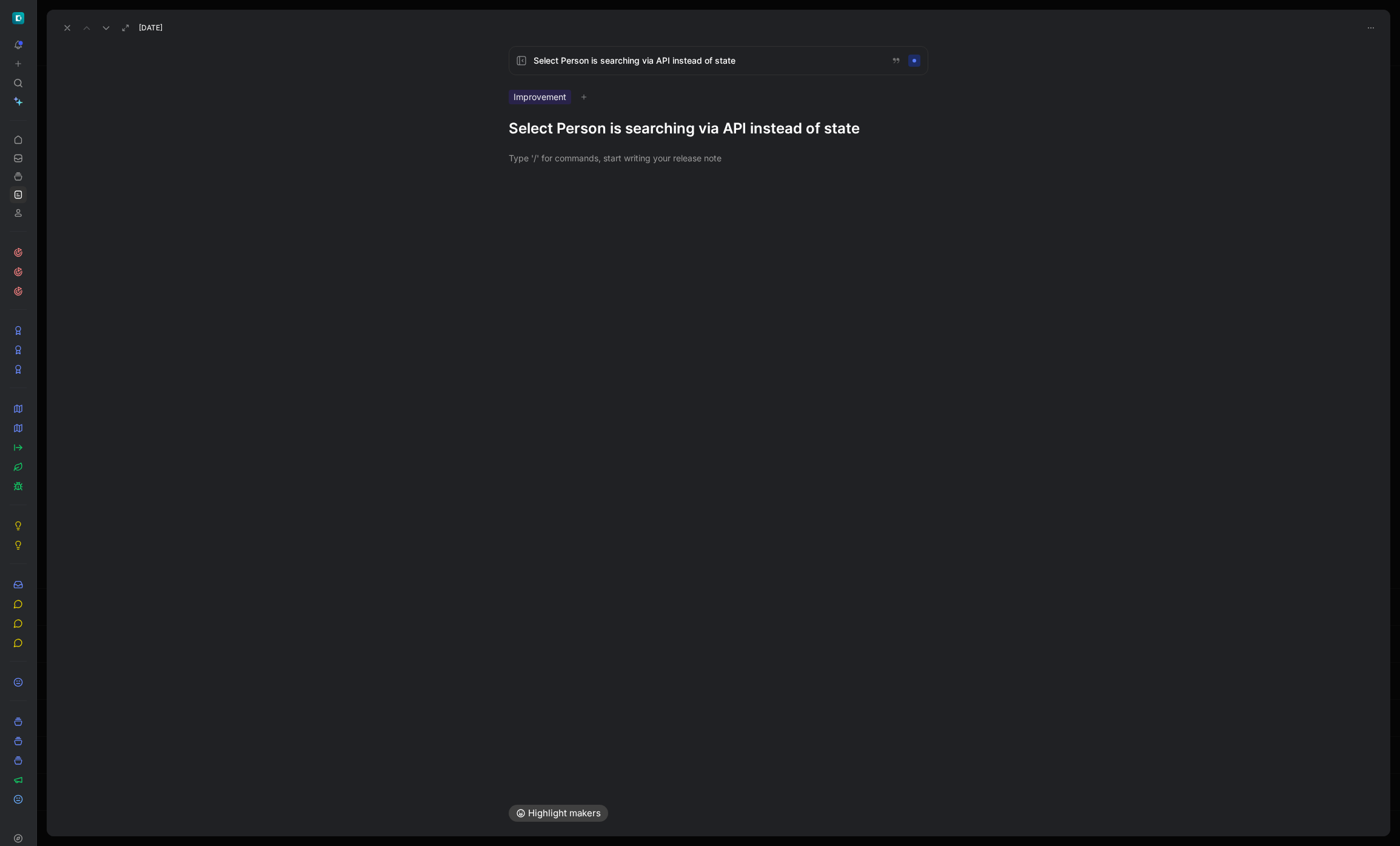
click at [805, 103] on div "Improvement" at bounding box center [718, 97] width 419 height 14
click at [776, 133] on h1 "Select Person is searching via API instead of state" at bounding box center [718, 128] width 419 height 19
click at [715, 190] on div at bounding box center [718, 178] width 1344 height 40
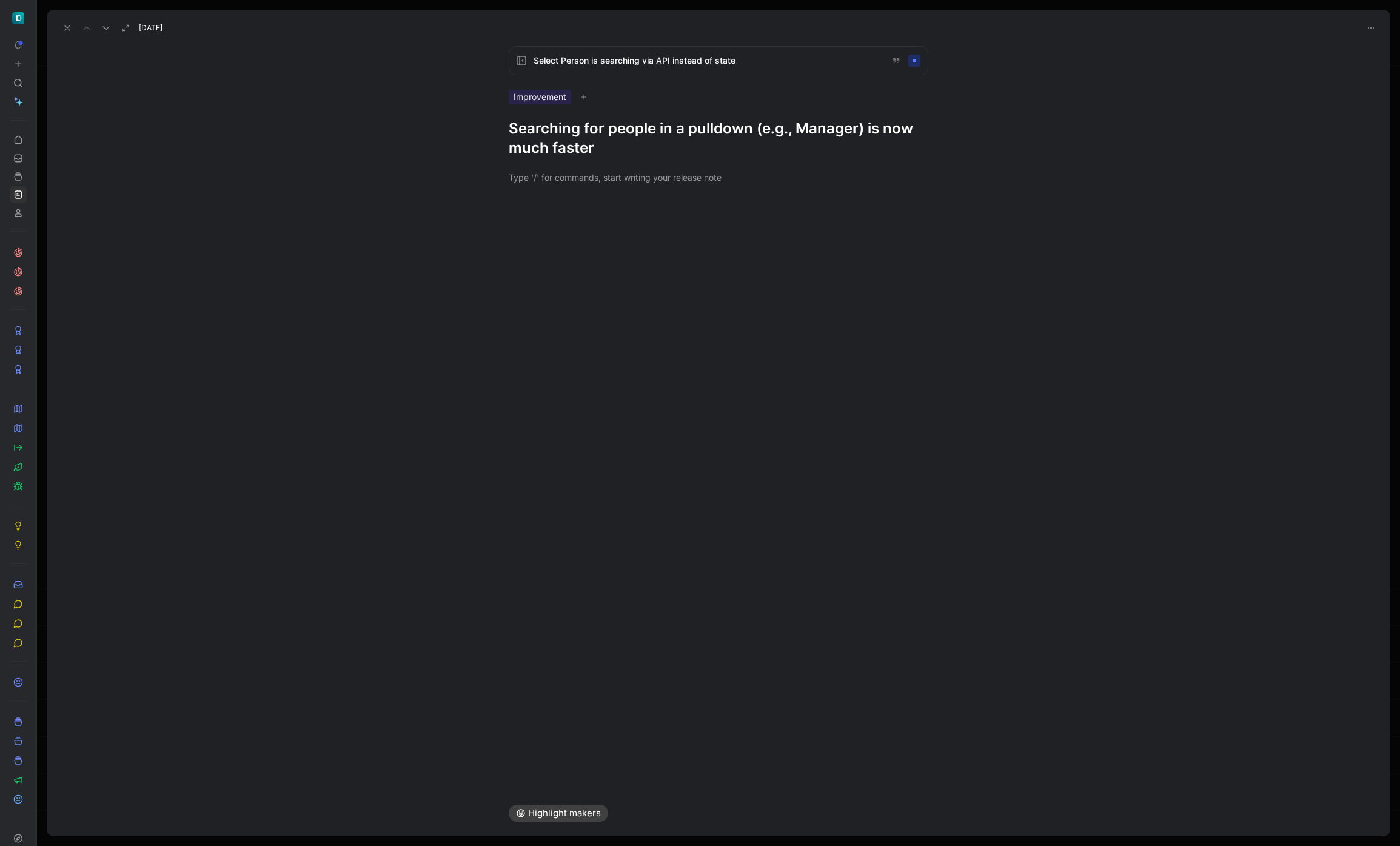
click at [69, 27] on icon at bounding box center [67, 27] width 10 height 10
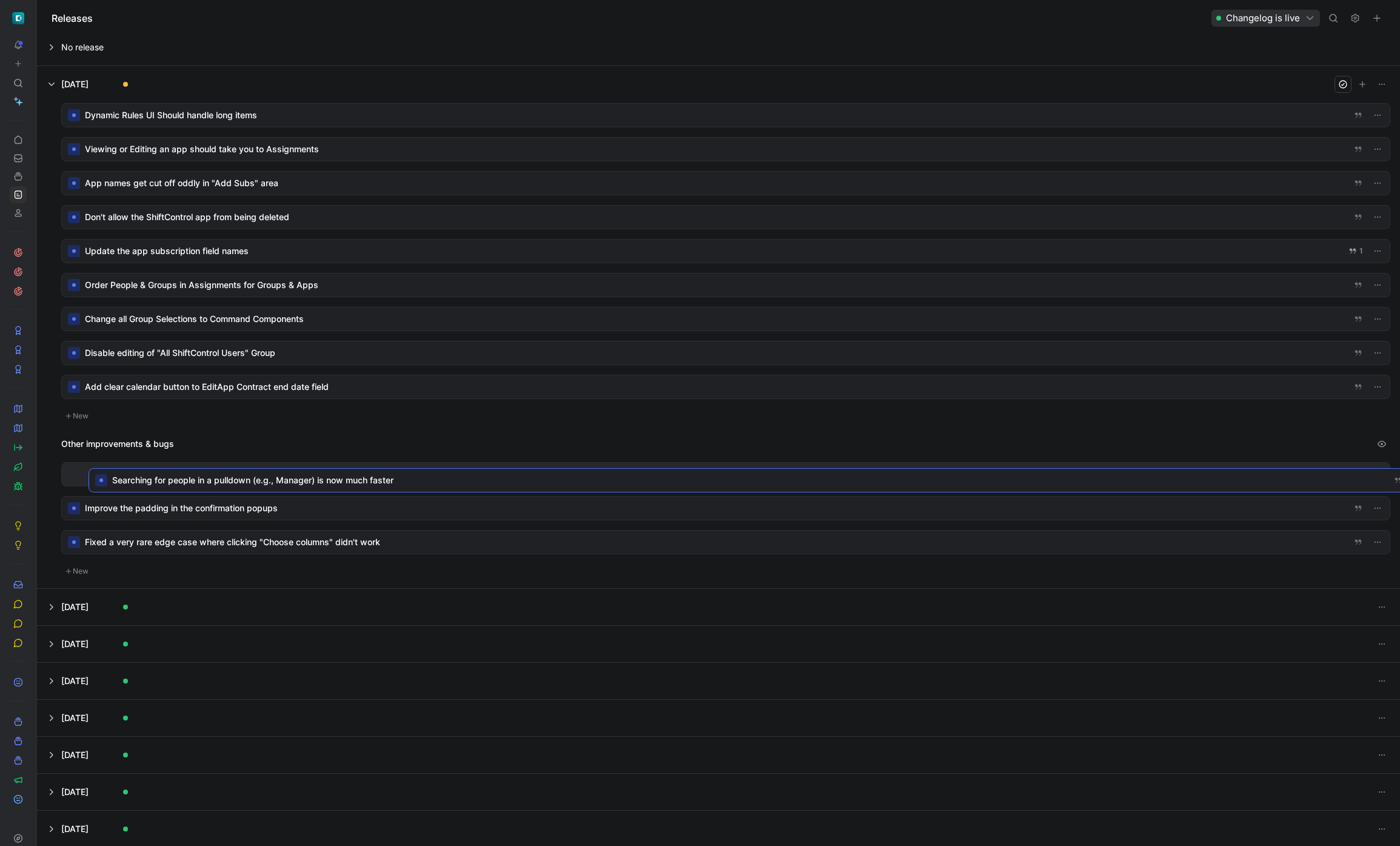
drag, startPoint x: 471, startPoint y: 488, endPoint x: 442, endPoint y: 481, distance: 29.8
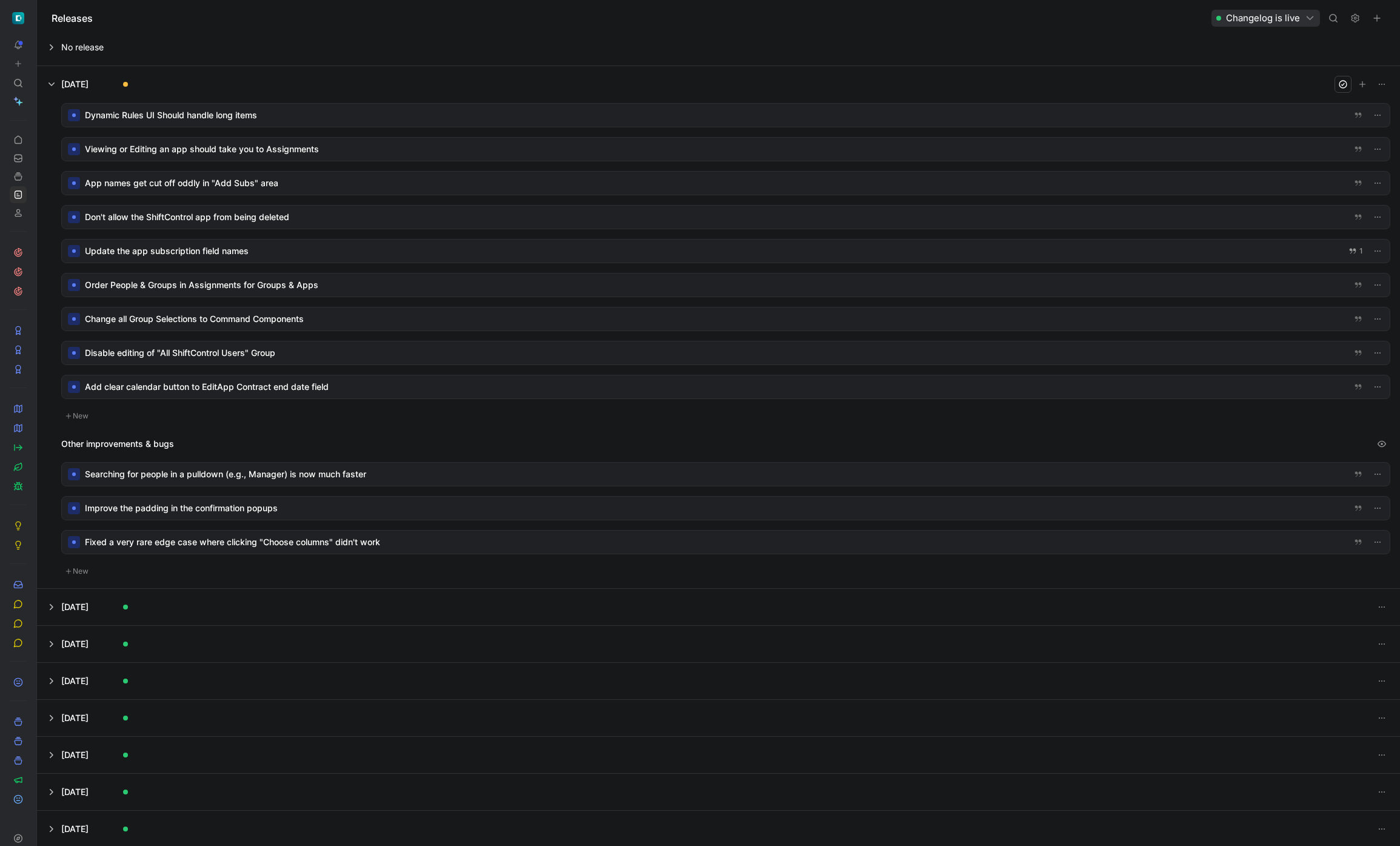
click at [358, 467] on div at bounding box center [726, 474] width 1328 height 23
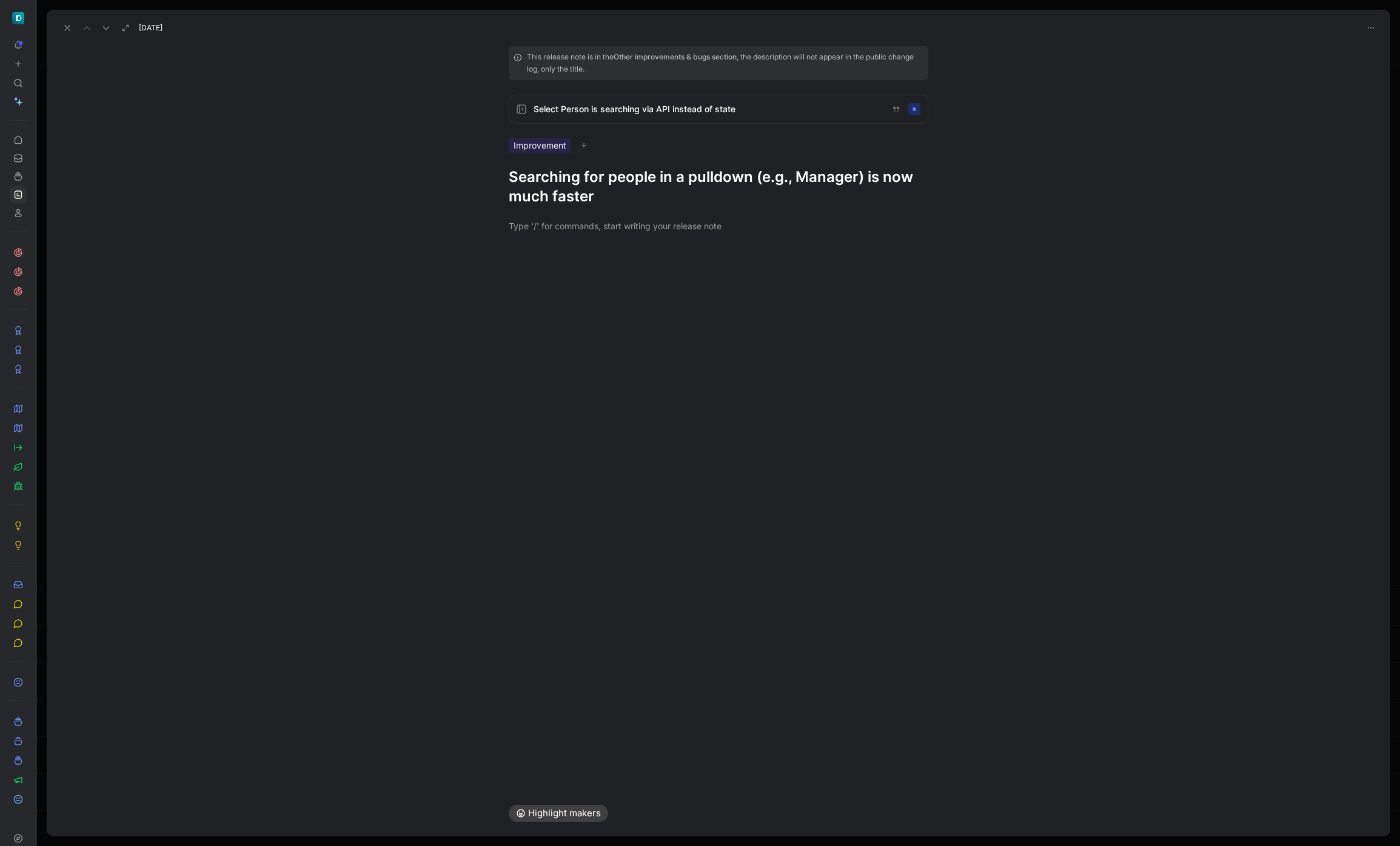
click at [72, 24] on button at bounding box center [67, 27] width 17 height 17
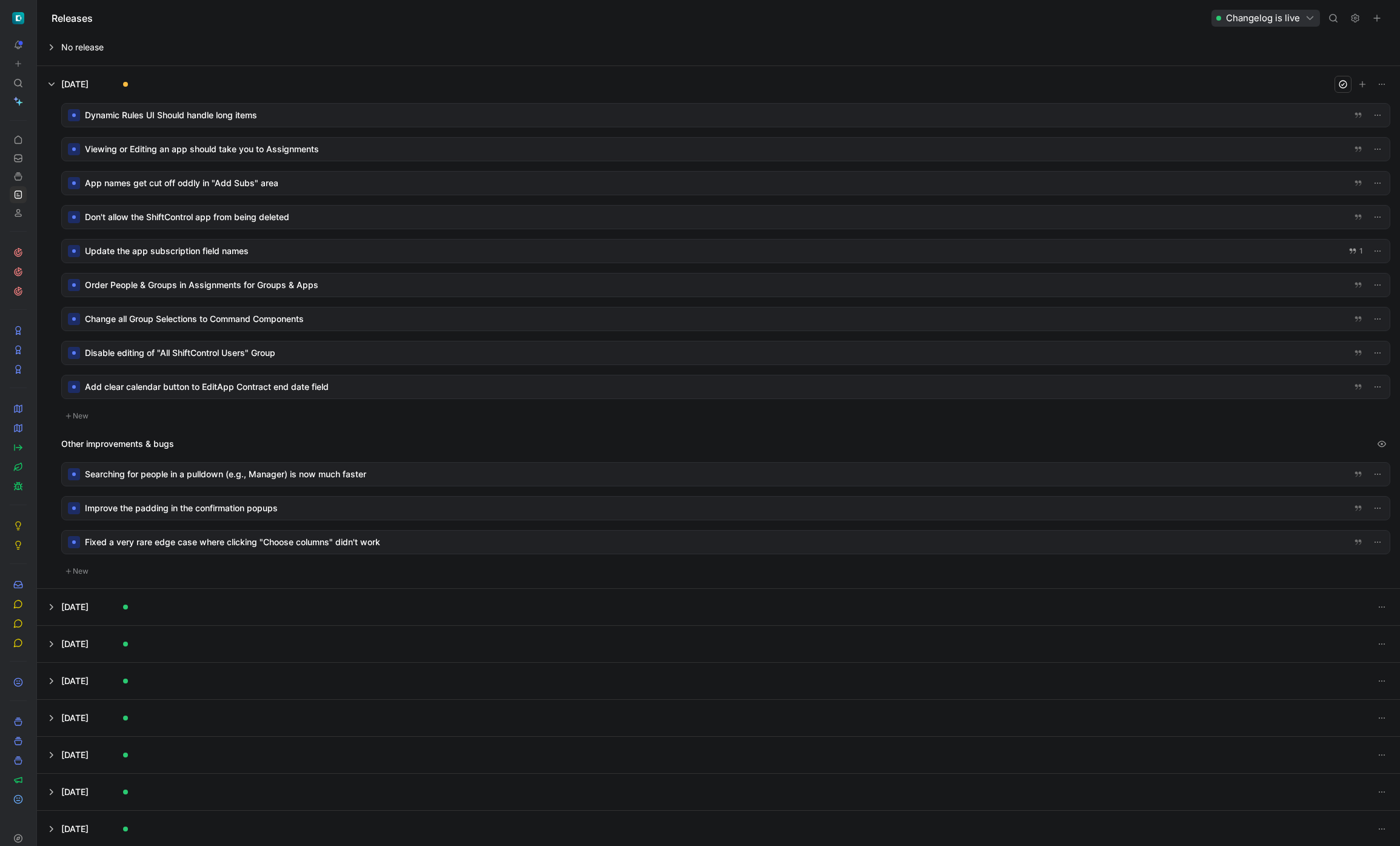
click at [363, 120] on div at bounding box center [726, 115] width 1328 height 23
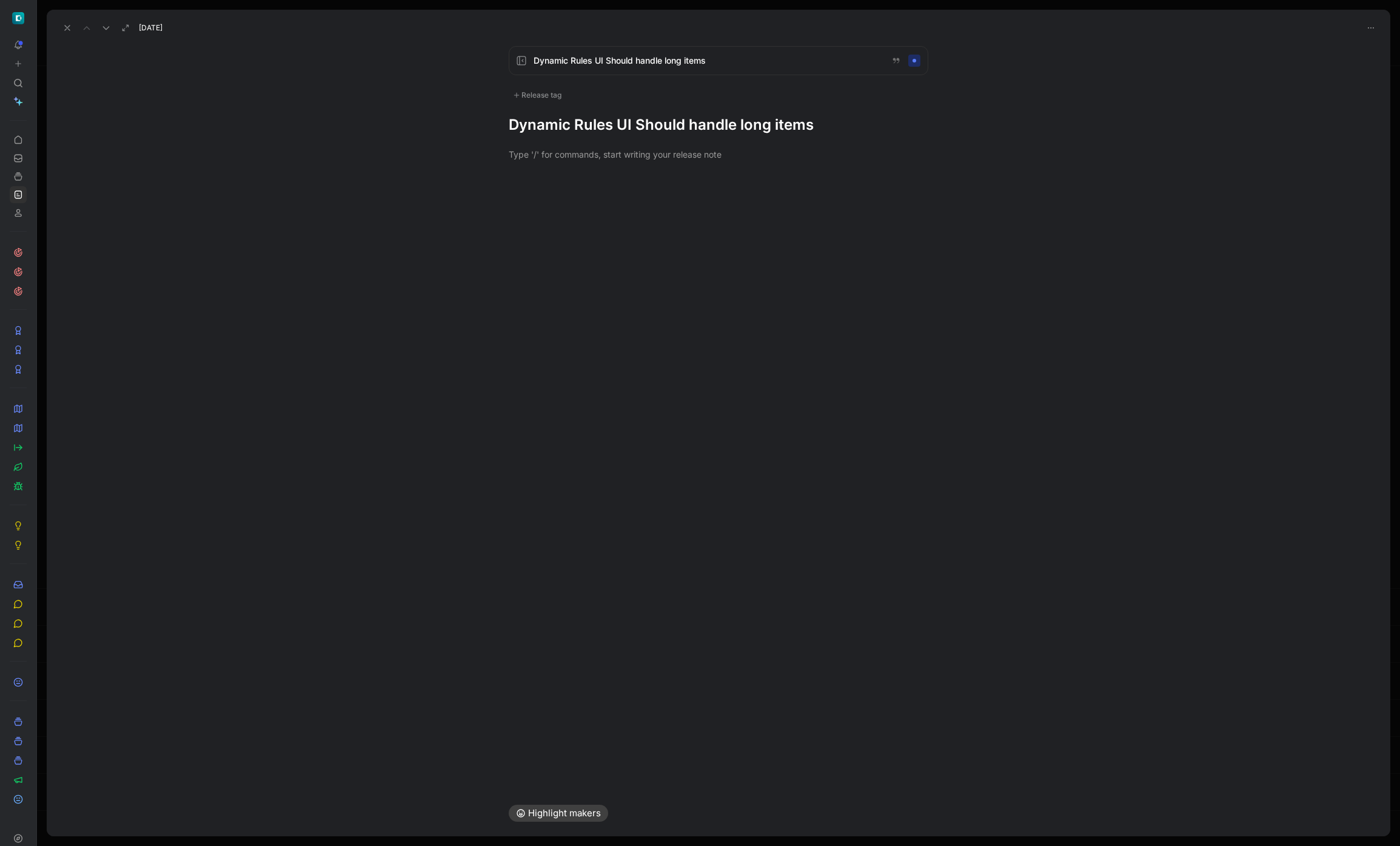
click at [688, 127] on h1 "Dynamic Rules UI Should handle long items" at bounding box center [718, 124] width 419 height 19
click at [540, 97] on div "Release tag" at bounding box center [537, 95] width 57 height 14
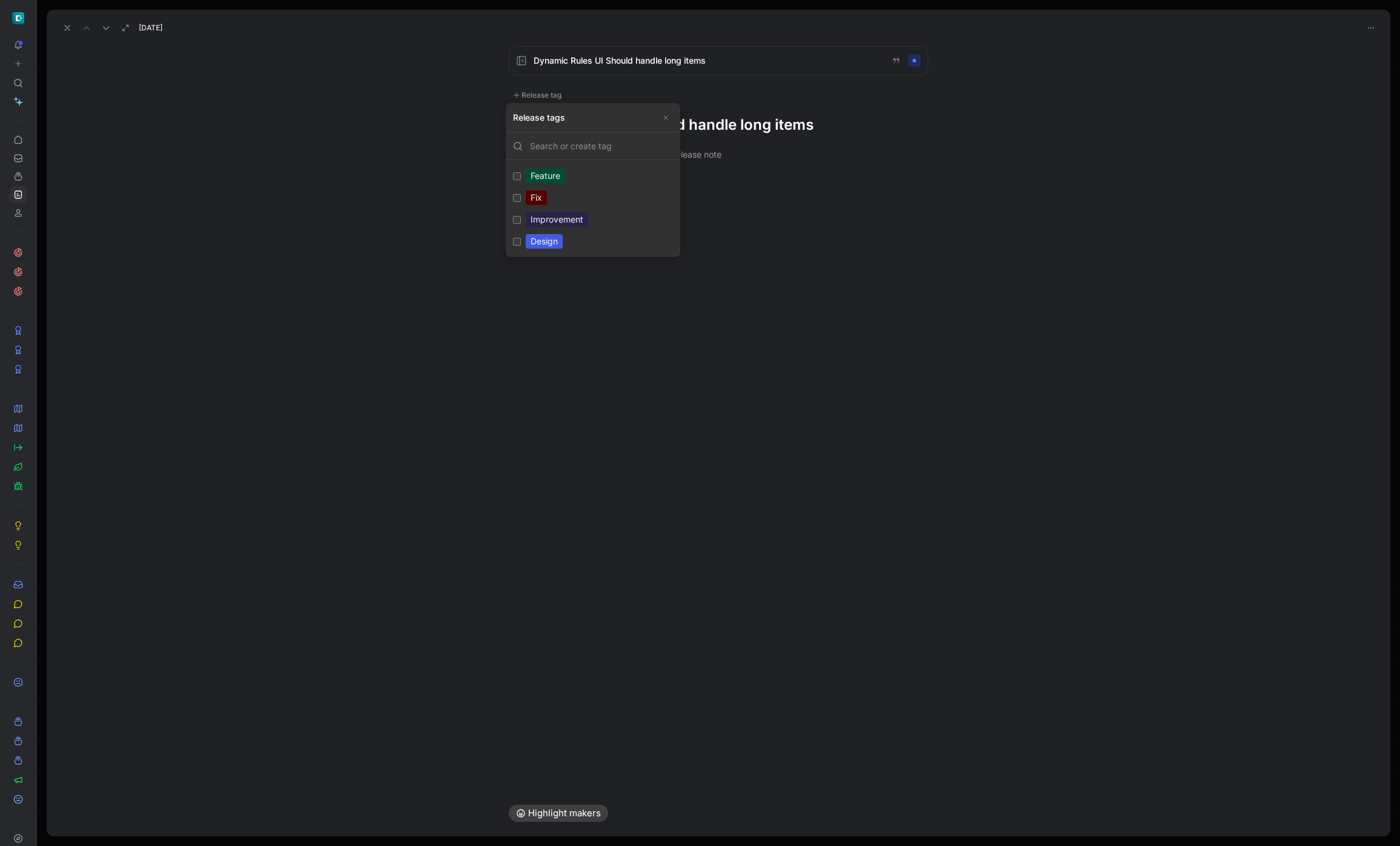
click at [552, 245] on div "Design" at bounding box center [544, 241] width 37 height 14
click at [521, 245] on input "Design Edit" at bounding box center [517, 242] width 8 height 8
checkbox input "true"
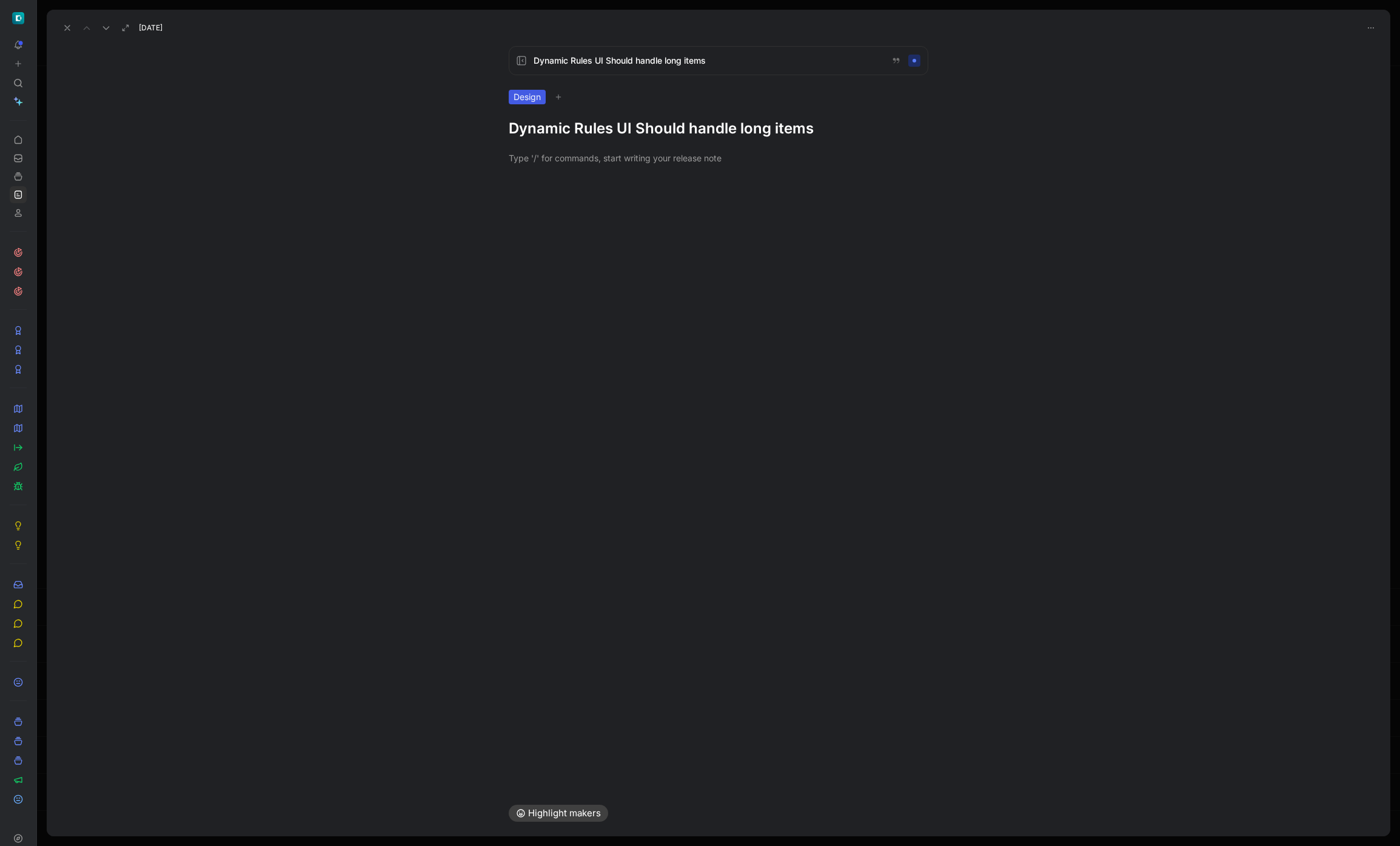
click at [788, 134] on h1 "Dynamic Rules UI Should handle long items" at bounding box center [718, 128] width 419 height 19
click at [788, 135] on h1 "Dynamic Rules UI Should handle long items" at bounding box center [718, 128] width 419 height 19
click at [788, 131] on h1 "Dynamic Rules UI Should handle long items" at bounding box center [718, 128] width 419 height 19
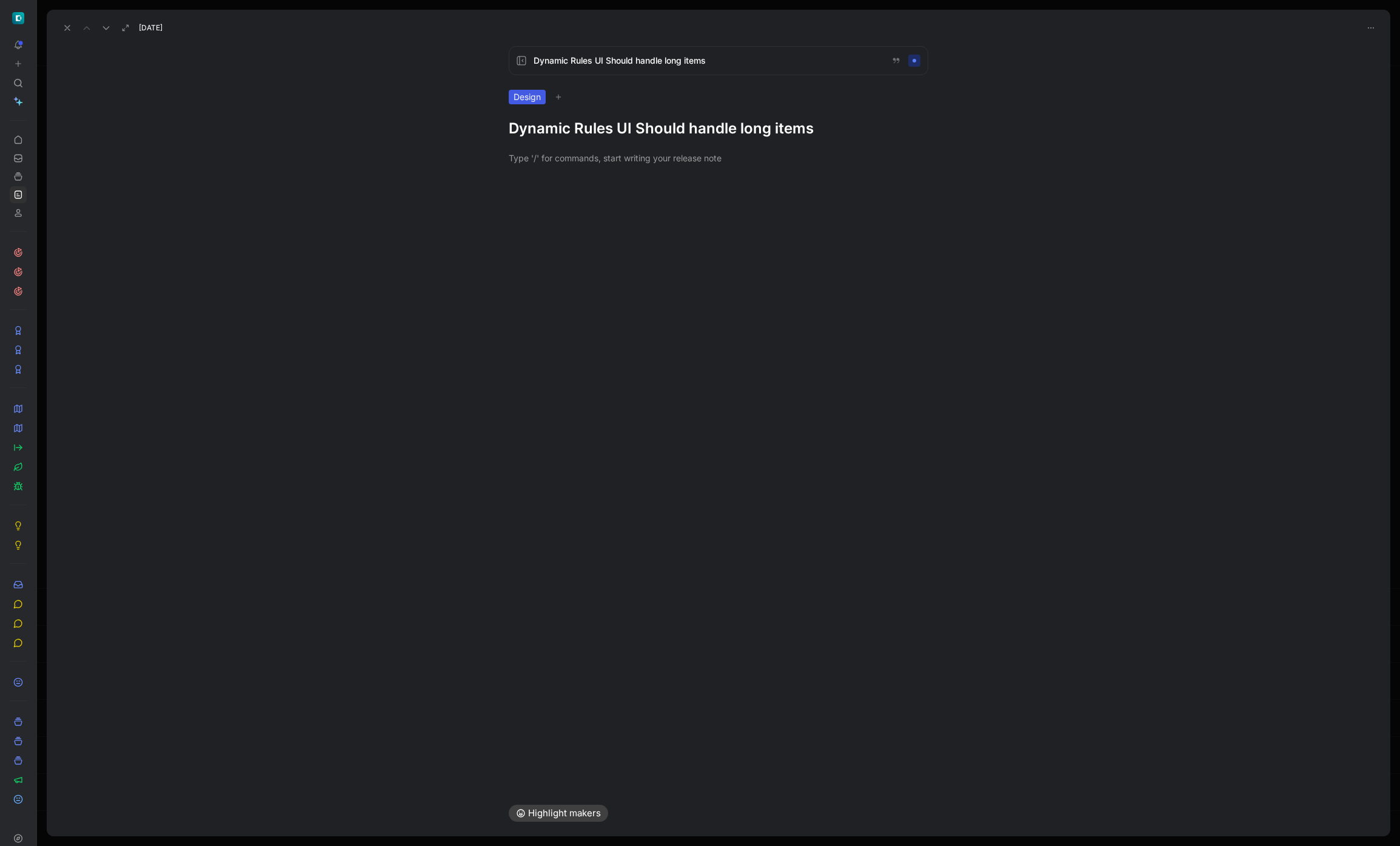
click at [788, 131] on h1 "Dynamic Rules UI Should handle long items" at bounding box center [718, 128] width 419 height 19
click at [65, 24] on icon at bounding box center [67, 27] width 10 height 10
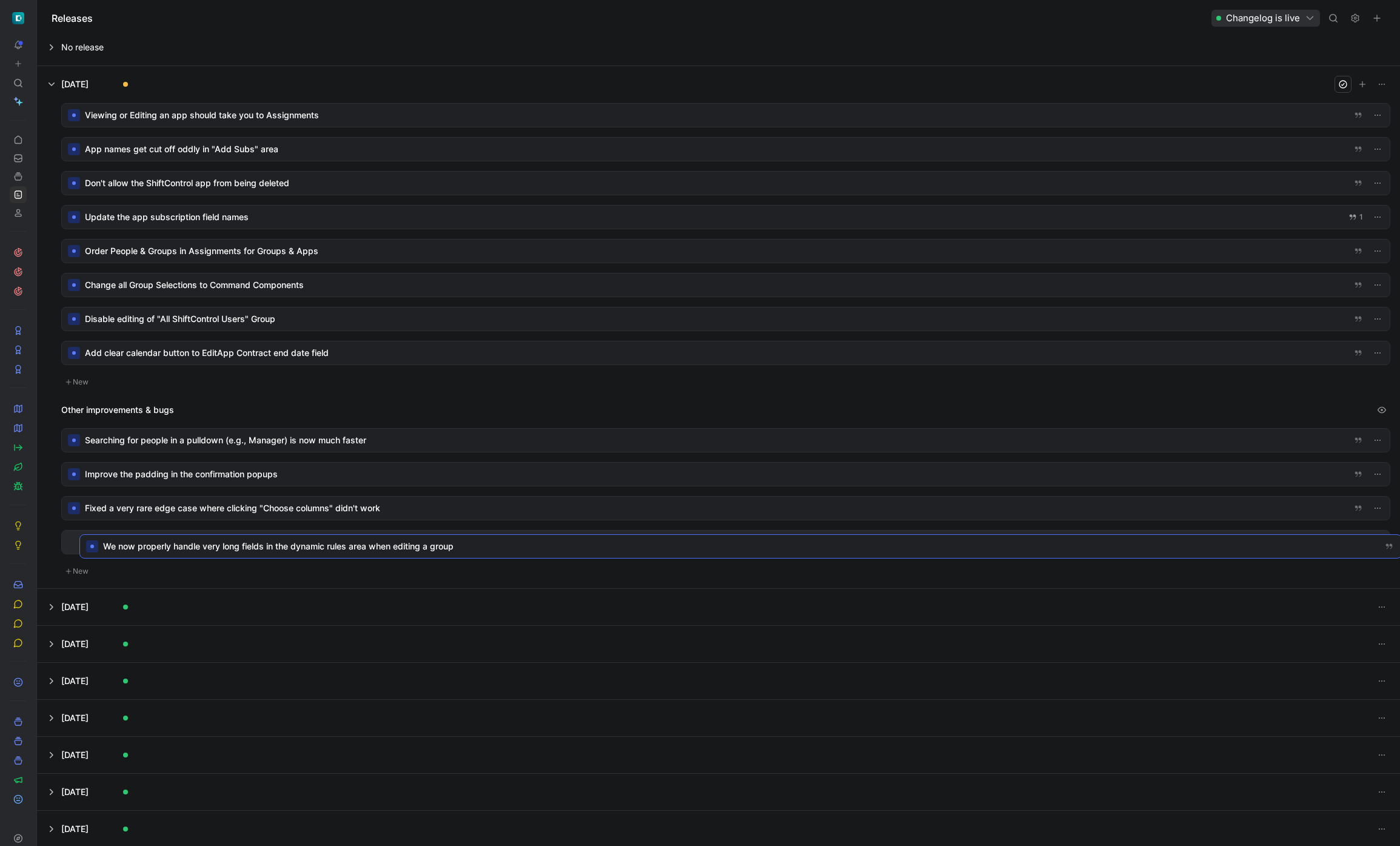
drag, startPoint x: 227, startPoint y: 114, endPoint x: 245, endPoint y: 545, distance: 431.4
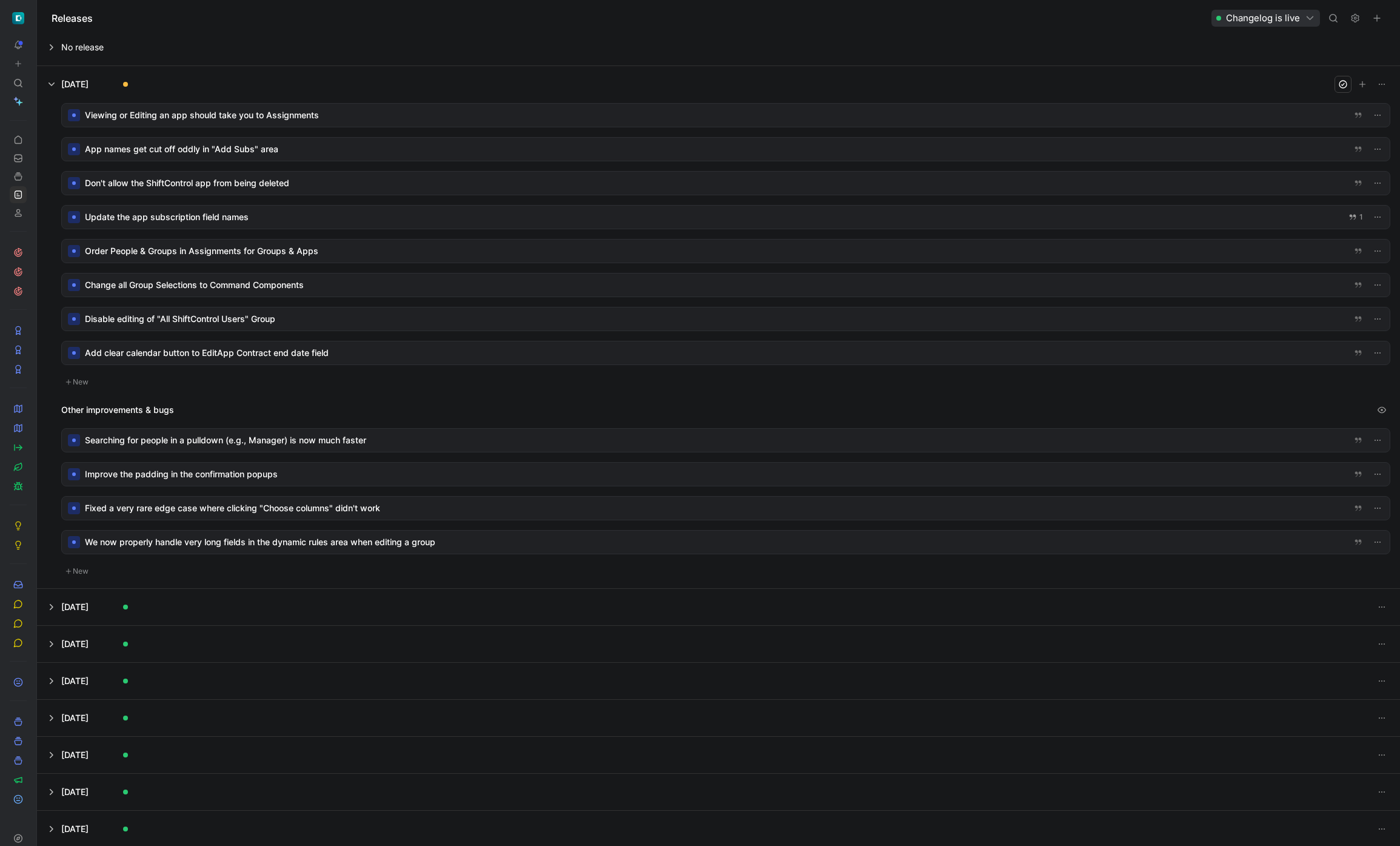
click at [246, 111] on div at bounding box center [726, 115] width 1328 height 23
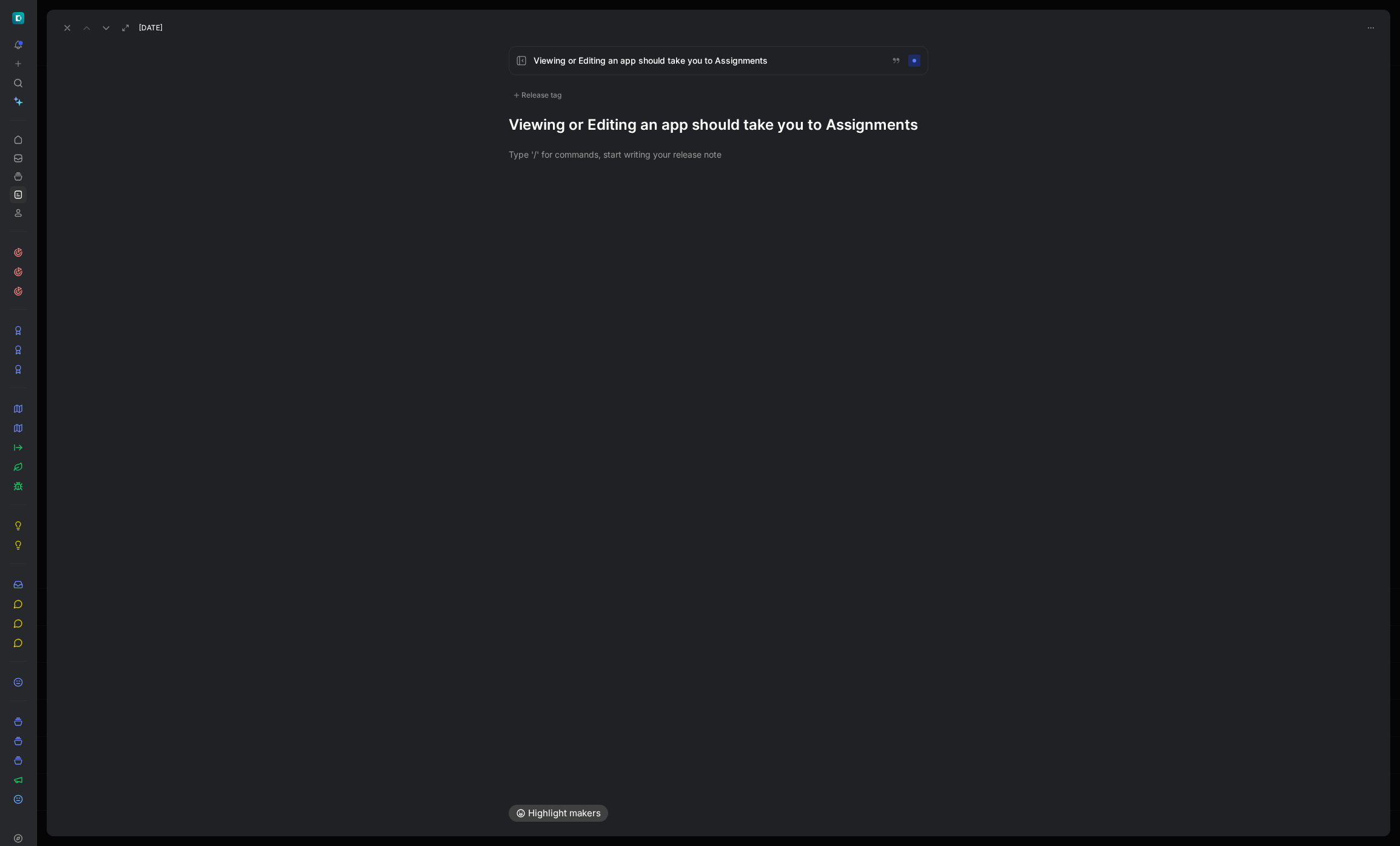
click at [550, 93] on div "Release tag" at bounding box center [537, 95] width 57 height 14
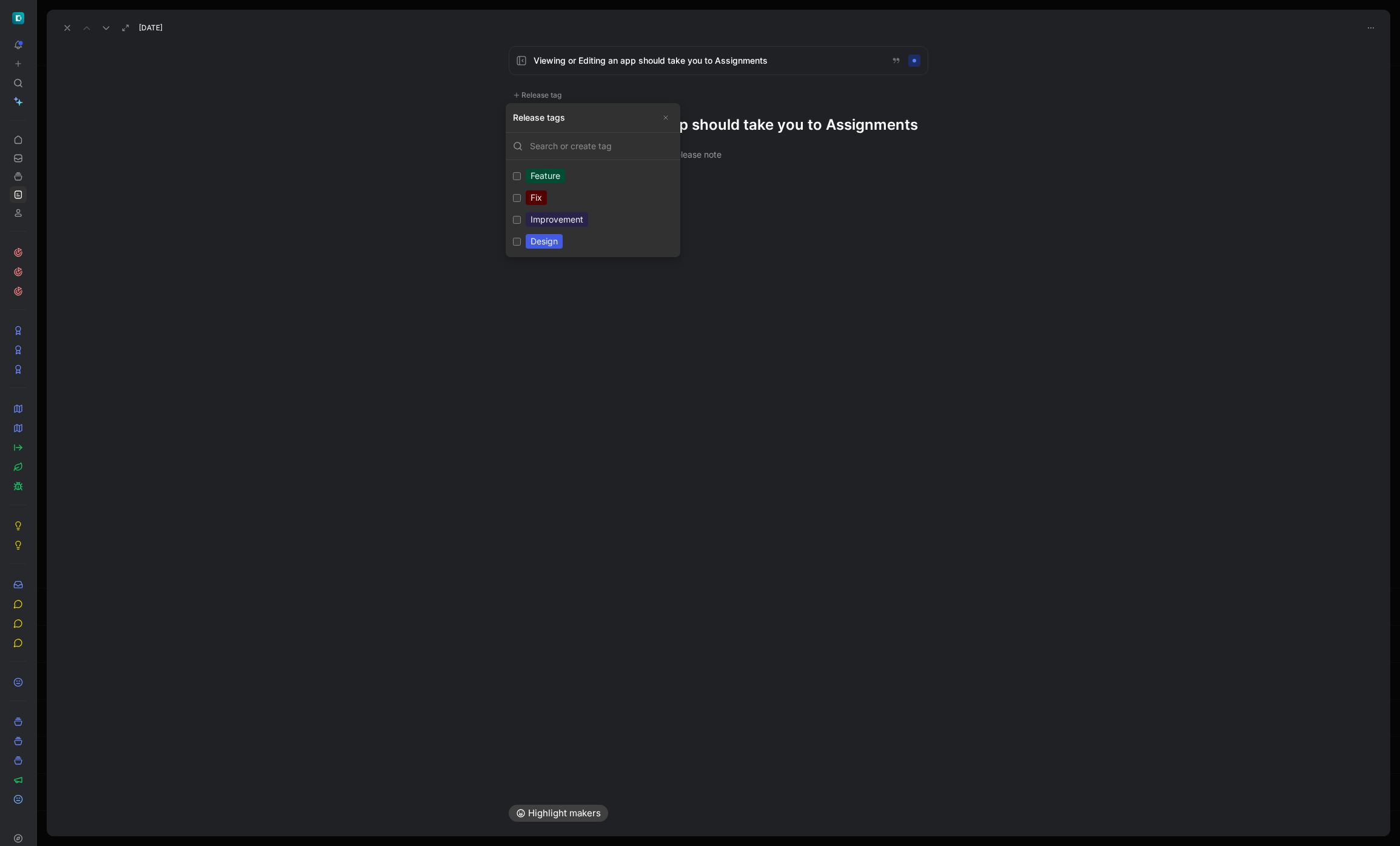
click at [543, 221] on div "Improvement" at bounding box center [557, 219] width 62 height 14
click at [521, 221] on input "Improvement Edit" at bounding box center [517, 220] width 8 height 8
checkbox input "true"
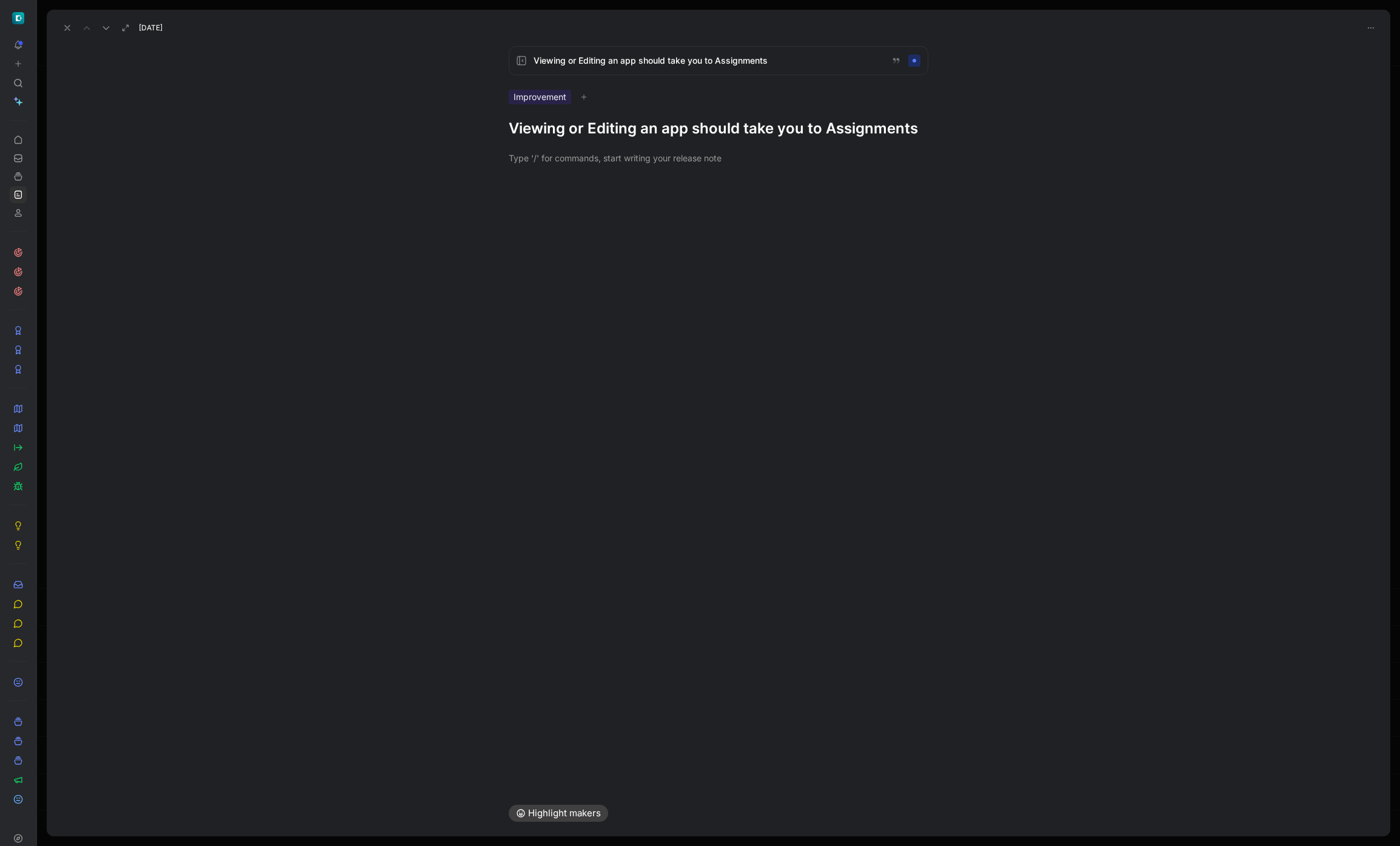
click at [760, 137] on h1 "Viewing or Editing an app should take you to Assignments" at bounding box center [718, 128] width 419 height 19
click at [73, 31] on button at bounding box center [67, 27] width 17 height 17
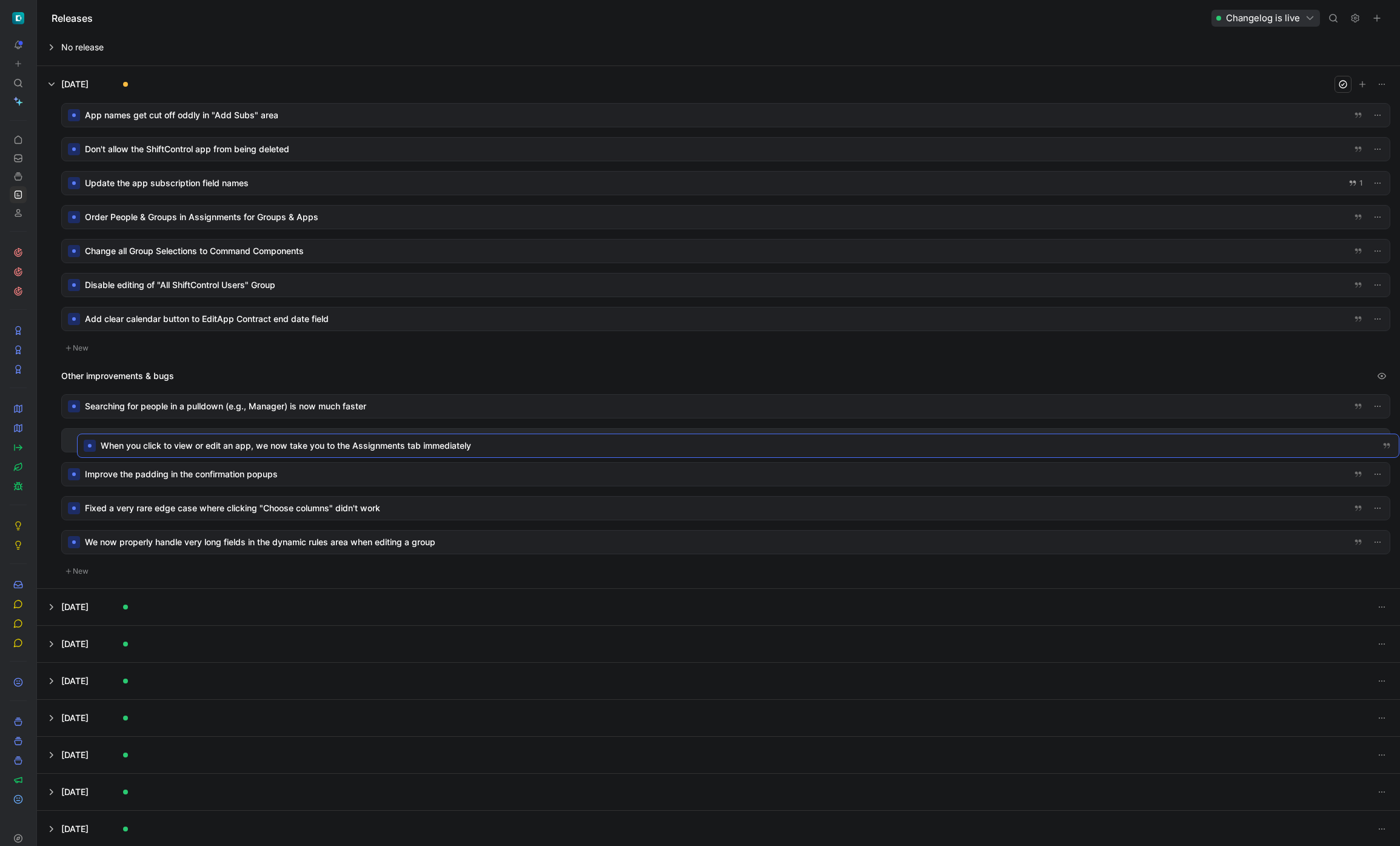
drag, startPoint x: 341, startPoint y: 464, endPoint x: 301, endPoint y: 446, distance: 43.9
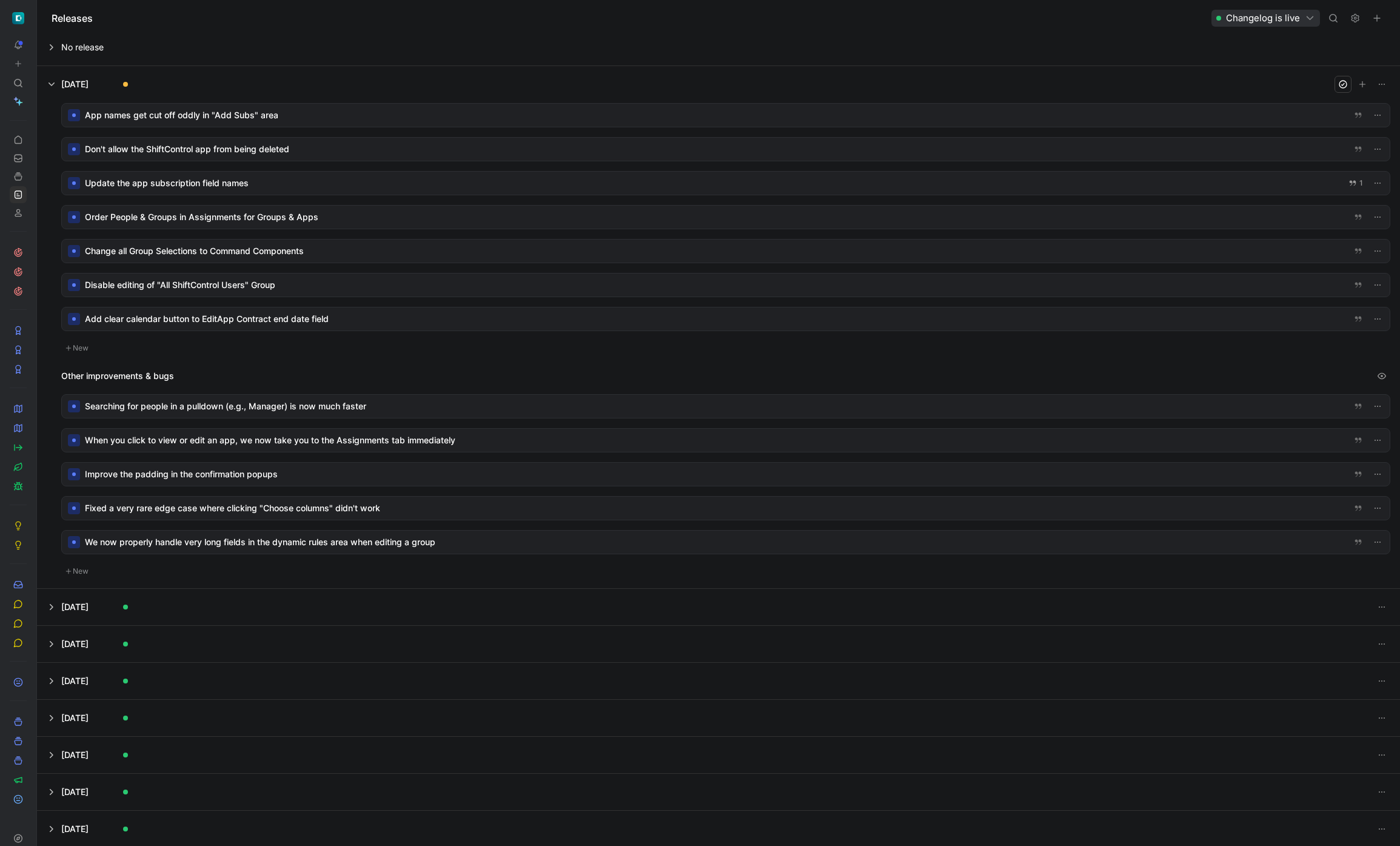
click at [273, 114] on div at bounding box center [726, 115] width 1328 height 23
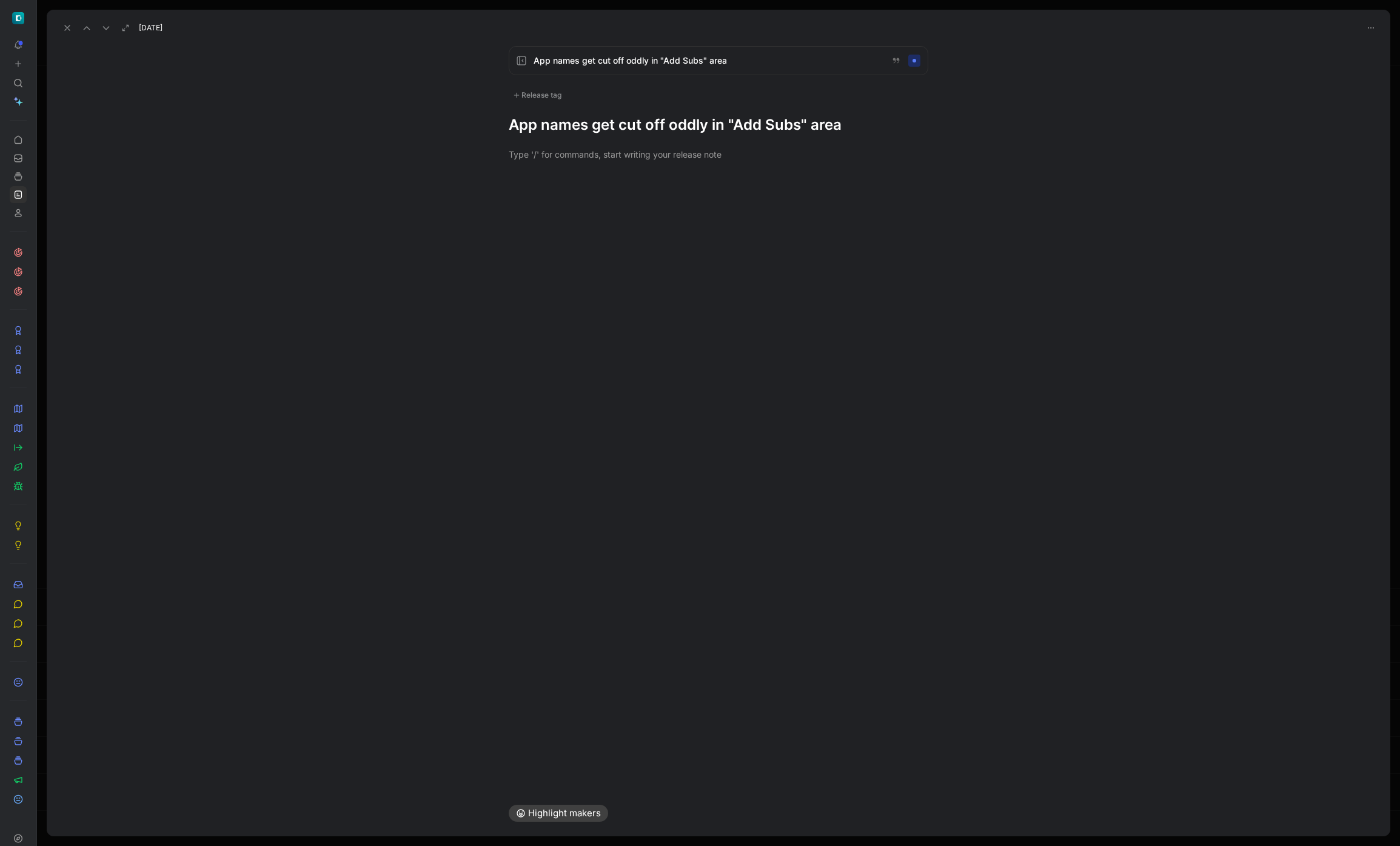
click at [546, 105] on div "App names get cut off oddly in "Add Subs" area Release tag App names get cut of…" at bounding box center [718, 90] width 466 height 88
click at [548, 94] on div "Release tag" at bounding box center [537, 95] width 57 height 14
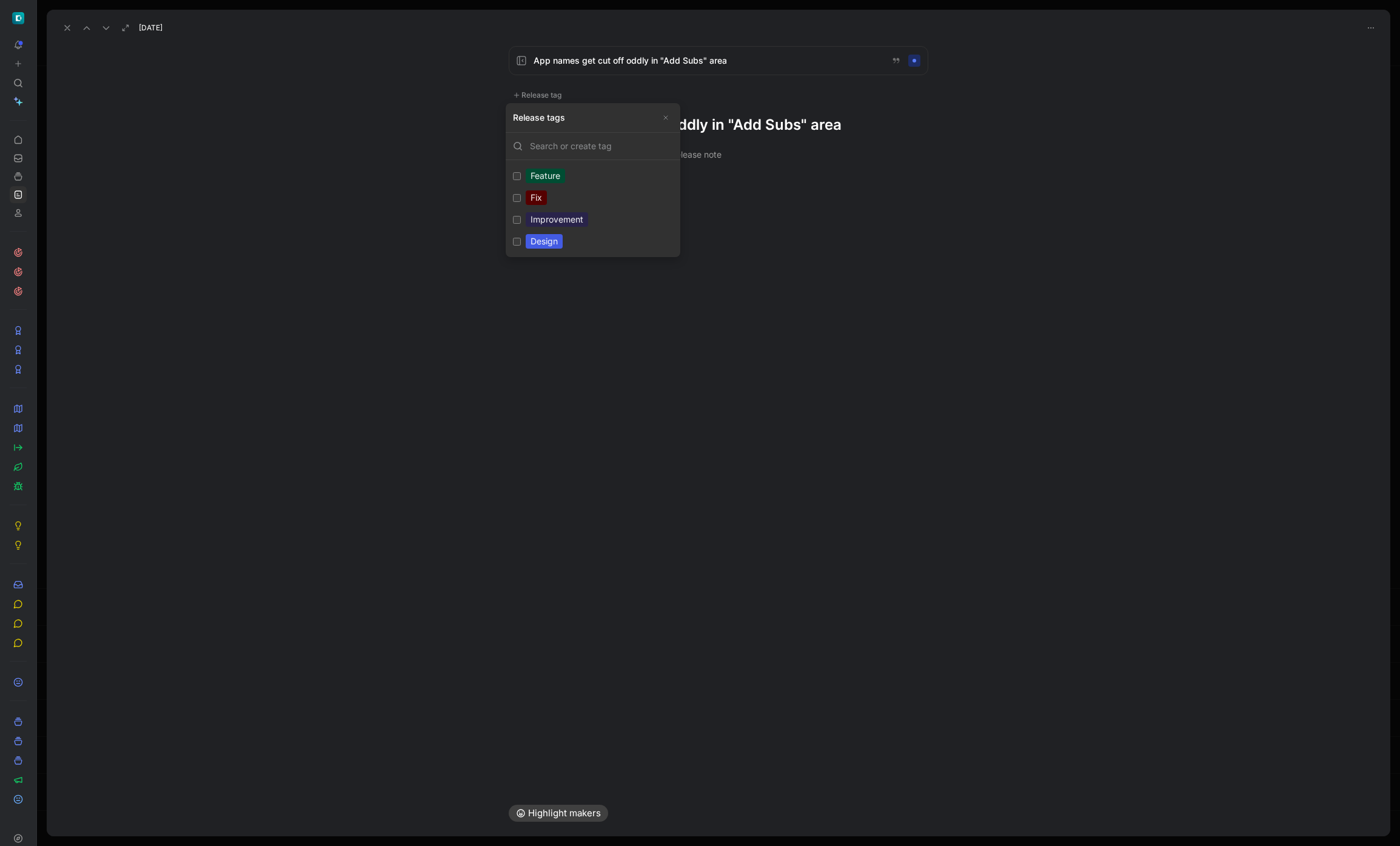
click at [533, 236] on div "Design" at bounding box center [544, 241] width 37 height 14
click at [521, 238] on input "Design Edit" at bounding box center [517, 242] width 8 height 8
checkbox input "true"
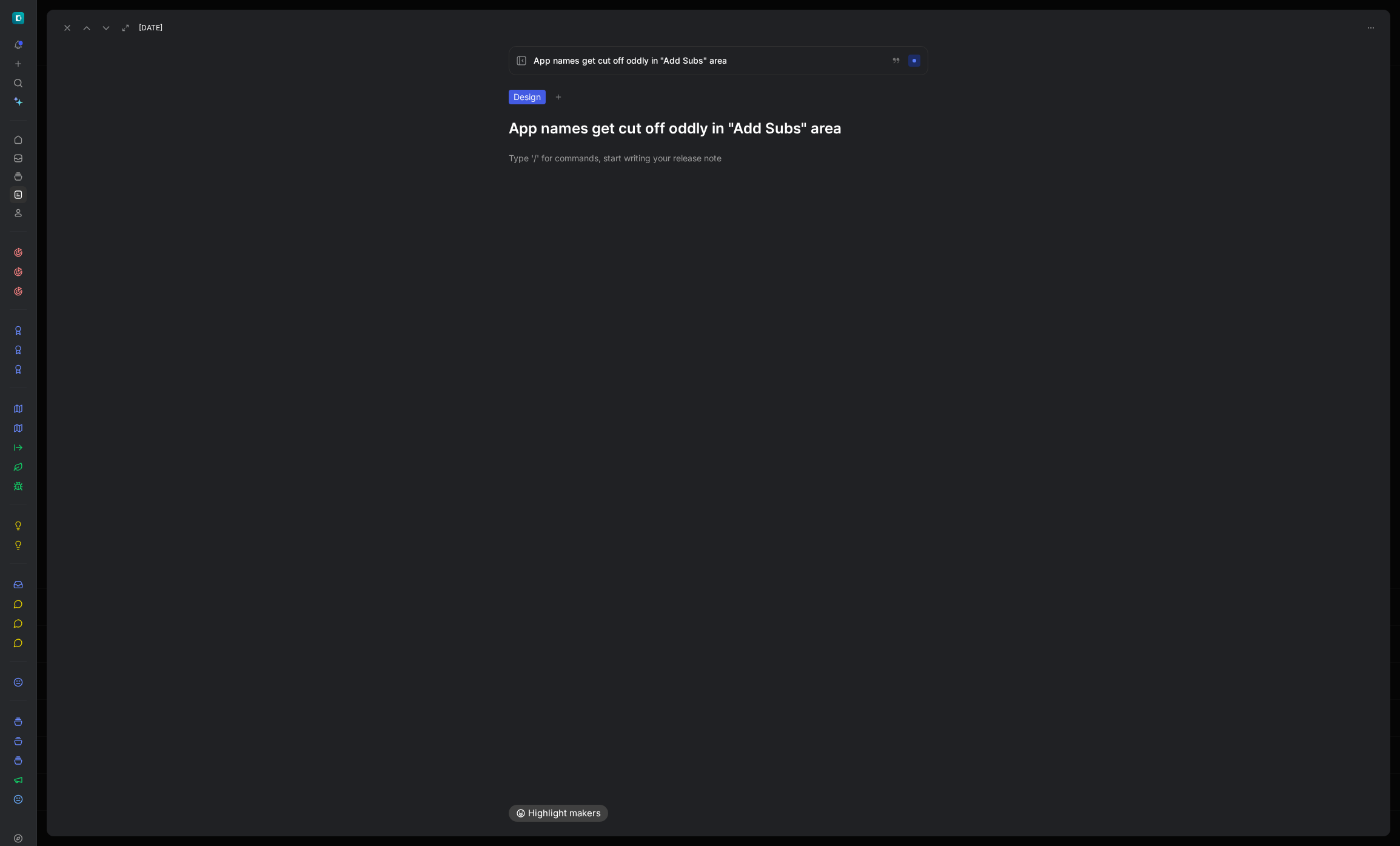
click at [713, 124] on h1 "App names get cut off oddly in "Add Subs" area" at bounding box center [718, 128] width 419 height 19
drag, startPoint x: 713, startPoint y: 123, endPoint x: 1040, endPoint y: 825, distance: 774.4
click at [1018, 799] on div "[DATE] App names get cut off oddly in "Add Subs" area Design We gave app names …" at bounding box center [718, 423] width 1344 height 826
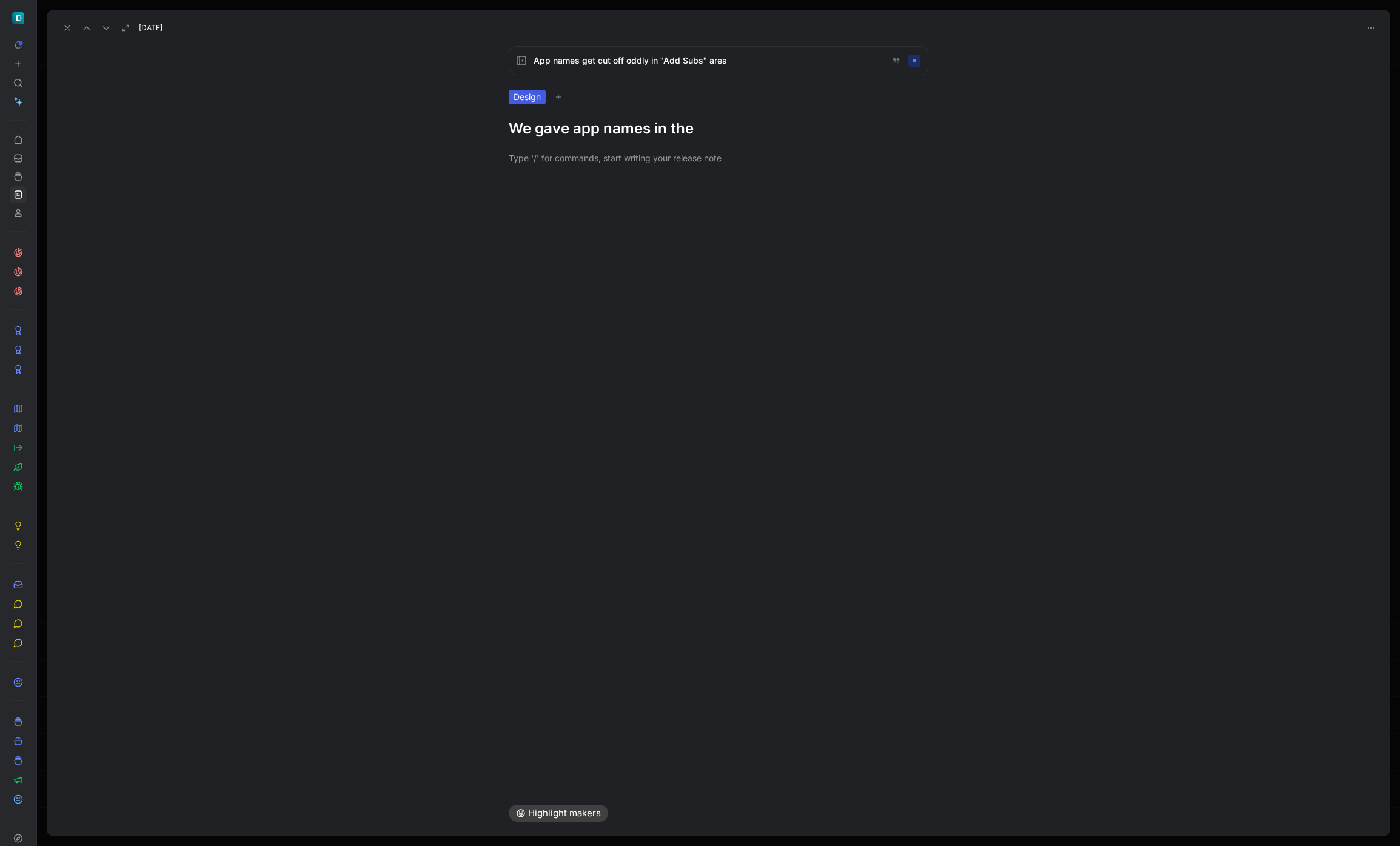
click at [684, 129] on h1 "We gave app names in the" at bounding box center [718, 128] width 419 height 19
click at [699, 129] on h1 "We gave app names in the" at bounding box center [718, 128] width 419 height 19
click at [69, 26] on use at bounding box center [67, 27] width 5 height 5
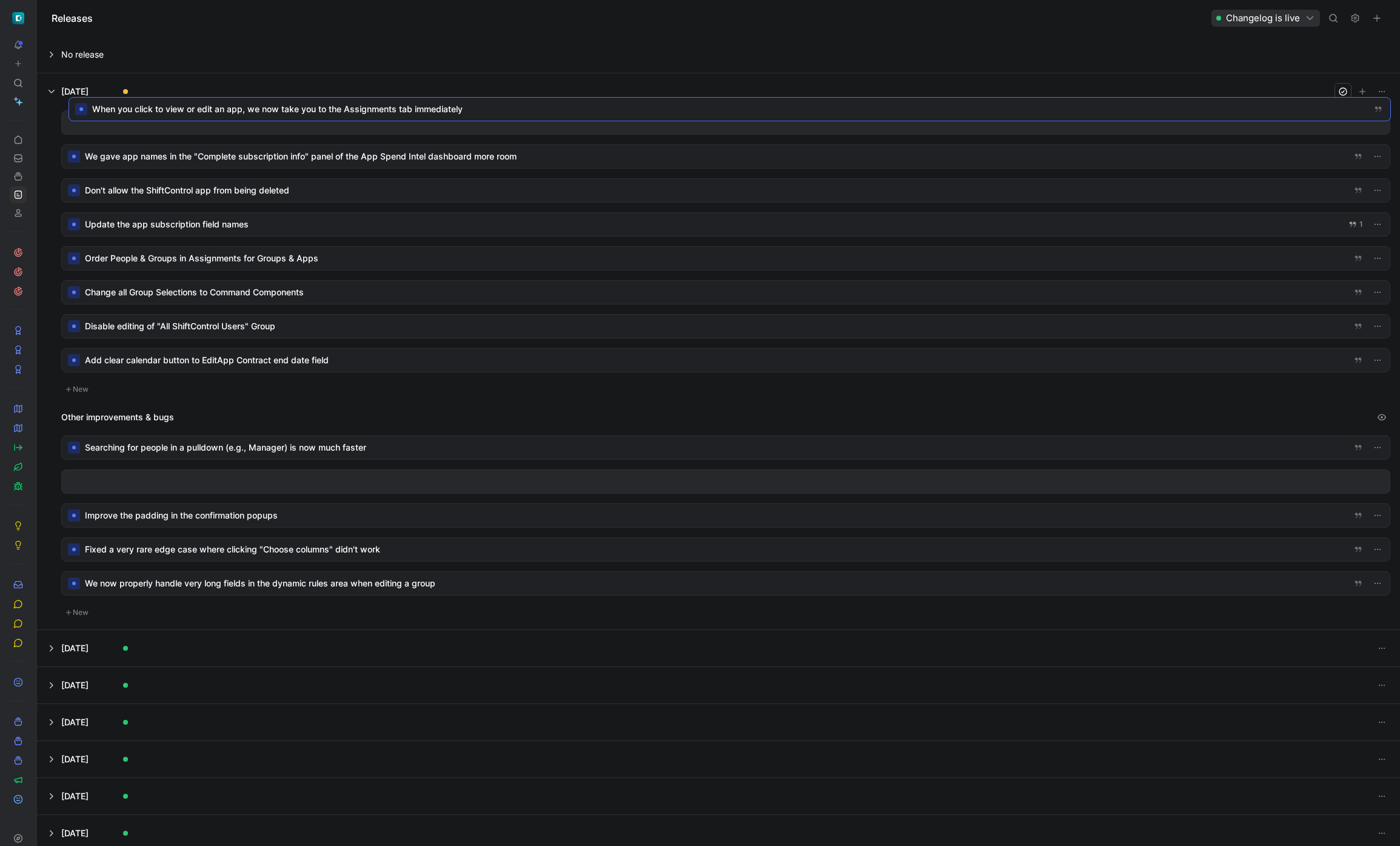
drag, startPoint x: 368, startPoint y: 111, endPoint x: 362, endPoint y: 149, distance: 38.5
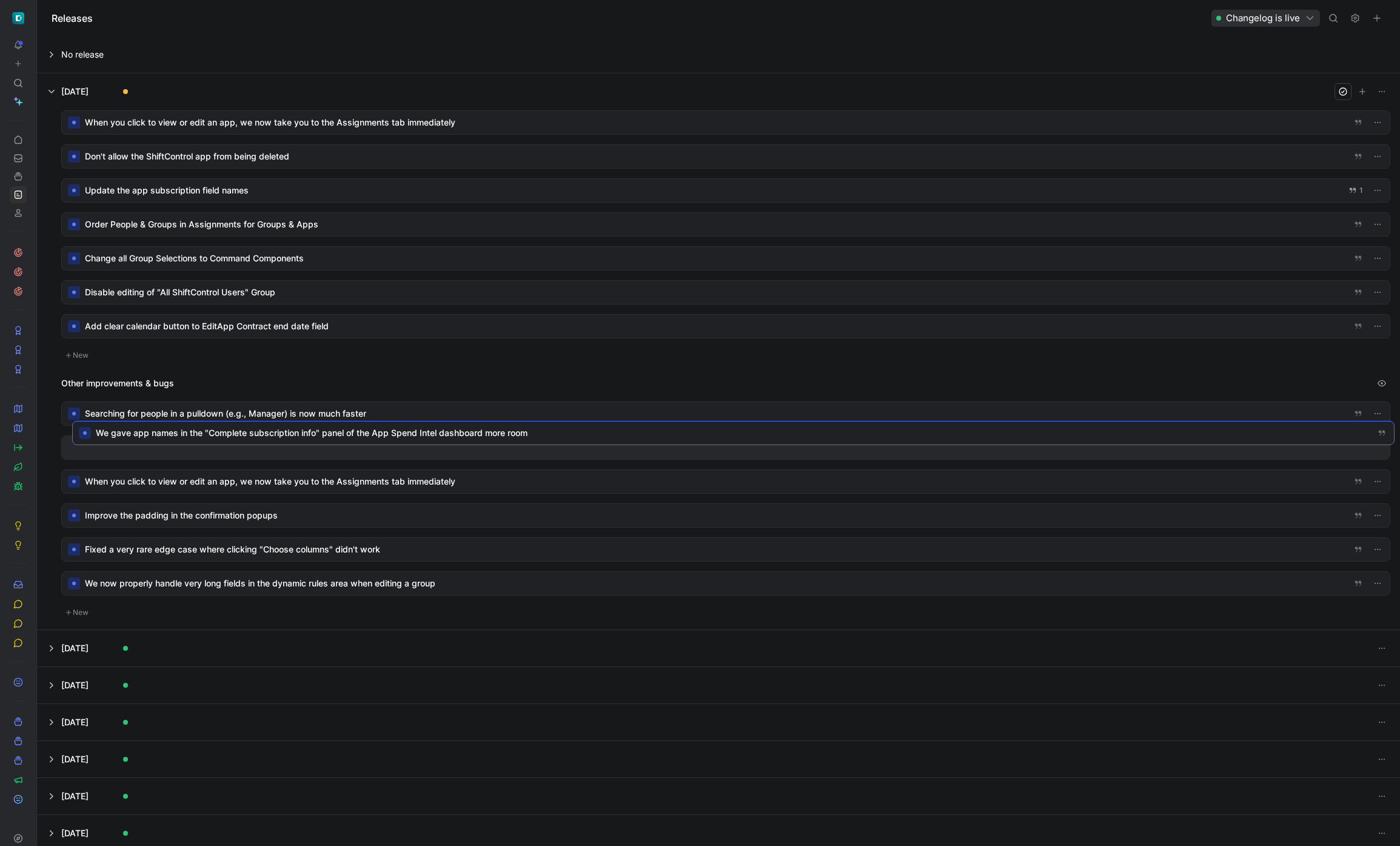
drag, startPoint x: 359, startPoint y: 155, endPoint x: 370, endPoint y: 431, distance: 276.2
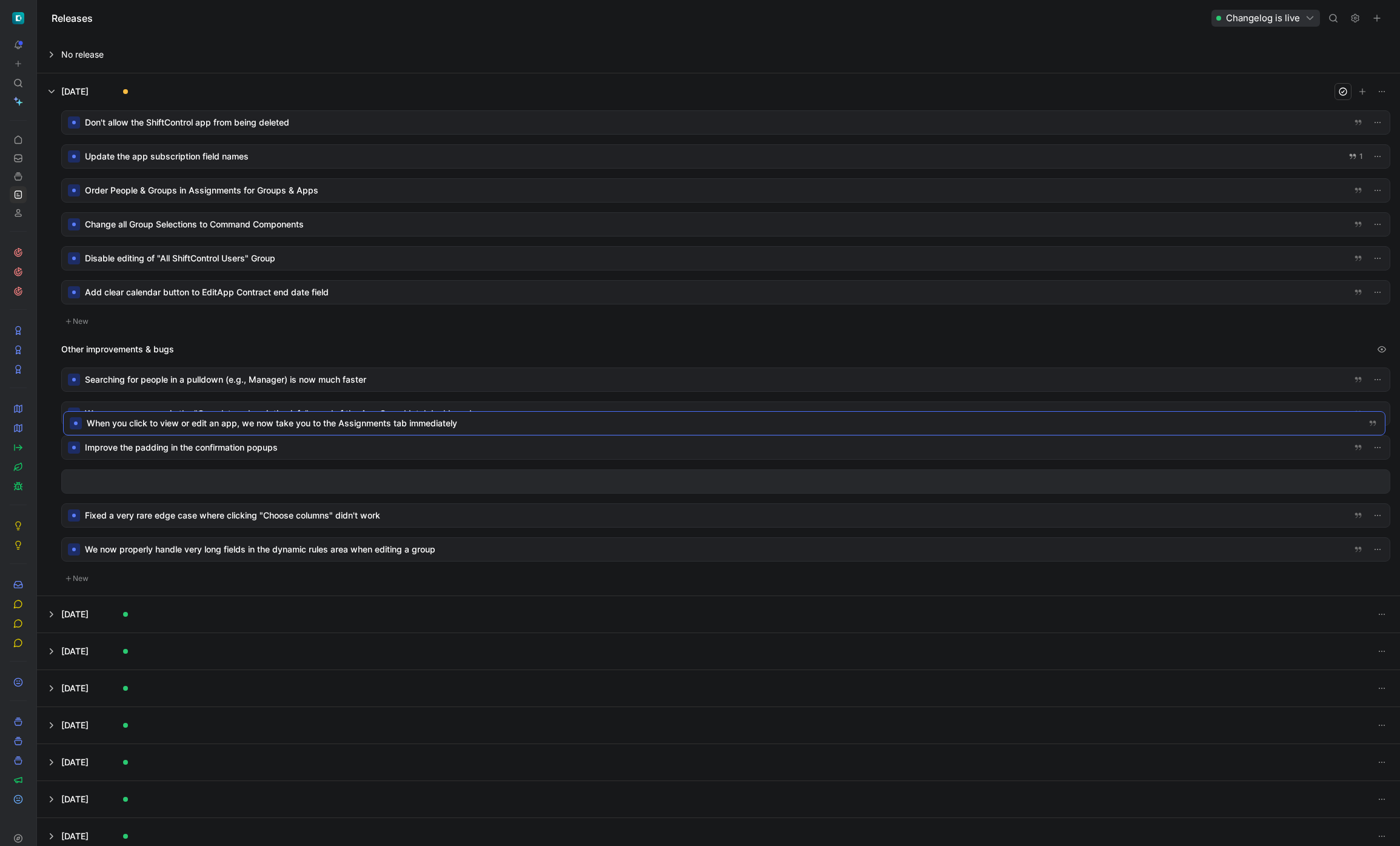
drag, startPoint x: 376, startPoint y: 180, endPoint x: 376, endPoint y: 426, distance: 246.0
